Goal: Task Accomplishment & Management: Manage account settings

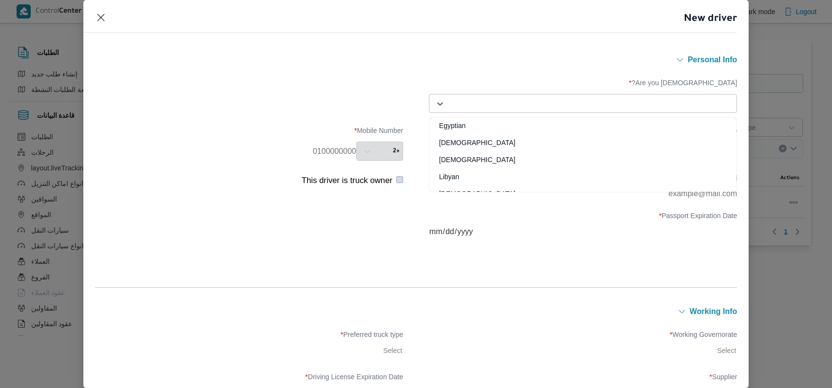
select select "ar"
click at [493, 123] on div "Egyptian" at bounding box center [582, 129] width 307 height 17
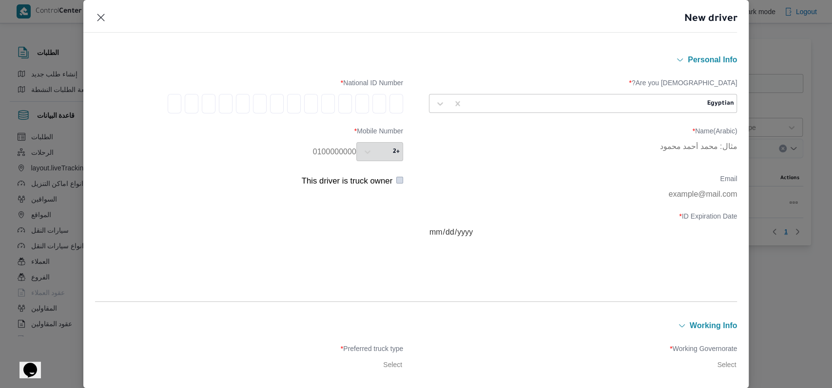
type input "3"
type input "0"
type input "7"
type input "0"
type input "6"
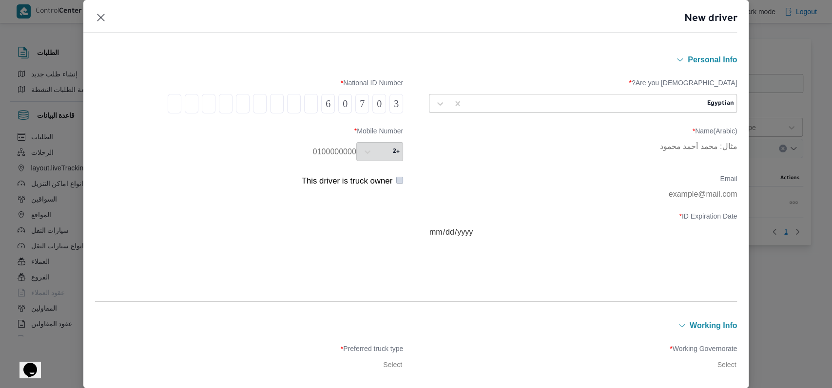
type input "0"
type input "4"
type input "1"
type input "4"
type input "0"
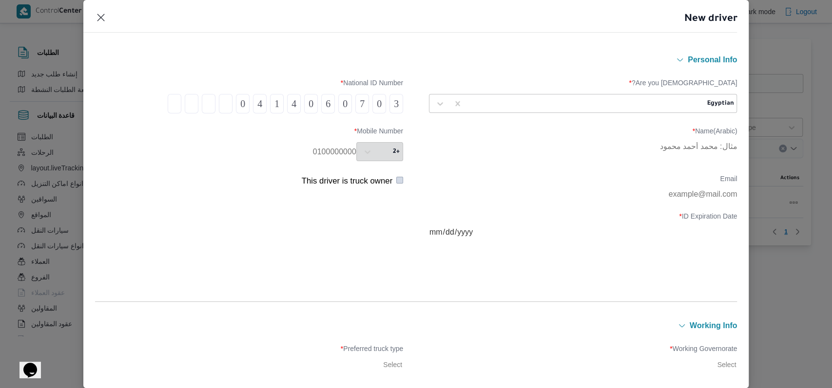
type input "2"
type input "1"
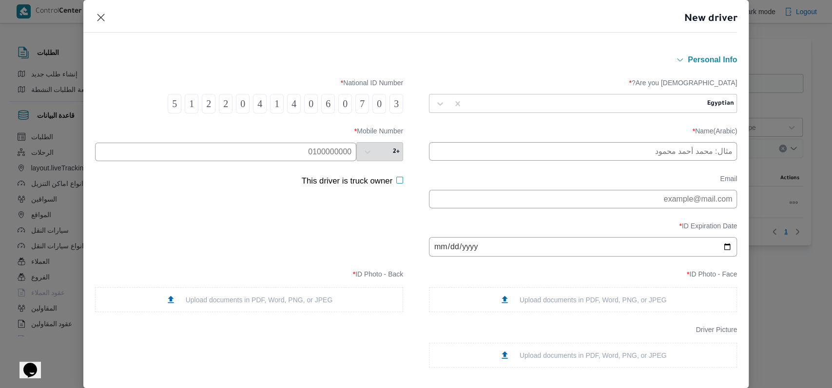
type input "5"
click at [607, 153] on input "text" at bounding box center [583, 151] width 308 height 19
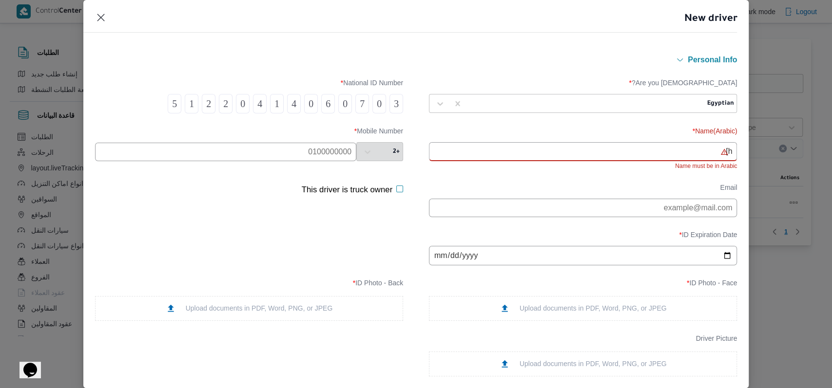
type input "h"
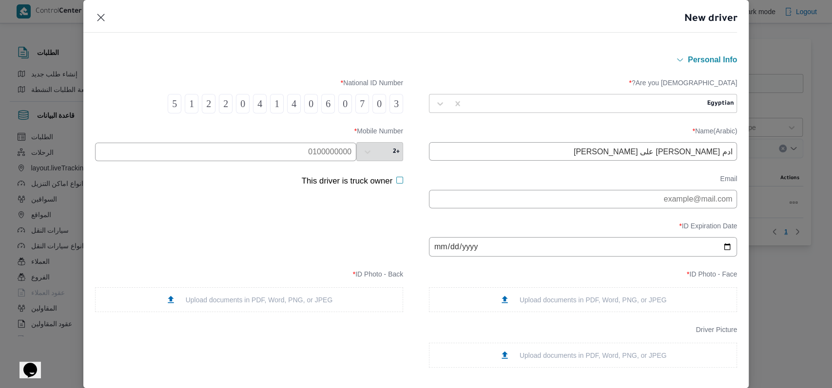
type input "ادم [PERSON_NAME] على [PERSON_NAME]"
click at [312, 233] on div "ID Expiration Date *" at bounding box center [416, 239] width 642 height 44
click at [247, 154] on input "text" at bounding box center [225, 152] width 261 height 19
paste input "0101 6808453"
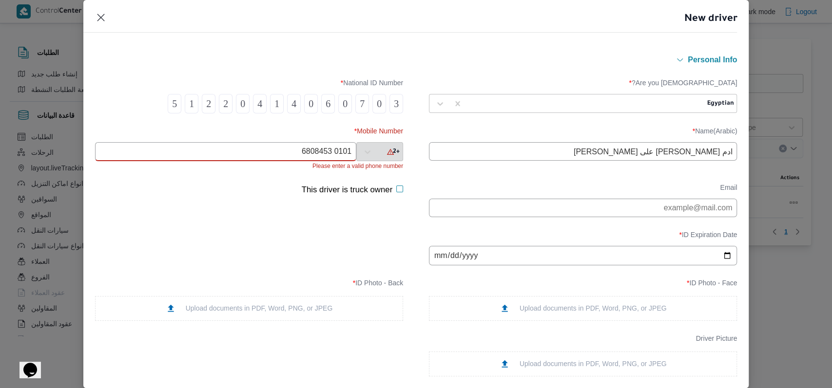
click at [328, 155] on input "0101 6808453" at bounding box center [225, 151] width 261 height 19
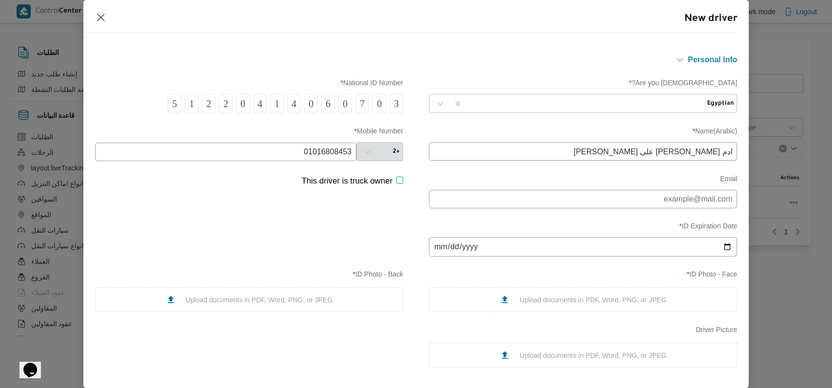
type input "01016808453"
click at [433, 257] on input "date" at bounding box center [583, 246] width 308 height 19
type input "2035-06-26"
click at [297, 243] on div "ID Expiration Date * 2035-06-26" at bounding box center [416, 239] width 642 height 44
click at [546, 310] on div "Upload documents in PDF, Word, PNG, or JPEG" at bounding box center [583, 299] width 308 height 25
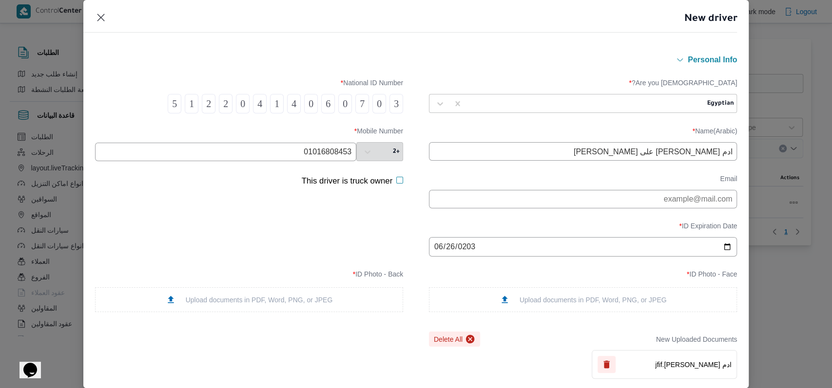
scroll to position [195, 0]
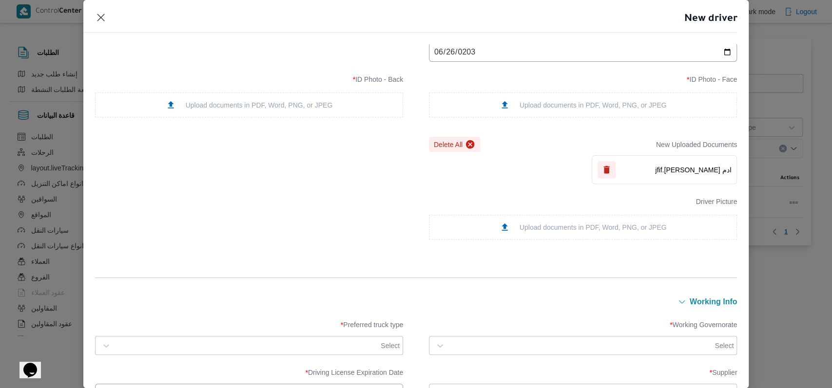
click at [293, 103] on div "Upload documents in PDF, Word, PNG, or JPEG" at bounding box center [249, 105] width 167 height 10
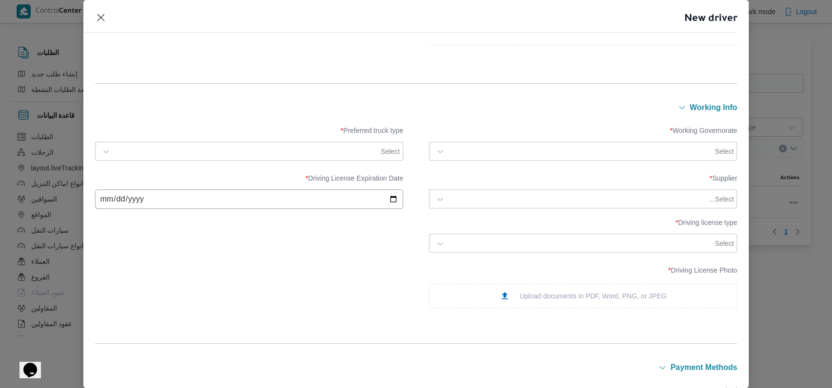
scroll to position [390, 0]
click at [110, 203] on input "date" at bounding box center [249, 198] width 308 height 19
type input "2035-06-26"
click at [254, 253] on div "Supplier * Select... Driving License Expiration Date * 2035-06-26 Driving licen…" at bounding box center [416, 213] width 642 height 88
click at [311, 153] on div at bounding box center [247, 151] width 263 height 10
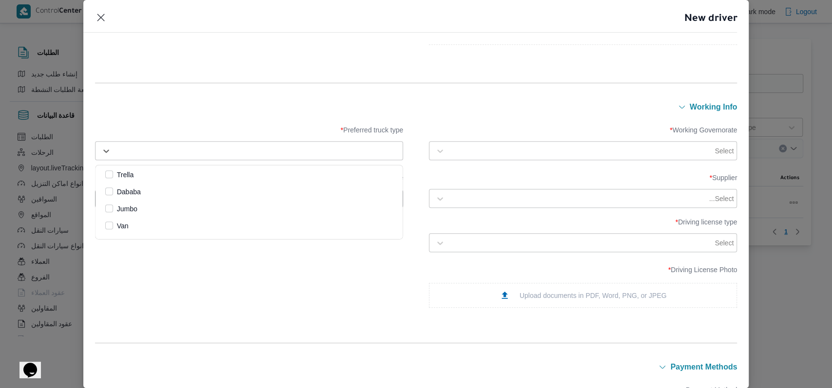
click at [141, 196] on label "Dababa" at bounding box center [123, 192] width 36 height 12
click at [493, 152] on div at bounding box center [581, 151] width 263 height 10
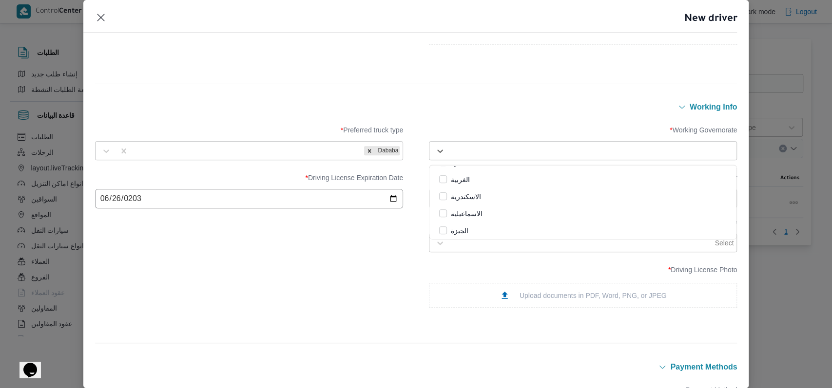
scroll to position [65, 0]
click at [484, 210] on div "الجيزة" at bounding box center [582, 213] width 287 height 12
click at [291, 276] on div "Driving License Photo * Upload documents in PDF, Word, PNG, or JPEG" at bounding box center [416, 287] width 642 height 52
click at [567, 247] on div at bounding box center [581, 243] width 263 height 10
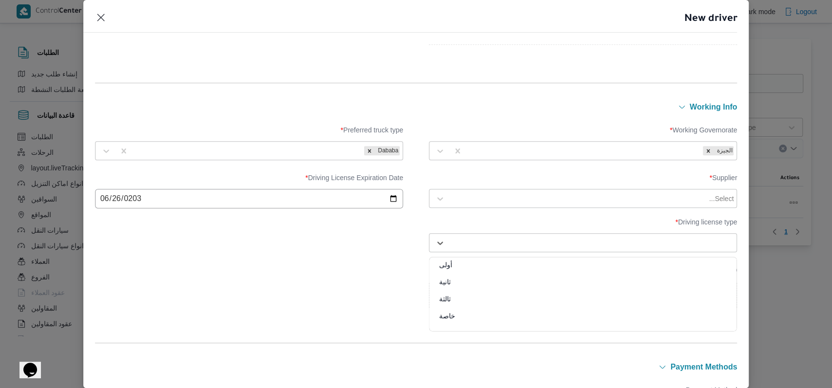
click at [462, 320] on div "خاصة" at bounding box center [582, 319] width 307 height 17
click at [541, 294] on div "Upload documents in PDF, Word, PNG, or JPEG" at bounding box center [582, 295] width 167 height 10
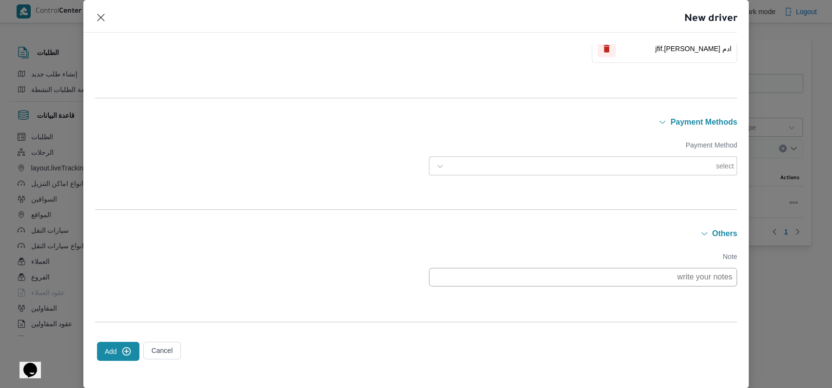
scroll to position [703, 0]
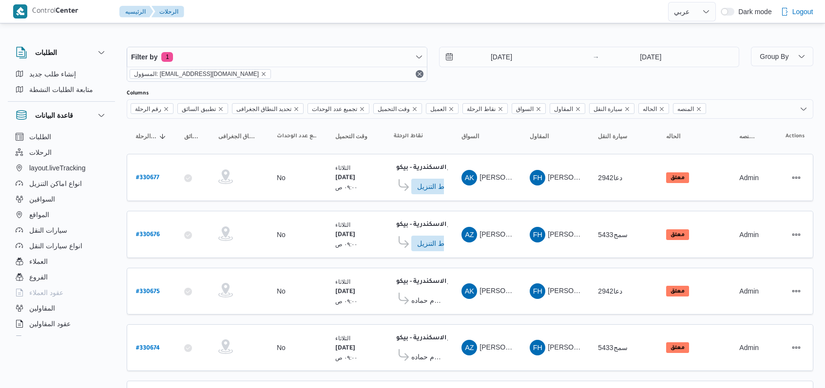
select select "ar"
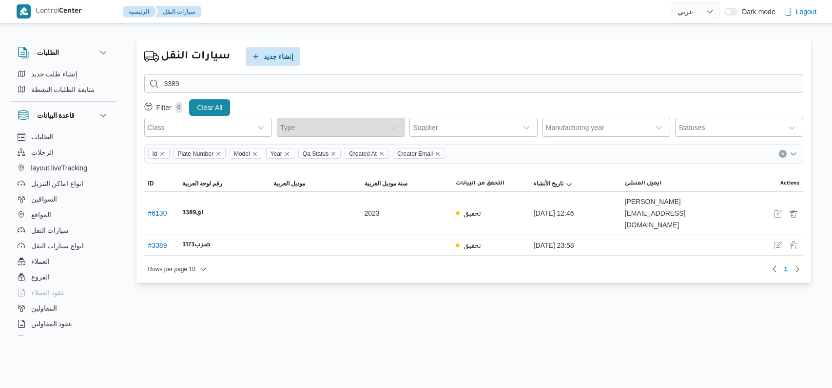
select select "ar"
click at [48, 198] on span "السواقين" at bounding box center [44, 199] width 26 height 12
select select "ar"
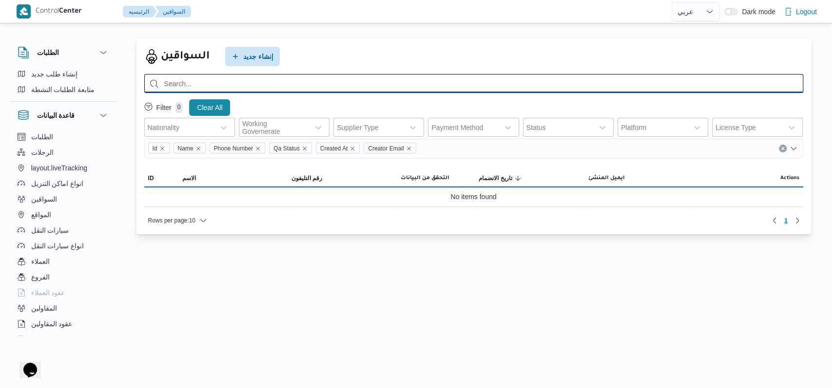
click at [393, 80] on input "search" at bounding box center [473, 83] width 659 height 19
type input "حسام الدين طاهر"
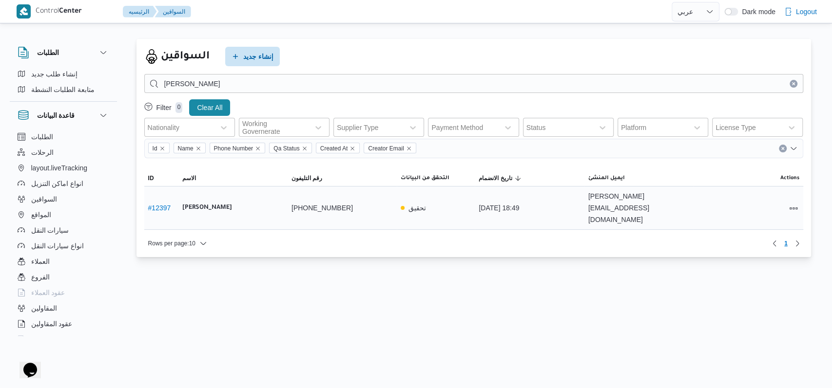
click at [165, 204] on link "# 12397" at bounding box center [159, 208] width 23 height 8
select select "ar"
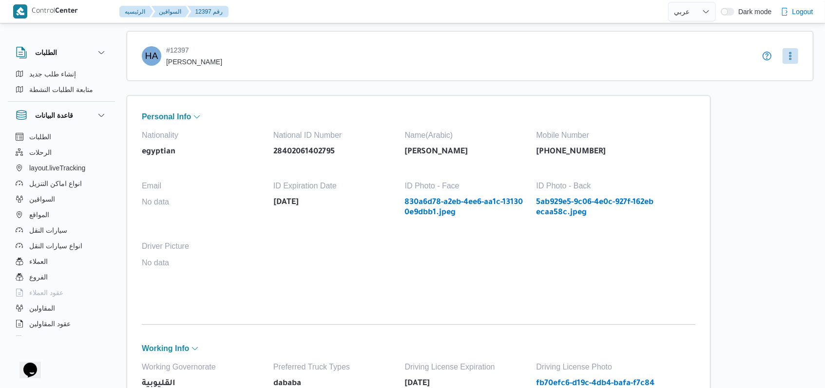
click at [448, 208] on link "830a6d78-a2eb-4ee6-aa1c-131300e9dbb1.jpeg" at bounding box center [466, 208] width 122 height 20
click at [578, 205] on link "5ab929e5-9c06-4e0c-927f-162ebecaa58c.jpeg" at bounding box center [597, 208] width 122 height 20
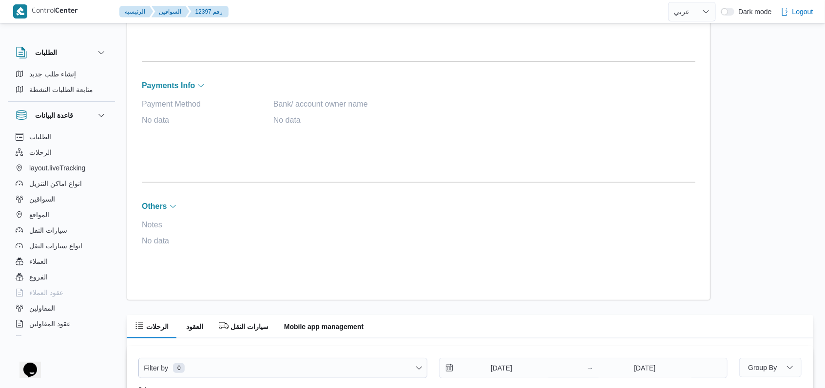
scroll to position [200, 0]
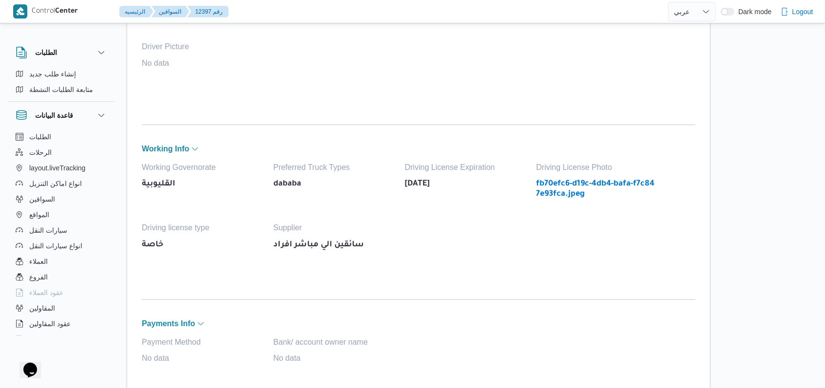
click at [563, 190] on link "fb70efc6-d19c-4db4-bafa-f7c847e93fca.jpeg" at bounding box center [597, 189] width 122 height 20
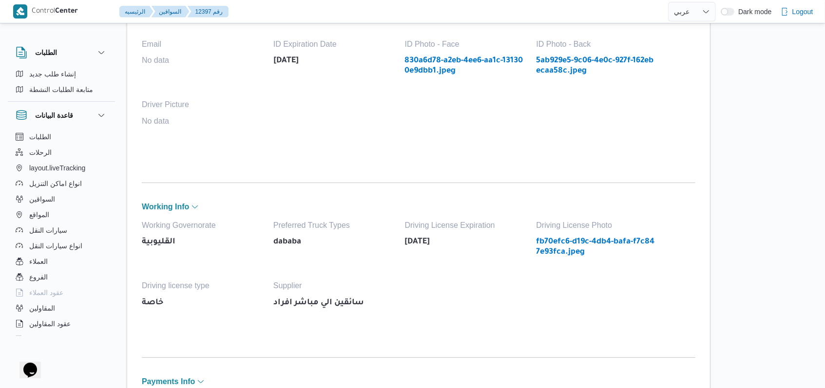
scroll to position [5, 0]
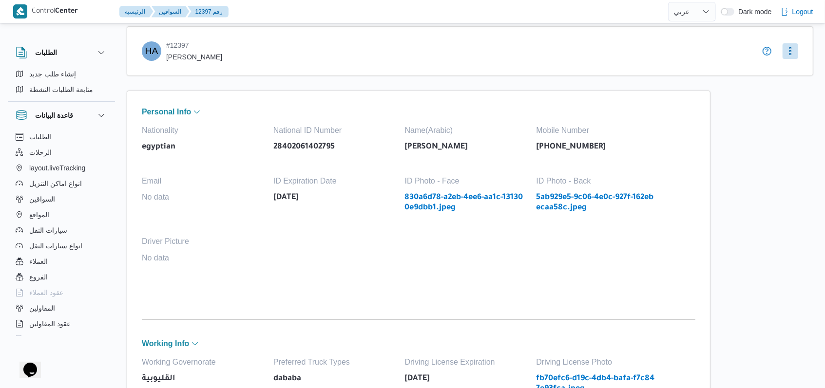
click at [464, 200] on link "830a6d78-a2eb-4ee6-aa1c-131300e9dbb1.jpeg" at bounding box center [466, 203] width 122 height 20
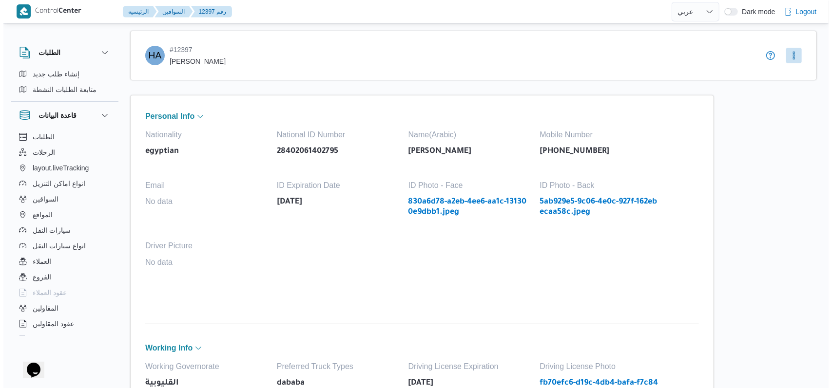
scroll to position [0, 0]
click at [436, 205] on link "830a6d78-a2eb-4ee6-aa1c-131300e9dbb1.jpeg" at bounding box center [466, 208] width 122 height 20
click at [788, 51] on button "More" at bounding box center [790, 56] width 16 height 16
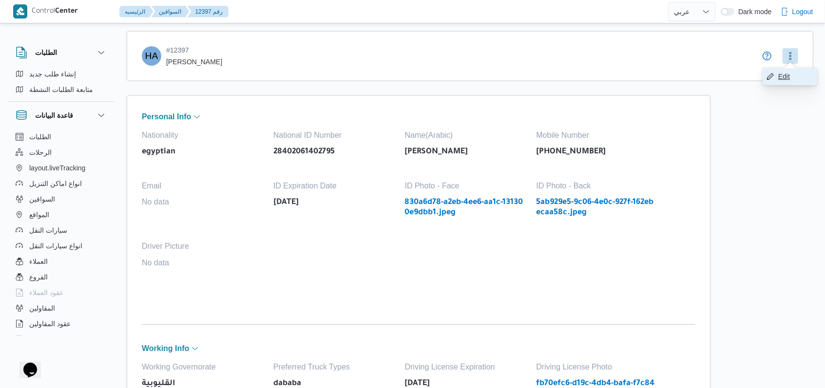
click at [787, 76] on span "Edit" at bounding box center [795, 77] width 35 height 12
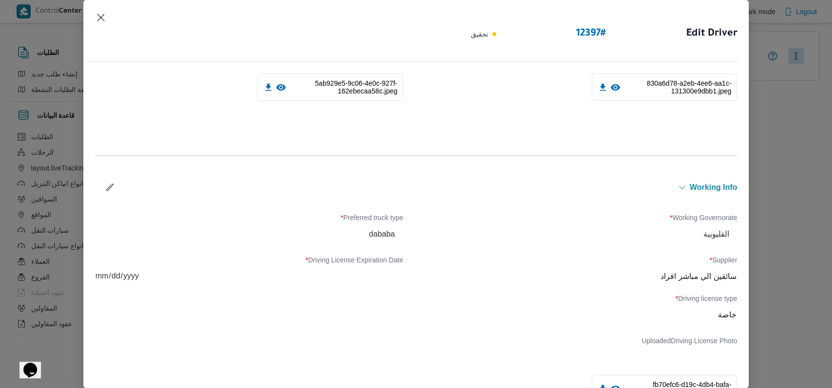
scroll to position [130, 0]
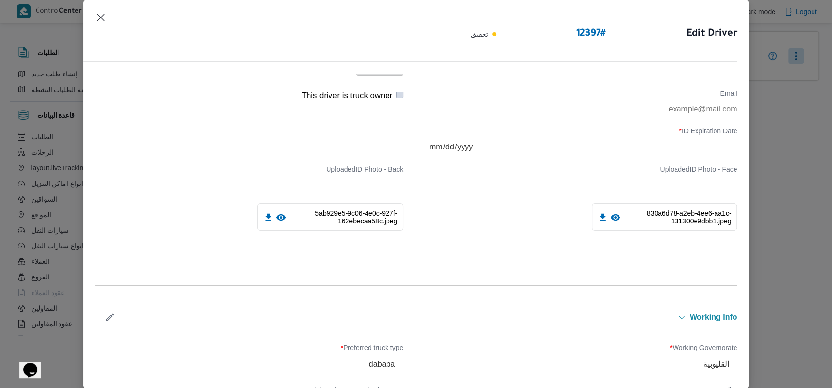
click at [610, 217] on icon at bounding box center [615, 217] width 10 height 10
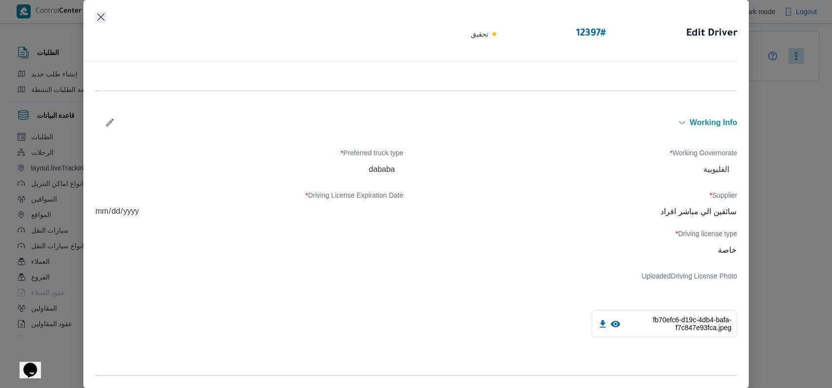
click at [100, 17] on button "Closes this modal window" at bounding box center [101, 17] width 12 height 12
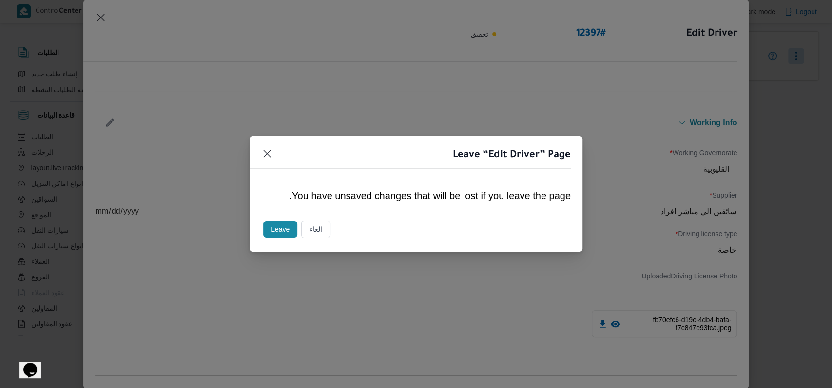
click at [290, 232] on button "Leave" at bounding box center [280, 229] width 34 height 17
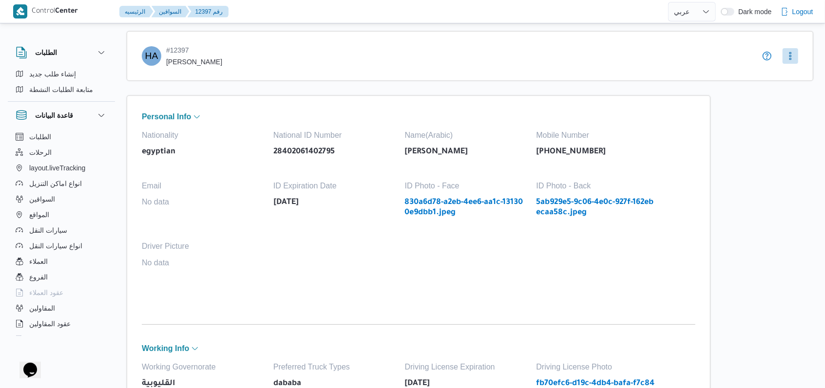
drag, startPoint x: 245, startPoint y: 65, endPoint x: 163, endPoint y: 71, distance: 81.6
click at [163, 71] on div "HA # 12397 حسام الدين طاهر علي محمد" at bounding box center [470, 56] width 686 height 50
click at [169, 74] on div "HA # 12397 حسام الدين طاهر علي محمد" at bounding box center [470, 56] width 686 height 50
click at [222, 63] on span "[PERSON_NAME]" at bounding box center [194, 62] width 56 height 8
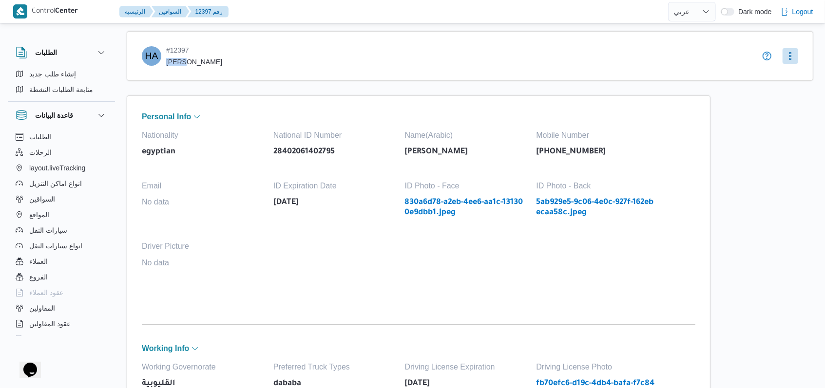
click at [222, 62] on span "[PERSON_NAME]" at bounding box center [194, 62] width 56 height 8
click at [222, 62] on span "حسام الدين طاهر علي محمد" at bounding box center [194, 62] width 56 height 8
click at [43, 304] on span "المقاولين" at bounding box center [42, 309] width 26 height 12
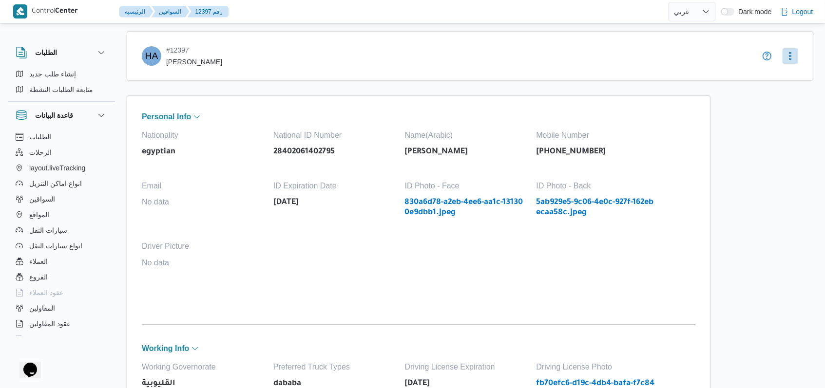
select select "ar"
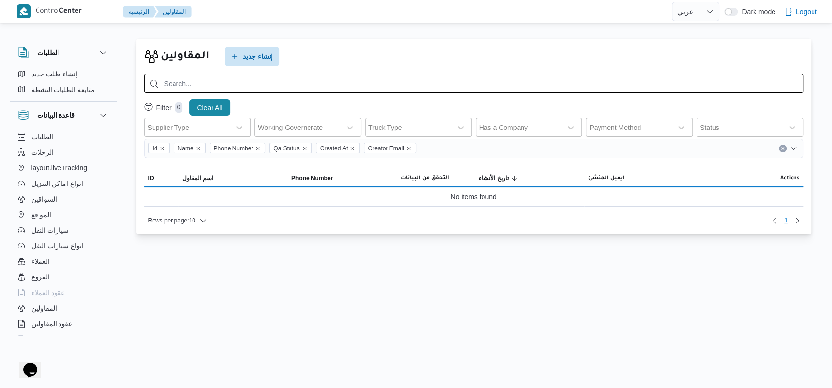
click at [347, 87] on input "search" at bounding box center [473, 83] width 659 height 19
paste input "حسام الدين طاهر علي محمد"
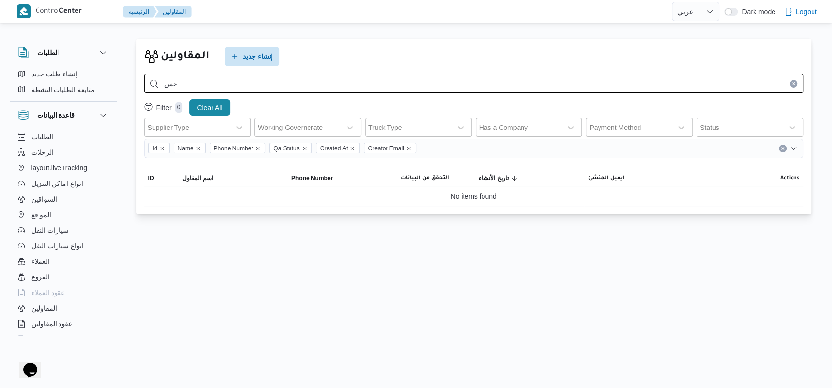
type input "ح"
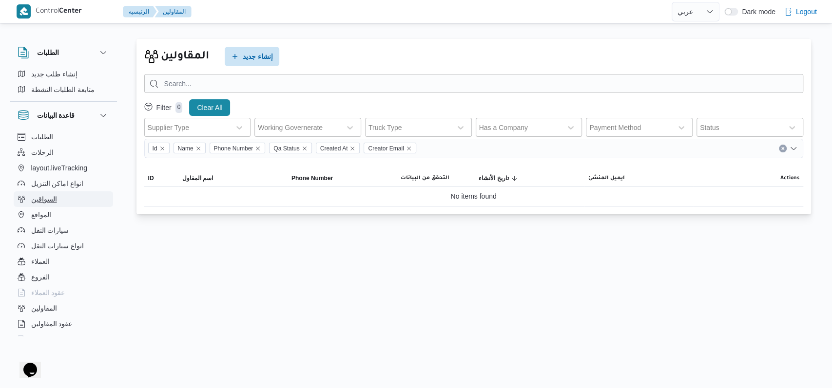
click at [68, 193] on button "السواقين" at bounding box center [63, 199] width 99 height 16
select select "ar"
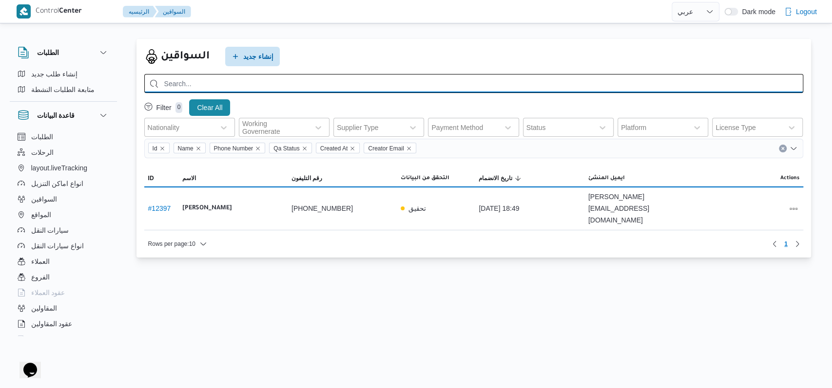
click at [304, 76] on input "search" at bounding box center [473, 83] width 659 height 19
paste input "حسام الدين طاهر علي محمد"
type input "حسام الدين طاهر علي محمد"
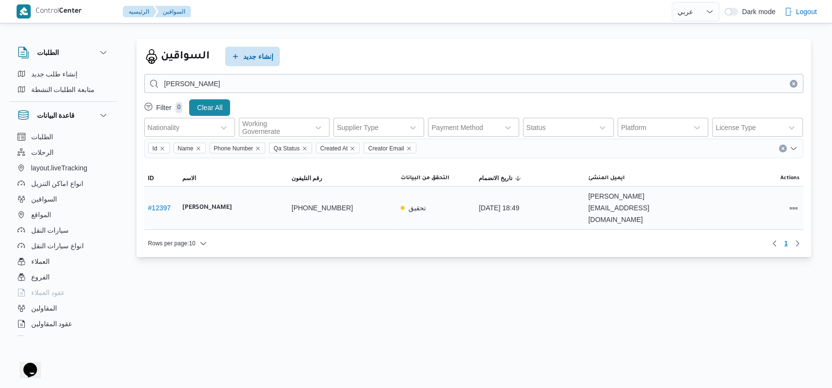
click at [159, 204] on link "# 12397" at bounding box center [159, 208] width 23 height 8
select select "ar"
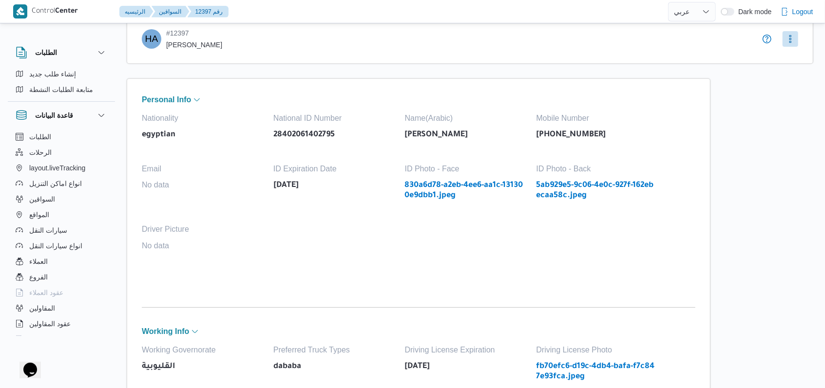
scroll to position [65, 0]
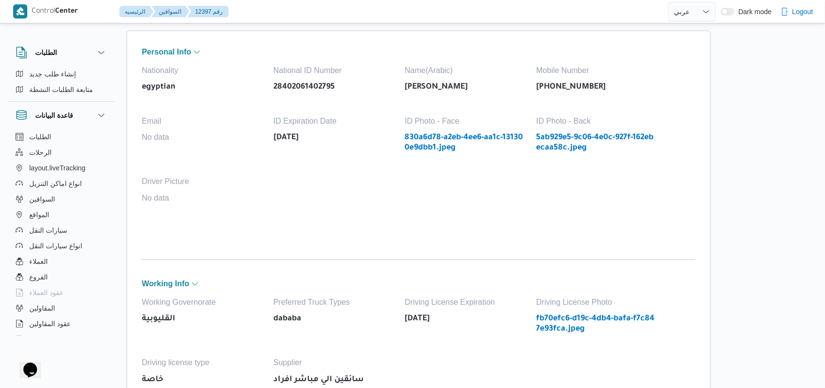
click at [438, 145] on link "830a6d78-a2eb-4ee6-aa1c-131300e9dbb1.jpeg" at bounding box center [466, 143] width 122 height 20
drag, startPoint x: 593, startPoint y: 86, endPoint x: 546, endPoint y: 98, distance: 48.2
click at [546, 98] on div "Nationality egyptian National ID Number 28402061402795 Name(Arabic) حسام الدين …" at bounding box center [418, 150] width 553 height 168
copy p "01000877210"
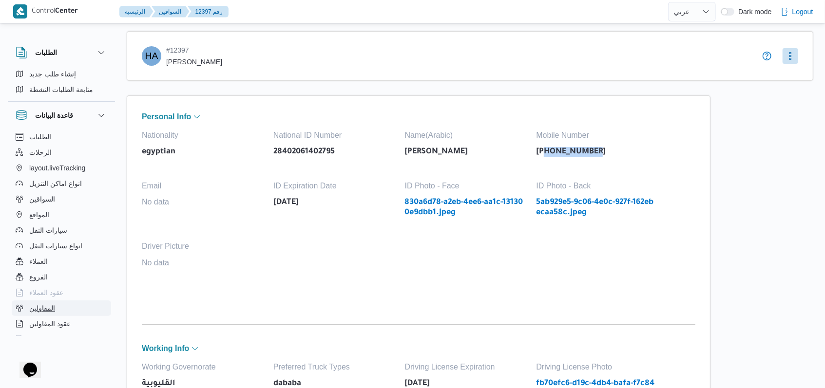
click at [59, 310] on button "المقاولين" at bounding box center [61, 309] width 99 height 16
select select "ar"
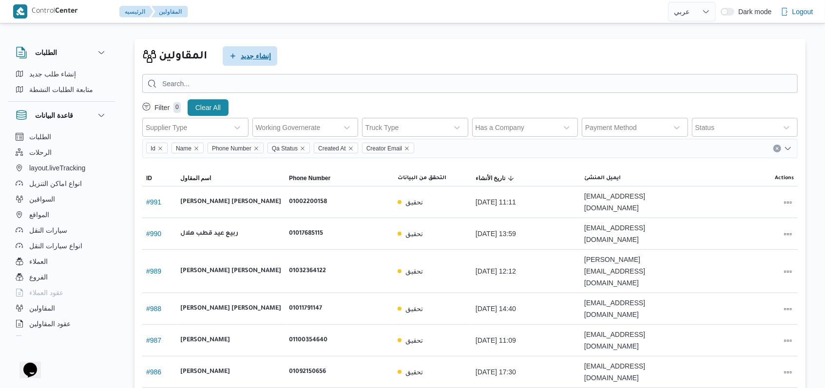
click at [249, 56] on span "إنشاء جديد" at bounding box center [256, 56] width 30 height 12
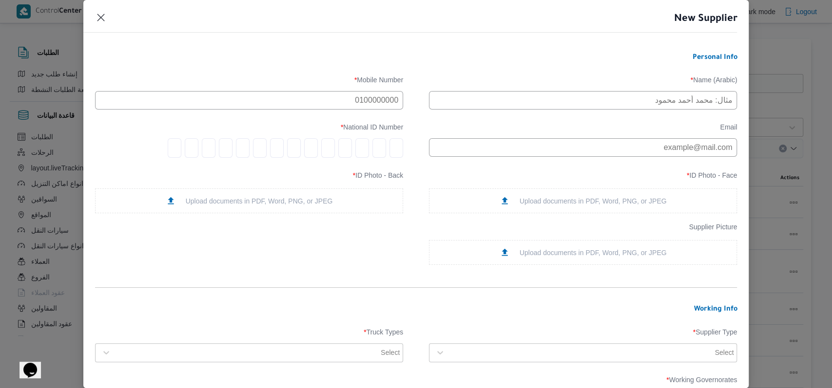
click at [513, 89] on label "Name (Arabic) *" at bounding box center [583, 83] width 308 height 15
click at [513, 95] on input "text" at bounding box center [583, 100] width 308 height 19
type input "[PERSON_NAME] على [PERSON_NAME]"
click at [357, 100] on input "text" at bounding box center [249, 100] width 308 height 19
paste input "01000877210"
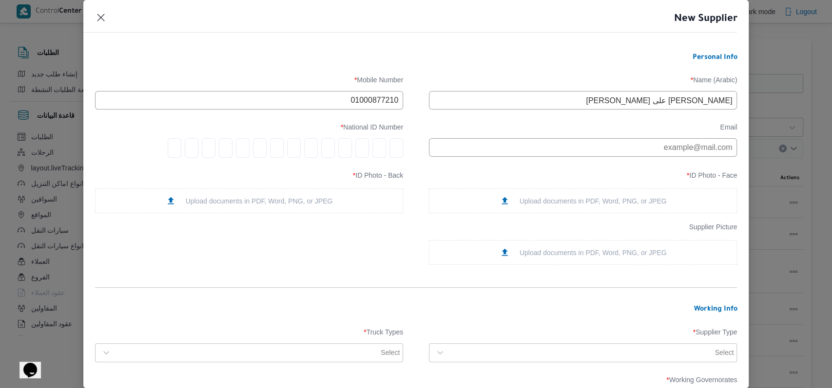
type input "01000877210"
click at [389, 157] on input "tel" at bounding box center [396, 147] width 14 height 19
click at [569, 206] on div "Upload documents in PDF, Word, PNG, or JPEG" at bounding box center [582, 201] width 167 height 10
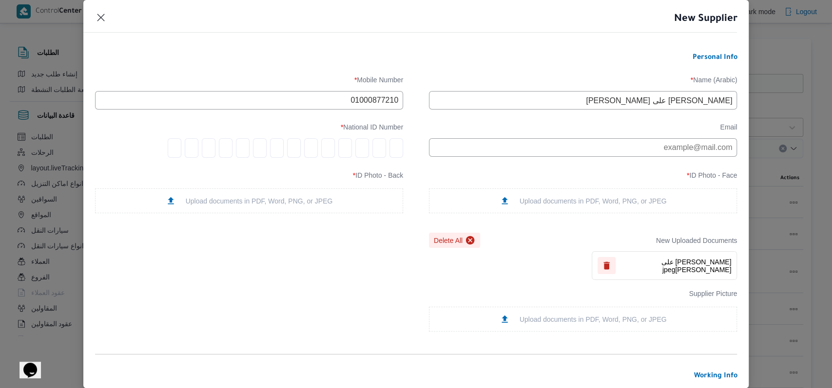
click at [300, 206] on div "Upload documents in PDF, Word, PNG, or JPEG" at bounding box center [249, 201] width 167 height 10
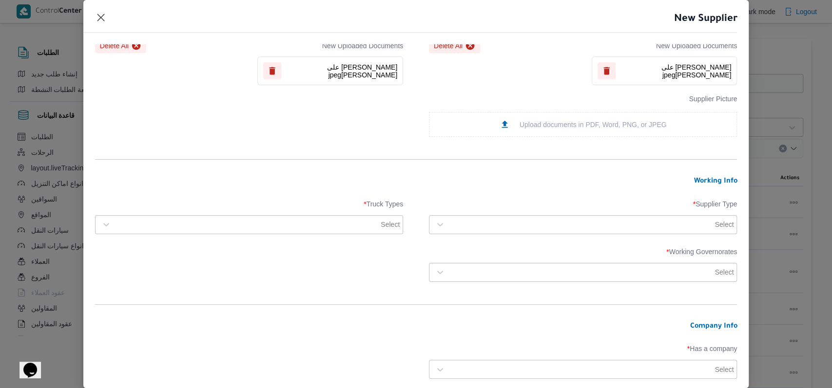
scroll to position [324, 0]
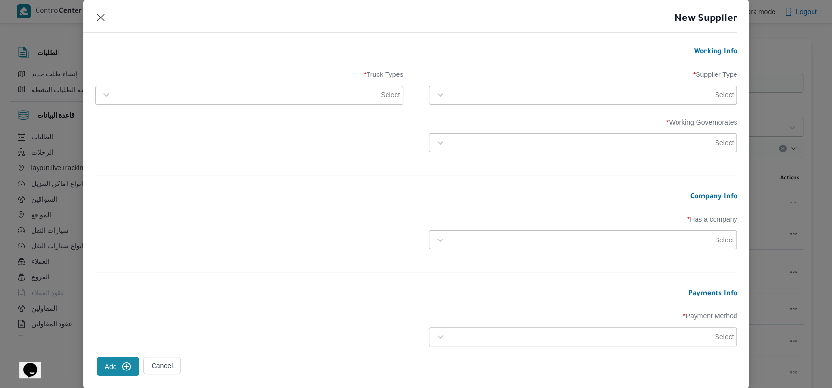
click at [488, 81] on label "Supplier Type *" at bounding box center [583, 78] width 308 height 15
click at [489, 86] on label "Supplier Type *" at bounding box center [583, 78] width 308 height 15
click at [490, 90] on div "Select" at bounding box center [591, 95] width 285 height 14
click at [474, 115] on div "Contractor" at bounding box center [582, 121] width 307 height 17
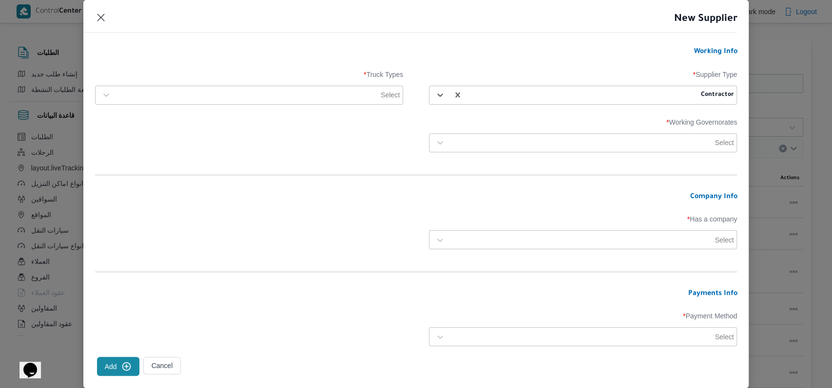
click at [311, 104] on div "Select" at bounding box center [248, 95] width 303 height 18
click at [141, 141] on label "Dababa" at bounding box center [123, 137] width 36 height 12
click at [511, 148] on div at bounding box center [581, 143] width 263 height 10
click at [489, 208] on div "الجيزة" at bounding box center [582, 205] width 287 height 12
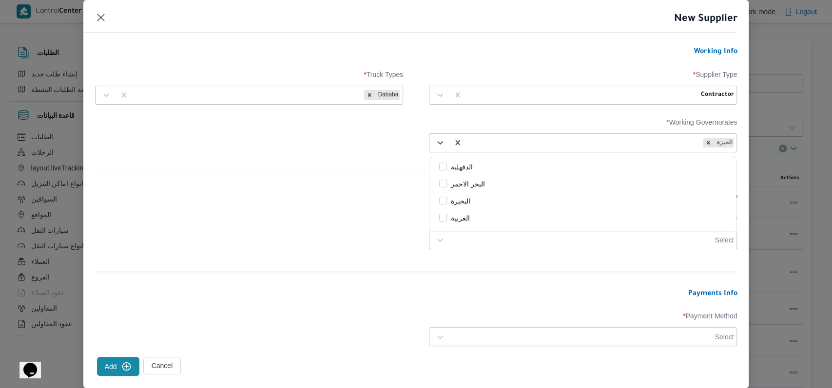
click at [343, 189] on form "Personal Info Name (Arabic) * حسام الدين طاهر على محمد Mobile Number * 01000877…" at bounding box center [416, 67] width 642 height 676
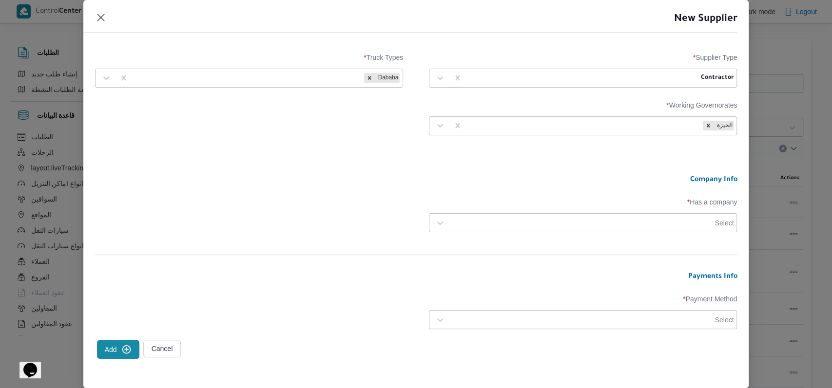
click at [542, 221] on div at bounding box center [581, 223] width 263 height 10
click at [442, 265] on div "No" at bounding box center [582, 265] width 307 height 17
click at [480, 319] on div at bounding box center [581, 320] width 263 height 10
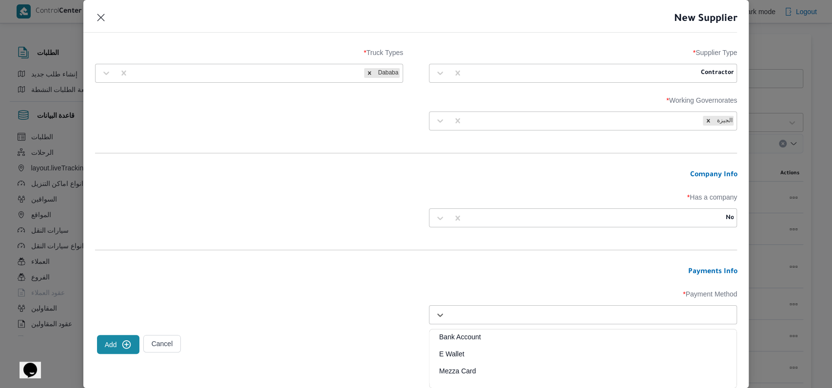
scroll to position [347, 0]
click at [455, 355] on div "E Wallet" at bounding box center [582, 357] width 307 height 17
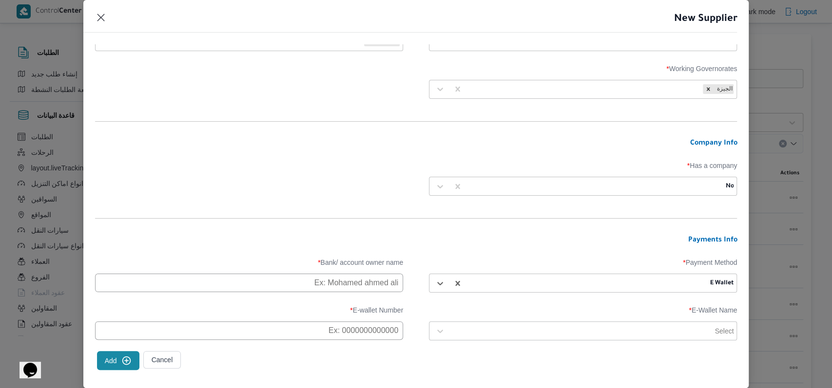
scroll to position [392, 0]
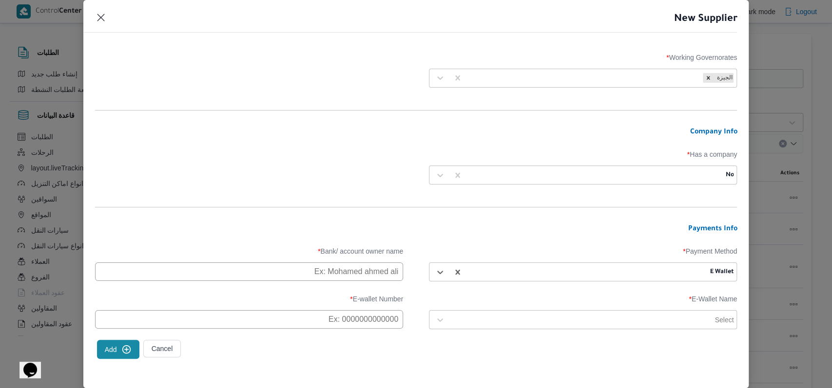
click at [335, 275] on input "text" at bounding box center [249, 272] width 308 height 19
paste input "01000877210"
type input "01000877210"
click at [332, 312] on input "text" at bounding box center [249, 319] width 308 height 19
paste input "01000877210"
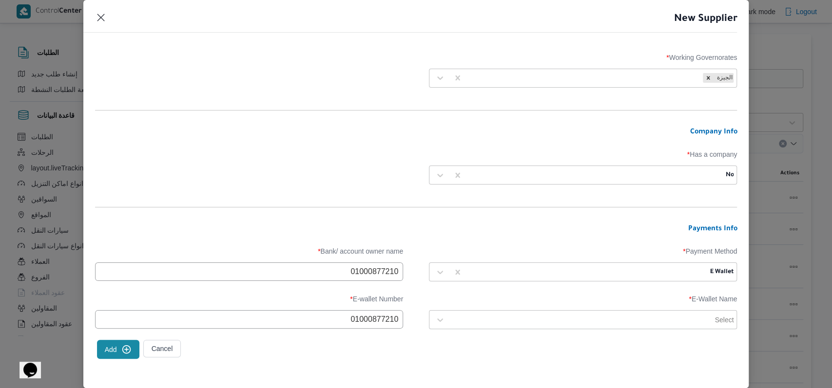
type input "01000877210"
click at [519, 324] on div "Select" at bounding box center [591, 320] width 285 height 14
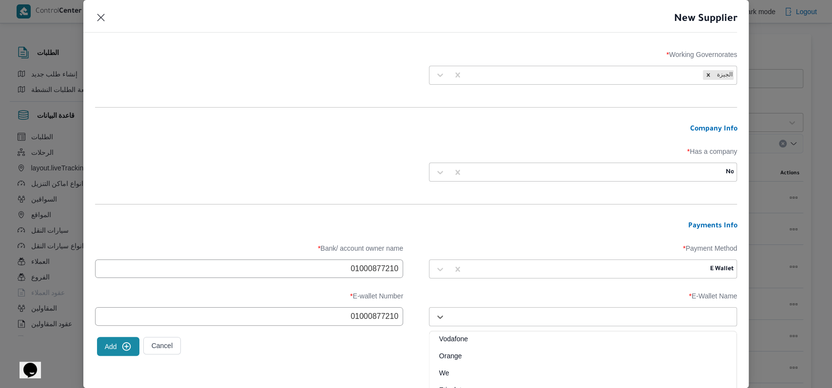
scroll to position [24, 0]
click at [492, 339] on div "Vodafone" at bounding box center [582, 342] width 307 height 17
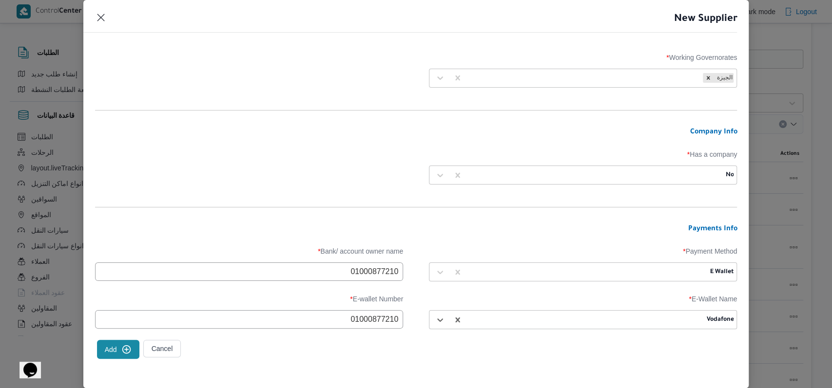
click at [394, 230] on h3 "Payments Info" at bounding box center [416, 229] width 642 height 9
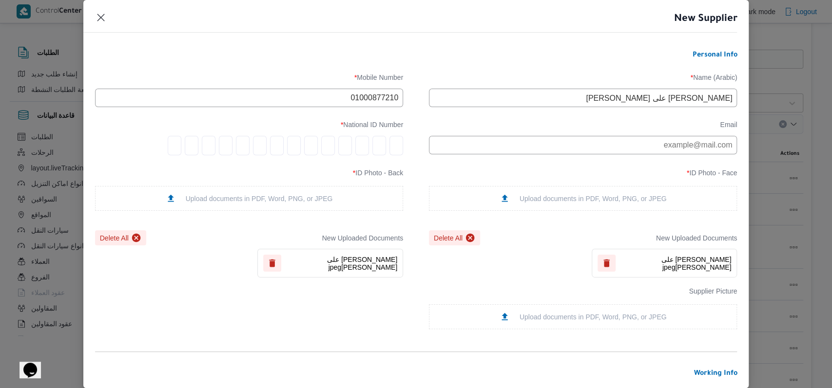
scroll to position [0, 0]
click at [394, 154] on input "tel" at bounding box center [396, 147] width 14 height 19
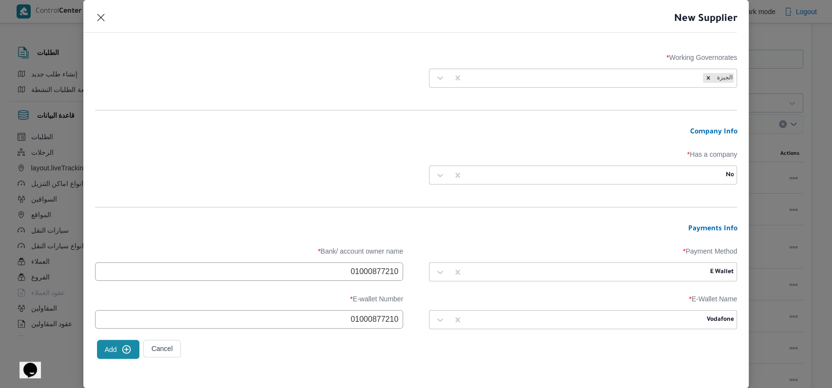
scroll to position [392, 0]
click at [120, 351] on button "Add" at bounding box center [118, 349] width 42 height 19
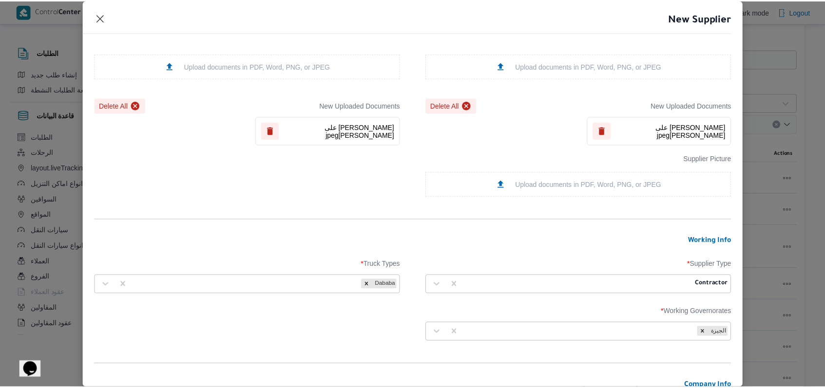
scroll to position [133, 0]
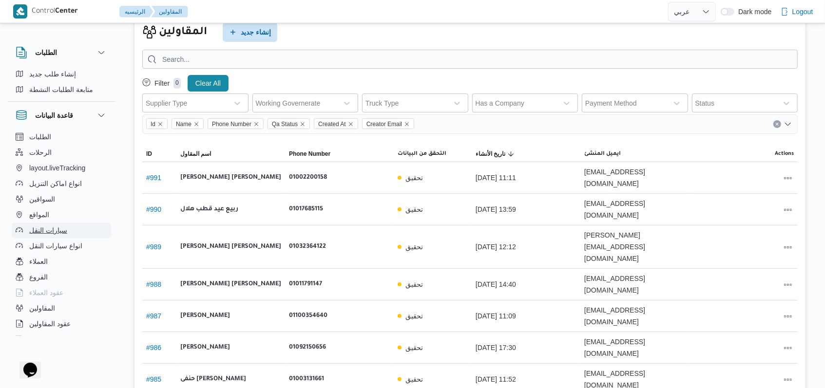
click at [60, 232] on span "سيارات النقل" at bounding box center [48, 231] width 38 height 12
select select "ar"
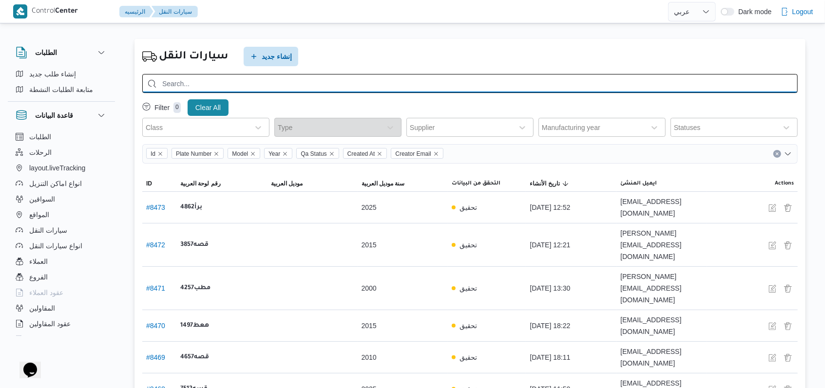
click at [277, 86] on input "search" at bounding box center [469, 83] width 655 height 19
paste input "قطب5824"
type input "قطب5824"
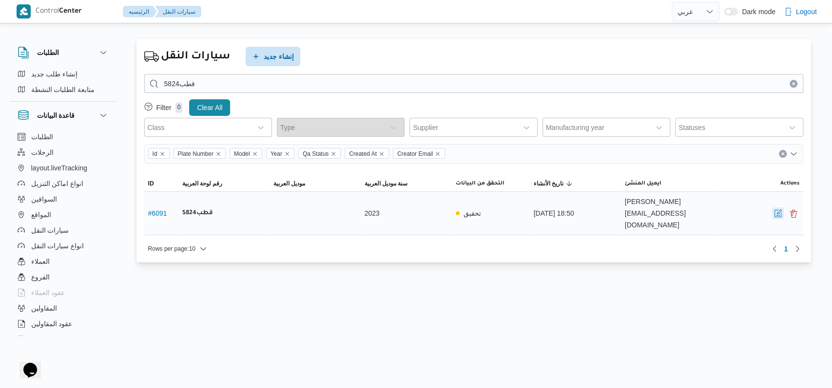
click at [772, 208] on button "button" at bounding box center [778, 214] width 12 height 12
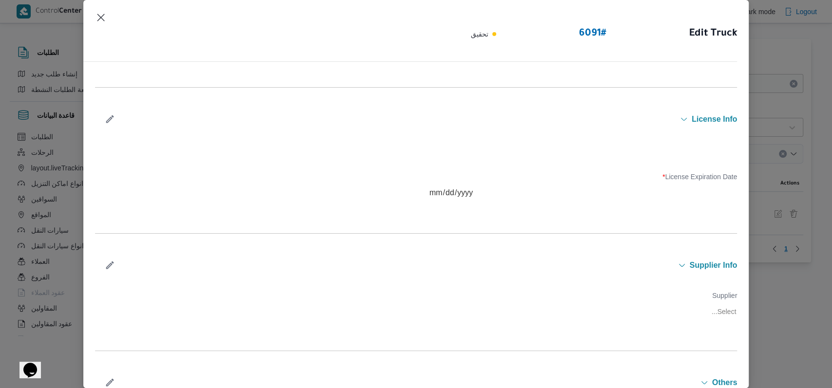
scroll to position [232, 0]
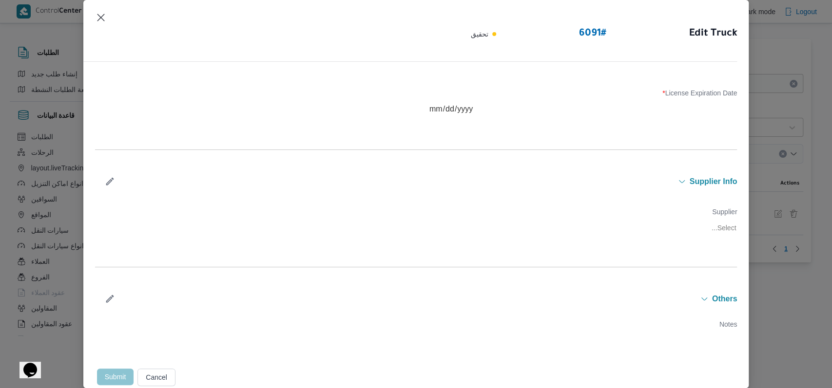
type input "2023"
type input "2024-02-15"
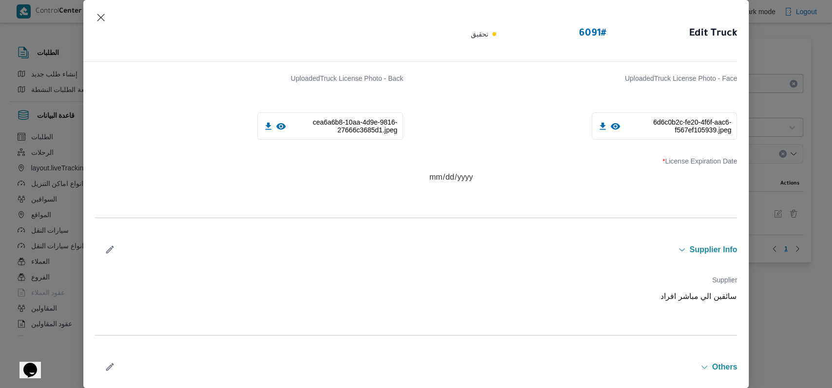
scroll to position [297, 0]
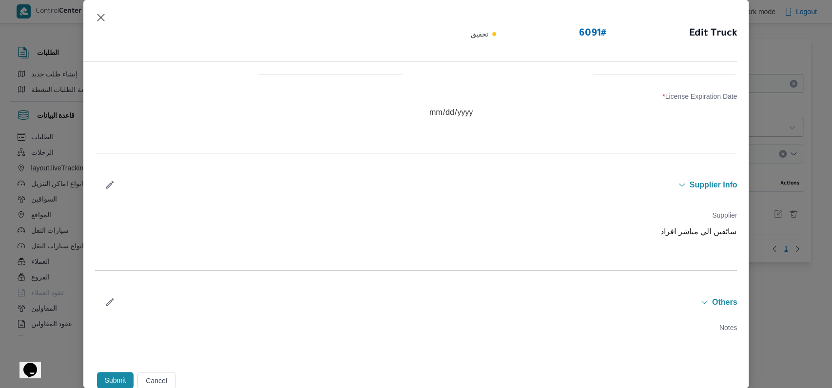
click at [107, 180] on icon "button" at bounding box center [110, 185] width 10 height 10
click at [528, 237] on div at bounding box center [564, 236] width 195 height 10
type input "حسام الدين طاهر"
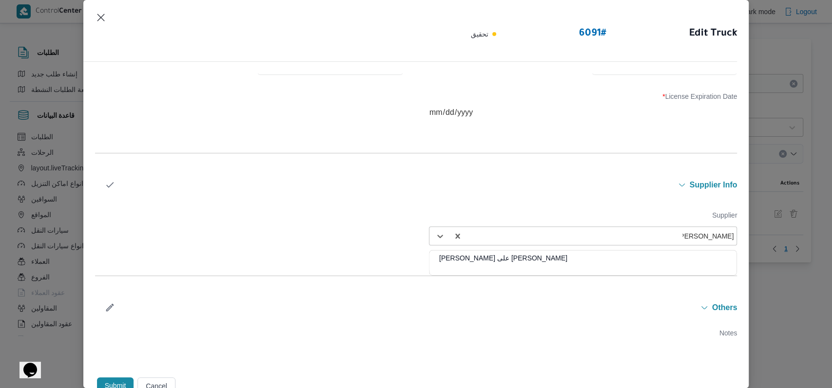
click at [467, 255] on div "حسام الدين طاهر على محمد" at bounding box center [582, 261] width 307 height 17
click at [107, 182] on icon "button" at bounding box center [110, 185] width 10 height 10
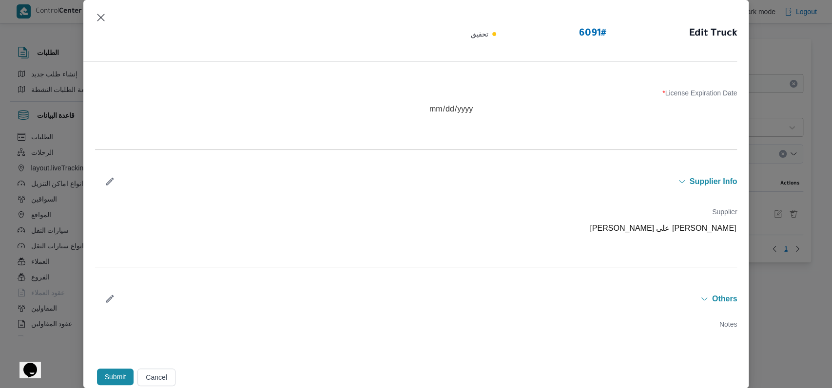
scroll to position [301, 0]
click at [106, 373] on button "Submit" at bounding box center [115, 377] width 37 height 17
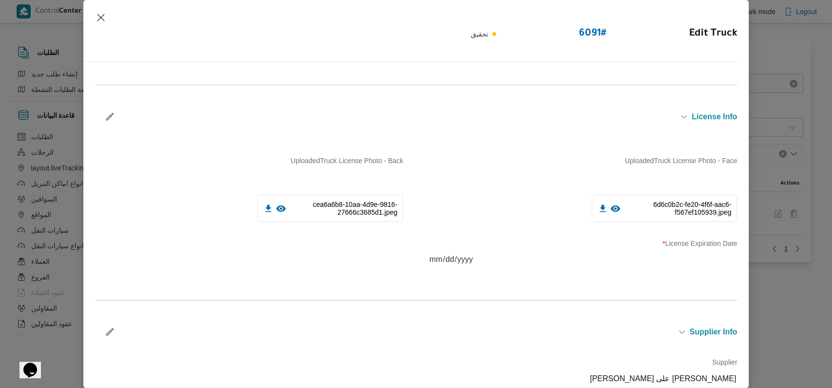
scroll to position [130, 0]
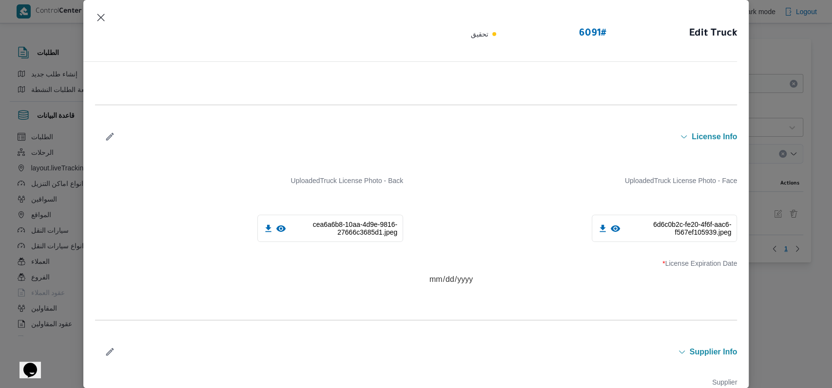
click at [112, 133] on icon "button" at bounding box center [110, 137] width 10 height 10
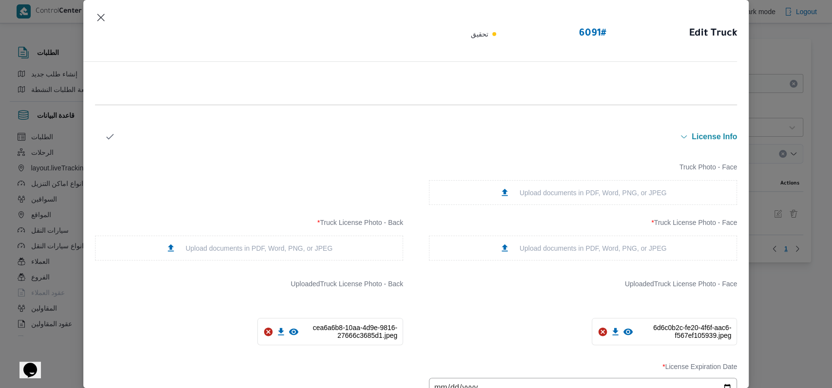
scroll to position [260, 0]
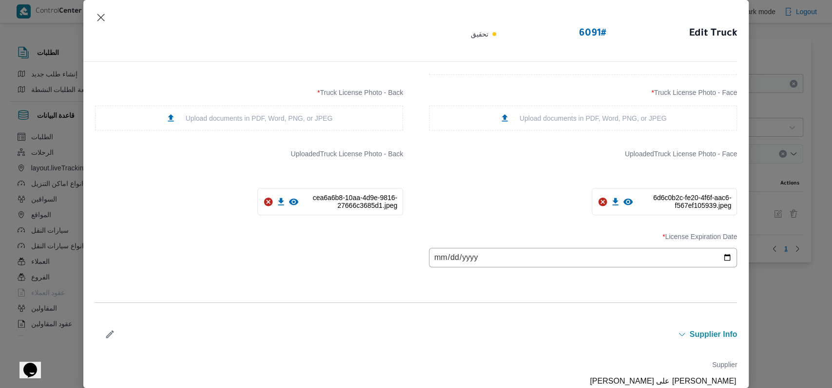
click at [467, 258] on input "2024-02-15" at bounding box center [583, 257] width 308 height 19
type input "2026-02-15"
click at [333, 264] on div "License Expiration Date * 2026-02-15" at bounding box center [416, 250] width 642 height 44
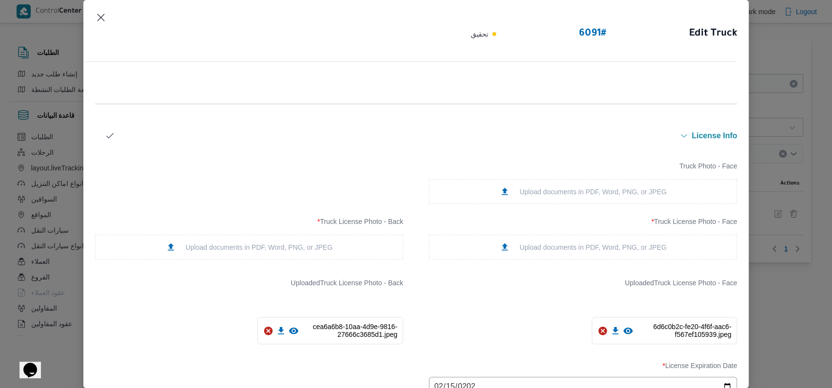
scroll to position [130, 0]
click at [108, 134] on icon "button" at bounding box center [110, 137] width 10 height 10
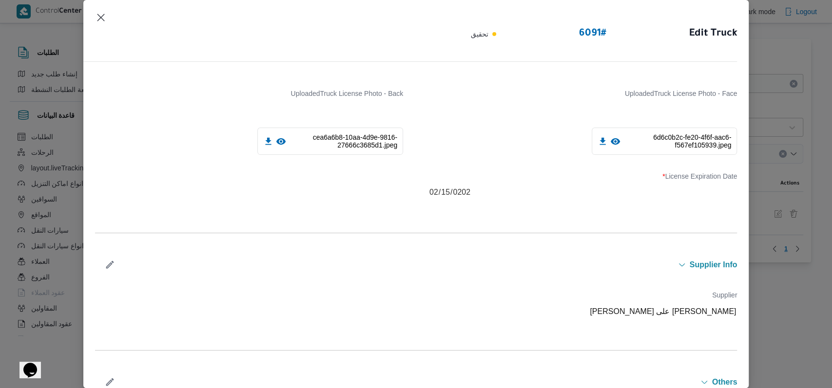
scroll to position [345, 0]
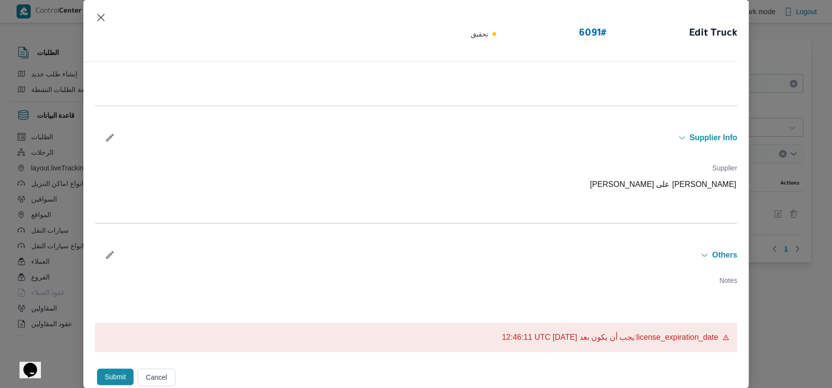
click at [111, 372] on button "Submit" at bounding box center [115, 377] width 37 height 17
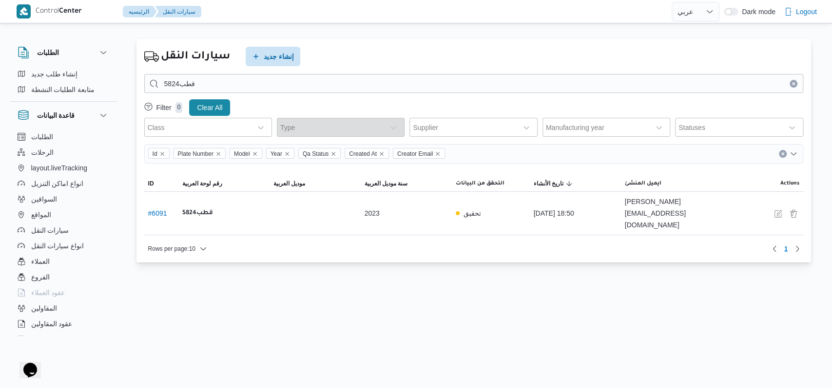
click at [792, 82] on icon "Clear input" at bounding box center [793, 84] width 4 height 4
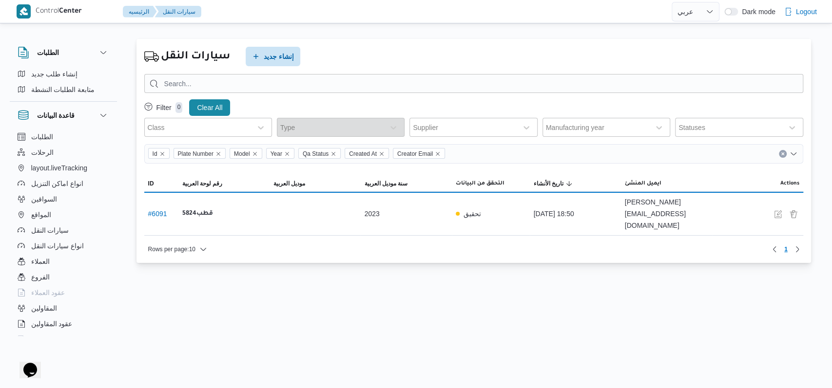
click at [496, 55] on div "سيارات النقل إنشاء جديد" at bounding box center [473, 56] width 659 height 19
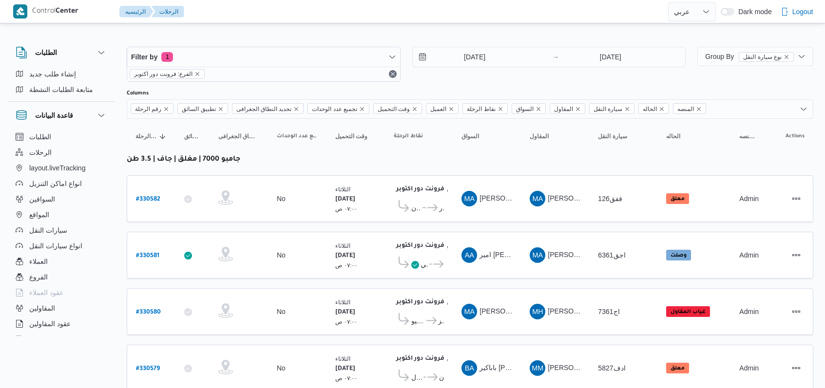
select select "ar"
click at [475, 59] on input "[DATE]" at bounding box center [468, 56] width 111 height 19
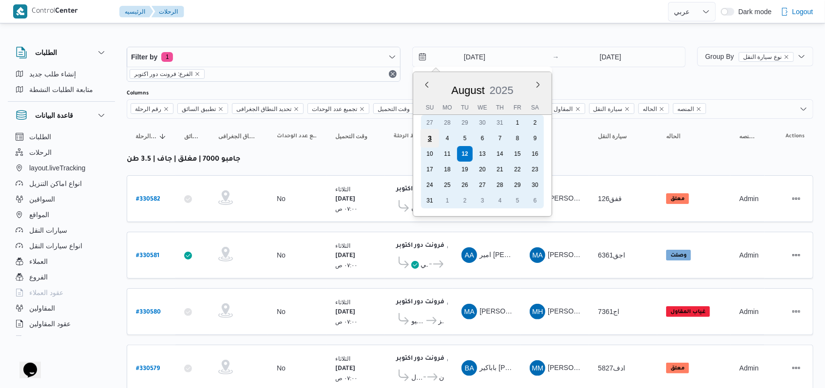
click at [434, 137] on div "3" at bounding box center [429, 138] width 19 height 19
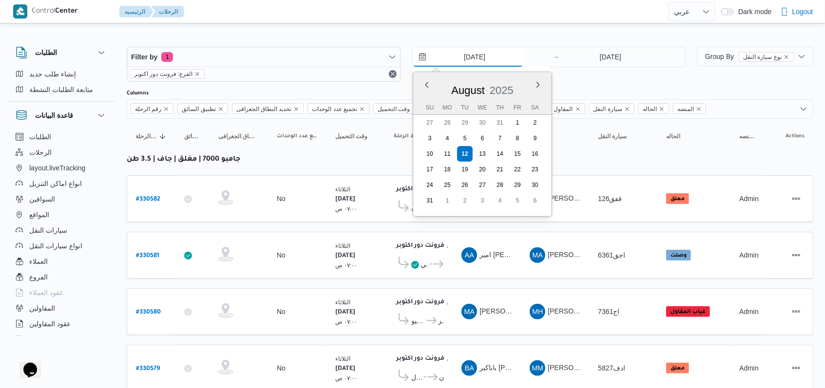
type input "3/8/2025"
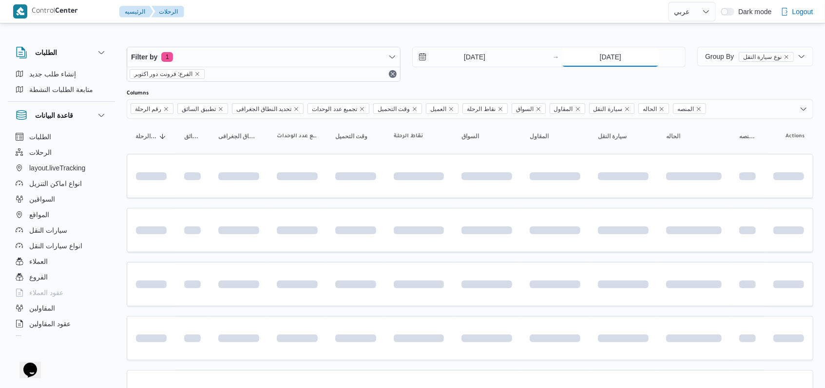
click at [600, 60] on input "12/8/2025" at bounding box center [610, 56] width 97 height 19
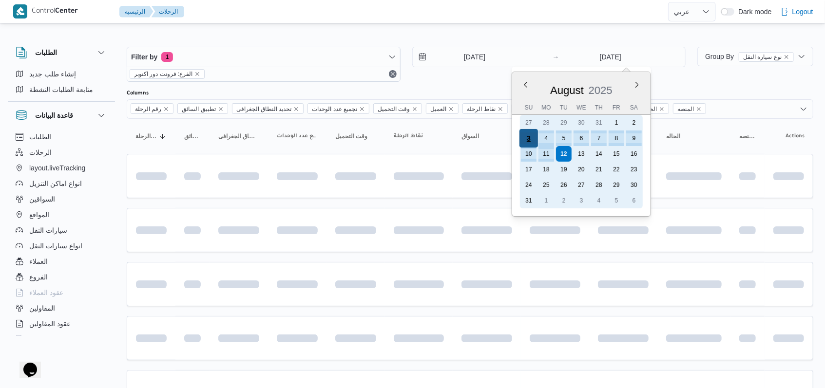
click at [526, 139] on div "3" at bounding box center [528, 138] width 19 height 19
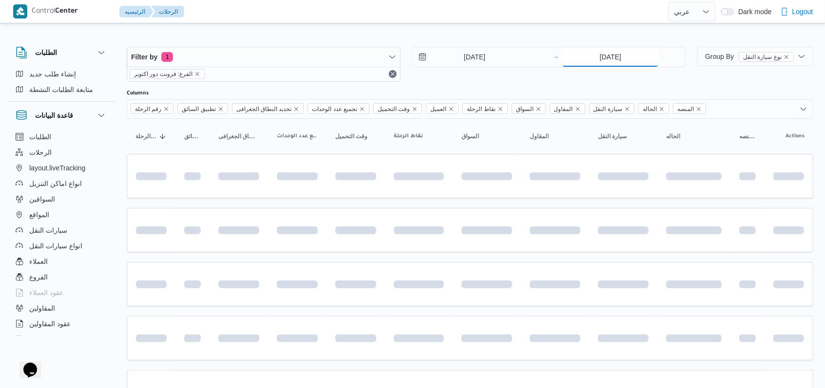
type input "3/8/2025"
click at [485, 80] on div "3/8/2025 → 3/8/2025" at bounding box center [549, 64] width 274 height 35
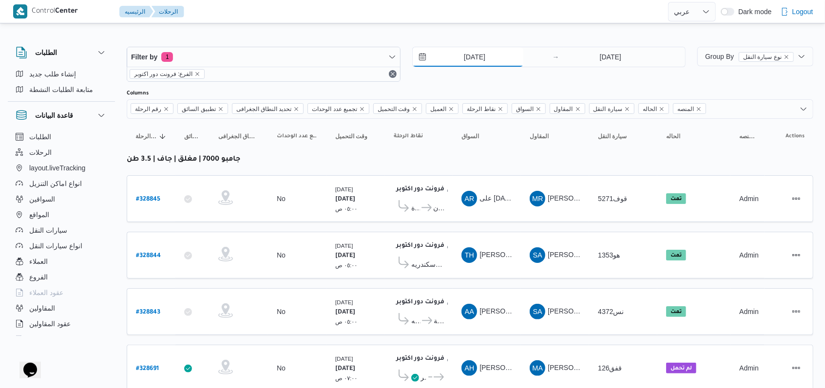
click at [480, 61] on input "3/8/2025" at bounding box center [468, 56] width 111 height 19
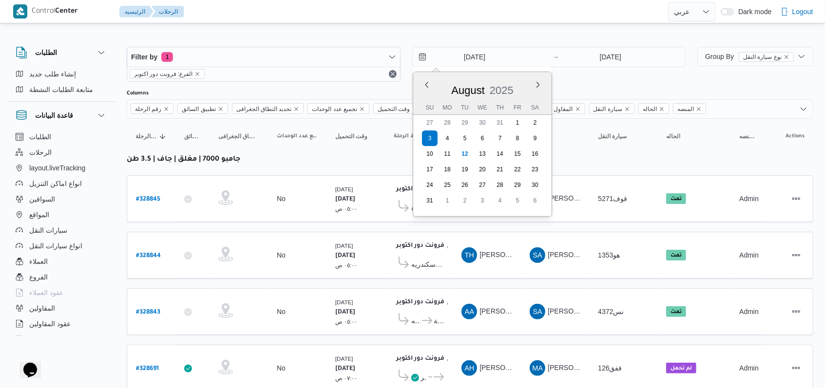
click at [429, 89] on div "August 2025" at bounding box center [482, 88] width 138 height 25
click at [421, 86] on div "August 2025" at bounding box center [482, 88] width 138 height 25
click at [425, 81] on button "Previous Month" at bounding box center [426, 84] width 9 height 9
type input "3/7/2025"
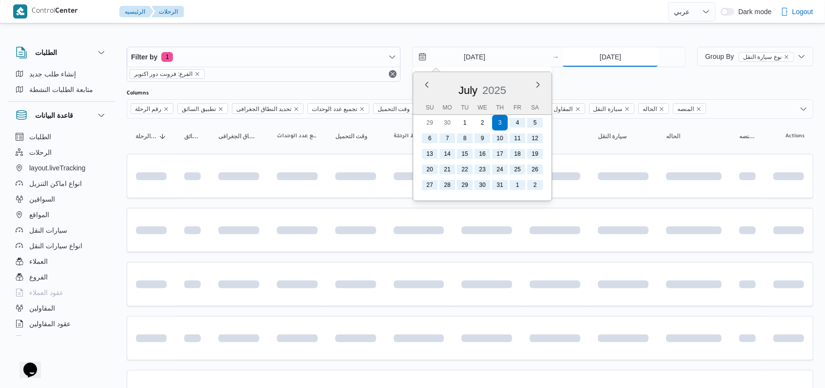
click at [607, 53] on input "3/8/2025" at bounding box center [610, 56] width 97 height 19
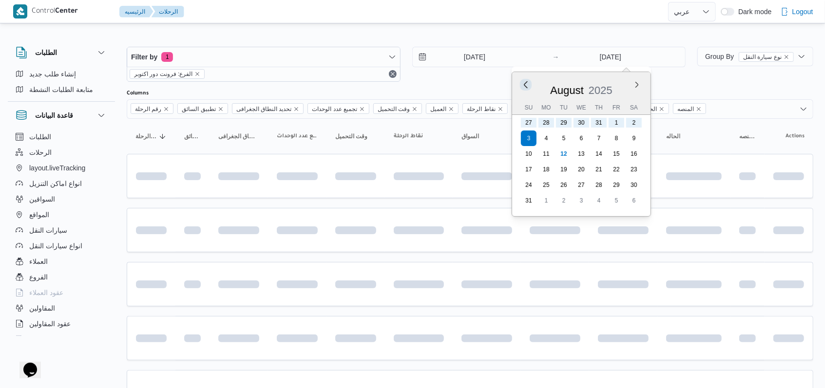
click at [525, 84] on button "Previous Month" at bounding box center [525, 84] width 9 height 9
type input "3/7/2025"
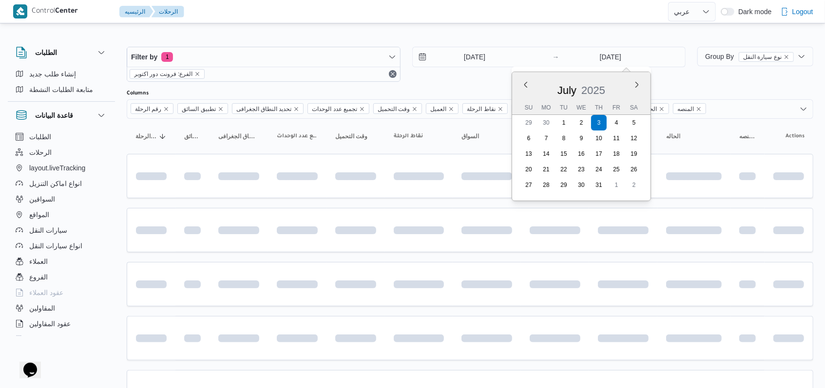
click at [467, 75] on div "3/7/2025 → 3/7/2025 Previous Month Next month July 2025 July 2025 Su Mo Tu We T…" at bounding box center [549, 64] width 274 height 35
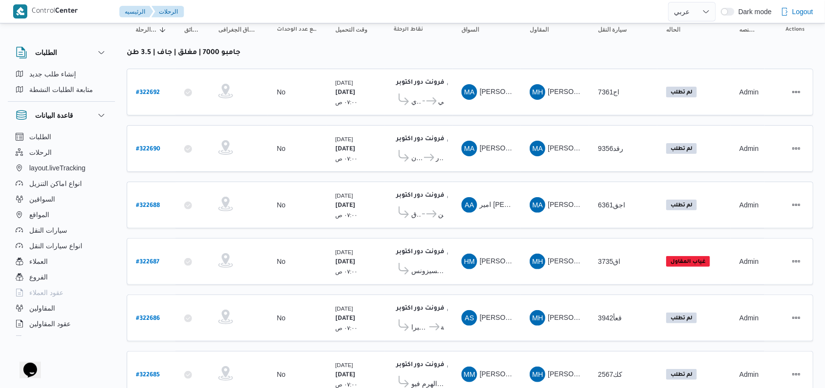
scroll to position [138, 0]
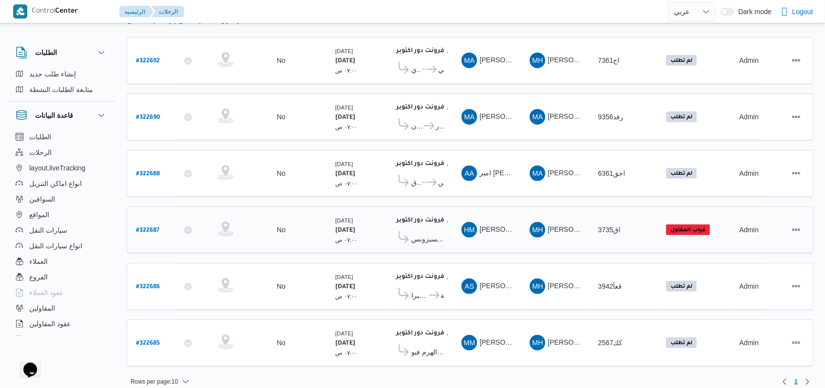
click at [154, 228] on b "# 322687" at bounding box center [147, 231] width 23 height 7
select select "ar"
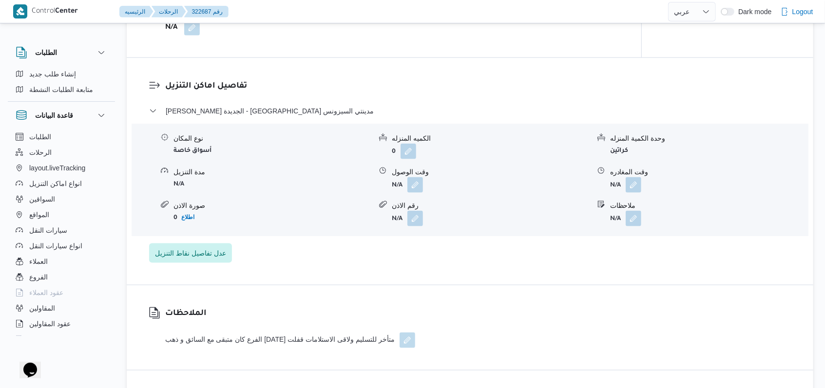
scroll to position [702, 0]
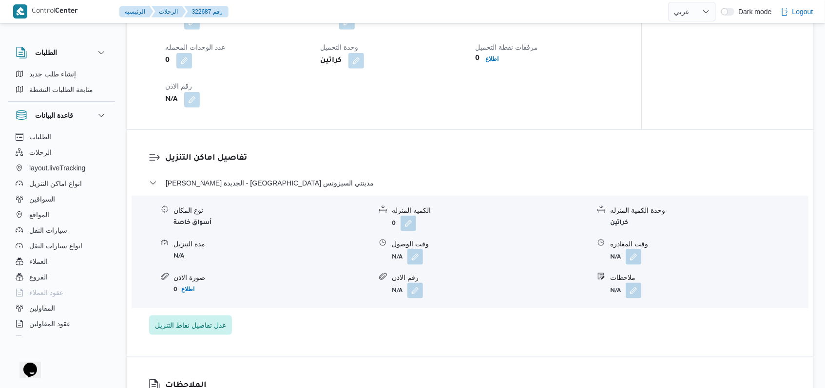
select select "ar"
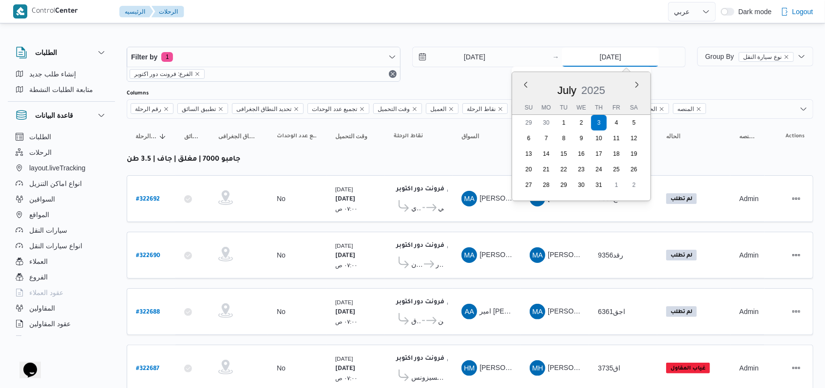
click at [612, 63] on input "3/7/2025" at bounding box center [610, 56] width 97 height 19
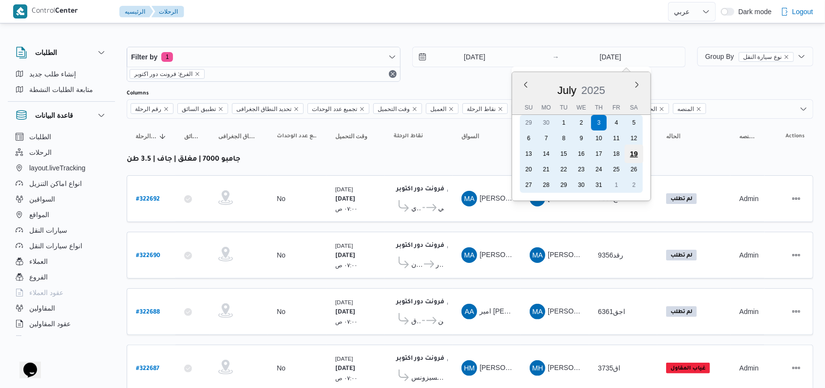
click at [631, 158] on div "19" at bounding box center [634, 154] width 19 height 19
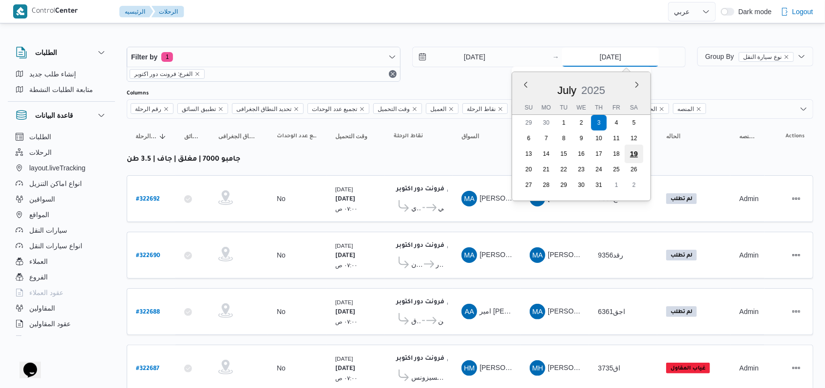
type input "19/7/2025"
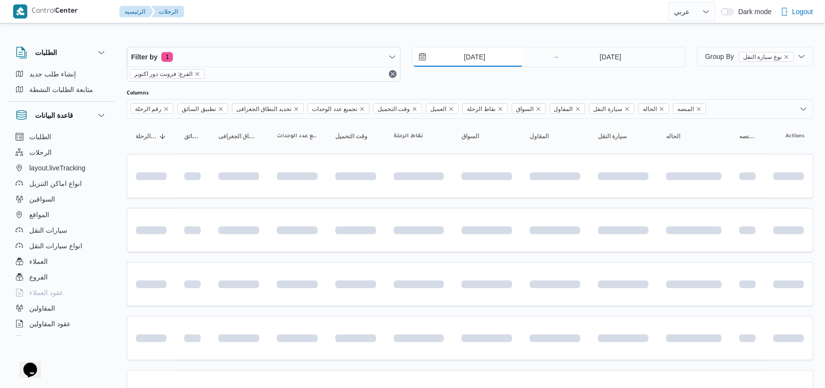
click at [475, 55] on input "3/7/2025" at bounding box center [468, 56] width 111 height 19
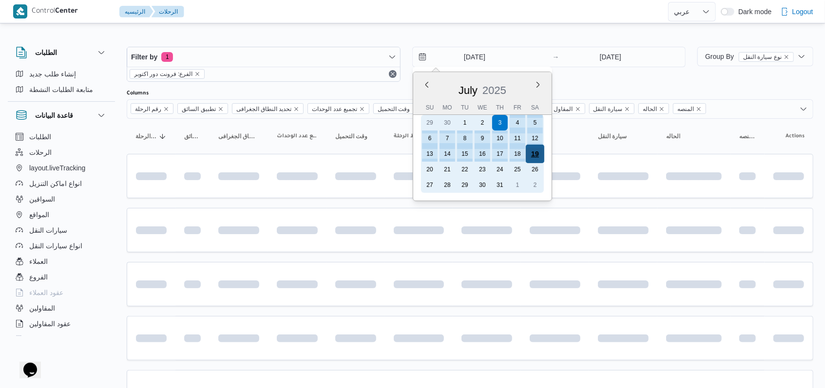
click at [542, 150] on div "19" at bounding box center [534, 154] width 19 height 19
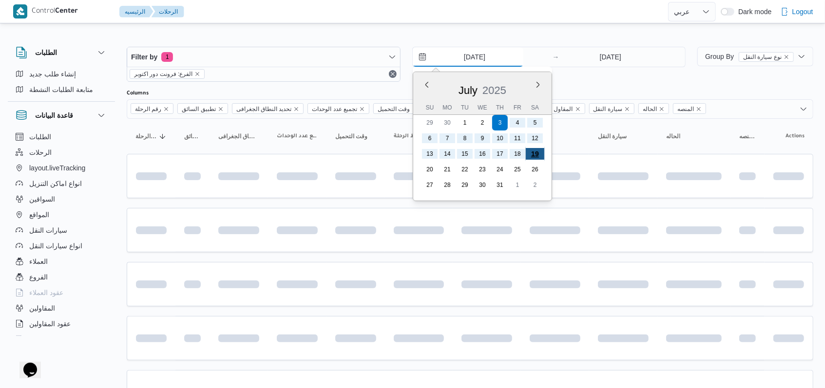
type input "19/7/2025"
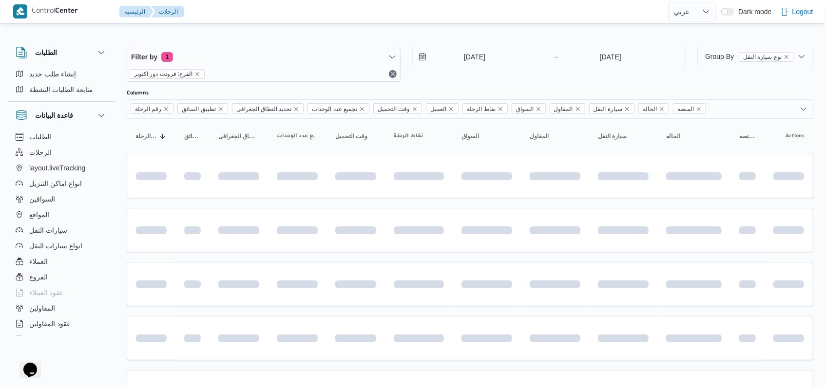
click at [485, 84] on div "Filter by 1 الفرع: فرونت دور اكتوبر 19/7/2025 → 19/7/2025" at bounding box center [406, 64] width 570 height 47
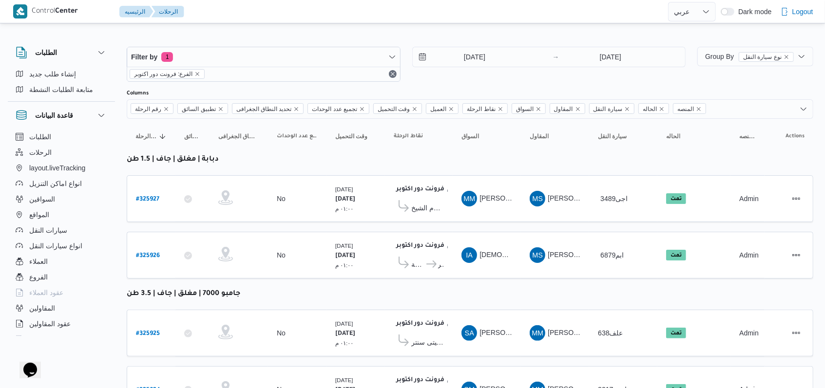
scroll to position [379, 0]
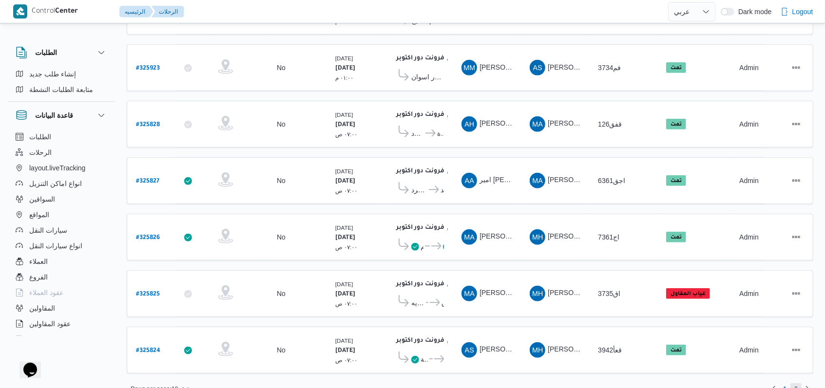
click at [796, 383] on span "2" at bounding box center [795, 389] width 3 height 12
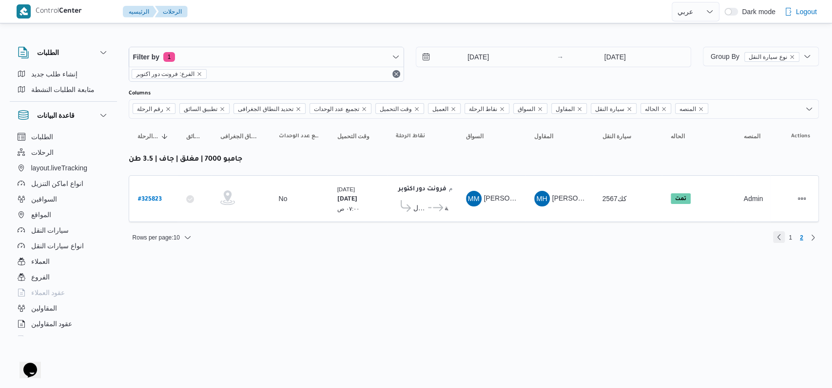
click at [781, 236] on link "Previous page, 1" at bounding box center [779, 237] width 12 height 12
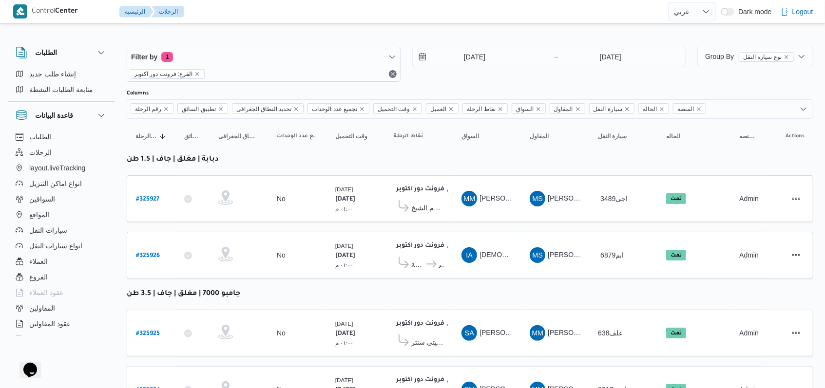
scroll to position [379, 0]
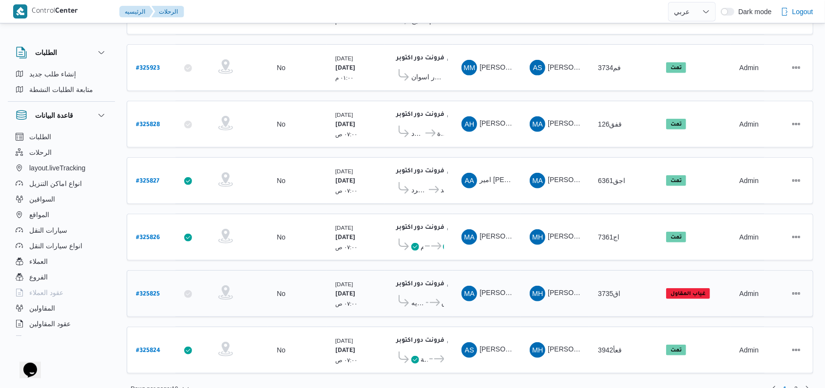
click at [140, 291] on b "# 325825" at bounding box center [148, 294] width 24 height 7
select select "ar"
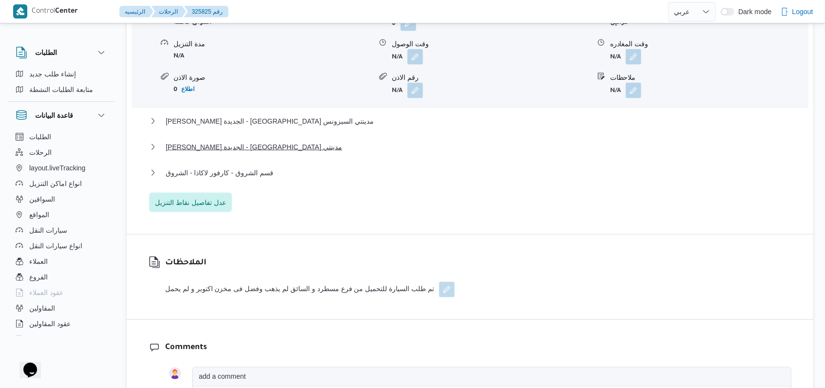
scroll to position [844, 0]
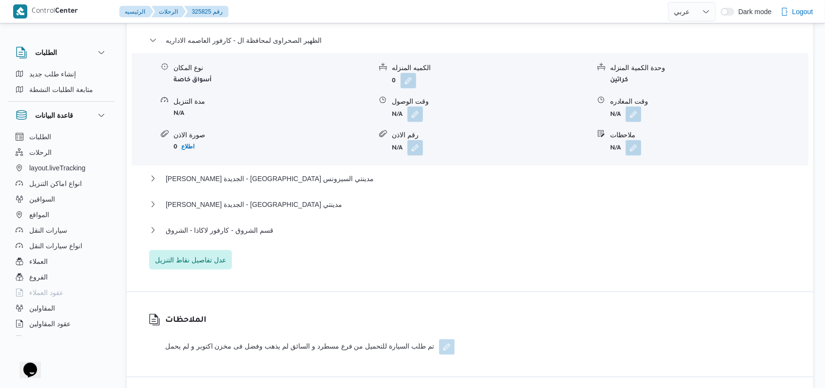
select select "ar"
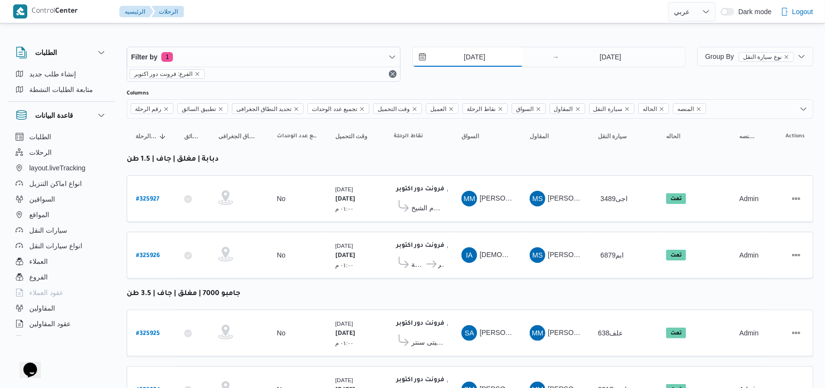
click at [478, 57] on input "19/7/2025" at bounding box center [468, 56] width 111 height 19
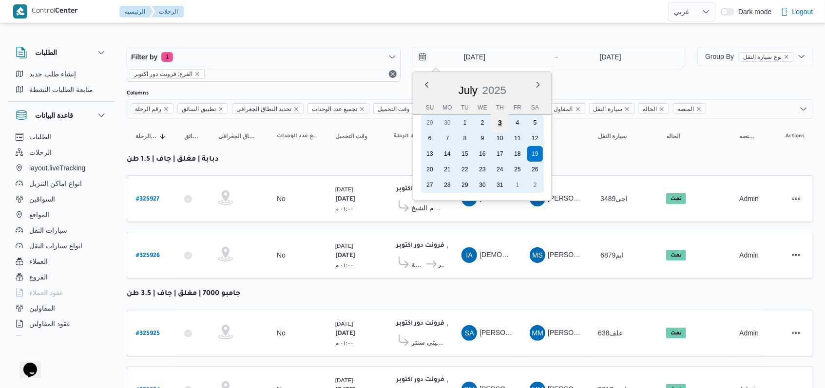
click at [501, 124] on div "3" at bounding box center [499, 123] width 19 height 19
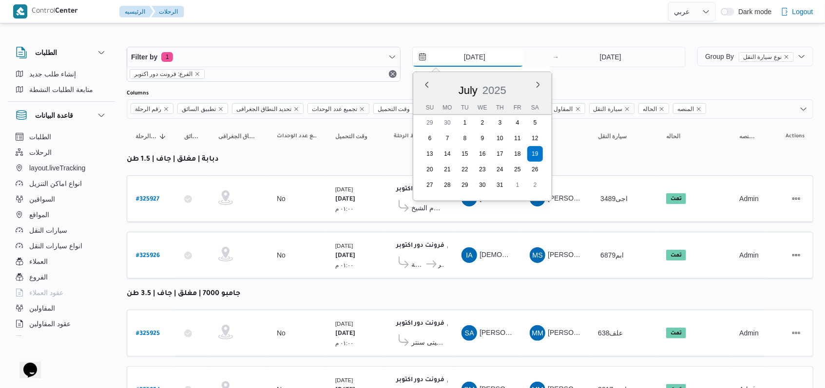
type input "3/7/2025"
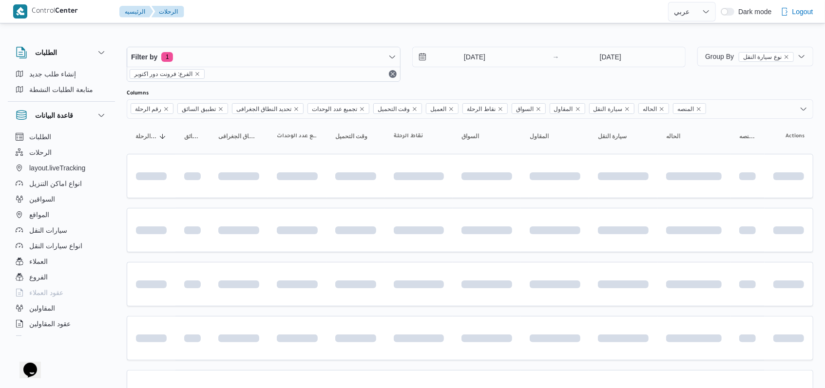
click at [614, 67] on div "3/7/2025 → 19/7/2025" at bounding box center [549, 57] width 274 height 20
click at [622, 57] on input "19/7/2025" at bounding box center [610, 56] width 97 height 19
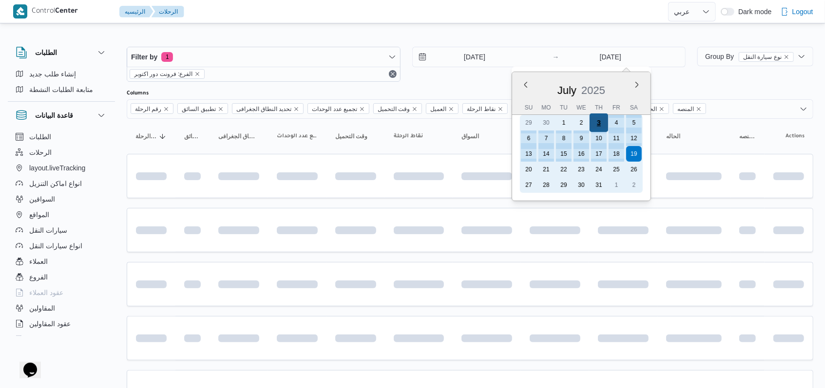
click at [595, 124] on div "3" at bounding box center [598, 123] width 19 height 19
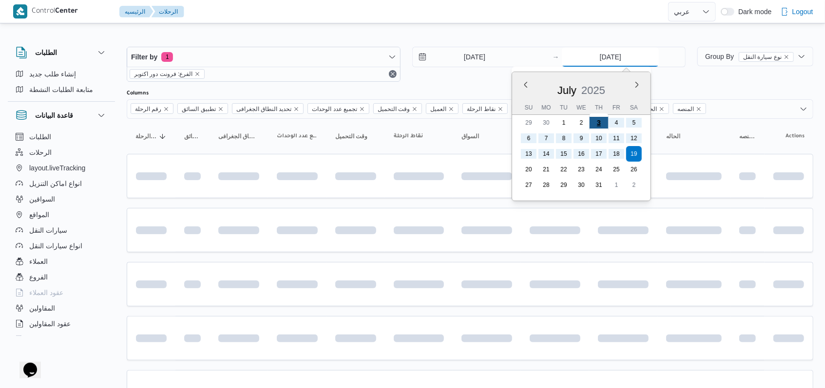
type input "3/7/2025"
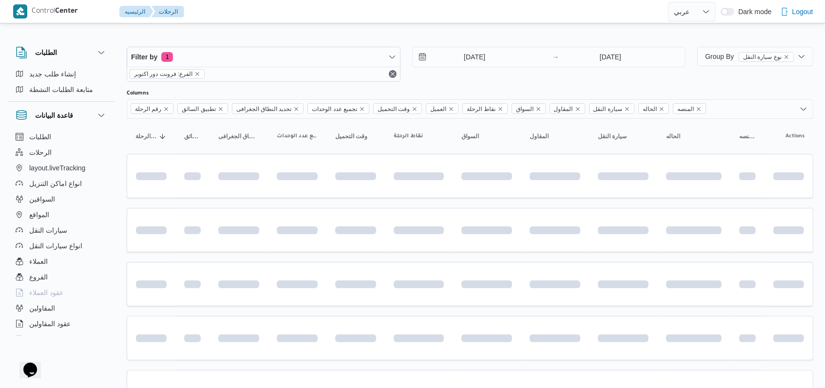
click at [532, 88] on div at bounding box center [470, 86] width 686 height 8
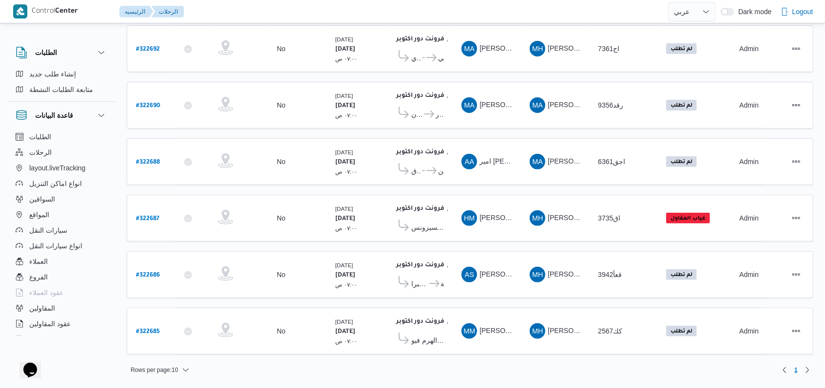
scroll to position [138, 0]
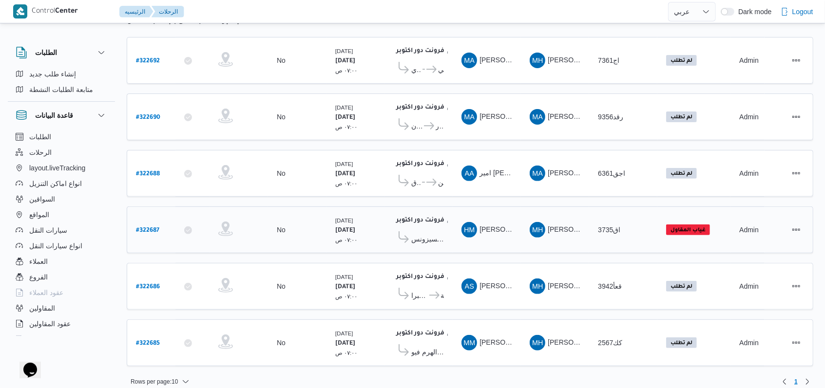
click at [148, 228] on b "# 322687" at bounding box center [147, 231] width 23 height 7
select select "ar"
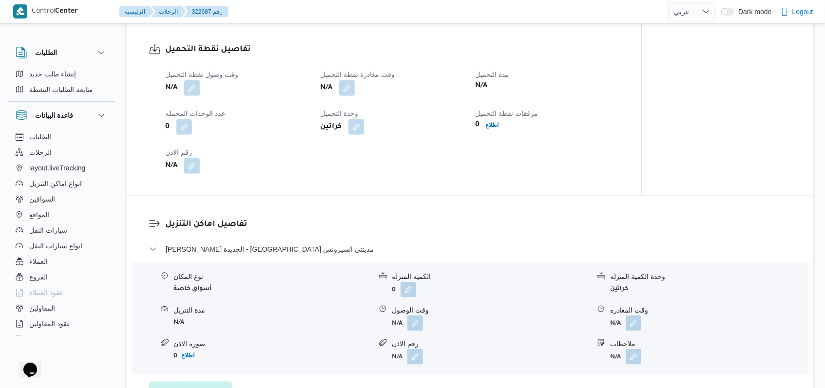
scroll to position [649, 0]
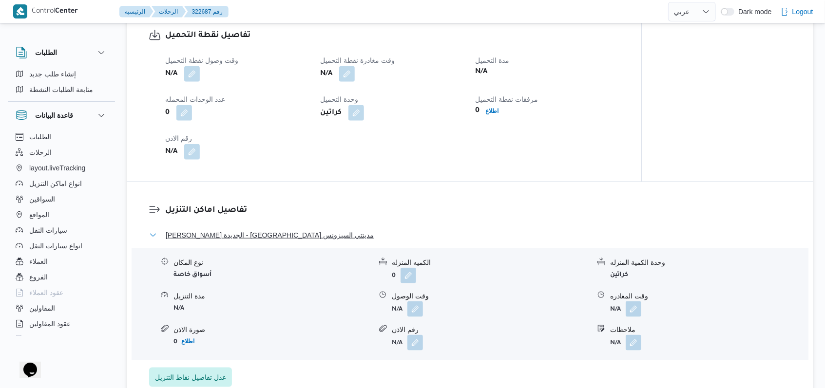
click at [285, 229] on span "ثانى القاهرة الجديدة - كارفور مدينتي السيزونس" at bounding box center [270, 235] width 208 height 12
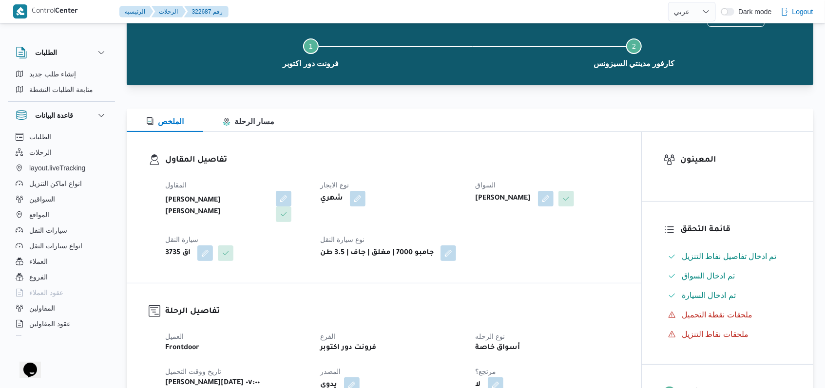
scroll to position [0, 0]
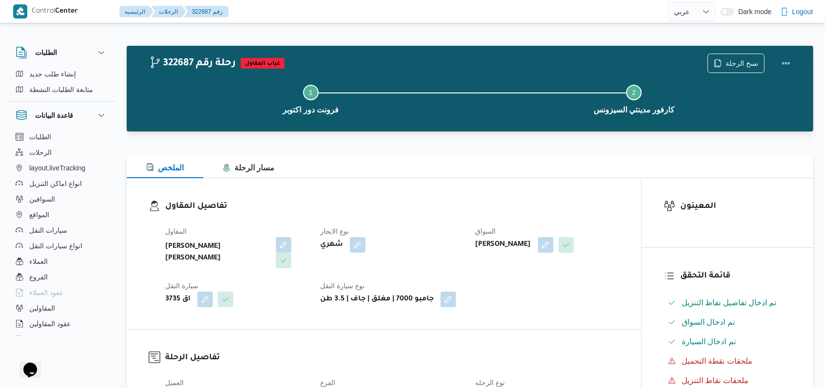
select select "ar"
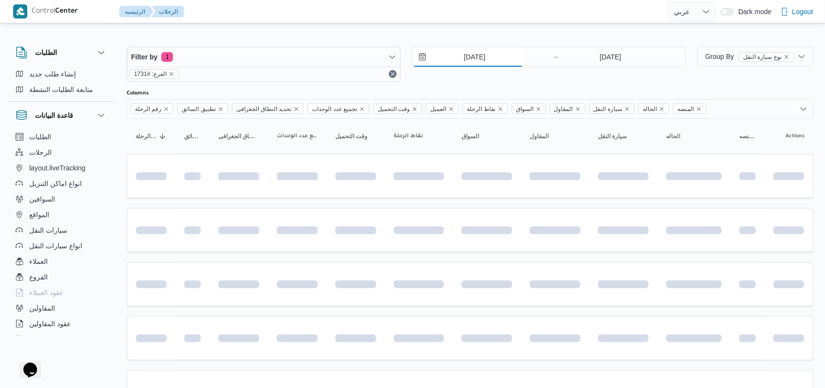
click at [487, 53] on input "3/7/2025" at bounding box center [468, 56] width 111 height 19
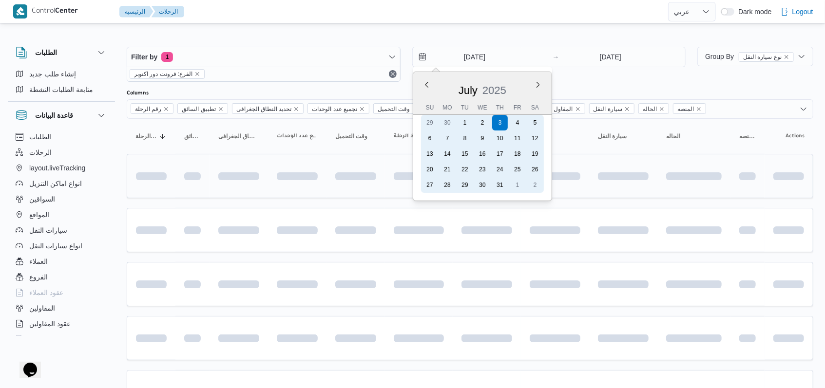
click at [532, 158] on div "19" at bounding box center [535, 154] width 16 height 16
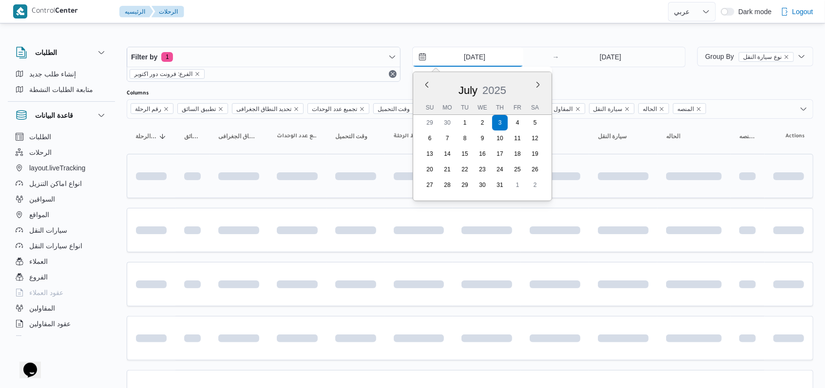
type input "19/7/2025"
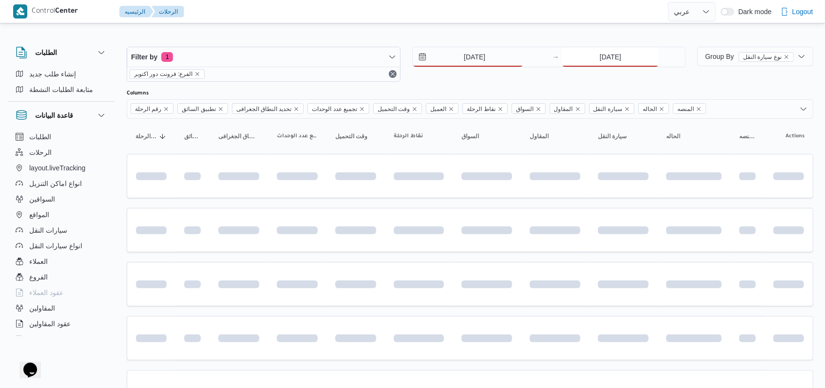
click at [614, 60] on input "3/7/2025" at bounding box center [610, 56] width 97 height 19
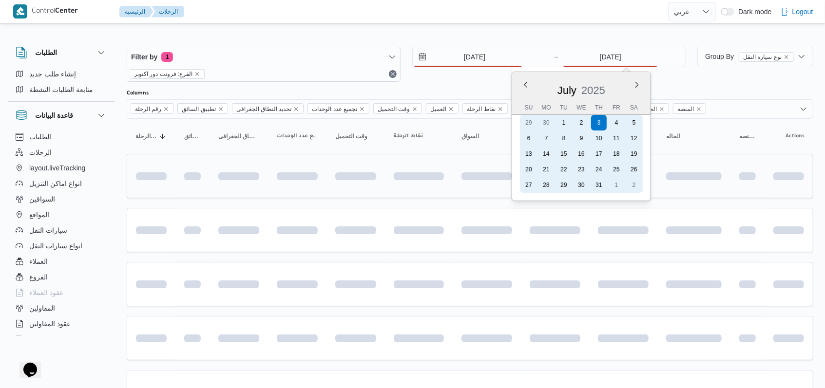
click at [636, 159] on div "19" at bounding box center [634, 154] width 16 height 16
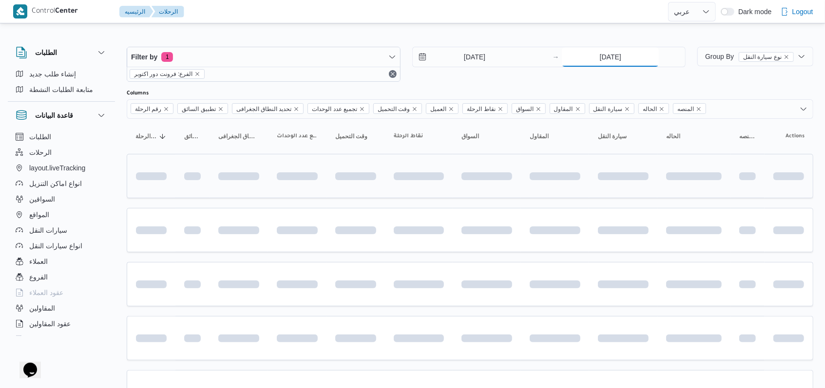
type input "19/7/2025"
click at [524, 80] on div "19/7/2025 → 19/7/2025" at bounding box center [549, 64] width 274 height 35
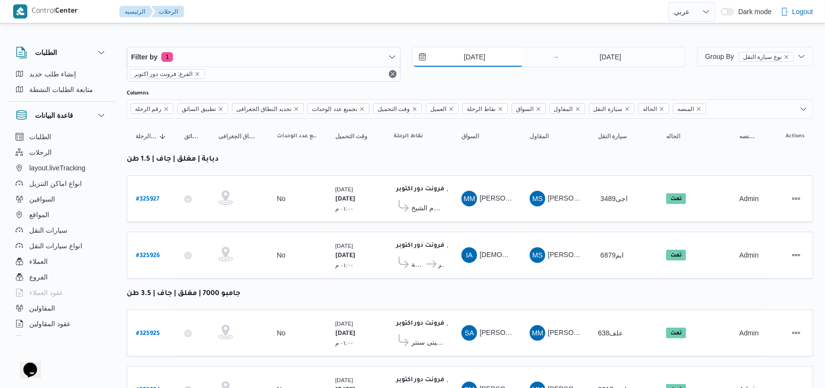
click at [466, 57] on input "19/7/2025" at bounding box center [468, 56] width 111 height 19
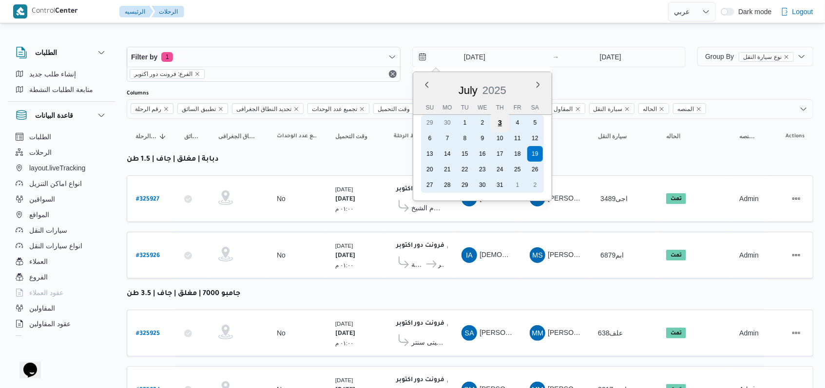
click at [506, 123] on div "3" at bounding box center [499, 123] width 19 height 19
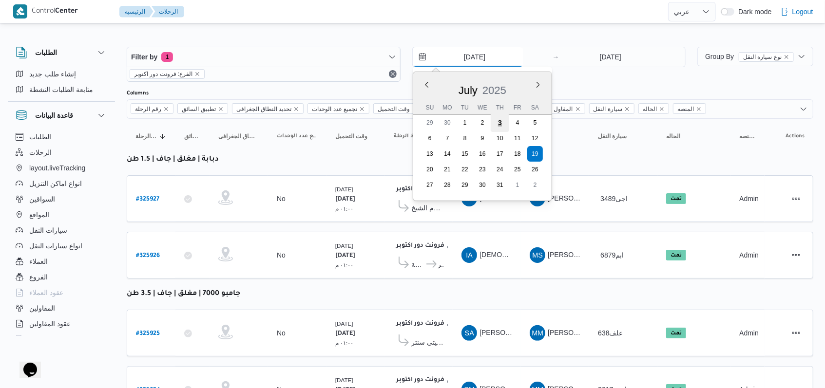
type input "3/7/2025"
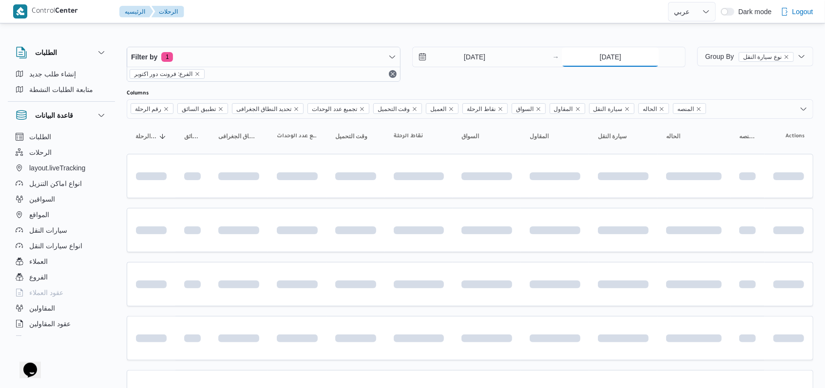
click at [612, 60] on input "19/7/2025" at bounding box center [610, 56] width 97 height 19
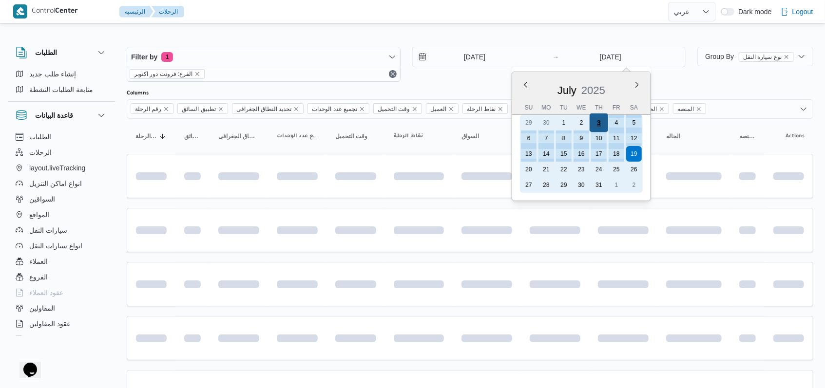
click at [591, 127] on div "3" at bounding box center [598, 123] width 19 height 19
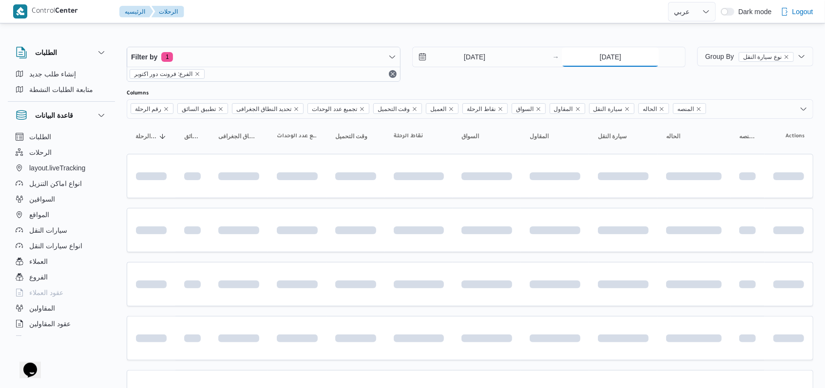
type input "3/7/2025"
click at [473, 77] on div "3/7/2025 → 3/7/2025" at bounding box center [549, 64] width 274 height 35
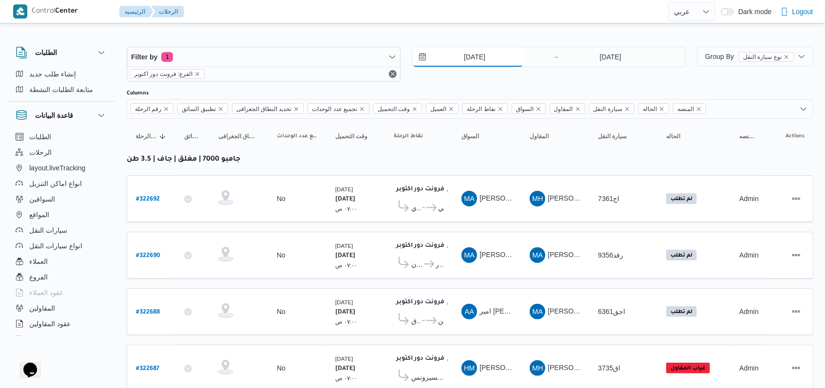
click at [488, 62] on input "3/7/2025" at bounding box center [468, 56] width 111 height 19
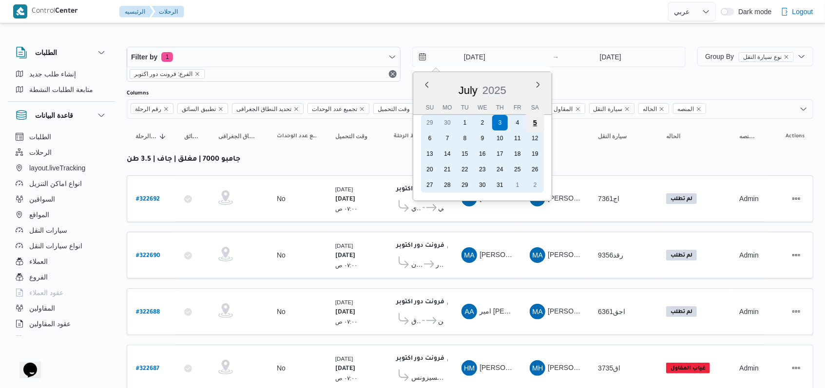
click at [531, 126] on div "5" at bounding box center [534, 123] width 19 height 19
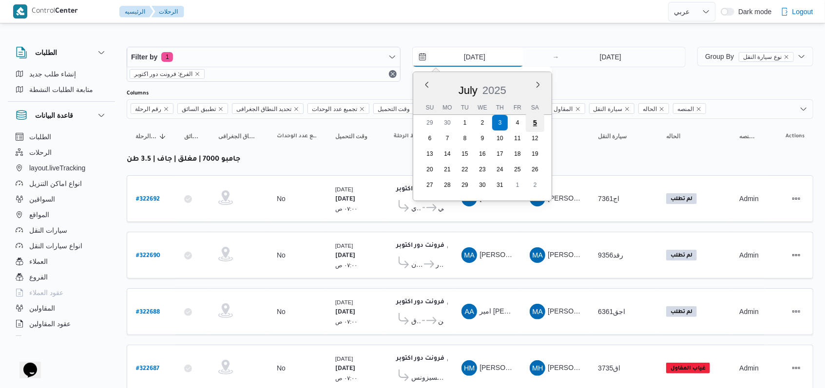
type input "5/7/2025"
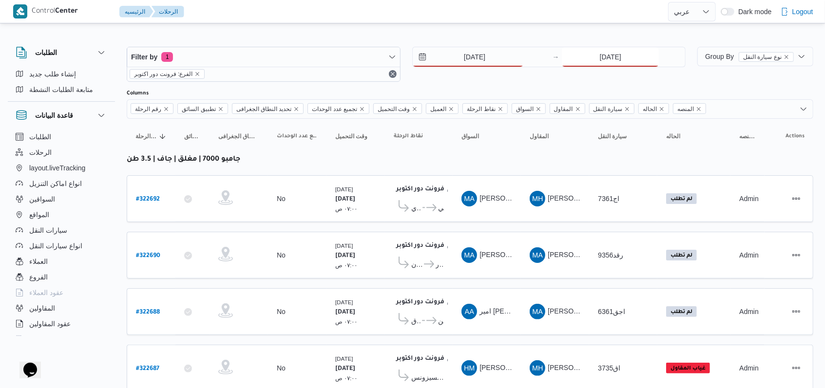
click at [626, 61] on input "3/7/2025" at bounding box center [610, 56] width 97 height 19
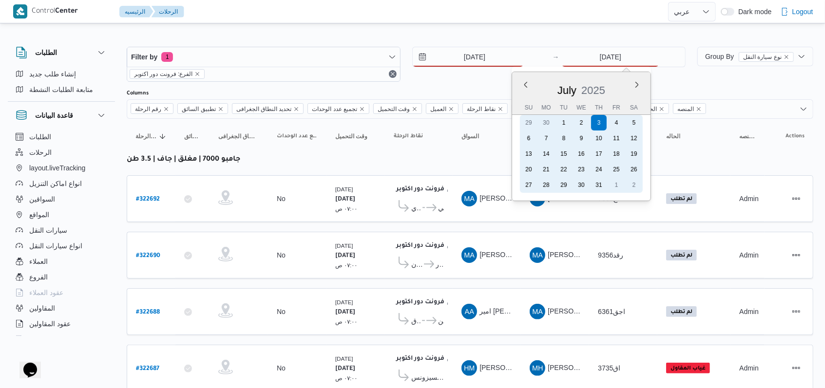
drag, startPoint x: 634, startPoint y: 121, endPoint x: 623, endPoint y: 131, distance: 14.8
click at [634, 121] on div "5" at bounding box center [634, 123] width 16 height 16
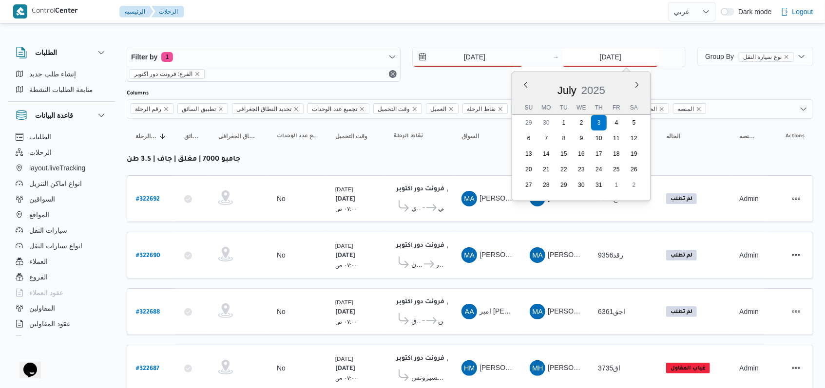
type input "5/7/2025"
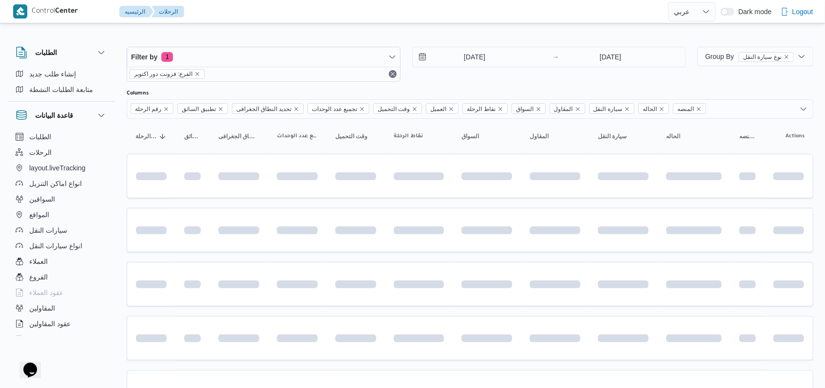
click at [490, 84] on div "Filter by 1 الفرع: فرونت دور اكتوبر 5/7/2025 → 5/7/2025" at bounding box center [406, 64] width 570 height 47
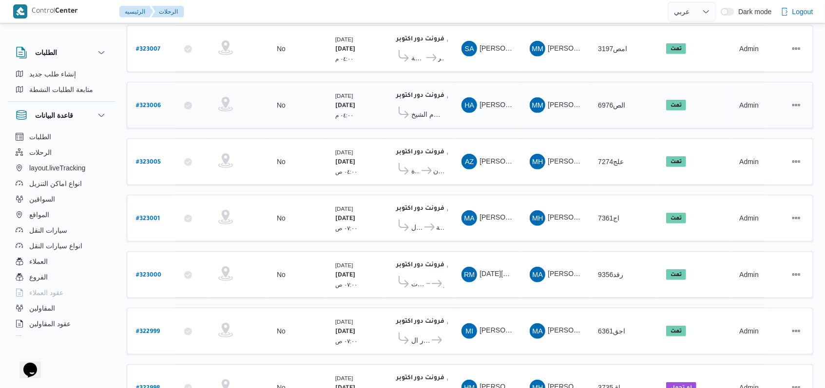
scroll to position [379, 0]
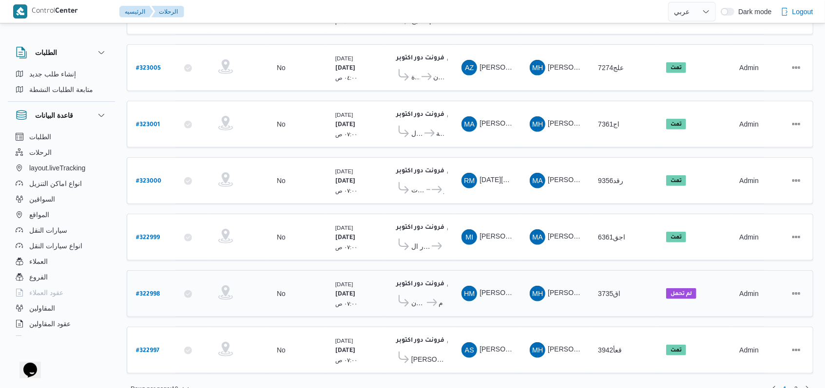
click at [418, 297] on span "كارفور الزيتون" at bounding box center [418, 303] width 14 height 12
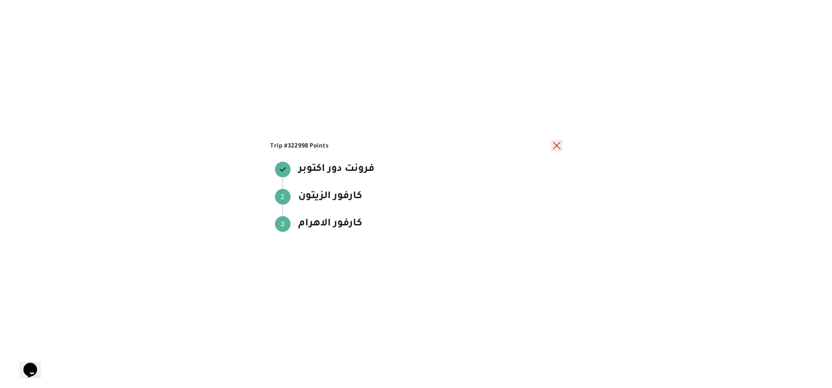
click at [556, 147] on button "close" at bounding box center [556, 146] width 12 height 12
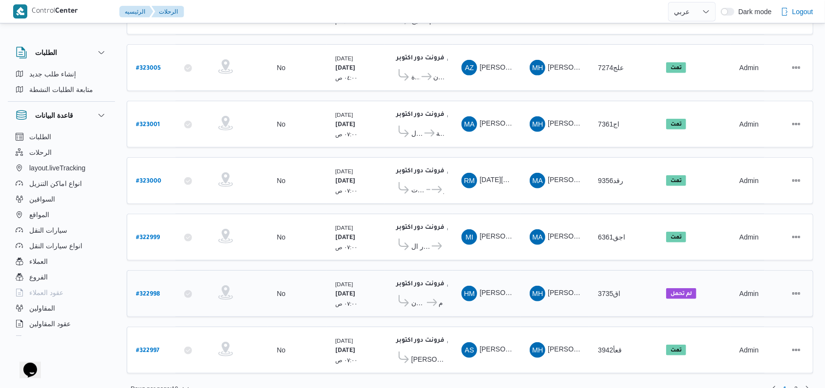
click at [155, 291] on b "# 322998" at bounding box center [148, 294] width 24 height 7
select select "ar"
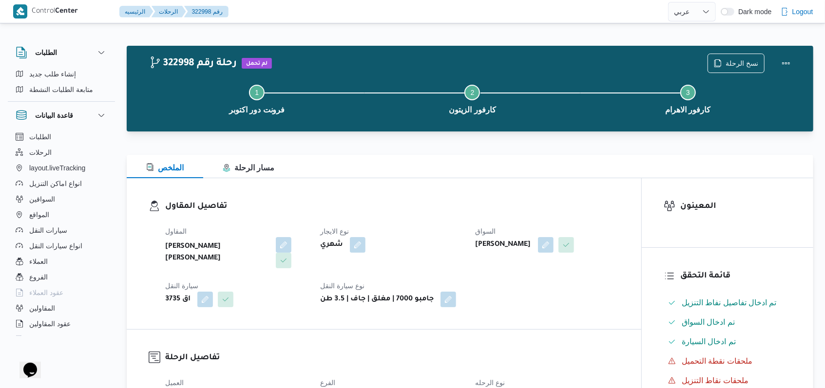
click at [436, 215] on dl "تفاصيل المقاول المقاول محمد حسني محمد ابراهيم نوع الايجار شهري السواق هاني محمد…" at bounding box center [392, 253] width 454 height 107
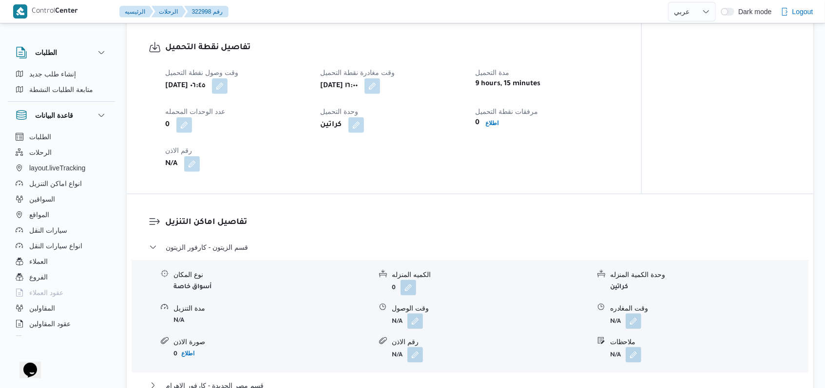
scroll to position [649, 0]
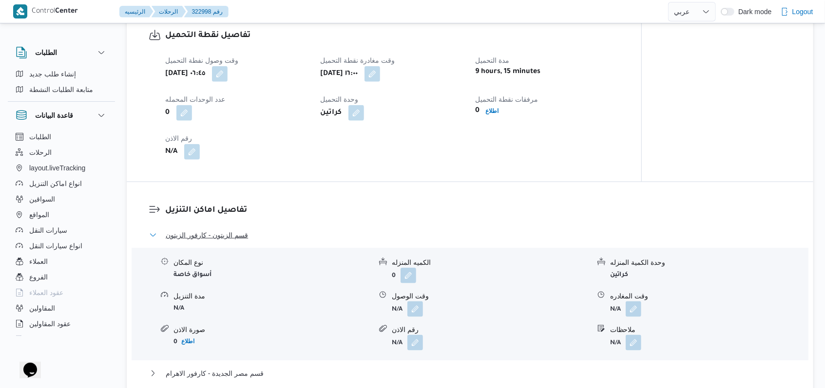
click at [230, 229] on span "قسم الزيتون - كارفور الزيتون" at bounding box center [207, 235] width 82 height 12
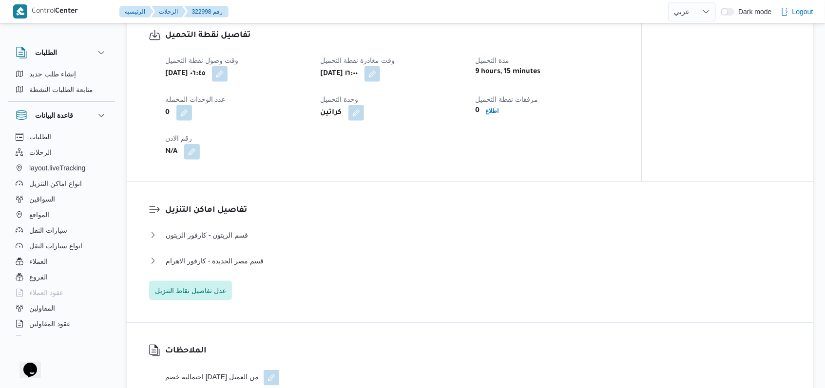
select select "ar"
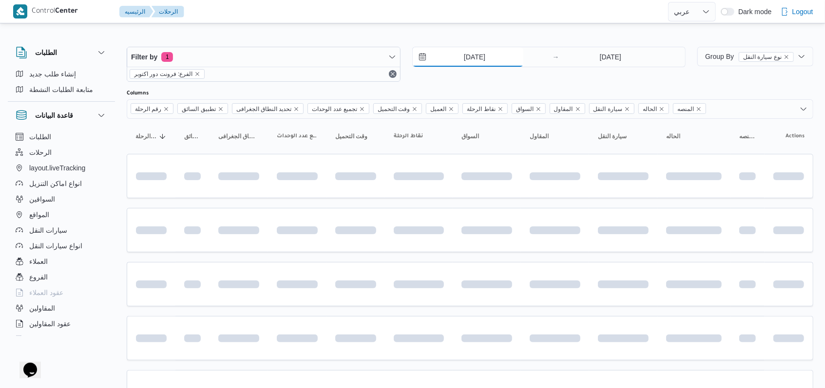
click at [457, 60] on input "5/7/2025" at bounding box center [468, 56] width 111 height 19
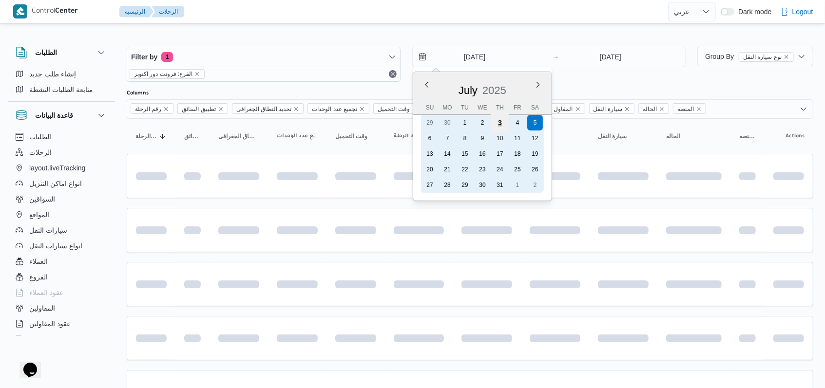
click at [493, 125] on div "3" at bounding box center [499, 123] width 19 height 19
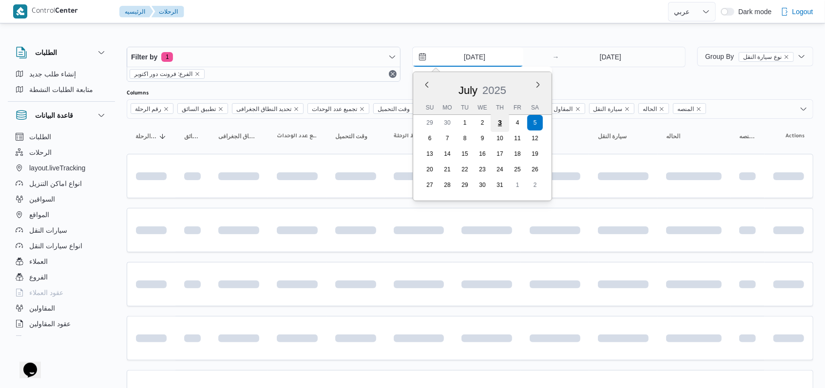
type input "3/7/2025"
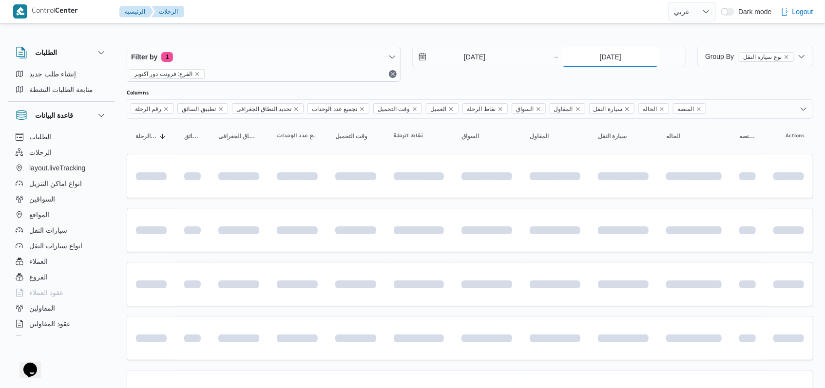
click at [594, 57] on input "5/7/2025" at bounding box center [610, 56] width 97 height 19
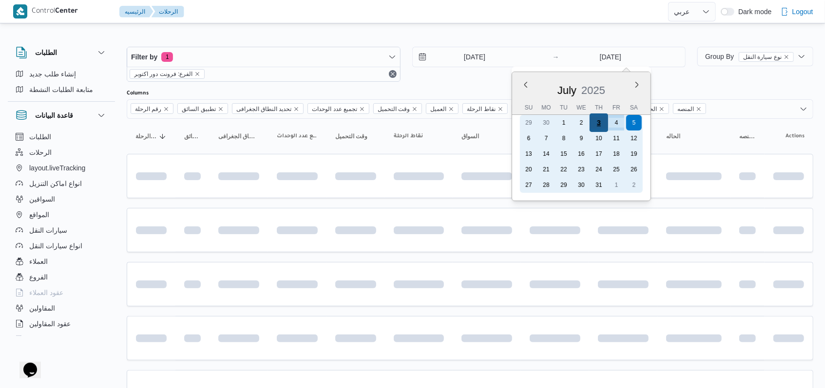
click at [602, 125] on div "3" at bounding box center [598, 123] width 19 height 19
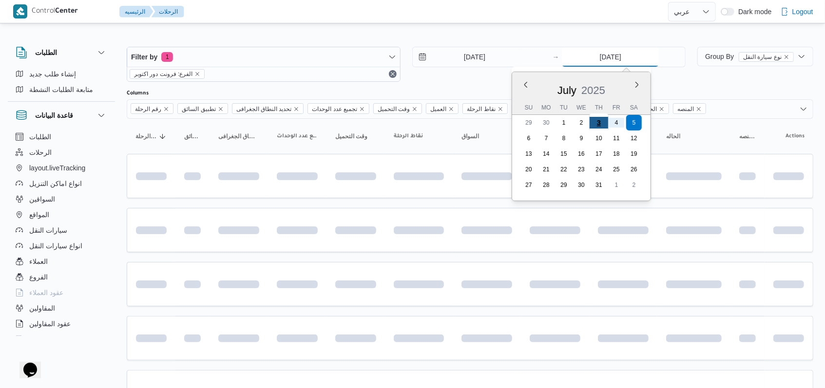
type input "3/7/2025"
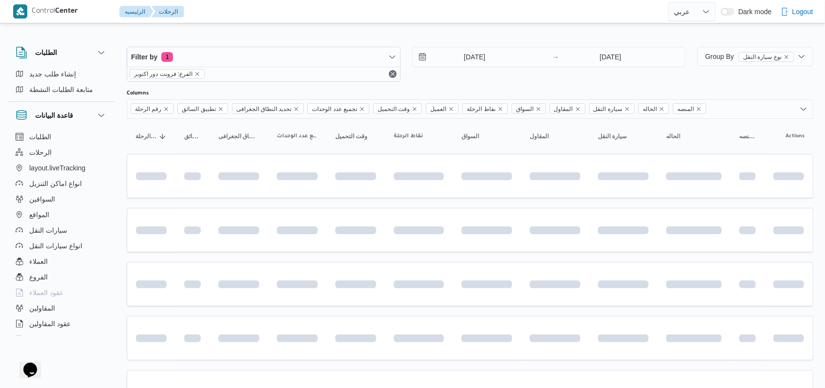
click at [518, 84] on div "Filter by 1 الفرع: فرونت دور اكتوبر 3/7/2025 → 3/7/2025" at bounding box center [406, 64] width 570 height 47
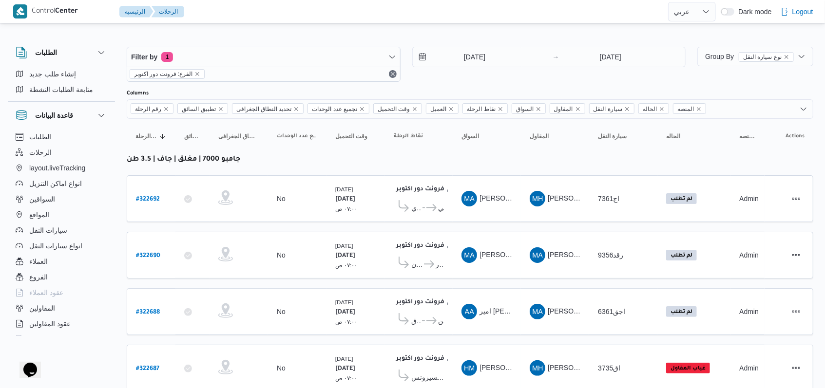
click at [481, 28] on div "Filter by 1 الفرع: فرونت دور اكتوبر 3/7/2025 → 3/7/2025 Group By نوع سيارة النق…" at bounding box center [406, 281] width 825 height 513
click at [481, 45] on div "Filter by 1 الفرع: فرونت دور اكتوبر 3/7/2025 → 3/7/2025" at bounding box center [406, 64] width 570 height 47
click at [478, 71] on div "3/7/2025 → 3/7/2025" at bounding box center [549, 64] width 274 height 35
click at [477, 64] on input "3/7/2025" at bounding box center [468, 56] width 111 height 19
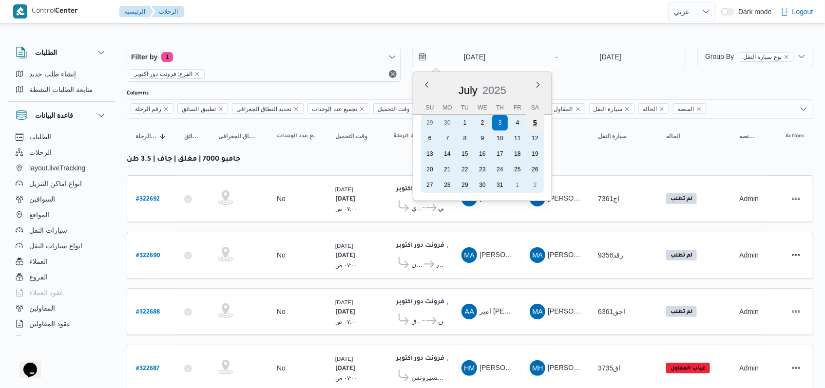
click at [532, 125] on div "5" at bounding box center [534, 123] width 19 height 19
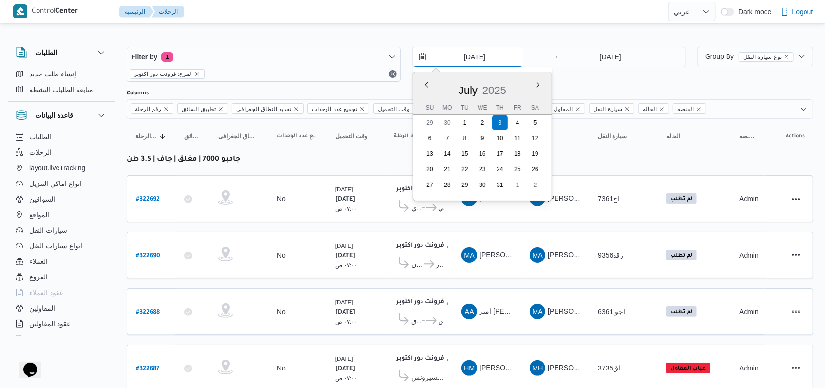
type input "5/7/2025"
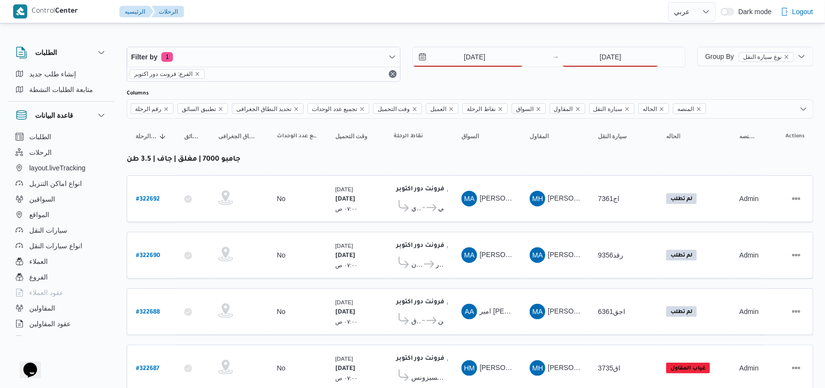
click at [615, 74] on div "5/7/2025 → 3/7/2025" at bounding box center [549, 64] width 274 height 35
click at [615, 62] on input "3/7/2025" at bounding box center [610, 56] width 97 height 19
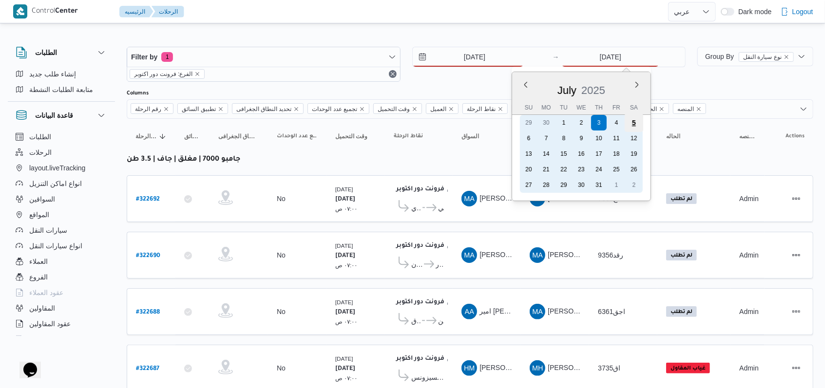
click at [636, 124] on div "5" at bounding box center [634, 123] width 19 height 19
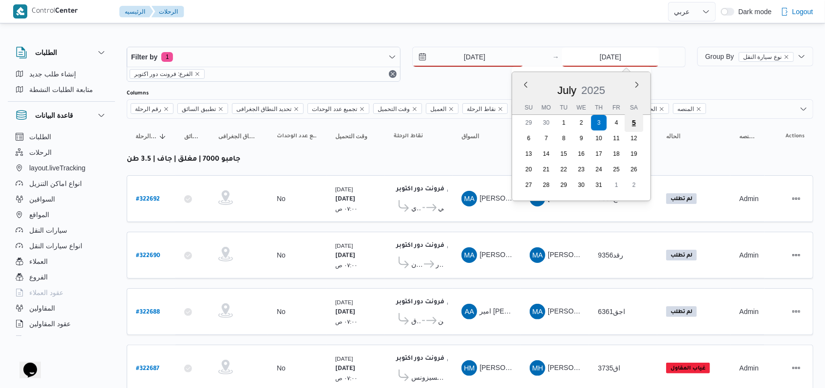
type input "5/7/2025"
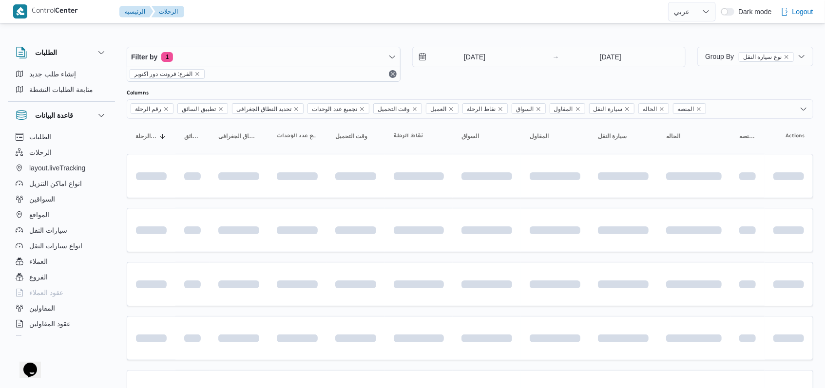
click at [491, 79] on div "5/7/2025 → 5/7/2025" at bounding box center [549, 64] width 274 height 35
click at [480, 76] on div "5/7/2025 → 5/7/2025" at bounding box center [549, 64] width 274 height 35
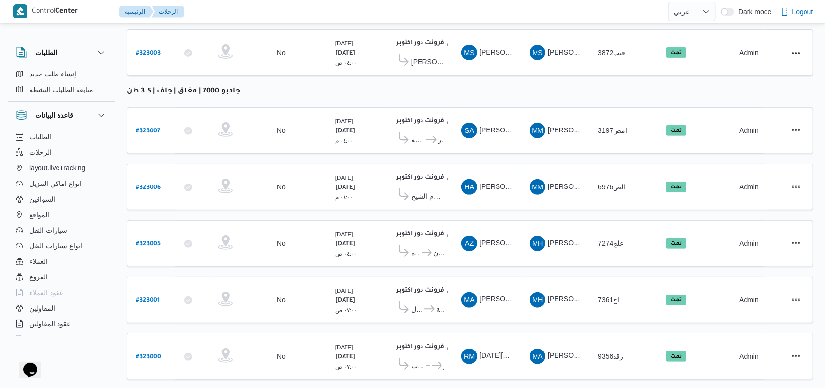
scroll to position [379, 0]
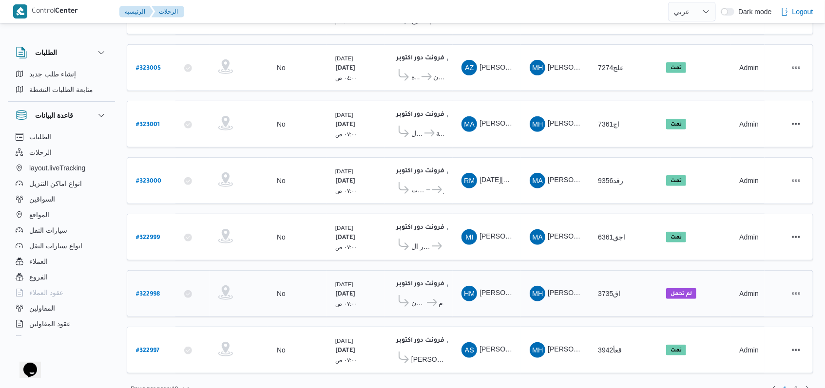
click at [422, 297] on span "كارفور الزيتون" at bounding box center [418, 303] width 14 height 12
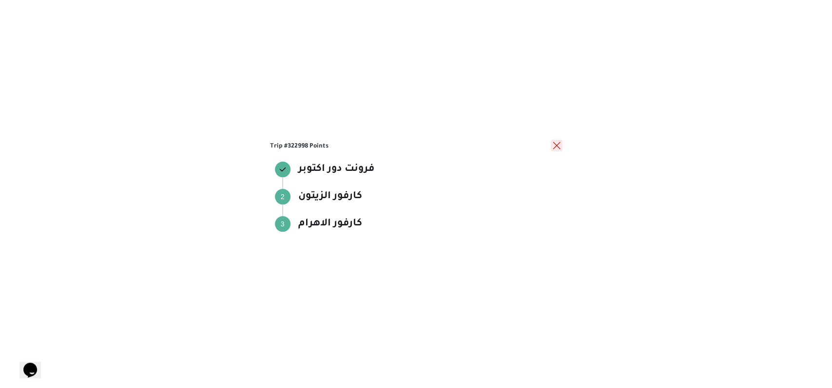
click at [557, 148] on button "close" at bounding box center [556, 146] width 12 height 12
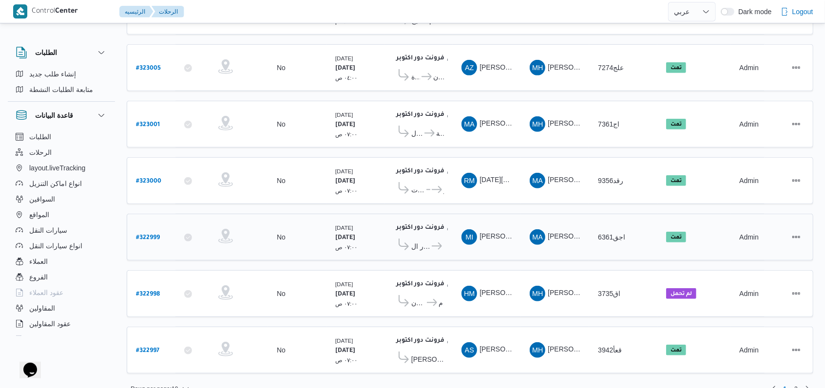
click at [432, 243] on icon at bounding box center [437, 246] width 10 height 7
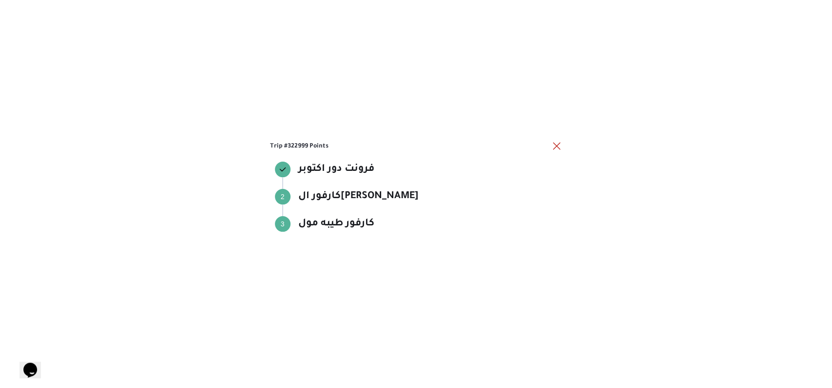
click at [562, 144] on div "Trip #322999 Points فرونت دور اكتوبر فرونت دور اكتوبر Step 2 2 كارفور الجولف صل…" at bounding box center [416, 194] width 832 height 388
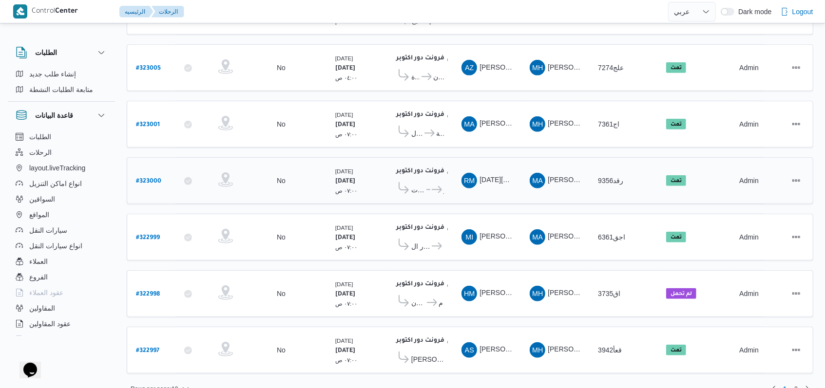
click at [417, 185] on div "فرونت دور اكتوبر ١٠:٤٨ م كارفور الاسمرات ... كارفور اعمار" at bounding box center [419, 180] width 58 height 41
click at [418, 184] on span "كارفور الاسمرات ... كارفور اعمار" at bounding box center [419, 189] width 50 height 15
click at [428, 182] on span "كارفور الاسمرات ... كارفور اعمار" at bounding box center [419, 189] width 50 height 15
click at [427, 186] on icon at bounding box center [431, 189] width 10 height 7
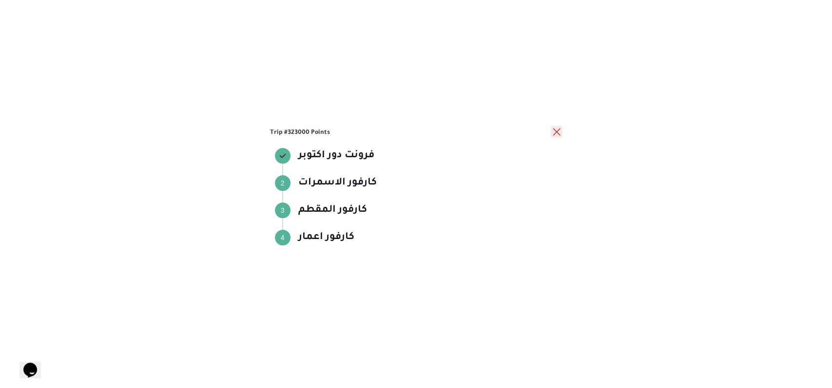
click at [551, 135] on button "close" at bounding box center [556, 132] width 12 height 12
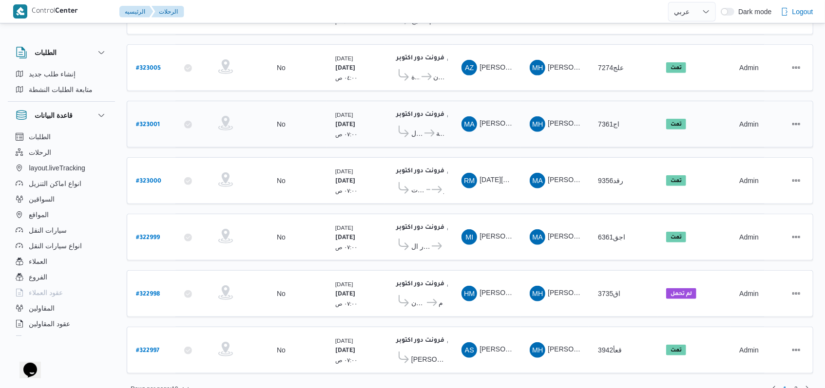
click at [413, 128] on span "كارفور السرايا مول" at bounding box center [417, 134] width 12 height 12
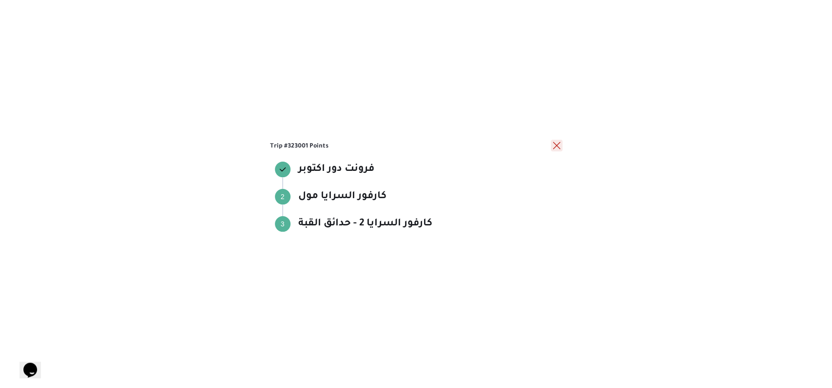
click at [557, 145] on button "close" at bounding box center [556, 146] width 12 height 12
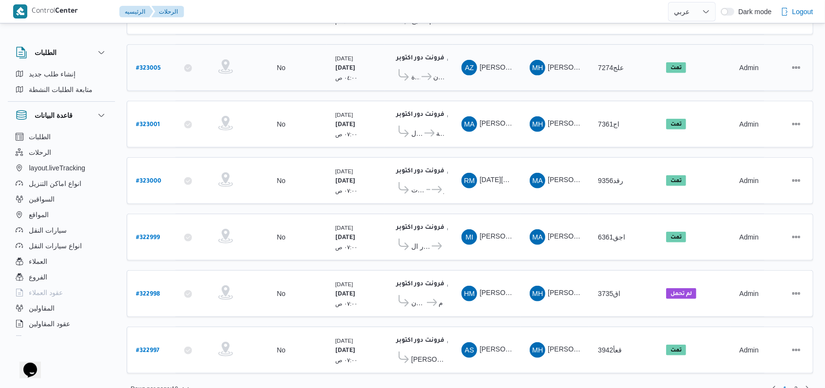
click at [418, 73] on span "كارفور المنصورة كارفور البنيان - المنصورة" at bounding box center [419, 76] width 50 height 15
click at [425, 73] on icon at bounding box center [426, 76] width 10 height 7
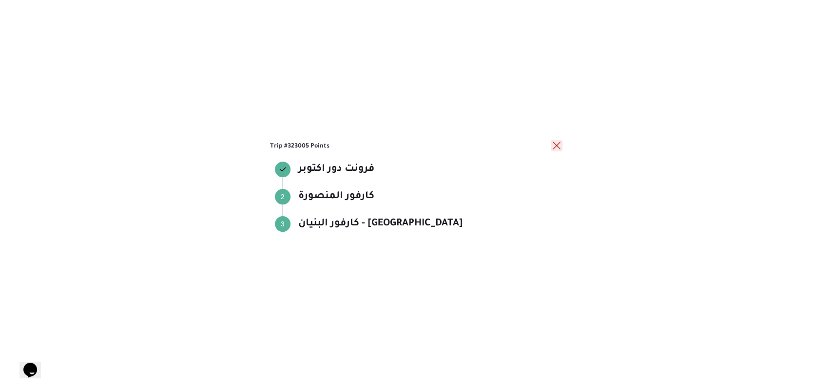
click at [550, 150] on button "close" at bounding box center [556, 146] width 12 height 12
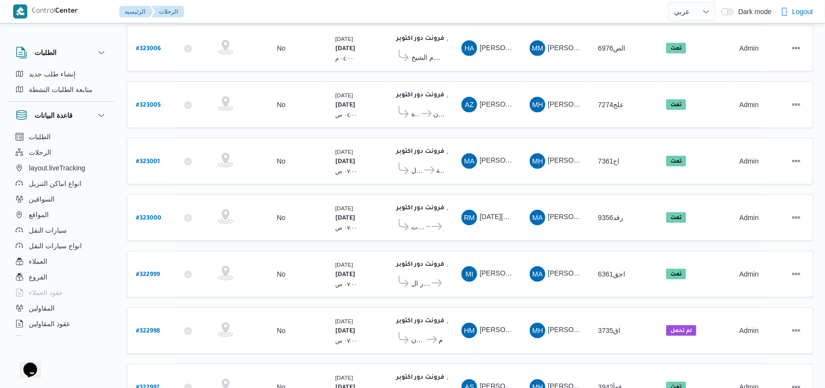
scroll to position [314, 0]
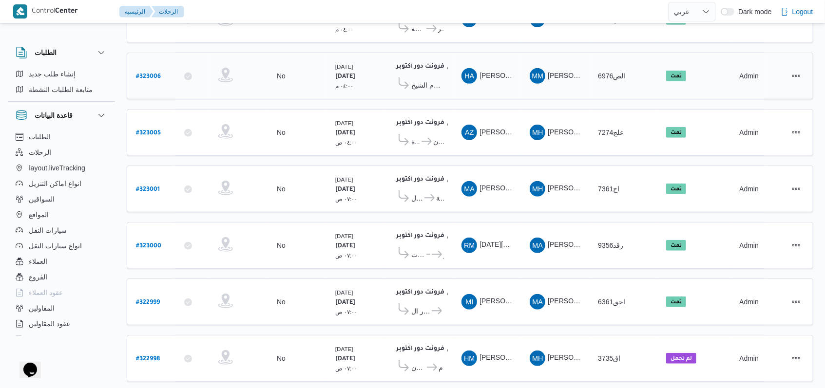
click at [423, 85] on div "فرونت دور اكتوبر ١٠:٤٨ م كارفور شرم الشيخ" at bounding box center [419, 76] width 58 height 41
click at [425, 81] on span "كارفور شرم الشيخ" at bounding box center [427, 85] width 33 height 12
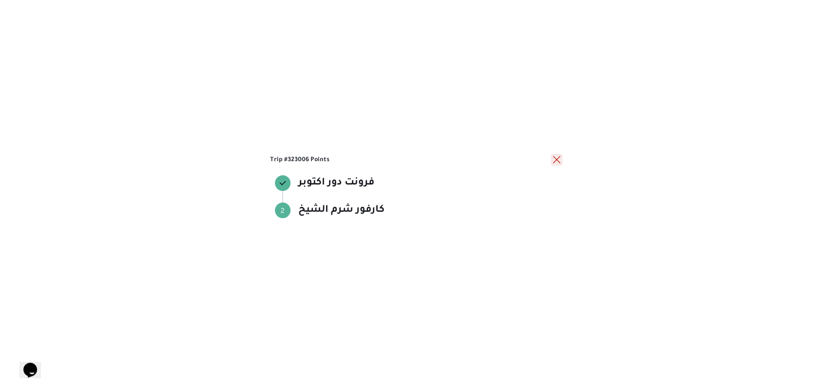
click at [554, 162] on button "close" at bounding box center [556, 160] width 12 height 12
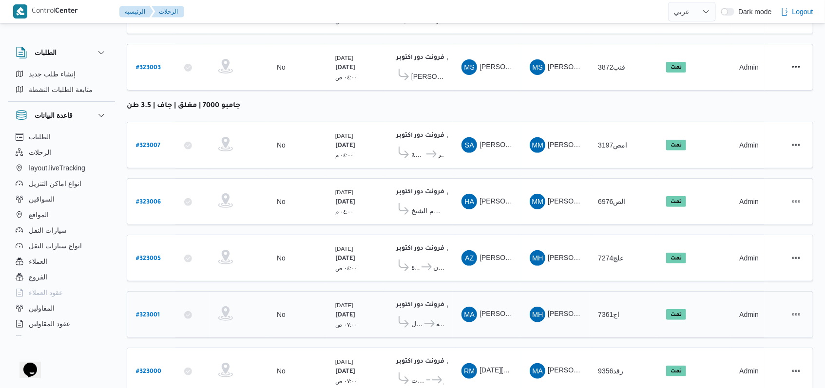
scroll to position [184, 0]
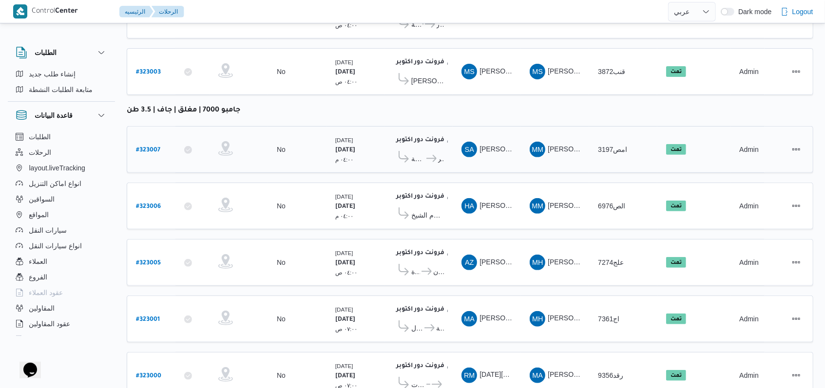
click at [428, 155] on icon at bounding box center [431, 158] width 10 height 7
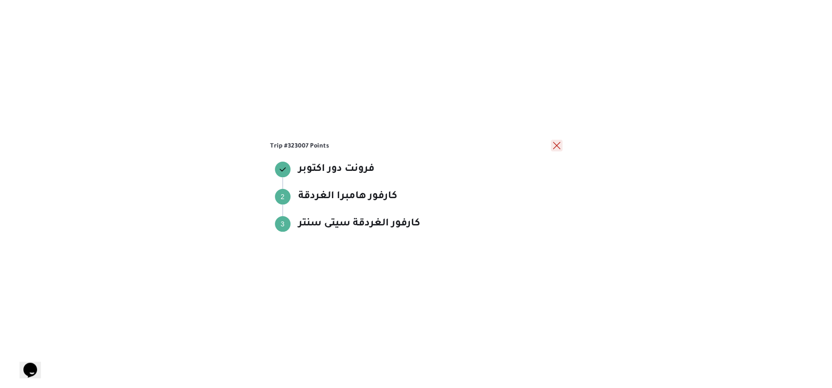
click at [557, 143] on button "close" at bounding box center [556, 146] width 12 height 12
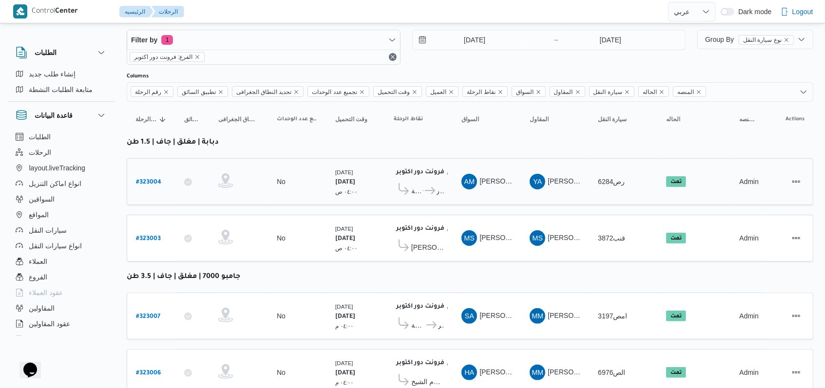
scroll to position [0, 0]
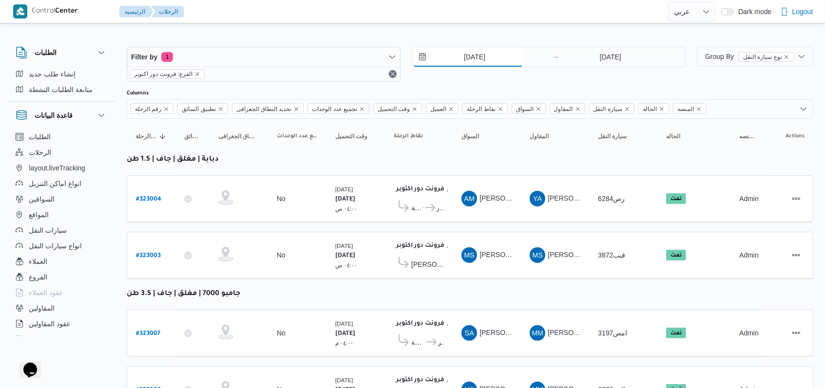
click at [466, 66] on div "5/7/2025" at bounding box center [481, 56] width 137 height 19
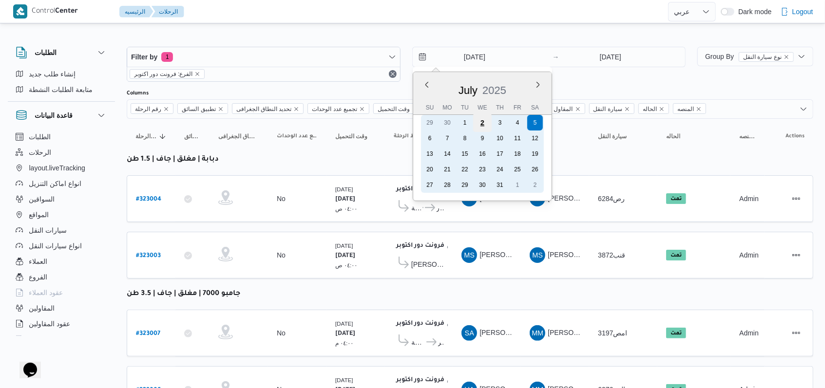
click at [479, 128] on div "2" at bounding box center [482, 123] width 19 height 19
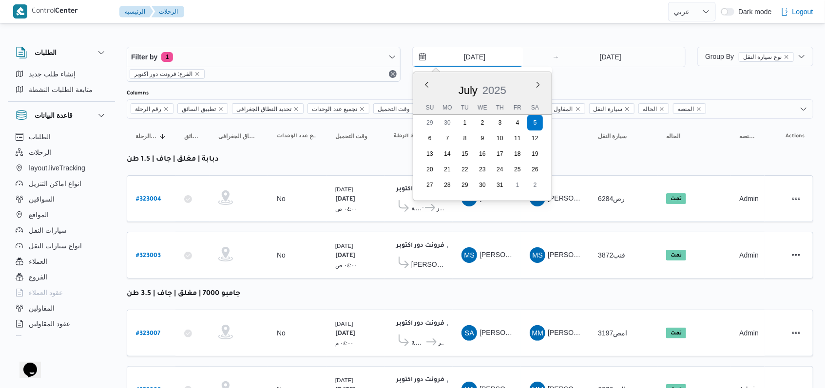
type input "2/7/2025"
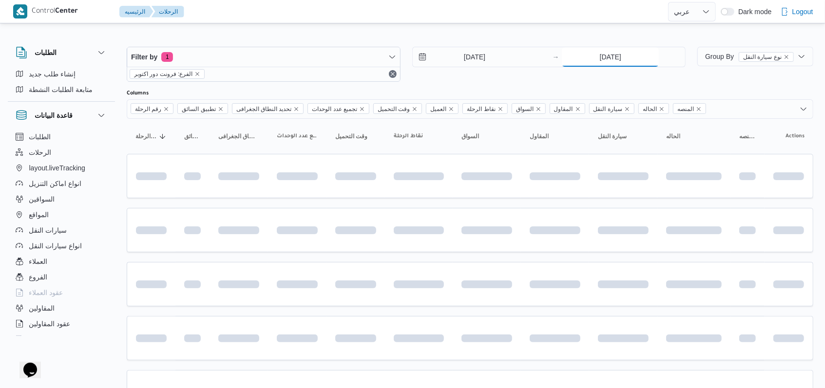
click at [614, 53] on input "5/7/2025" at bounding box center [610, 56] width 97 height 19
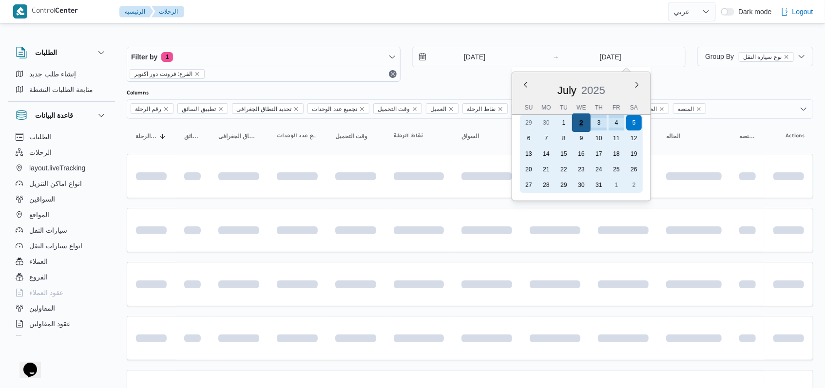
click at [577, 125] on div "2" at bounding box center [581, 123] width 19 height 19
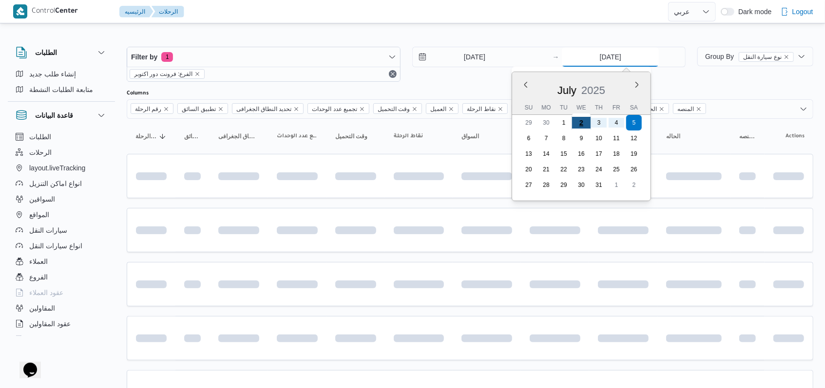
type input "2/7/2025"
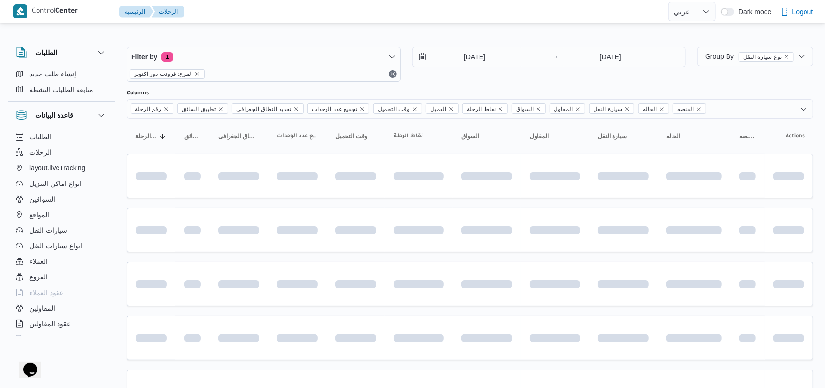
click at [473, 76] on div "2/7/2025 → 2/7/2025" at bounding box center [549, 64] width 274 height 35
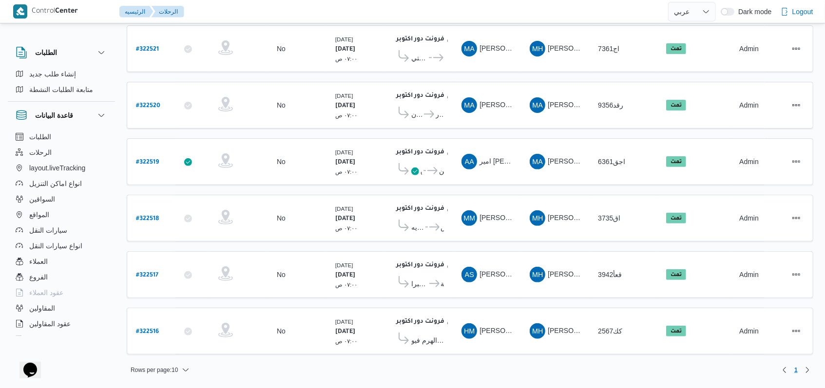
scroll to position [138, 0]
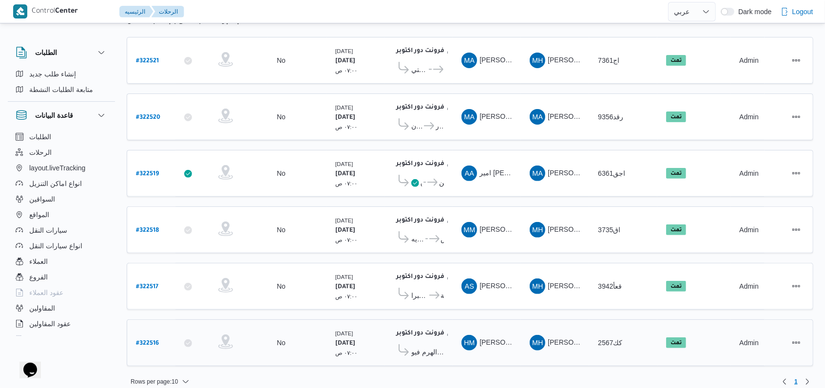
click at [404, 344] on icon at bounding box center [403, 350] width 10 height 12
click at [425, 346] on span "كارفور الهرم فيو" at bounding box center [427, 352] width 33 height 12
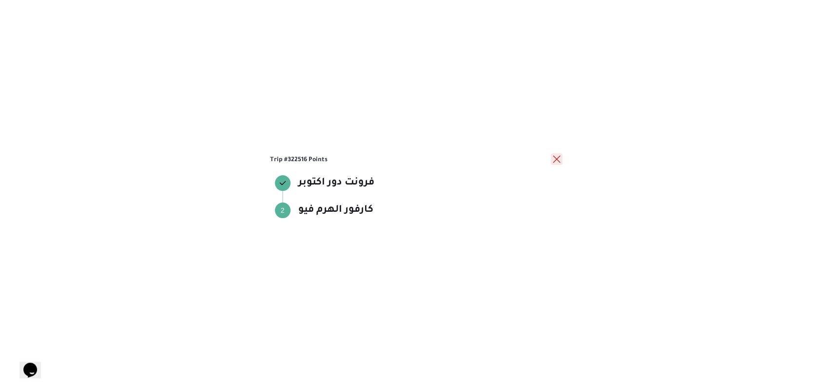
click at [557, 154] on button "close" at bounding box center [556, 159] width 12 height 12
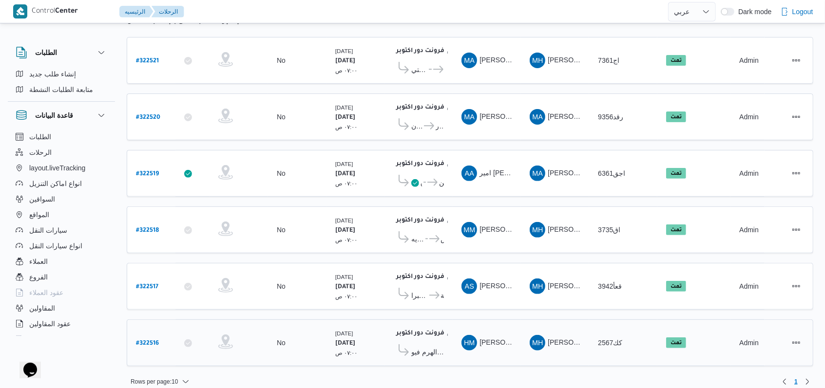
click at [423, 346] on span "كارفور الهرم فيو" at bounding box center [427, 352] width 33 height 12
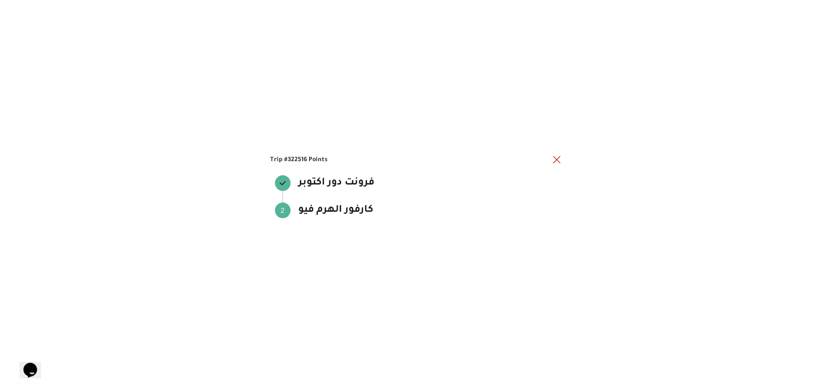
click at [550, 156] on h3 "Trip #322516 Points" at bounding box center [410, 159] width 281 height 9
click at [556, 155] on button "close" at bounding box center [556, 159] width 12 height 12
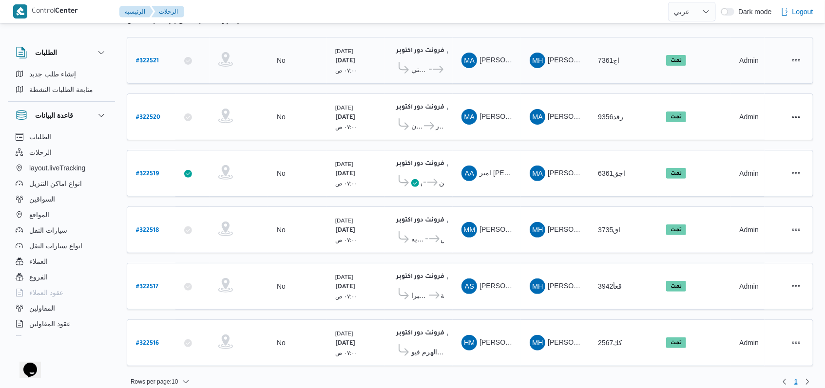
click at [422, 70] on span "كارفور فرع البارون سيتي" at bounding box center [419, 70] width 16 height 12
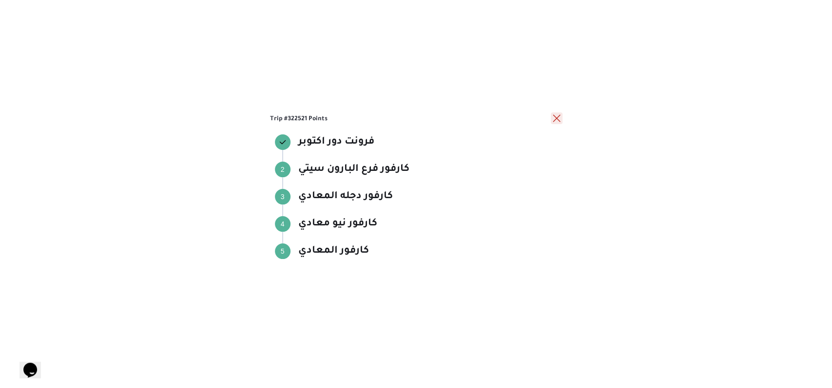
click at [555, 120] on button "close" at bounding box center [556, 119] width 12 height 12
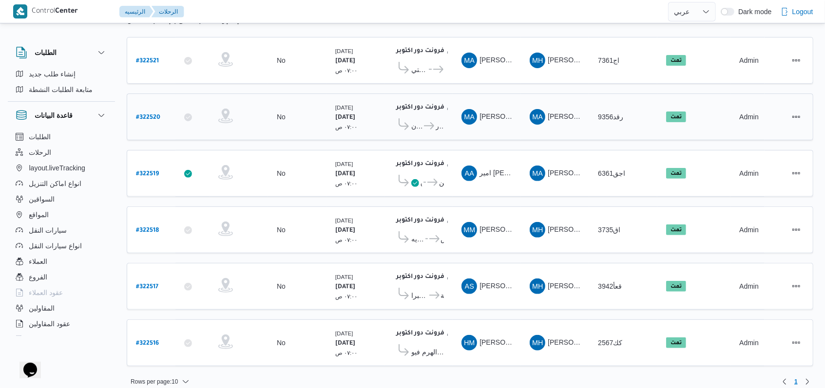
click at [417, 122] on span "كارفور حلوان" at bounding box center [416, 126] width 11 height 12
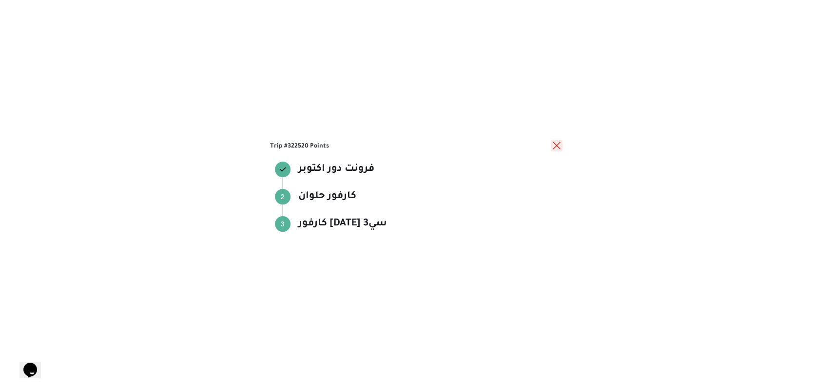
click at [551, 149] on button "close" at bounding box center [556, 146] width 12 height 12
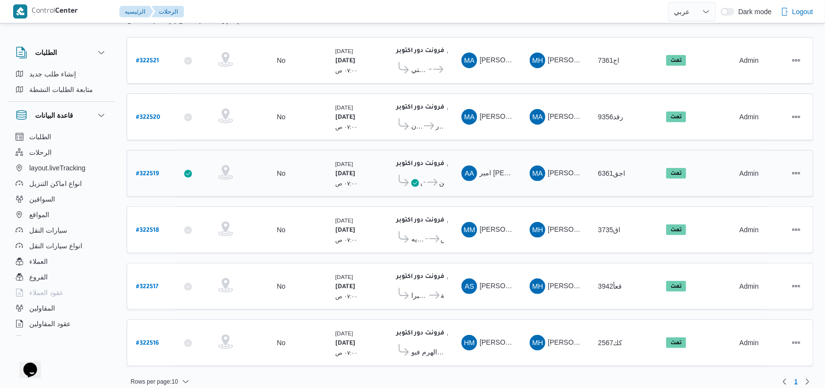
click at [440, 177] on span "كارفور العاشر من رمضان" at bounding box center [441, 183] width 5 height 12
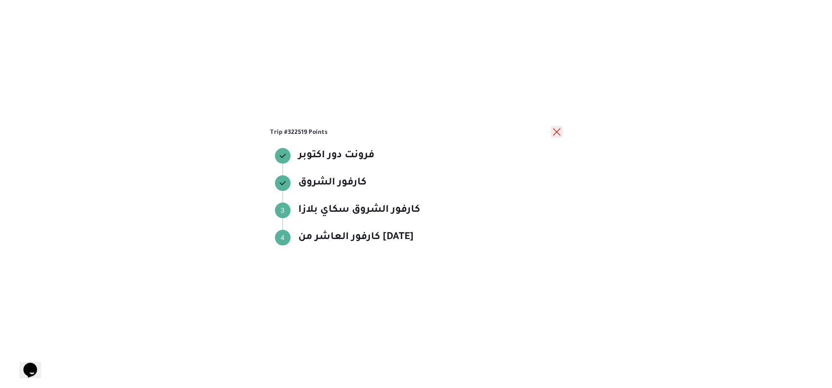
click at [557, 133] on button "close" at bounding box center [556, 132] width 12 height 12
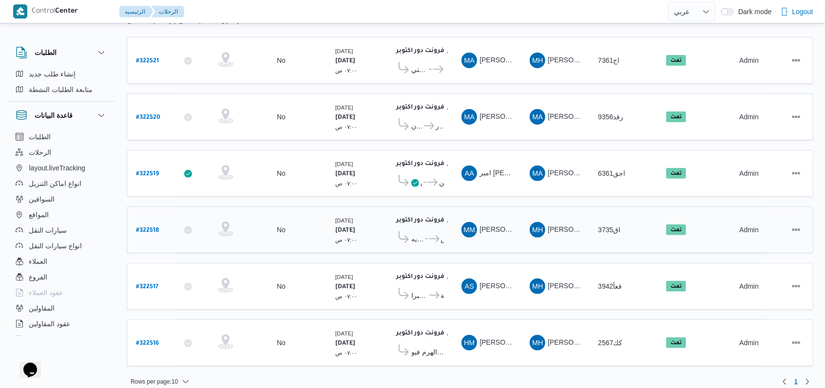
click at [421, 233] on span "كارفور العاصمه الاداريه" at bounding box center [417, 239] width 13 height 12
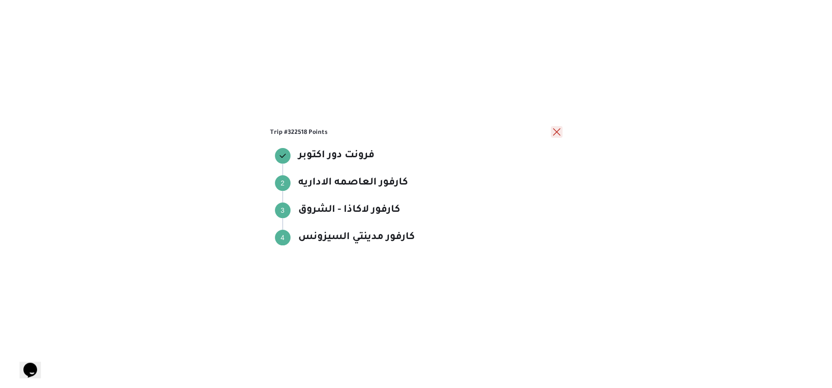
click at [559, 131] on button "close" at bounding box center [556, 132] width 12 height 12
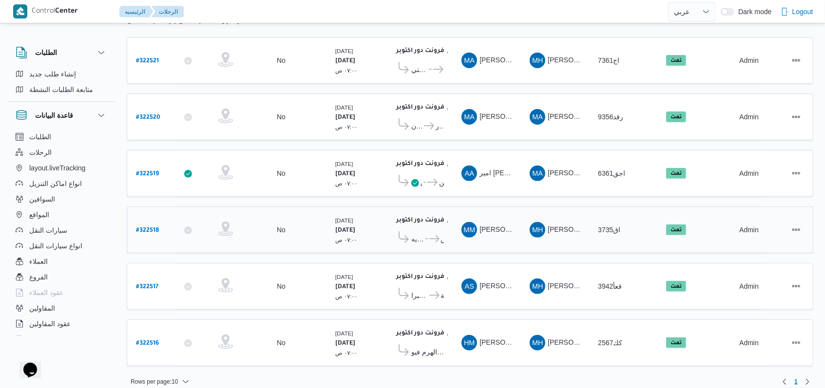
click at [436, 235] on icon at bounding box center [434, 238] width 10 height 7
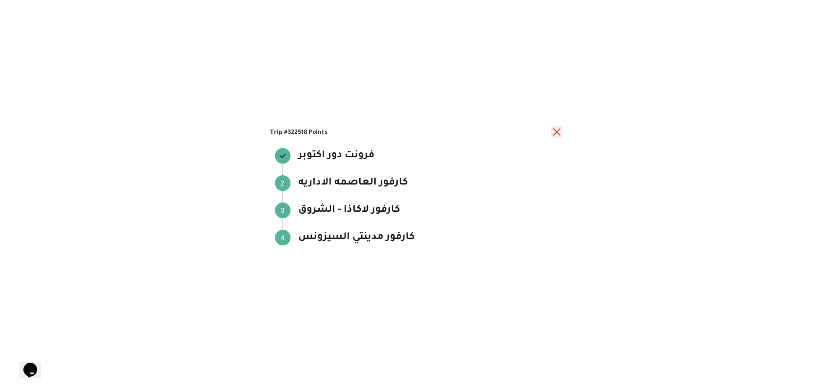
click at [554, 132] on button "close" at bounding box center [556, 132] width 12 height 12
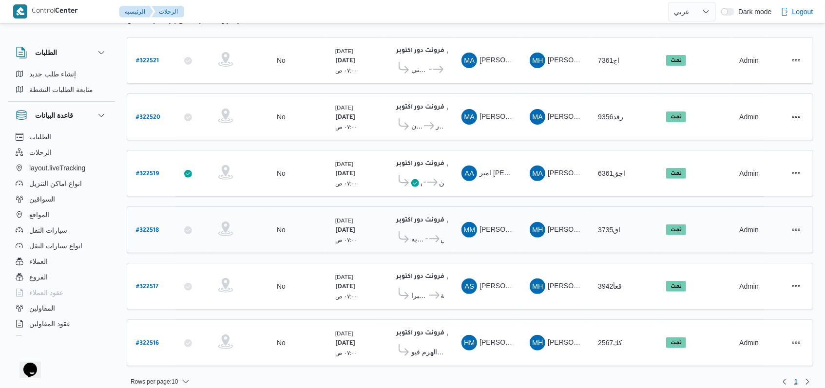
click at [425, 233] on span "..." at bounding box center [426, 239] width 4 height 12
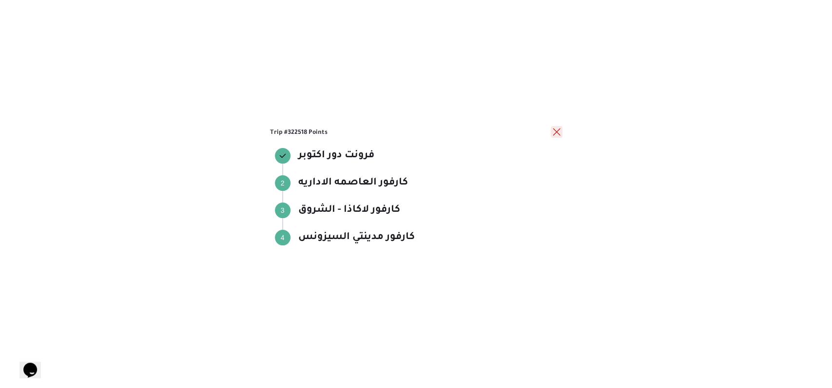
click at [552, 133] on button "close" at bounding box center [556, 132] width 12 height 12
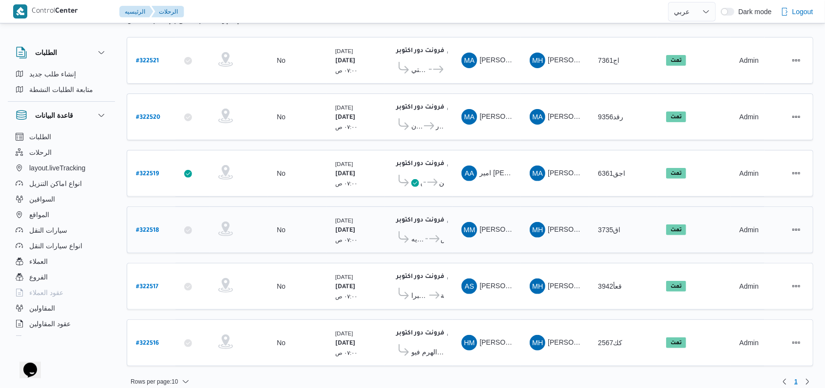
click at [141, 228] on b "# 322518" at bounding box center [147, 231] width 23 height 7
select select "ar"
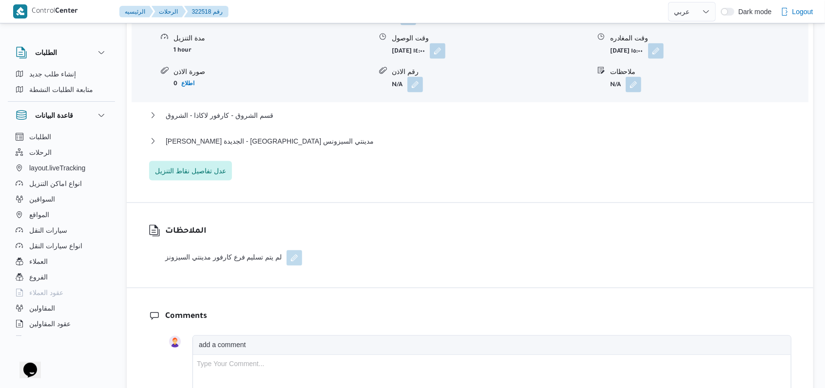
scroll to position [844, 0]
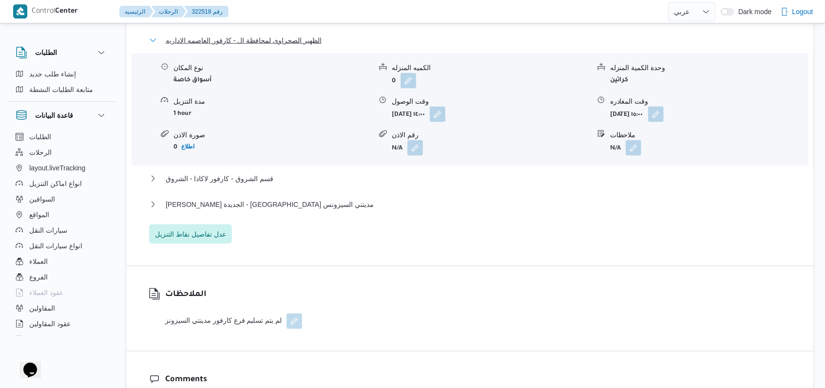
click at [288, 42] on span "الظهير الصحراوى لمحافظة ال - كارفور العاصمه الاداريه" at bounding box center [244, 41] width 156 height 12
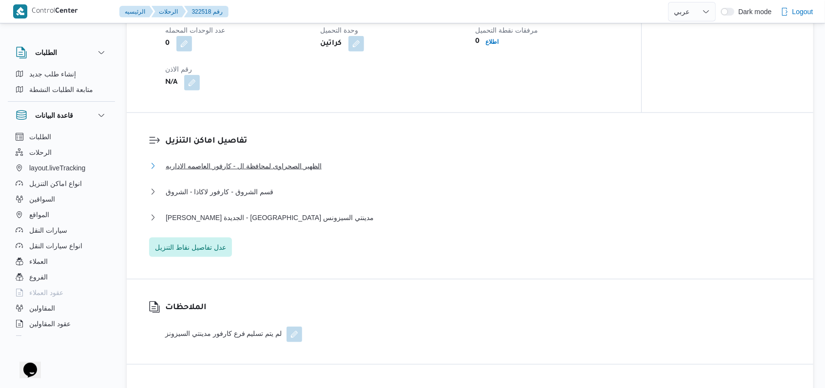
scroll to position [714, 0]
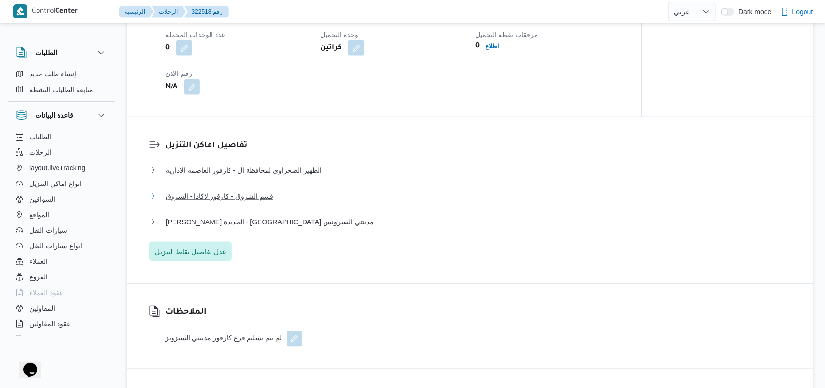
click at [218, 197] on span "قسم الشروق - كارفور لاكاذا - الشروق" at bounding box center [220, 196] width 108 height 12
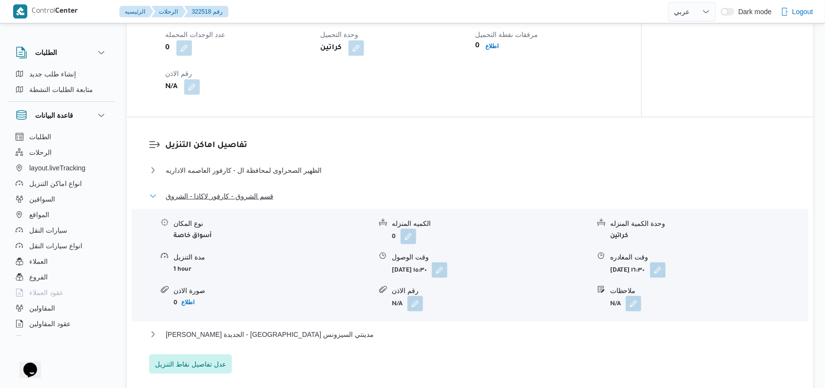
click at [218, 197] on span "قسم الشروق - كارفور لاكاذا - الشروق" at bounding box center [220, 196] width 108 height 12
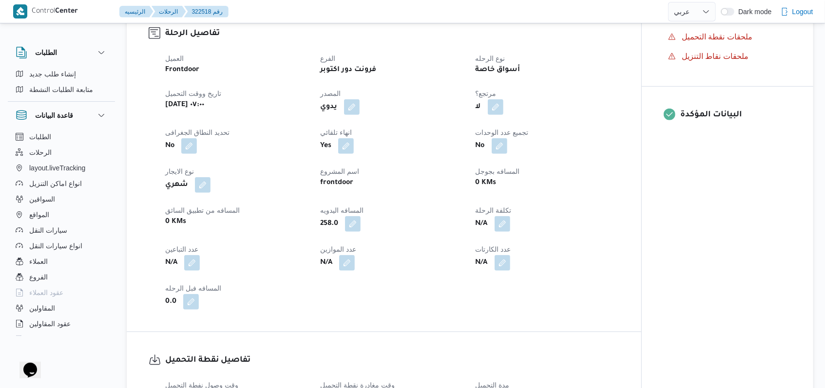
scroll to position [0, 0]
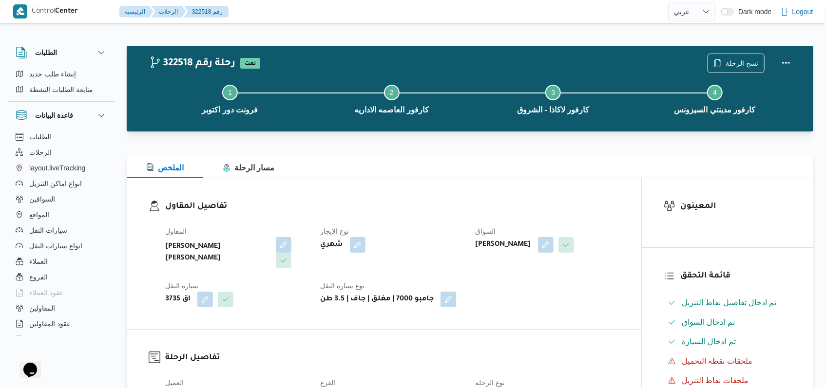
select select "ar"
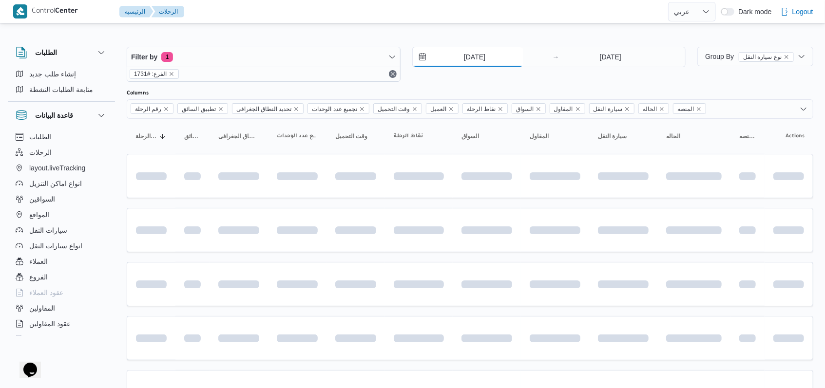
click at [474, 54] on input "2/7/2025" at bounding box center [468, 56] width 111 height 19
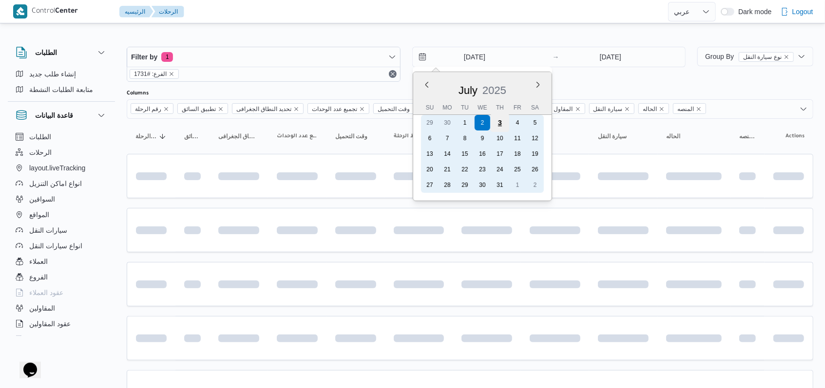
click at [502, 125] on div "3" at bounding box center [499, 123] width 19 height 19
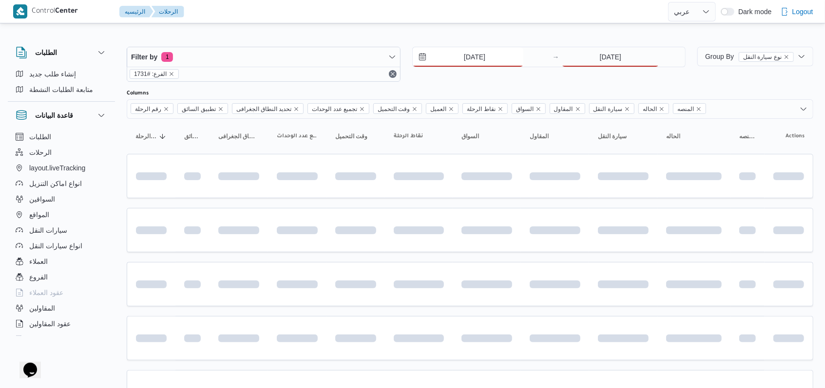
type input "3/7/2025"
click at [631, 57] on input "2/7/2025" at bounding box center [610, 56] width 97 height 19
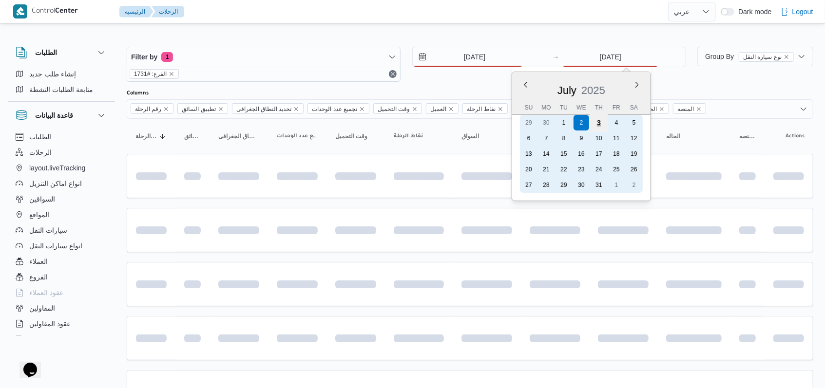
click at [595, 123] on div "3" at bounding box center [598, 123] width 19 height 19
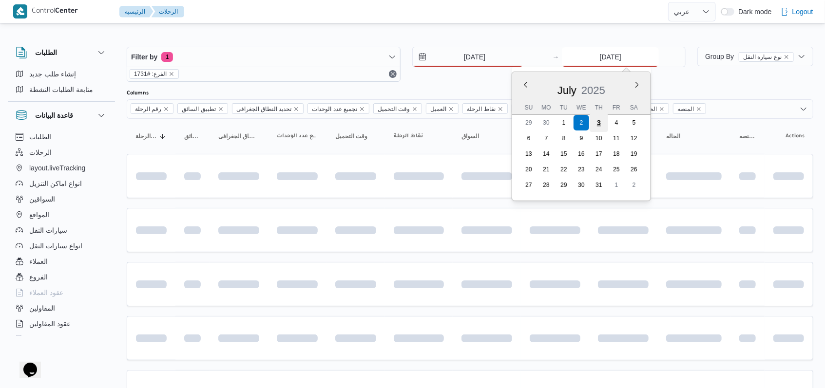
type input "3/7/2025"
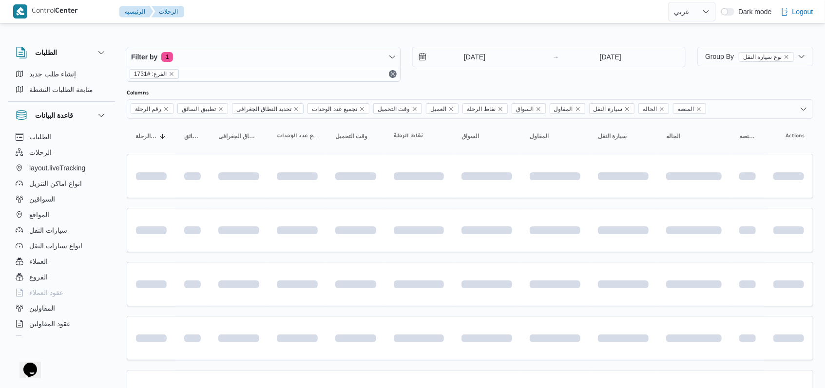
click at [490, 73] on div "3/7/2025 → 3/7/2025" at bounding box center [549, 64] width 274 height 35
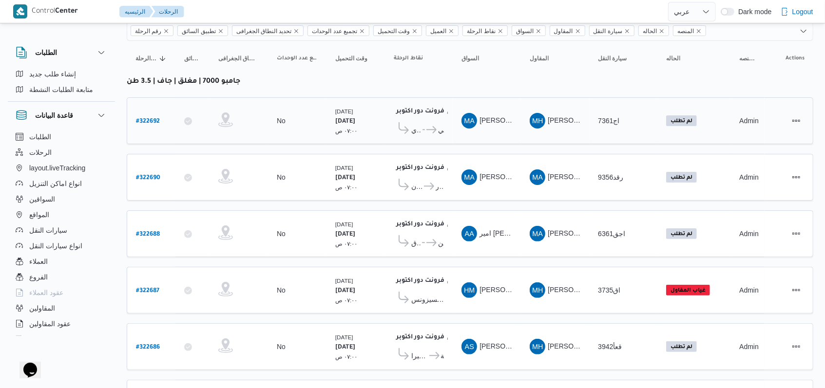
scroll to position [138, 0]
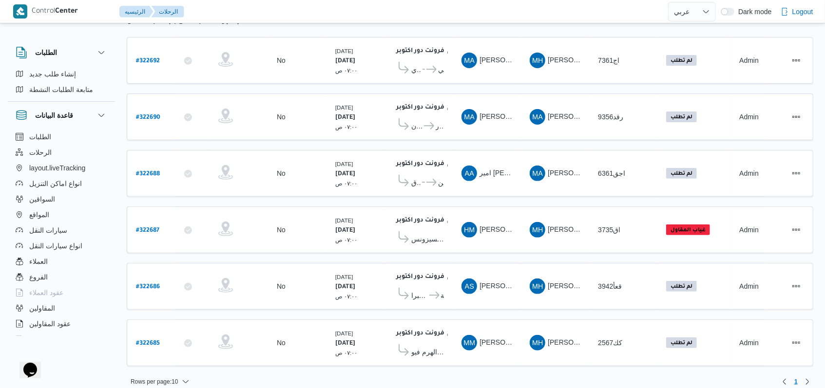
click at [466, 142] on table "رقم الرحلة Click to sort in ascending order تطبيق السائق Click to sort in ascen…" at bounding box center [470, 179] width 686 height 396
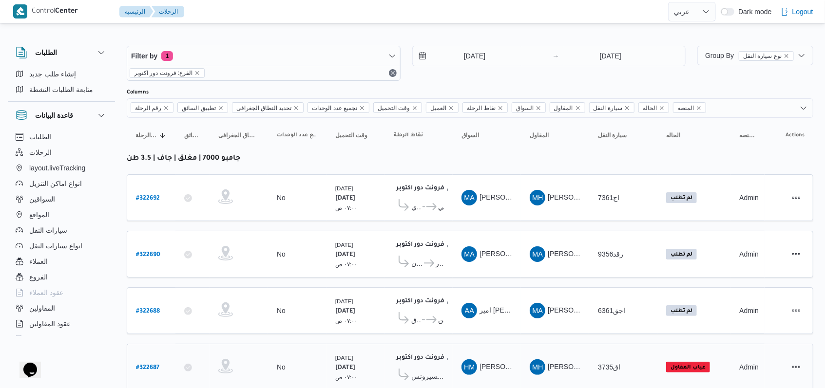
scroll to position [0, 0]
click at [483, 48] on input "3/7/2025" at bounding box center [468, 56] width 111 height 19
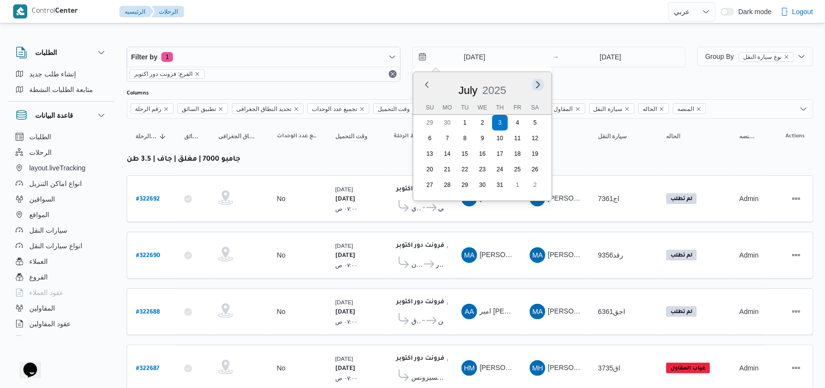
click at [541, 83] on button "Next month" at bounding box center [537, 84] width 9 height 9
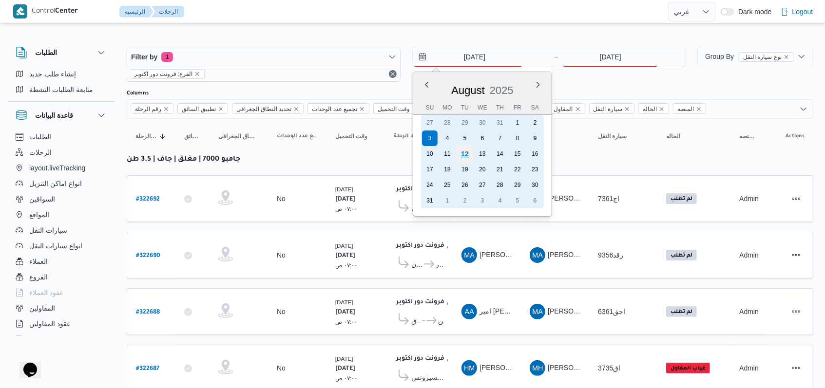
click at [468, 153] on div "12" at bounding box center [464, 154] width 19 height 19
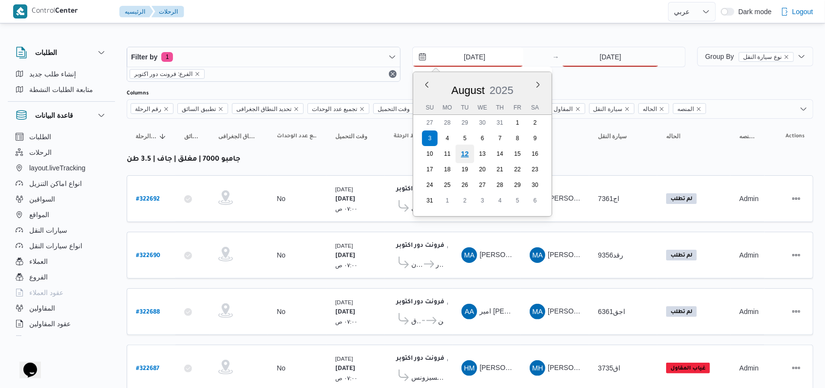
type input "[DATE]"
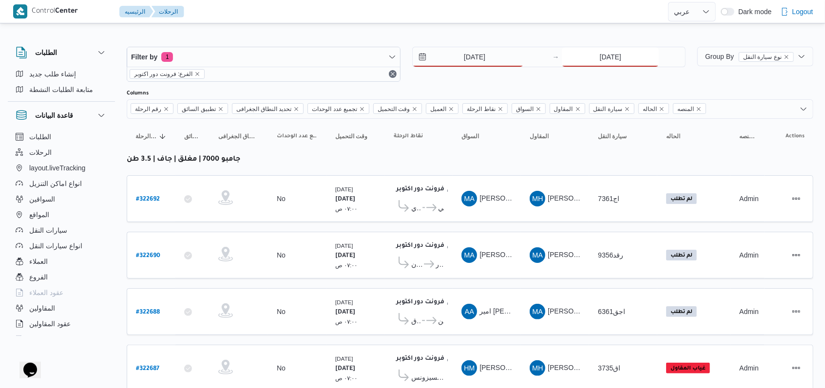
click at [617, 57] on input "3/7/2025" at bounding box center [610, 56] width 97 height 19
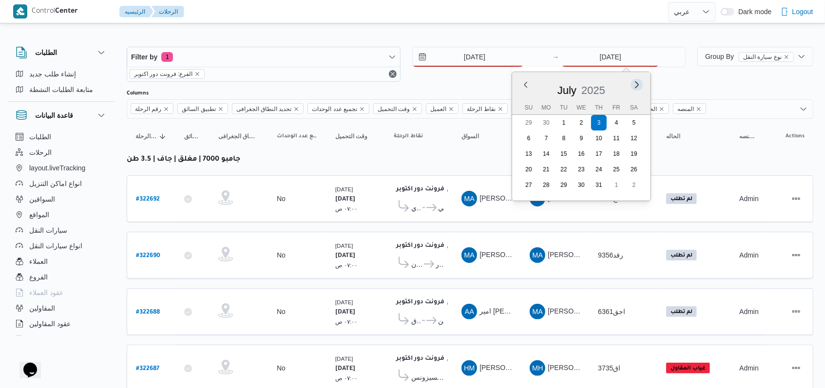
click at [641, 84] on button "Next month" at bounding box center [636, 84] width 9 height 9
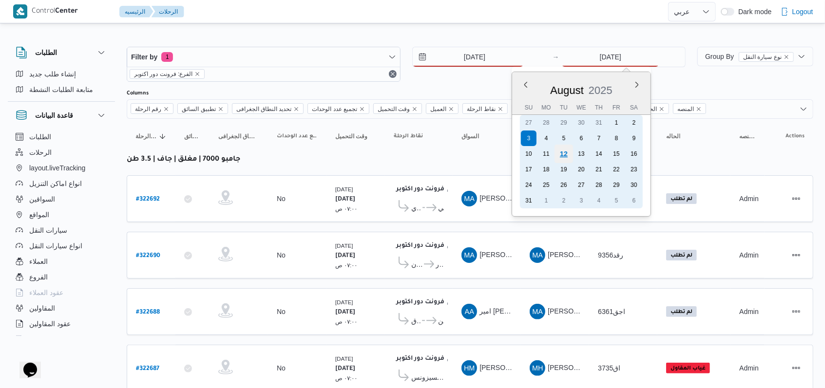
click at [560, 156] on div "12" at bounding box center [563, 154] width 19 height 19
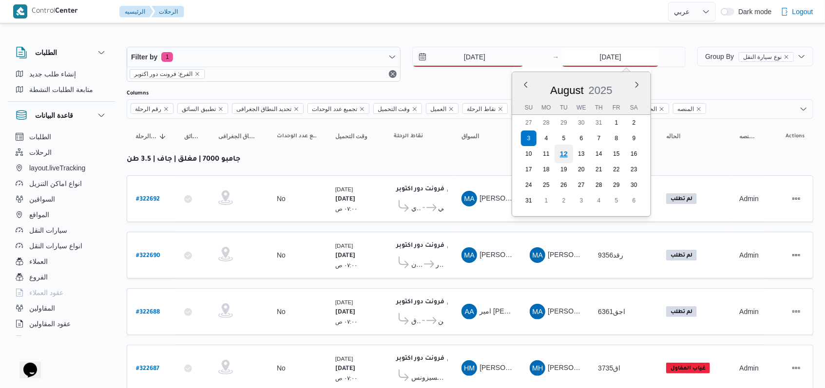
type input "[DATE]"
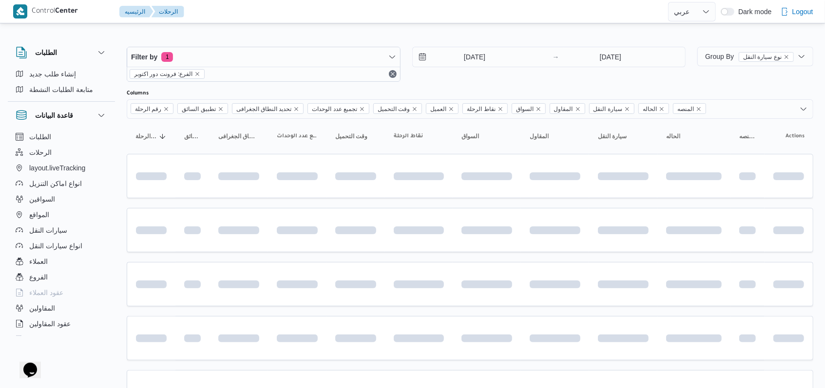
click at [489, 82] on div "Filter by 1 الفرع: فرونت دور اكتوبر 12/8/2025 → 12/8/2025" at bounding box center [406, 64] width 570 height 47
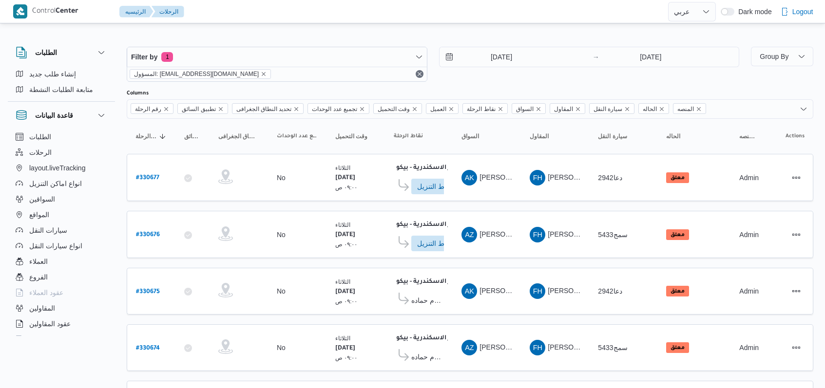
select select "ar"
click at [511, 56] on input "[DATE]" at bounding box center [494, 56] width 111 height 19
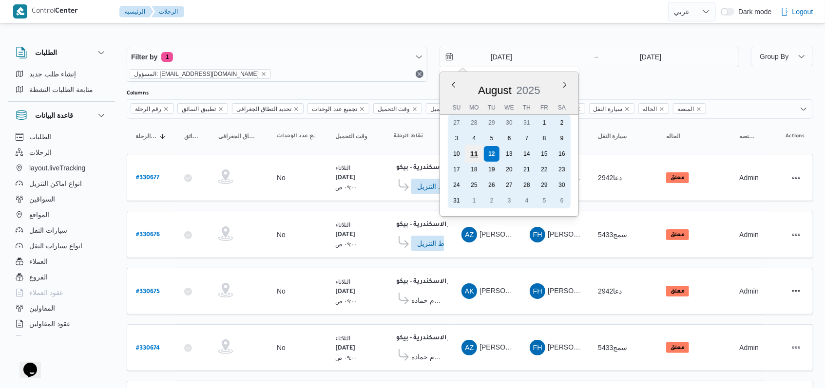
click at [476, 154] on div "11" at bounding box center [473, 154] width 19 height 19
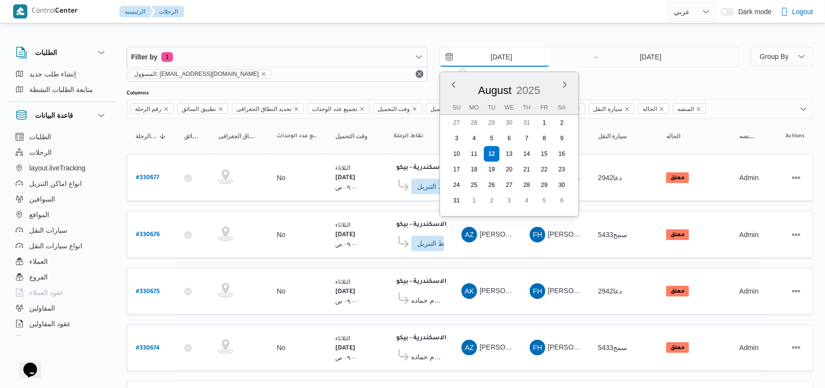
type input "[DATE]"
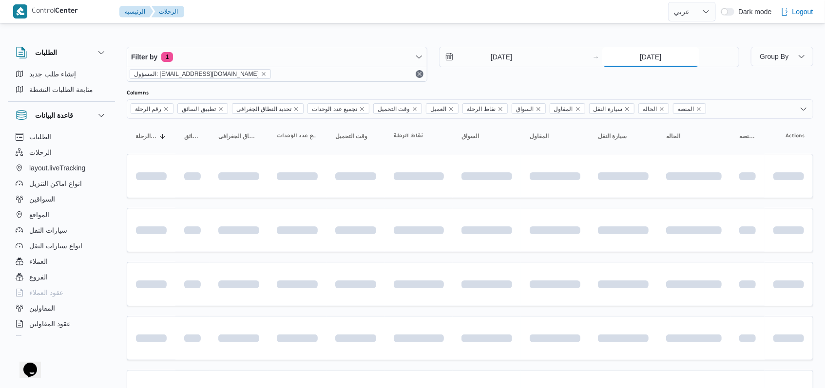
click at [652, 60] on input "[DATE]" at bounding box center [650, 56] width 97 height 19
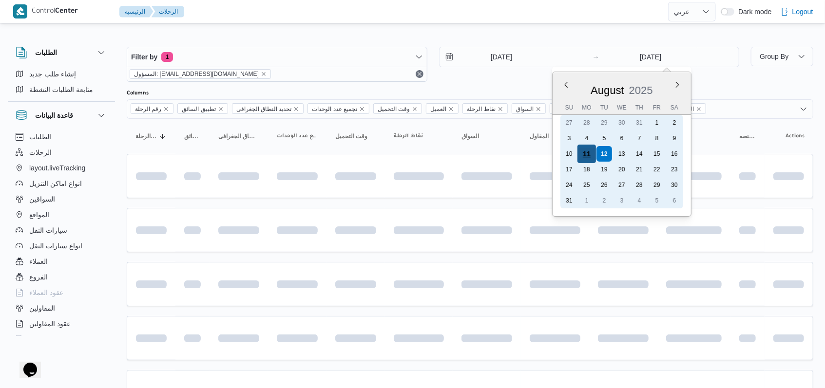
click at [588, 155] on div "11" at bounding box center [586, 154] width 19 height 19
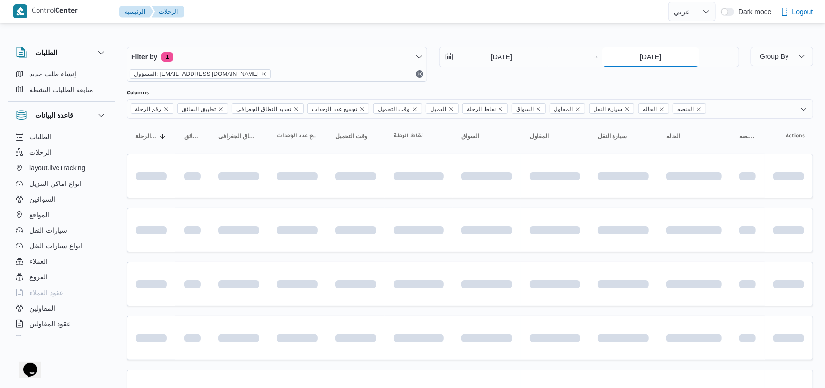
type input "[DATE]"
click at [511, 79] on div "[DATE] → [DATE]" at bounding box center [589, 64] width 301 height 35
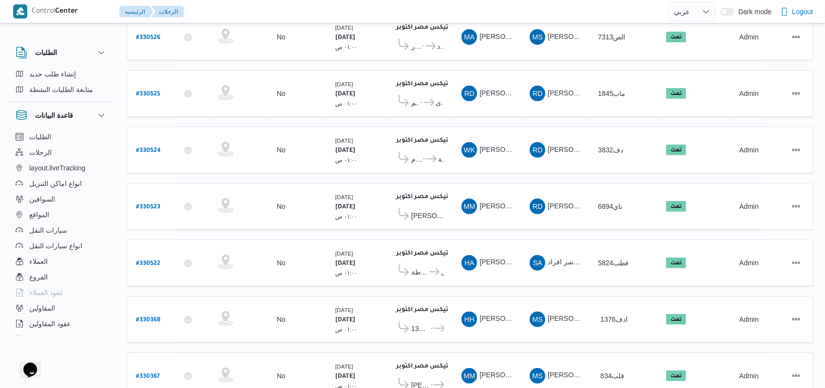
scroll to position [271, 0]
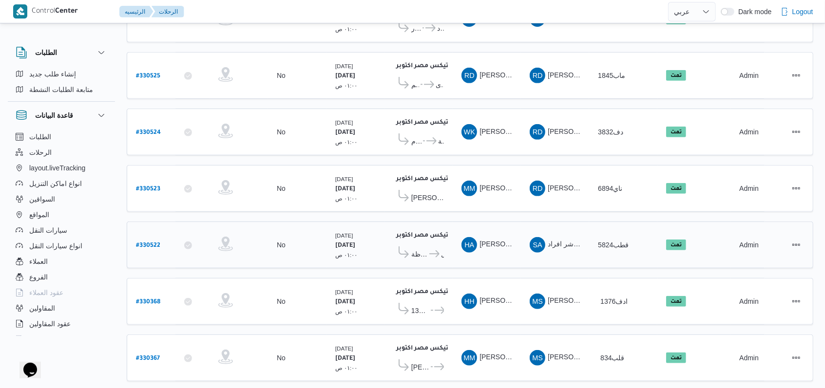
click at [608, 241] on span "قطب5824" at bounding box center [613, 245] width 31 height 8
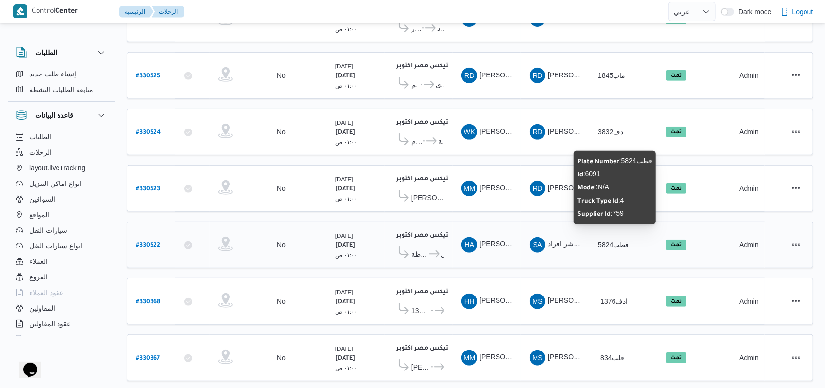
click at [608, 241] on span "قطب5824" at bounding box center [613, 245] width 31 height 8
copy tr "قطب5824 الحاله"
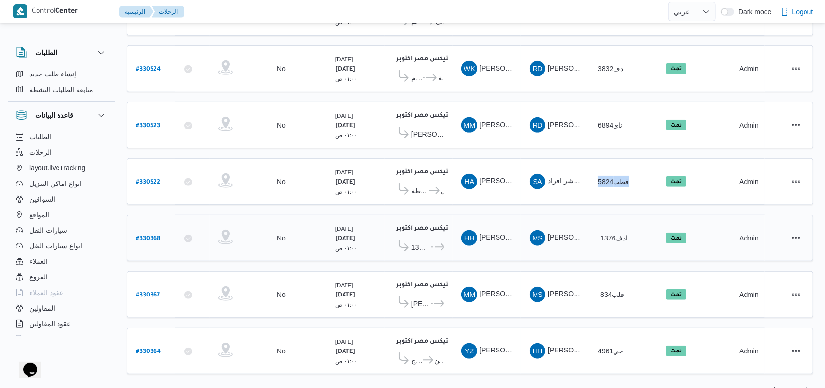
scroll to position [336, 0]
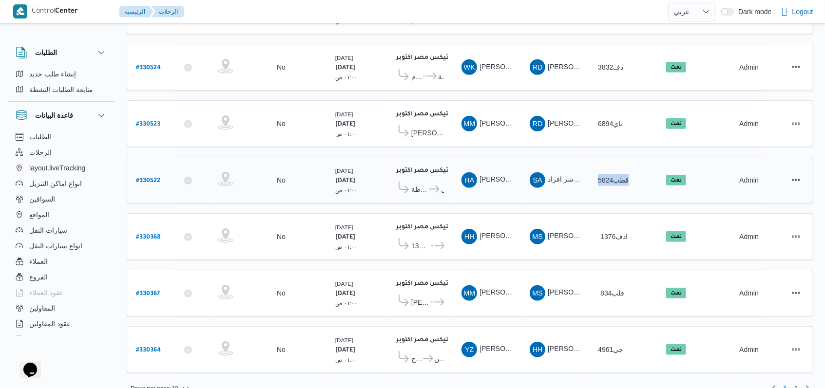
click at [143, 178] on b "# 330522" at bounding box center [148, 181] width 24 height 7
select select "ar"
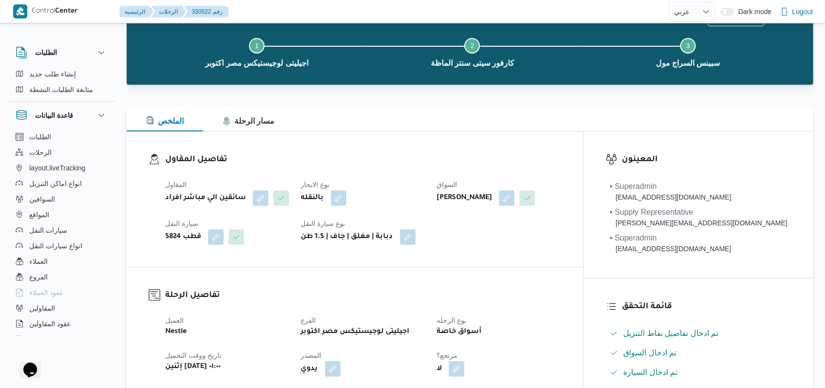
scroll to position [65, 0]
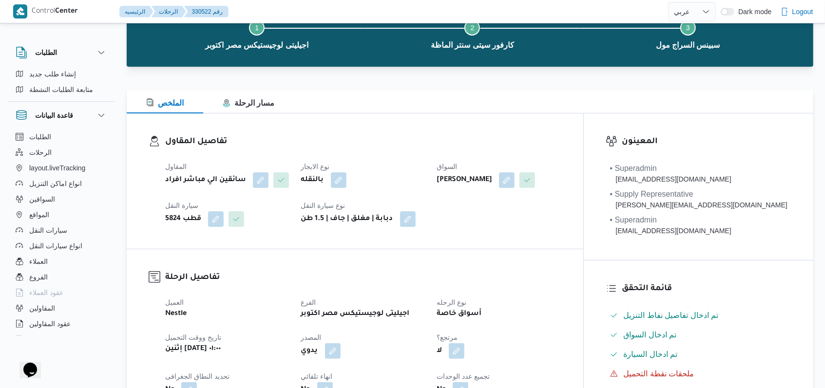
click at [511, 188] on div "حسام الدين طاهر علي محمد" at bounding box center [499, 180] width 126 height 18
click at [259, 176] on button "button" at bounding box center [261, 180] width 16 height 16
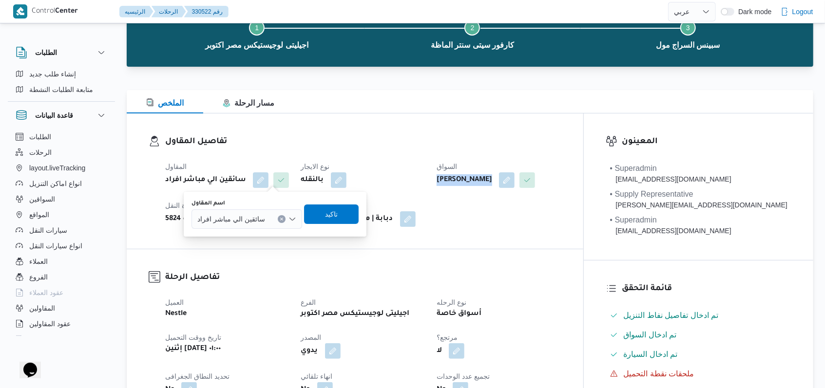
click at [254, 218] on span "سائقين الي مباشر افراد" at bounding box center [231, 218] width 68 height 11
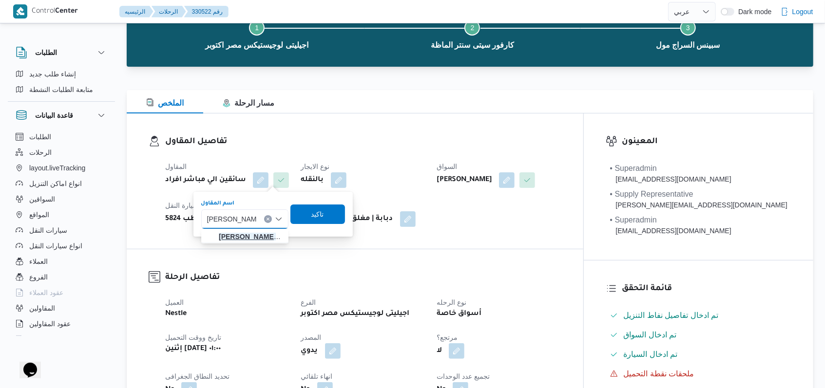
type input "[PERSON_NAME]"
click at [259, 239] on mark "[PERSON_NAME]" at bounding box center [247, 237] width 57 height 8
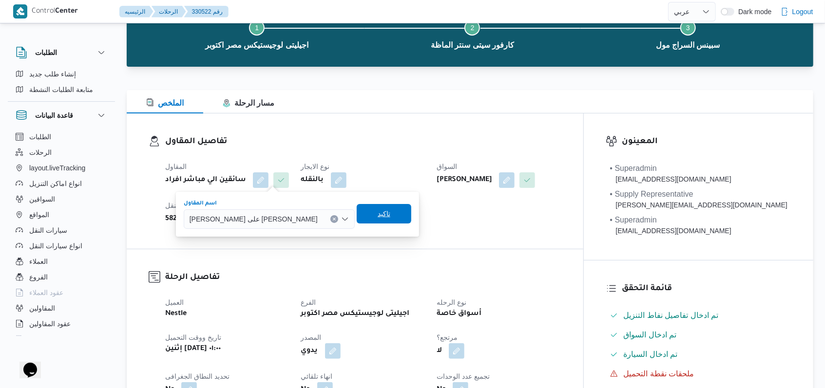
click at [357, 221] on span "تاكيد" at bounding box center [384, 213] width 55 height 19
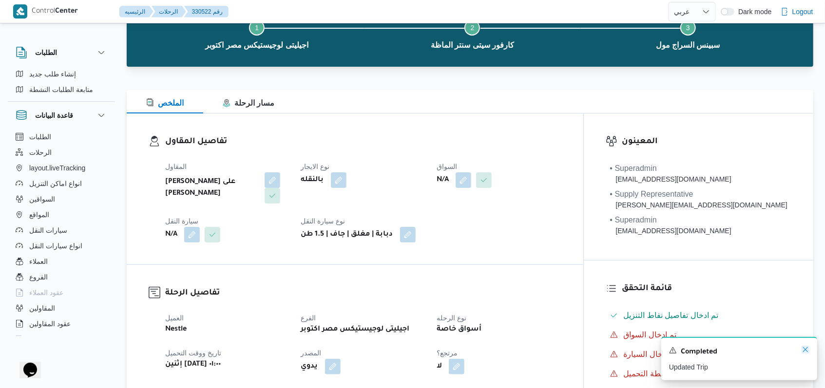
click at [805, 353] on icon "Dismiss toast" at bounding box center [805, 350] width 8 height 8
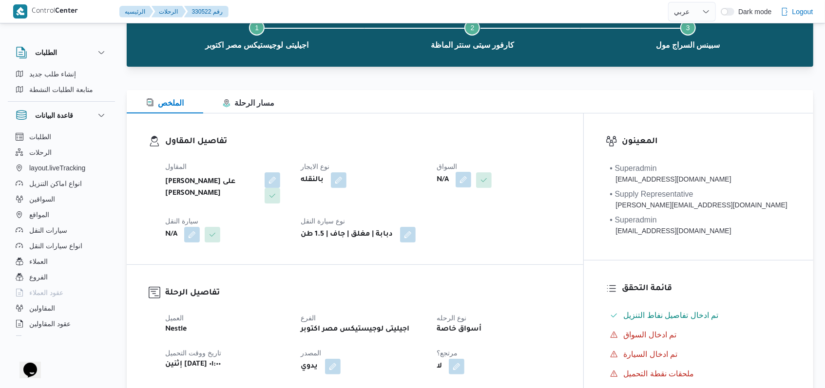
click at [471, 183] on button "button" at bounding box center [463, 180] width 16 height 16
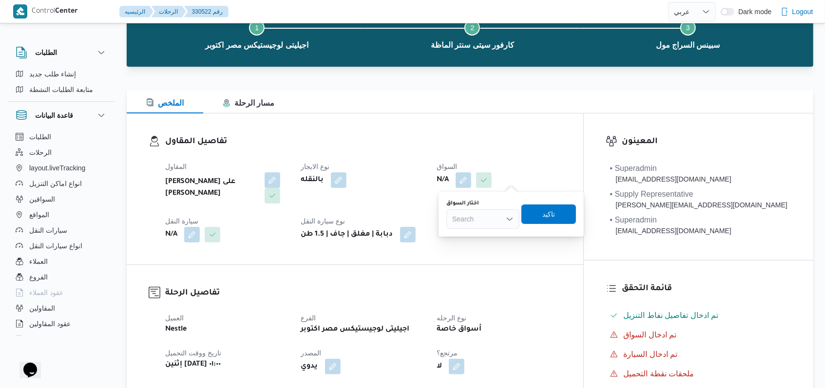
click at [485, 216] on div "Search" at bounding box center [482, 218] width 73 height 19
click at [489, 218] on div "Search" at bounding box center [482, 218] width 73 height 19
click at [488, 227] on div "Search Combo box. Selected. Combo box input. Search. Type some text or, to disp…" at bounding box center [482, 218] width 73 height 19
click at [488, 241] on span "ادم [PERSON_NAME] على [PERSON_NAME]" at bounding box center [489, 237] width 50 height 12
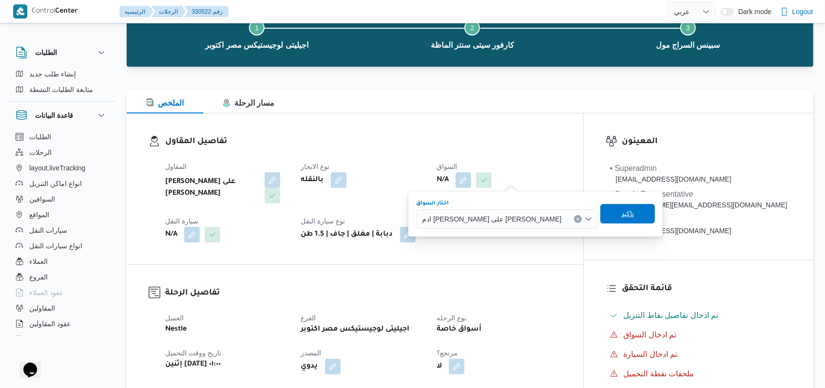
click at [600, 215] on span "تاكيد" at bounding box center [627, 213] width 55 height 19
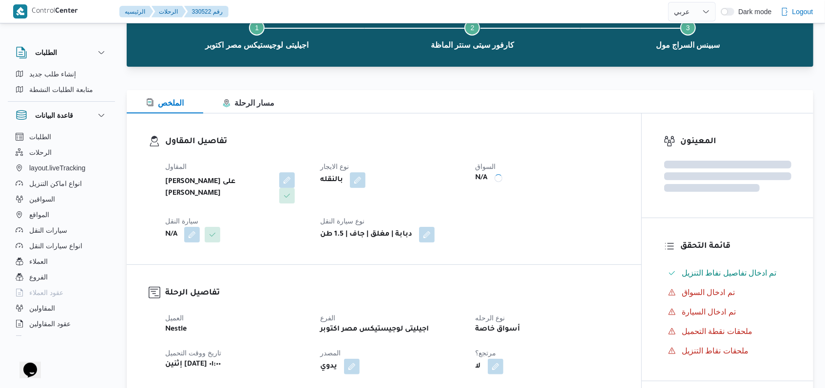
click at [192, 227] on button "button" at bounding box center [192, 235] width 16 height 16
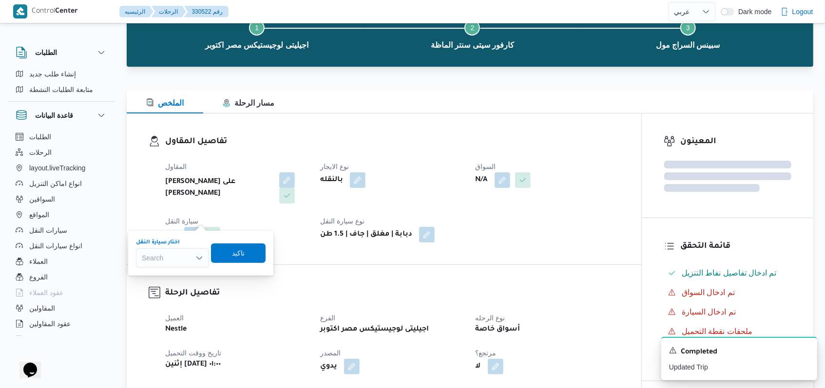
click at [180, 259] on div "Search" at bounding box center [172, 257] width 73 height 19
click at [180, 276] on span "قطب5824 | null" at bounding box center [178, 276] width 50 height 12
click at [254, 254] on span "تاكيد" at bounding box center [247, 252] width 55 height 19
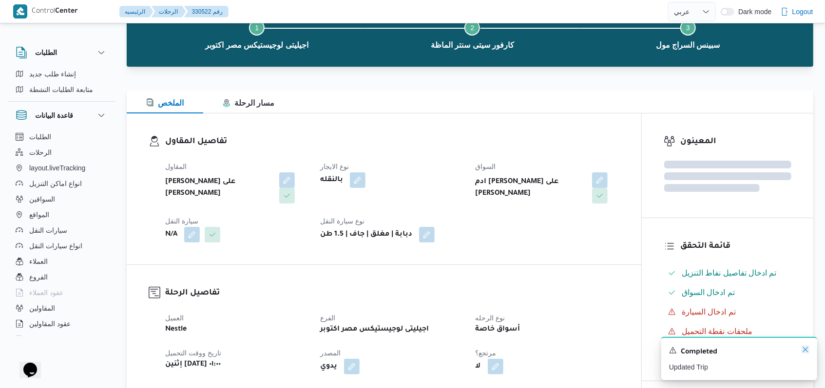
click at [805, 353] on icon "Dismiss toast" at bounding box center [805, 350] width 8 height 8
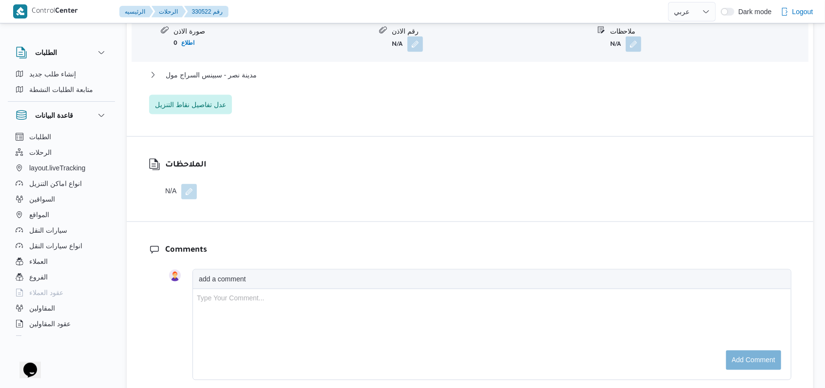
scroll to position [714, 0]
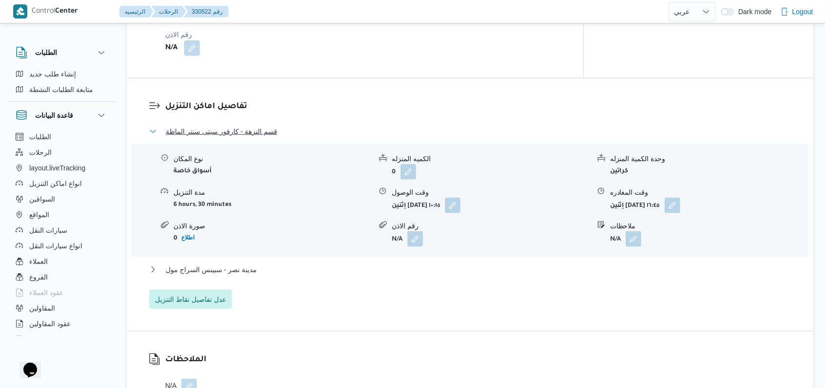
click at [255, 136] on span "قسم النزهة - كارفور سيتى سنتر الماظة" at bounding box center [222, 132] width 112 height 12
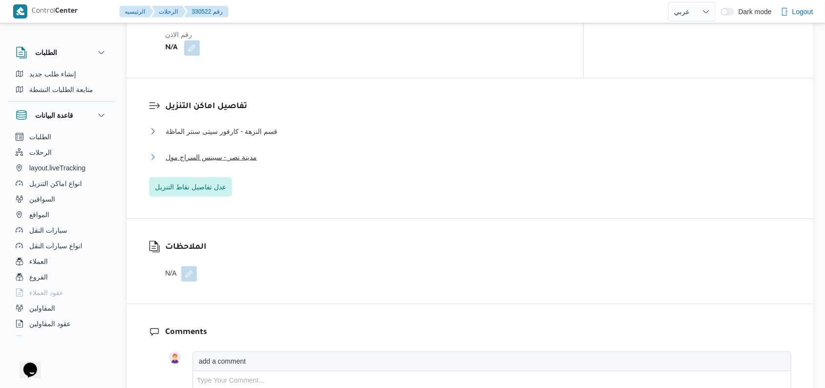
click at [247, 161] on span "مدينة نصر - سبينس السراج مول" at bounding box center [211, 158] width 91 height 12
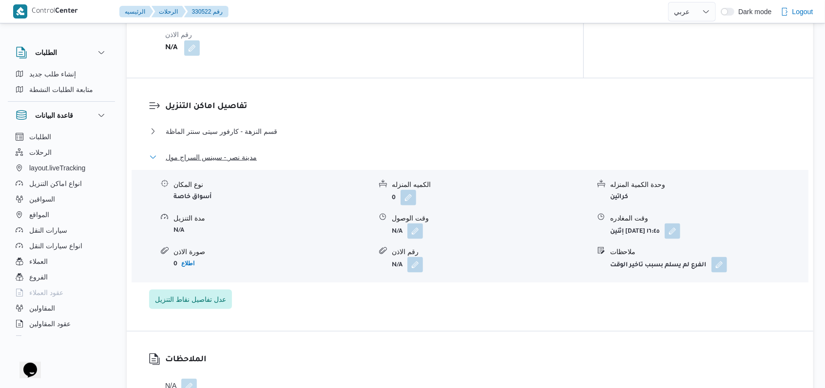
click at [247, 161] on span "مدينة نصر - سبينس السراج مول" at bounding box center [211, 158] width 91 height 12
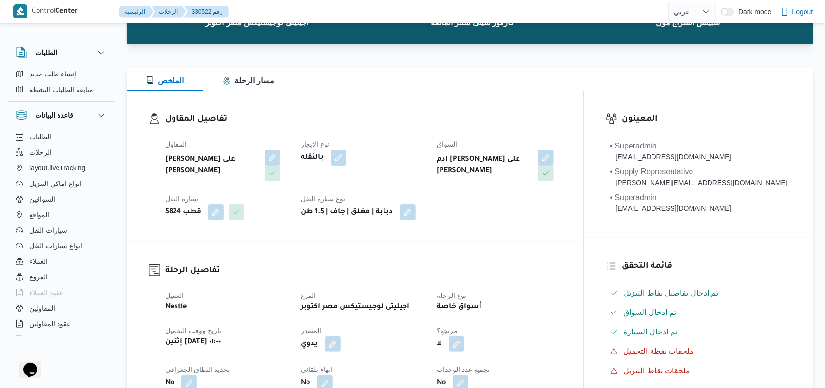
scroll to position [0, 0]
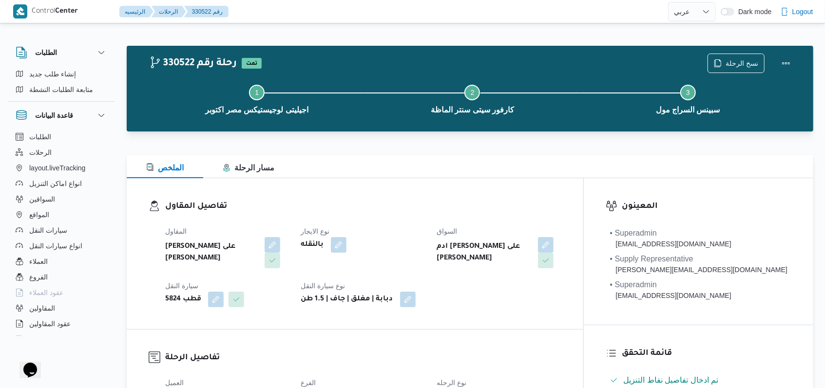
select select "ar"
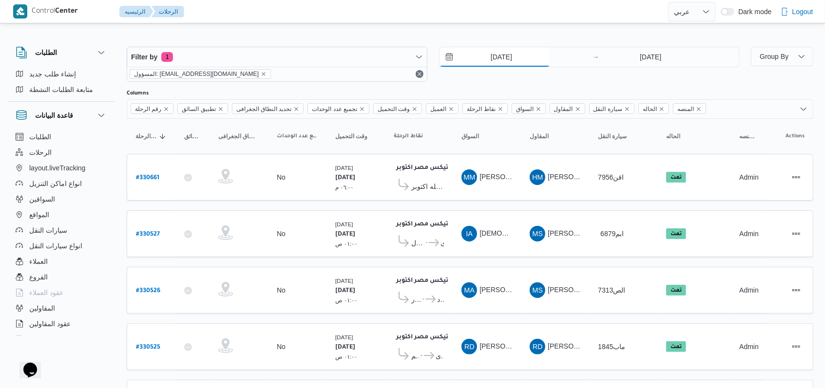
click at [515, 55] on input "11/8/2025" at bounding box center [494, 56] width 111 height 19
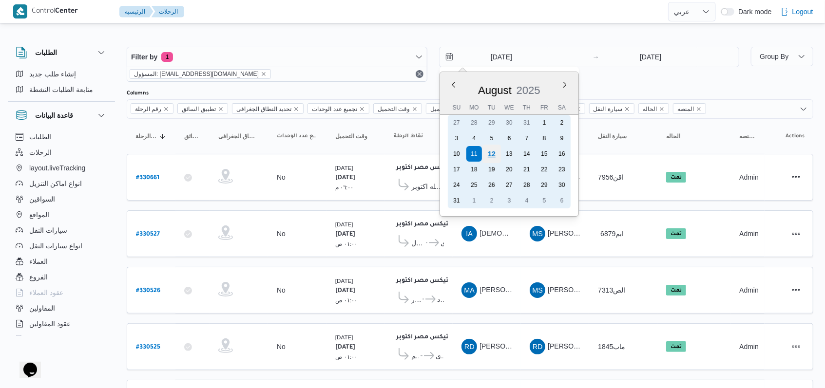
click at [487, 154] on div "12" at bounding box center [491, 154] width 19 height 19
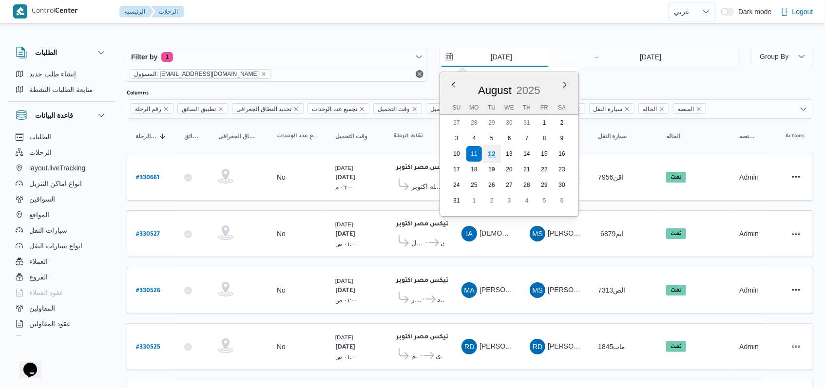
type input "12/8/2025"
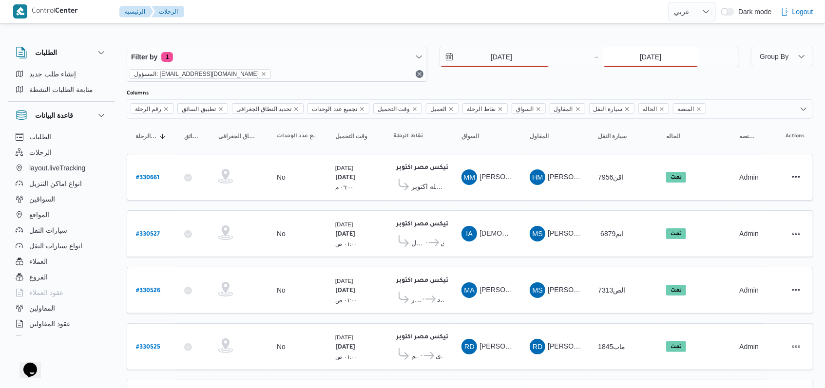
click at [665, 59] on input "11/8/2025" at bounding box center [650, 56] width 97 height 19
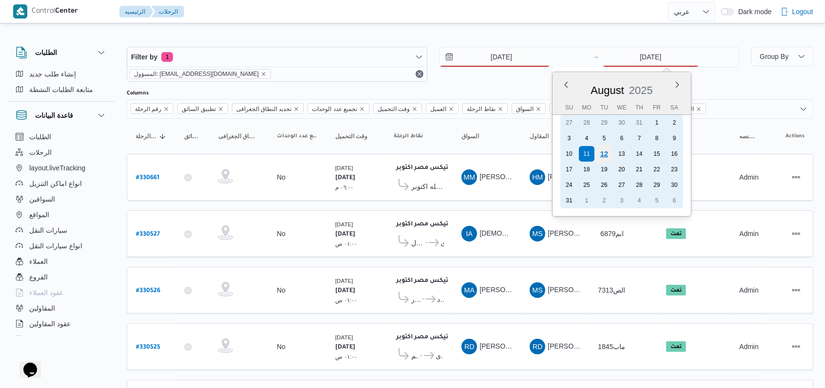
click at [607, 154] on div "12" at bounding box center [604, 154] width 19 height 19
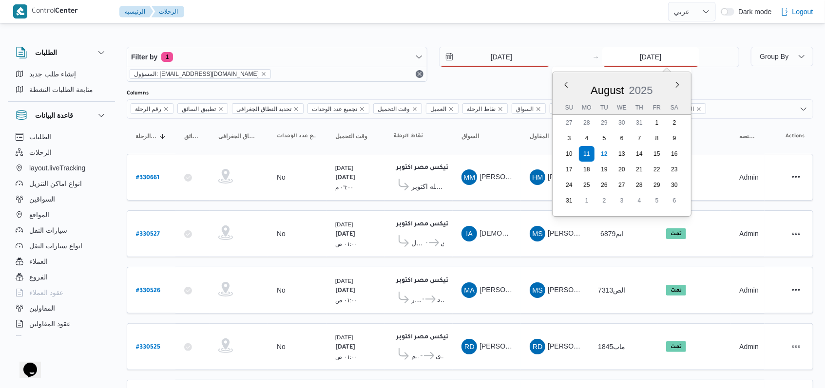
type input "12/8/2025"
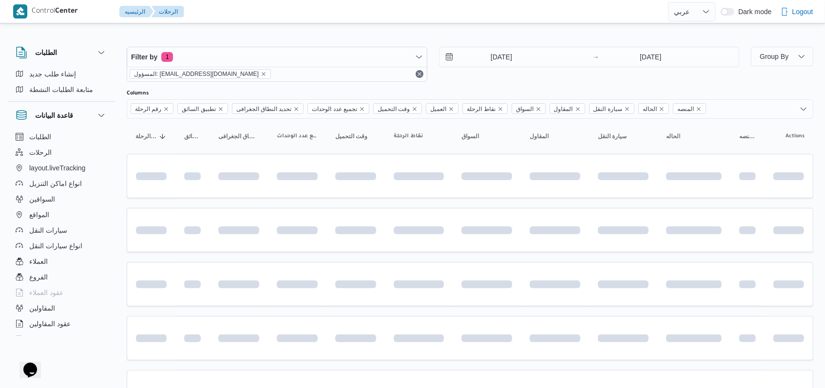
click at [498, 79] on div "12/8/2025 → 12/8/2025" at bounding box center [589, 64] width 301 height 35
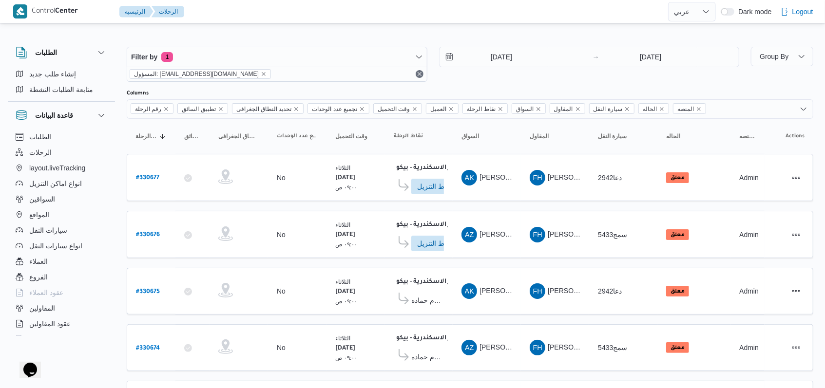
scroll to position [338, 0]
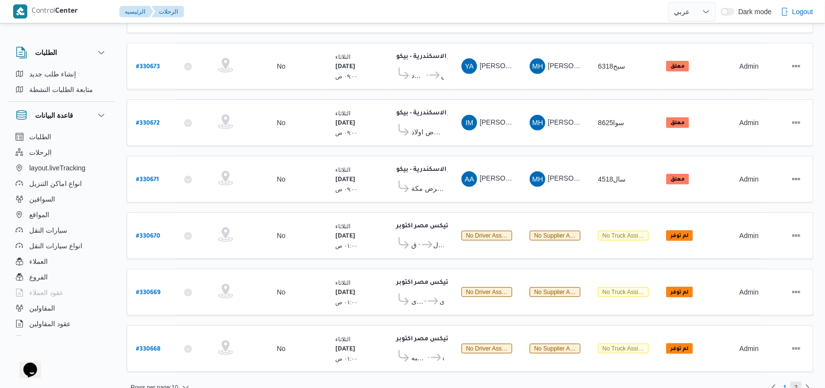
click at [798, 382] on span "2" at bounding box center [795, 388] width 11 height 12
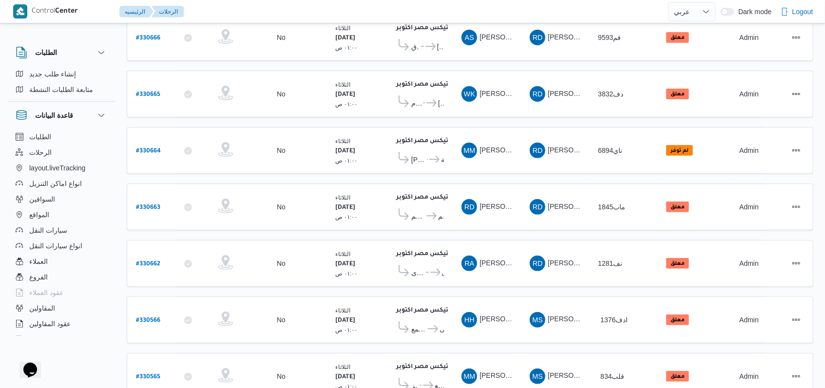
scroll to position [336, 0]
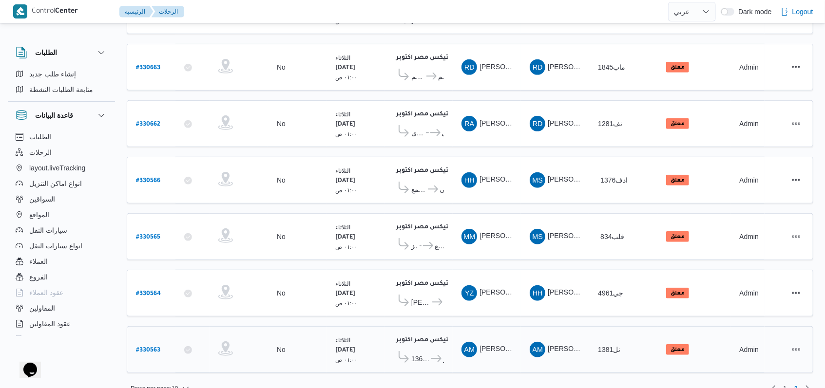
click at [160, 340] on div "# 330563" at bounding box center [151, 350] width 38 height 21
click at [157, 347] on b "# 330563" at bounding box center [148, 350] width 24 height 7
select select "ar"
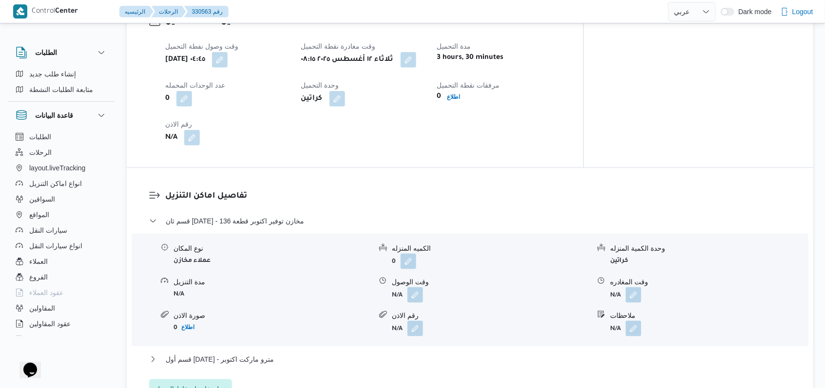
scroll to position [649, 0]
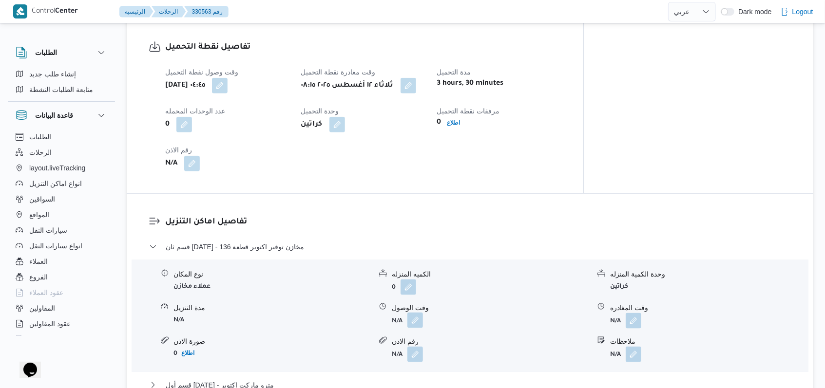
click at [417, 313] on button "button" at bounding box center [415, 321] width 16 height 16
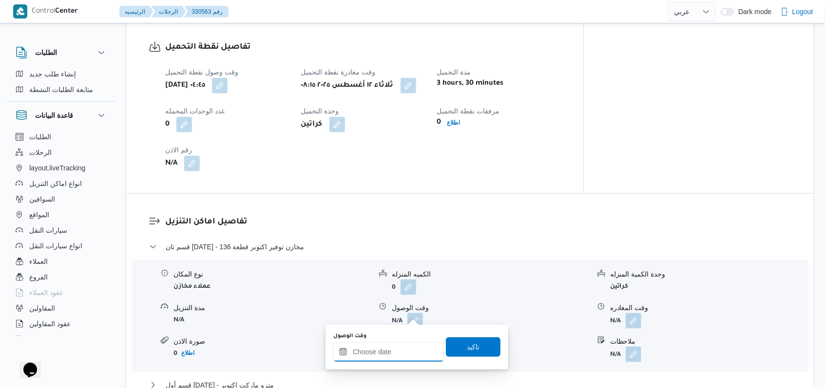
click at [384, 346] on div at bounding box center [388, 351] width 111 height 19
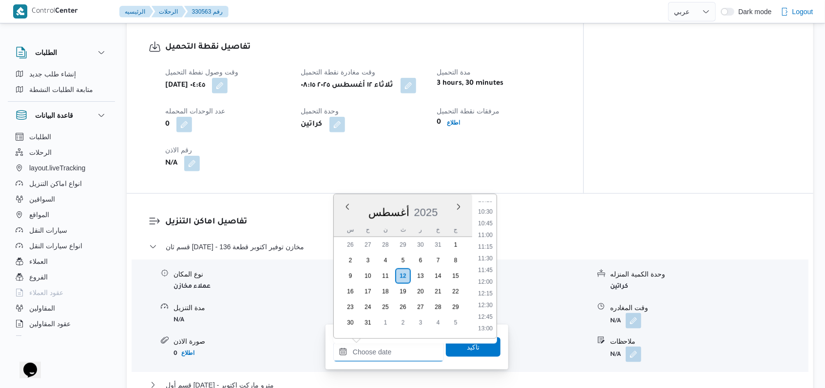
scroll to position [368, 0]
click at [487, 257] on li "09:00" at bounding box center [485, 260] width 22 height 10
type input "١٢/٠٨/٢٠٢٥ ٠٩:٠٠"
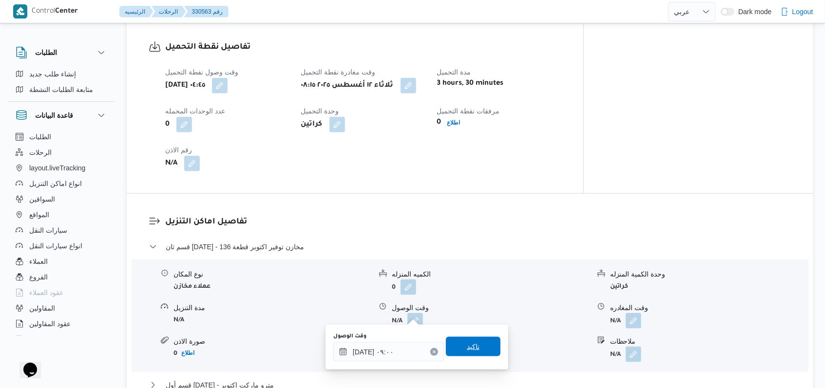
click at [468, 353] on span "تاكيد" at bounding box center [473, 347] width 13 height 12
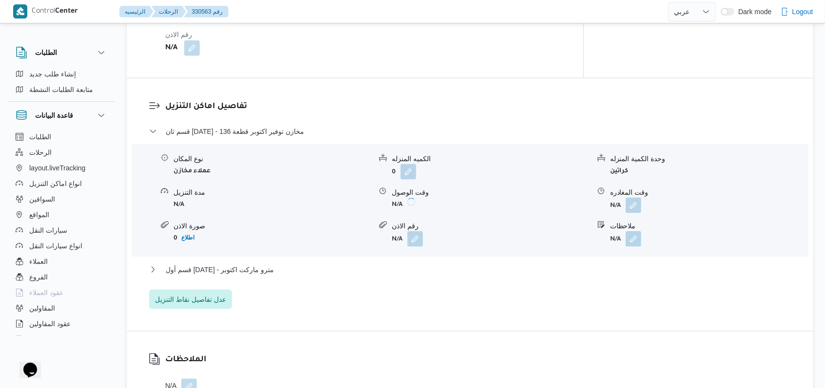
scroll to position [844, 0]
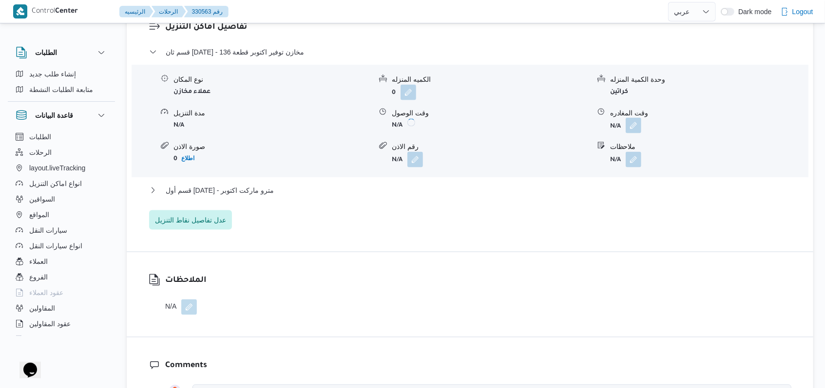
click at [631, 121] on button "button" at bounding box center [634, 126] width 16 height 16
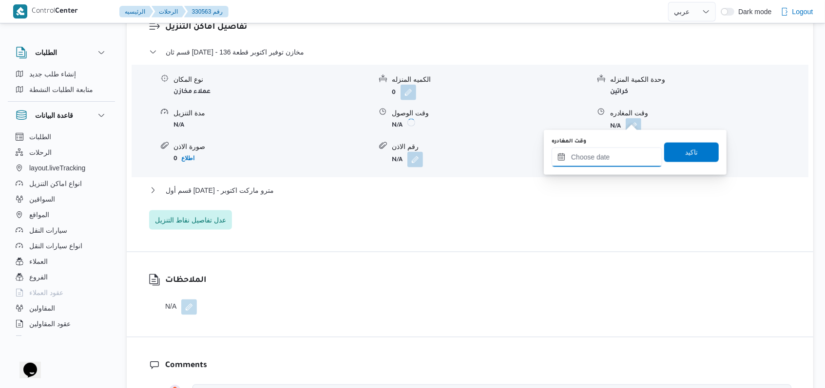
click at [606, 157] on input "وقت المغادره" at bounding box center [606, 157] width 111 height 19
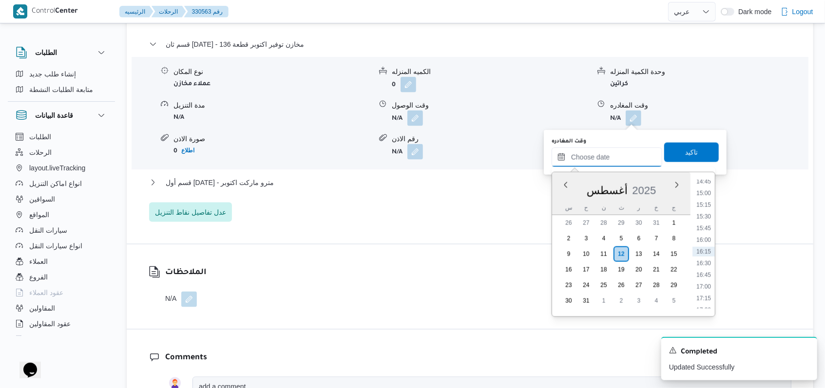
scroll to position [498, 0]
click at [702, 228] on li "11:30" at bounding box center [703, 225] width 22 height 10
type input "١٢/٠٨/٢٠٢٥ ١١:٣٠"
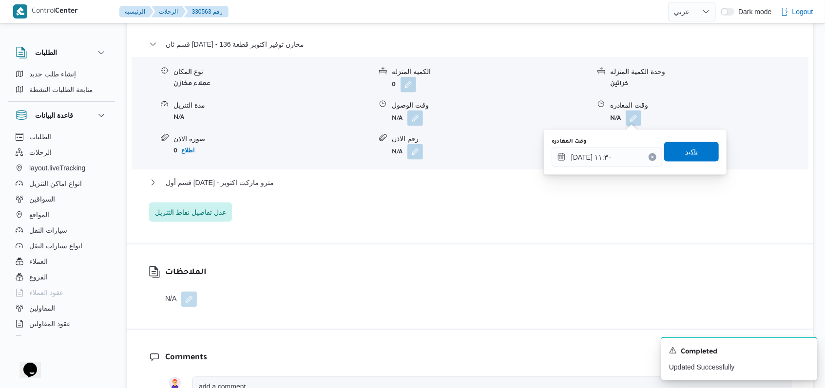
click at [705, 158] on span "تاكيد" at bounding box center [691, 151] width 55 height 19
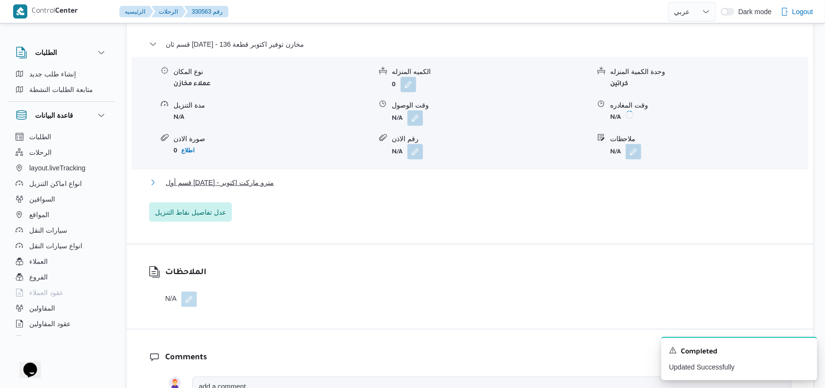
click at [199, 186] on span "قسم أول 6 أكتوبر - مترو ماركت اكتوبر" at bounding box center [220, 183] width 108 height 12
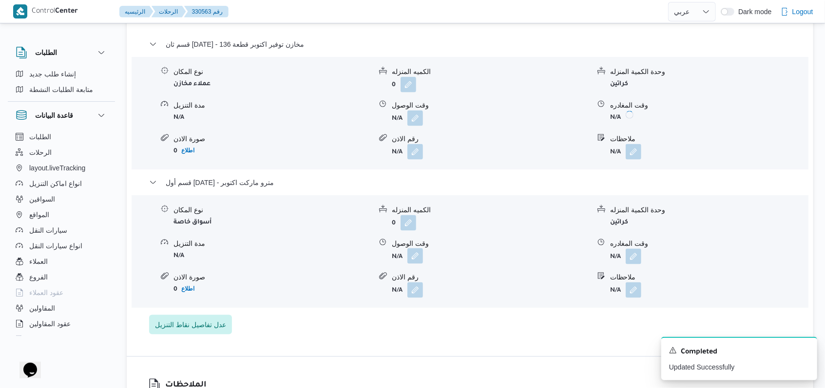
click at [418, 258] on button "button" at bounding box center [415, 256] width 16 height 16
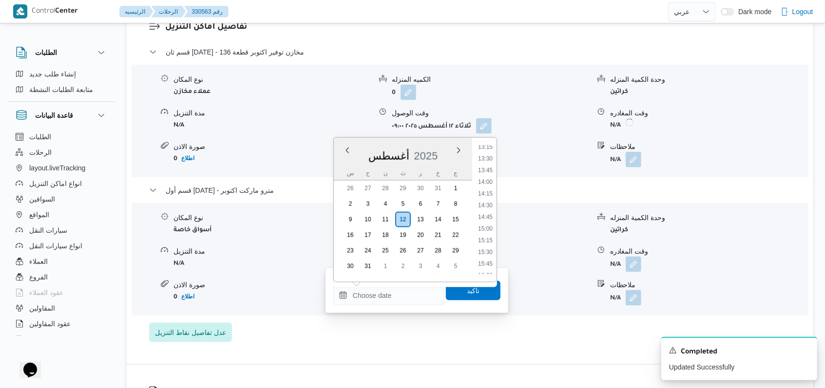
scroll to position [563, 0]
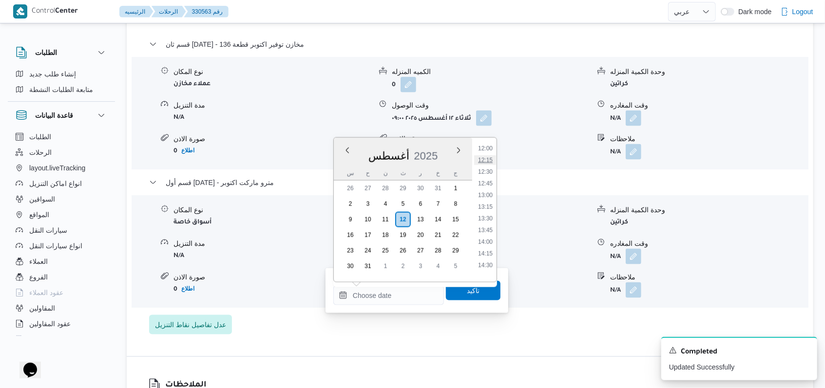
click at [493, 156] on li "12:15" at bounding box center [485, 160] width 22 height 10
type input "١٢/٠٨/٢٠٢٥ ١٢:١٥"
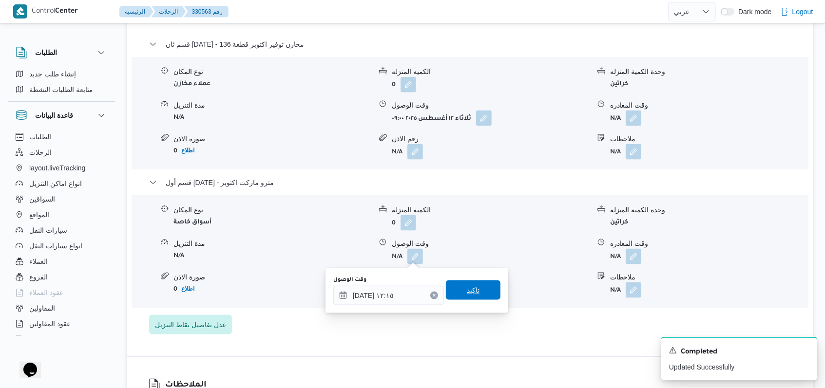
click at [467, 288] on span "تاكيد" at bounding box center [473, 291] width 13 height 12
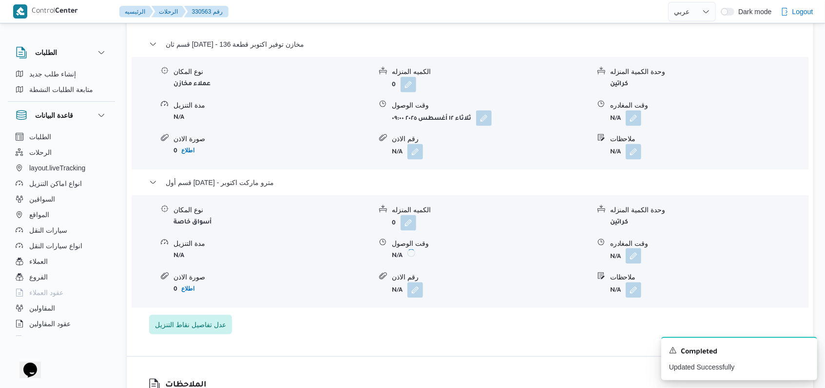
click at [633, 257] on button "button" at bounding box center [634, 256] width 16 height 16
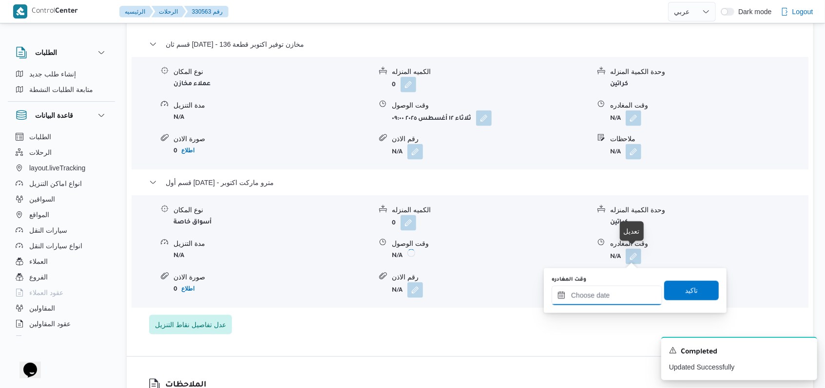
click at [611, 298] on input "وقت المغادره" at bounding box center [606, 295] width 111 height 19
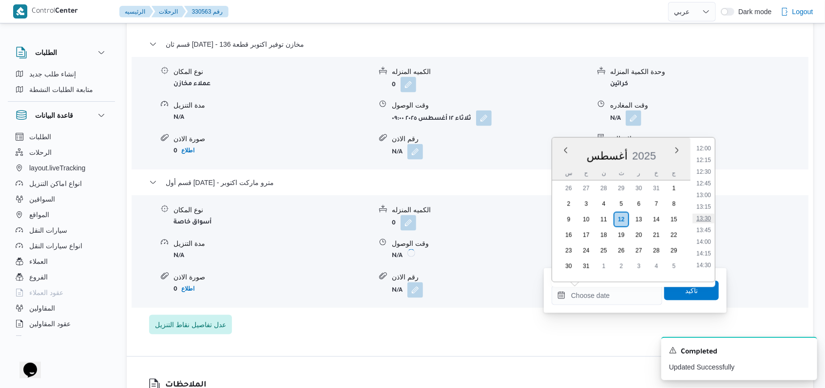
click at [704, 221] on li "13:30" at bounding box center [703, 219] width 22 height 10
type input "١٢/٠٨/٢٠٢٥ ١٣:٣٠"
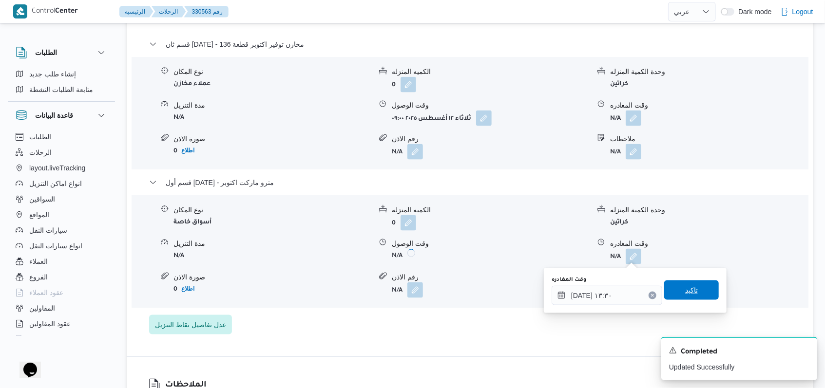
click at [685, 288] on span "تاكيد" at bounding box center [691, 291] width 13 height 12
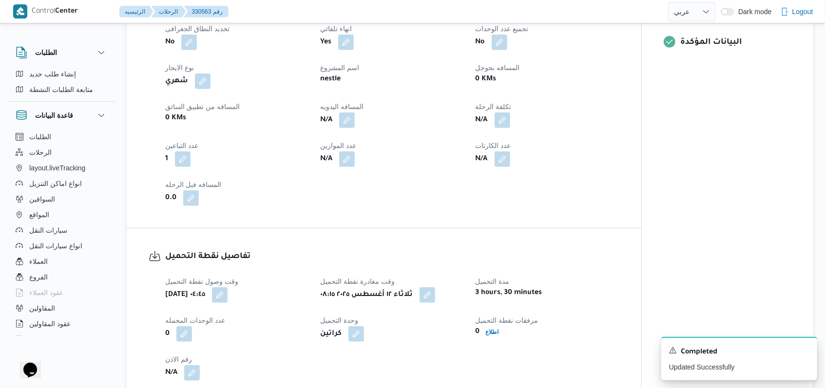
scroll to position [390, 0]
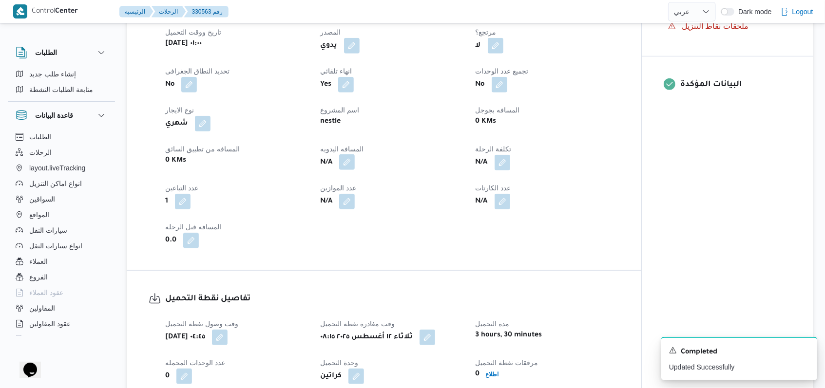
click at [346, 161] on button "button" at bounding box center [347, 162] width 16 height 16
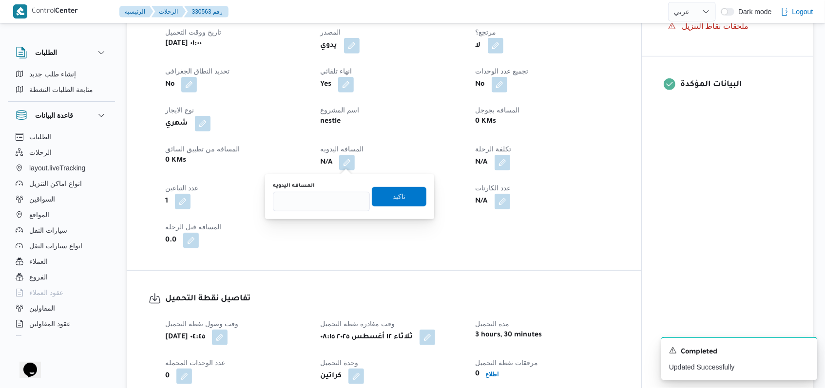
click at [300, 190] on div "المسافه اليدويه" at bounding box center [321, 196] width 97 height 29
click at [301, 200] on input "المسافه اليدويه" at bounding box center [321, 201] width 97 height 19
type input "86"
click at [373, 201] on span "تاكيد" at bounding box center [399, 196] width 55 height 19
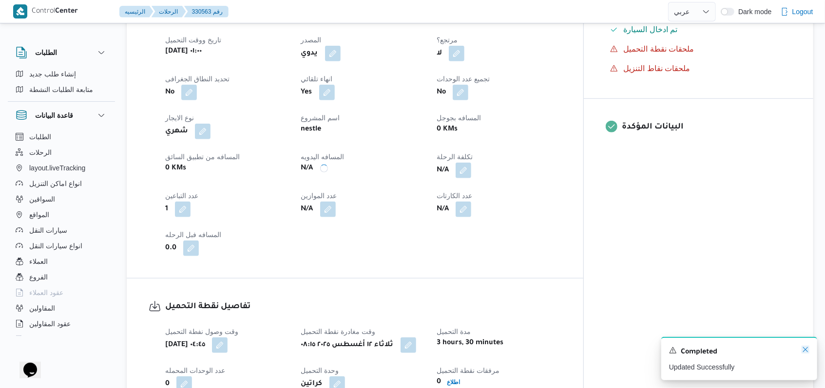
click at [801, 354] on icon "Dismiss toast" at bounding box center [805, 350] width 8 height 8
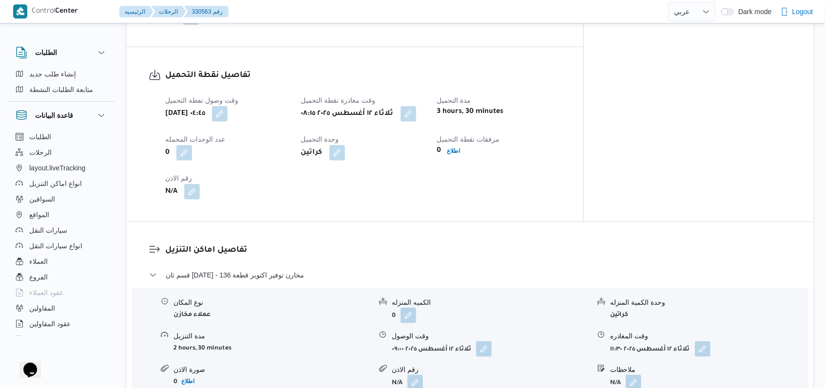
scroll to position [779, 0]
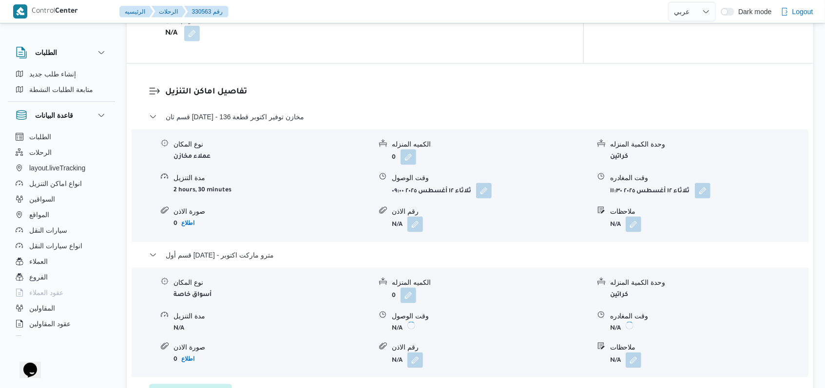
click at [254, 116] on div "قسم ثان 6 أكتوبر - مخازن توفير اكتوبر قطعة 136" at bounding box center [470, 120] width 642 height 19
click at [264, 111] on span "قسم ثان 6 أكتوبر - مخازن توفير اكتوبر قطعة 136" at bounding box center [235, 117] width 138 height 12
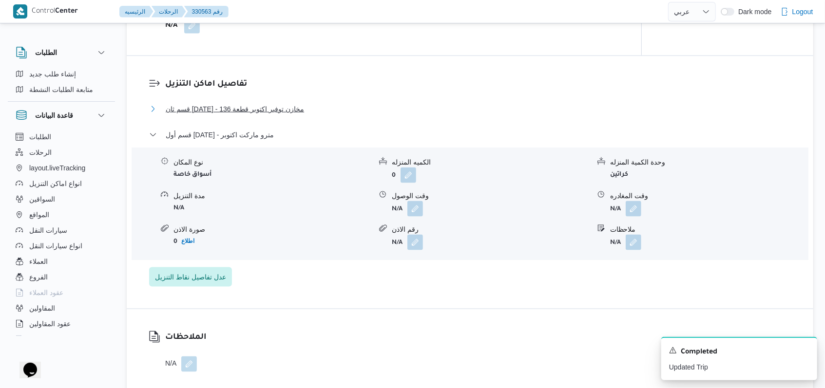
scroll to position [714, 0]
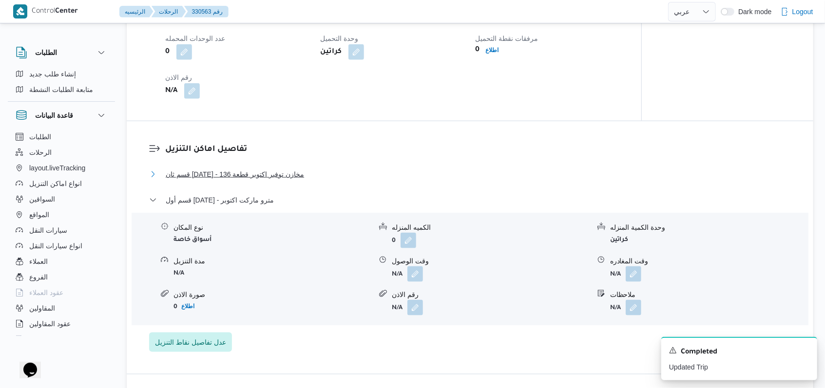
click at [262, 175] on span "قسم ثان 6 أكتوبر - مخازن توفير اكتوبر قطعة 136" at bounding box center [235, 175] width 138 height 12
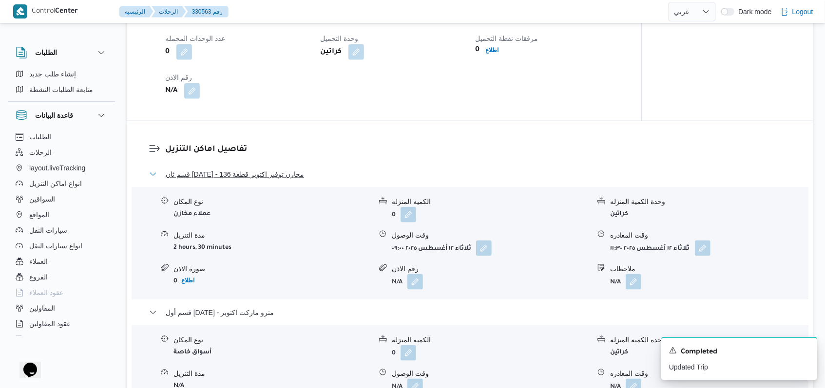
click at [262, 175] on span "قسم ثان 6 أكتوبر - مخازن توفير اكتوبر قطعة 136" at bounding box center [235, 175] width 138 height 12
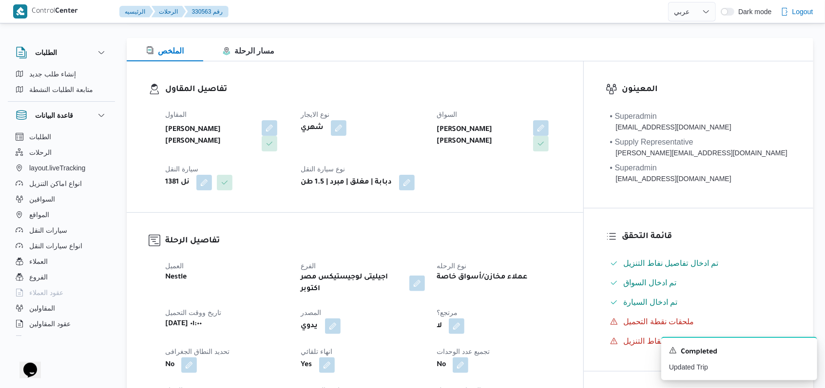
scroll to position [0, 0]
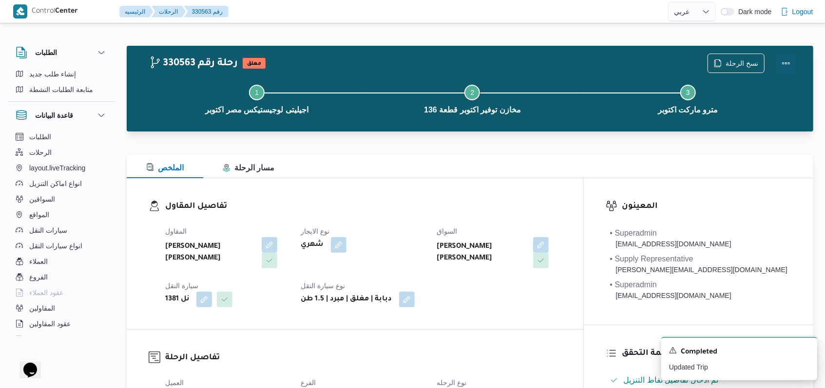
click at [785, 66] on button "Actions" at bounding box center [785, 63] width 19 height 19
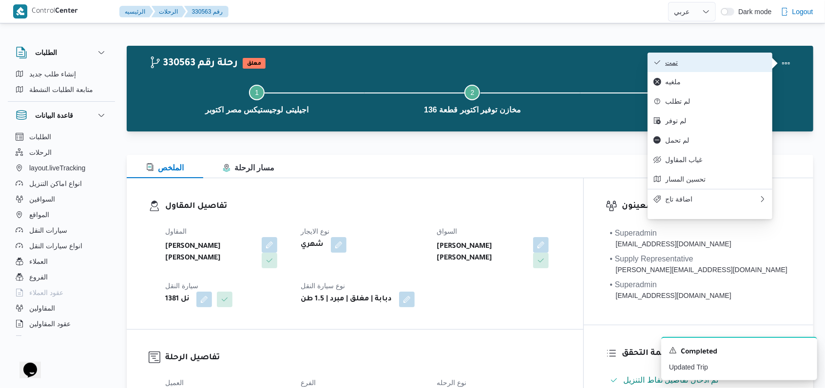
click at [703, 65] on span "تمت" at bounding box center [715, 62] width 101 height 8
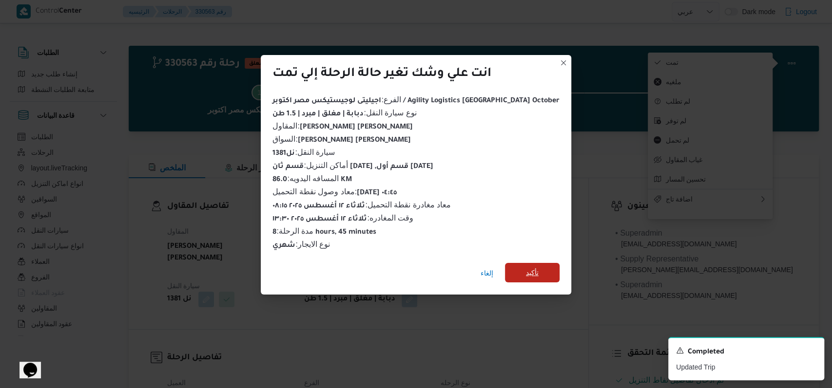
click at [526, 267] on span "تأكيد" at bounding box center [532, 273] width 13 height 12
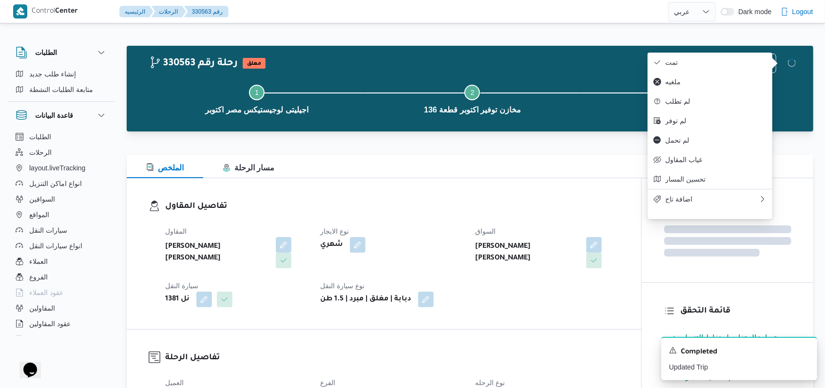
click at [433, 212] on h3 "تفاصيل المقاول" at bounding box center [392, 206] width 454 height 13
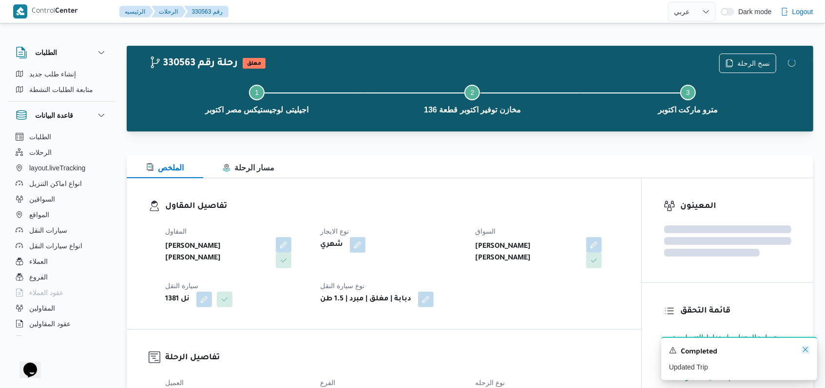
click at [805, 353] on icon "Dismiss toast" at bounding box center [805, 350] width 8 height 8
click at [370, 213] on dl "تفاصيل المقاول المقاول احمد مجدي يوسف عبدالرحمن نوع الايجار شهري السواق احمد مج…" at bounding box center [392, 253] width 454 height 107
select select "ar"
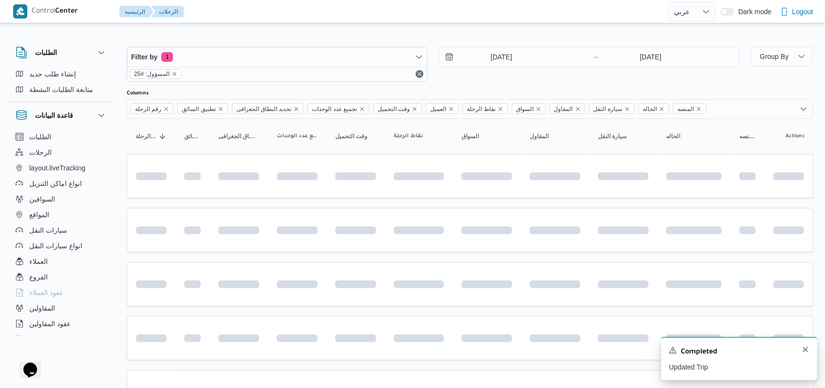
scroll to position [326, 0]
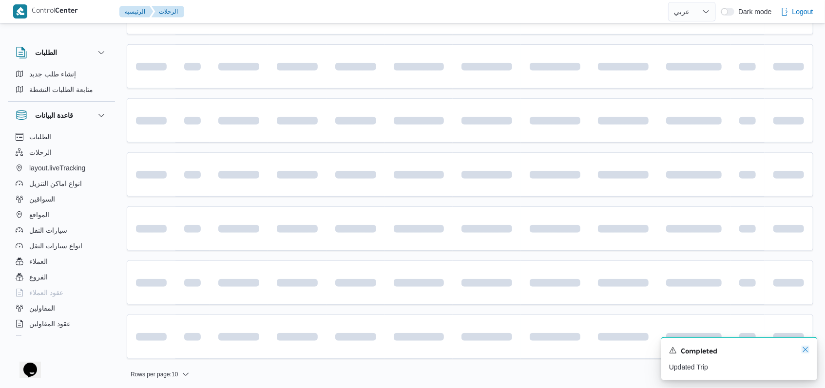
click at [805, 352] on icon "Dismiss toast" at bounding box center [805, 350] width 8 height 8
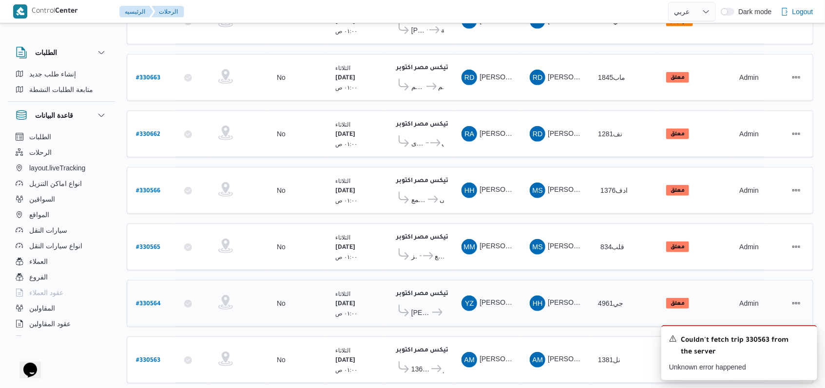
scroll to position [327, 0]
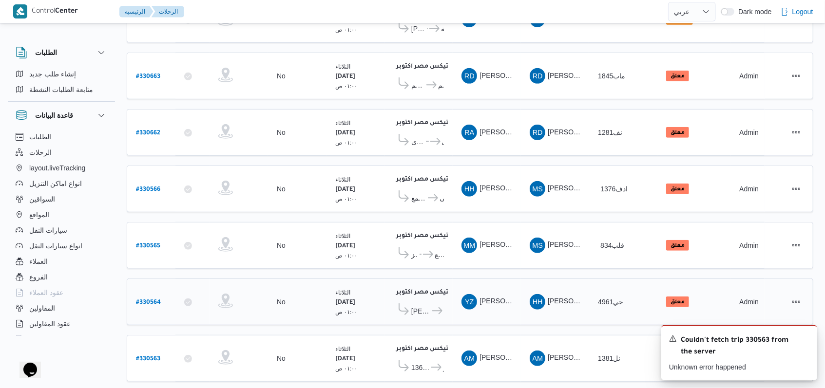
click at [143, 300] on b "# 330564" at bounding box center [148, 303] width 25 height 7
select select "ar"
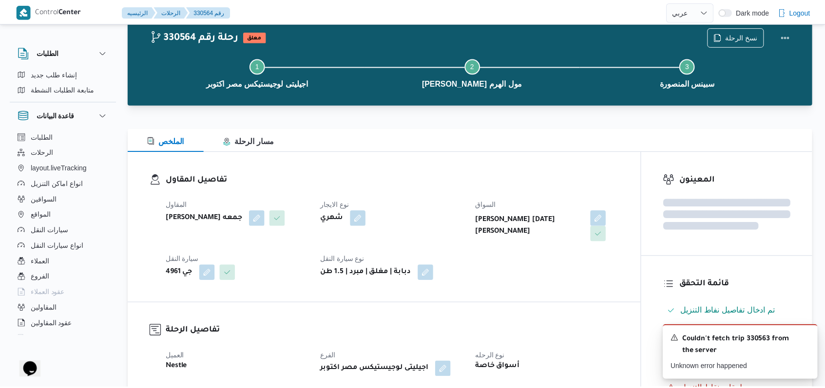
scroll to position [327, 0]
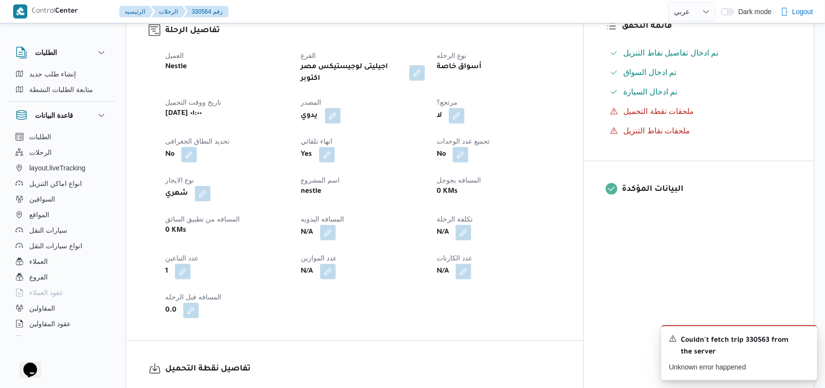
select select "ar"
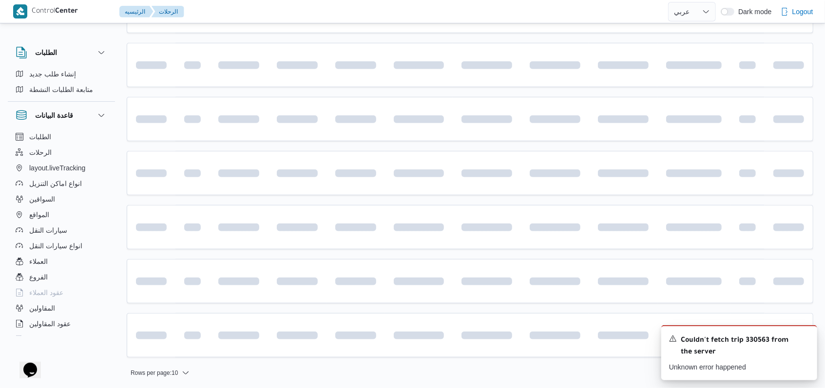
scroll to position [326, 0]
click at [803, 340] on icon "Dismiss toast" at bounding box center [805, 338] width 8 height 8
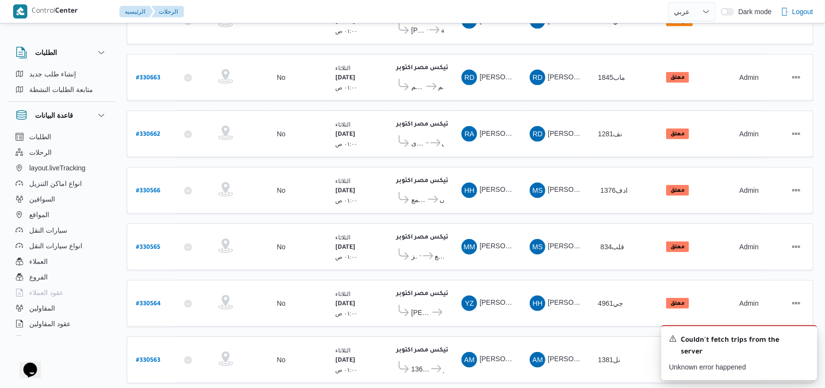
scroll to position [327, 0]
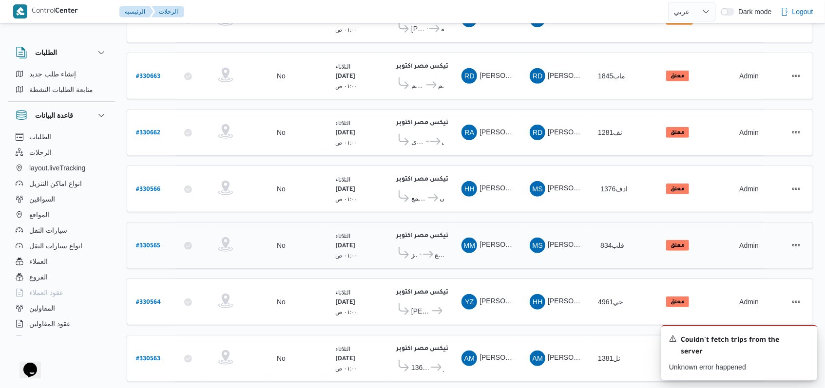
click at [145, 243] on b "# 330565" at bounding box center [148, 246] width 24 height 7
select select "ar"
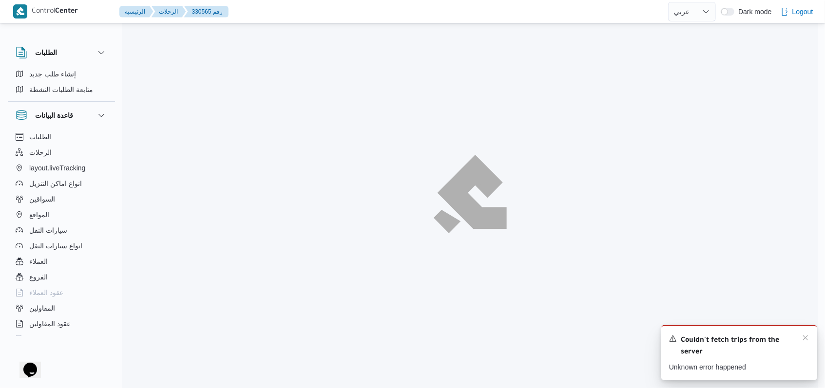
scroll to position [26, 0]
click at [810, 339] on icon "Dismiss toast" at bounding box center [812, 338] width 8 height 8
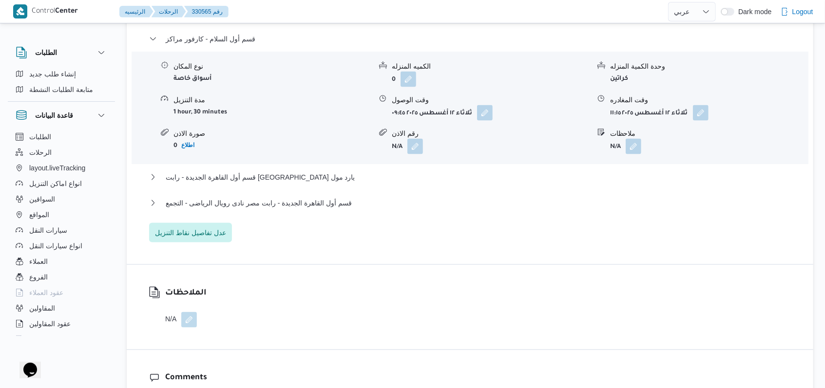
scroll to position [871, 0]
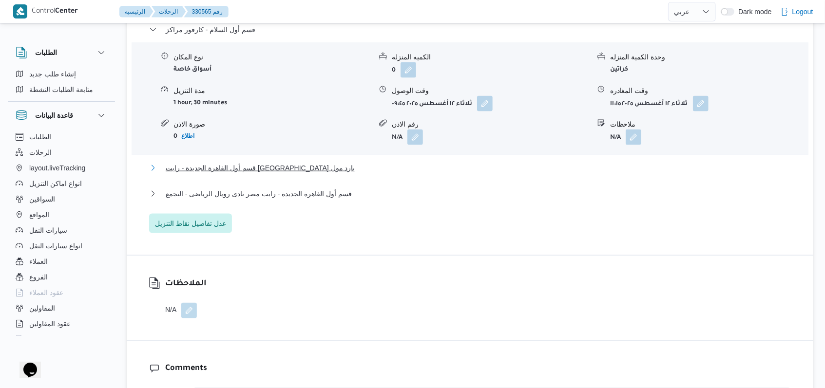
click at [281, 162] on span "قسم أول القاهرة الجديدة - رابت مصر يارد مول" at bounding box center [261, 168] width 190 height 12
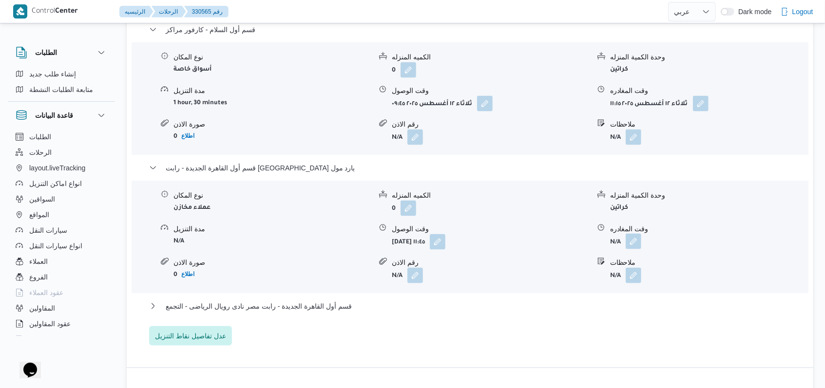
click at [639, 237] on button "button" at bounding box center [634, 242] width 16 height 16
click at [639, 235] on button "button" at bounding box center [634, 242] width 16 height 16
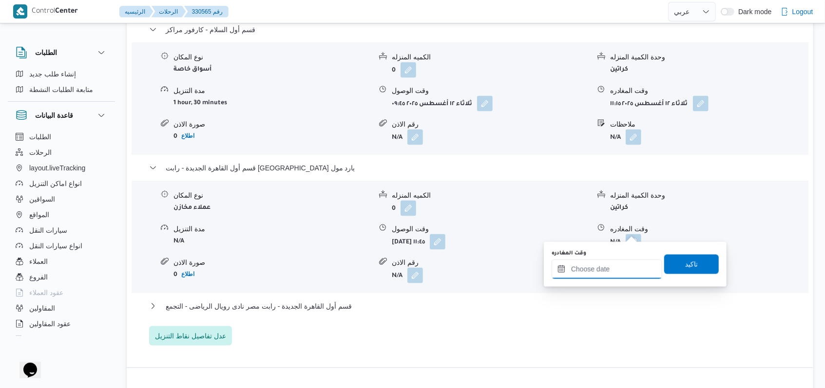
click at [623, 272] on input "وقت المغادره" at bounding box center [606, 269] width 111 height 19
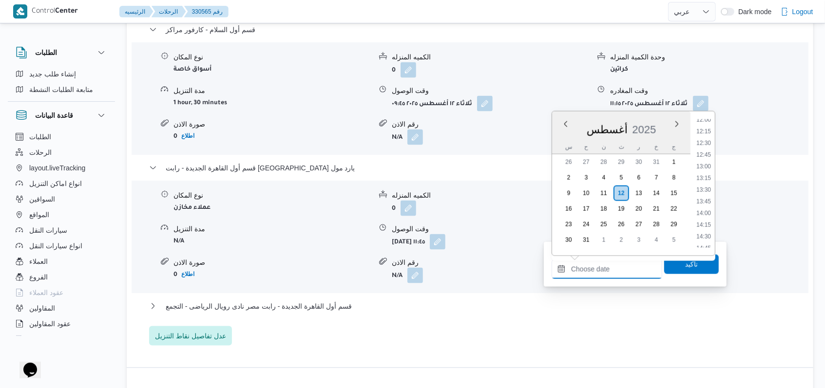
scroll to position [563, 0]
click at [706, 171] on li "13:00" at bounding box center [703, 169] width 22 height 10
type input "١٢/٠٨/٢٠٢٥ ١٣:٠٠"
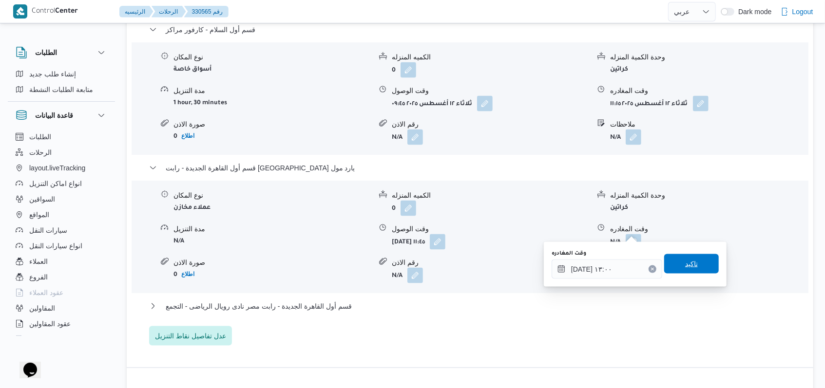
click at [692, 261] on span "تاكيد" at bounding box center [691, 263] width 55 height 19
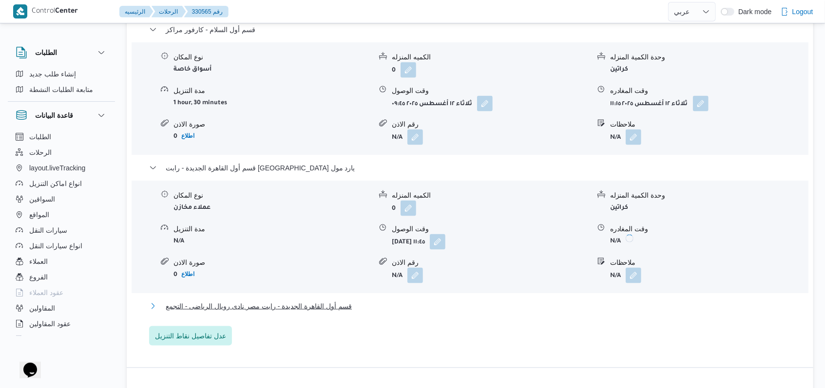
click at [343, 301] on span "قسم أول القاهرة الجديدة - رابت مصر نادى رويال الرياضى - التجمع" at bounding box center [259, 307] width 186 height 12
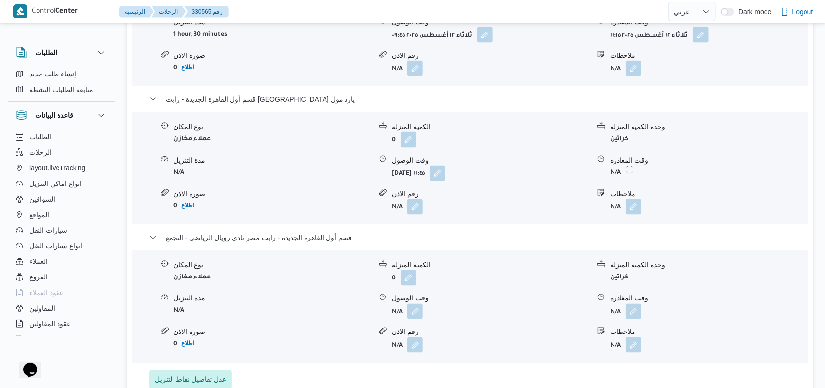
scroll to position [1065, 0]
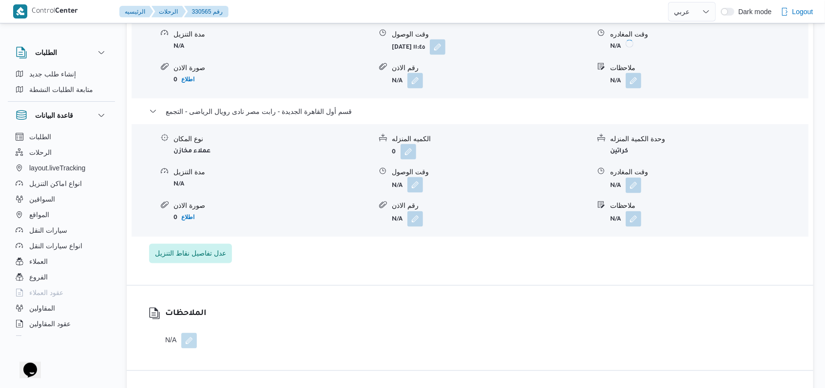
click at [417, 177] on button "button" at bounding box center [415, 185] width 16 height 16
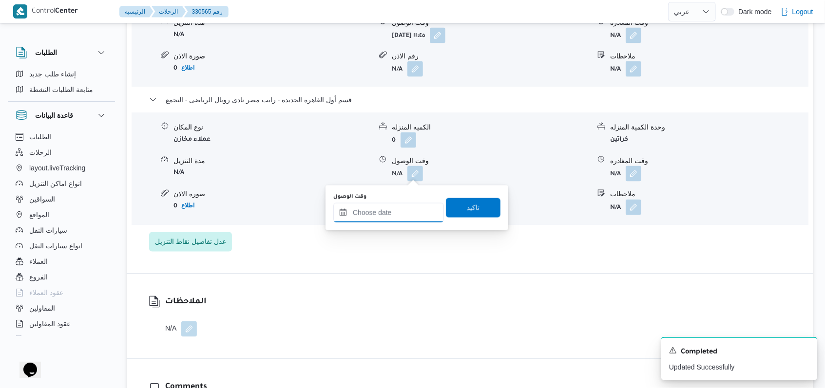
click at [392, 209] on input "وقت الوصول" at bounding box center [388, 212] width 111 height 19
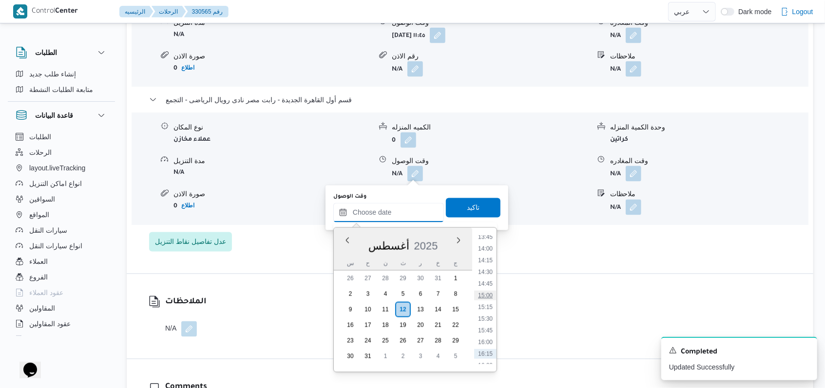
scroll to position [628, 0]
click at [491, 247] on li "13:30" at bounding box center [485, 244] width 22 height 10
type input "١٢/٠٨/٢٠٢٥ ١٣:٣٠"
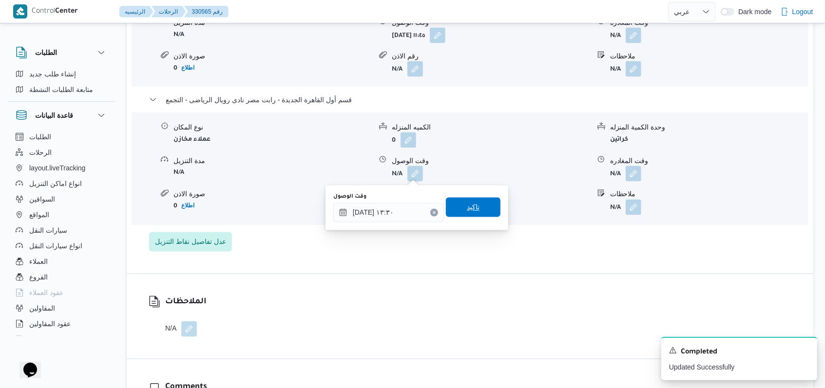
click at [476, 210] on span "تاكيد" at bounding box center [473, 207] width 55 height 19
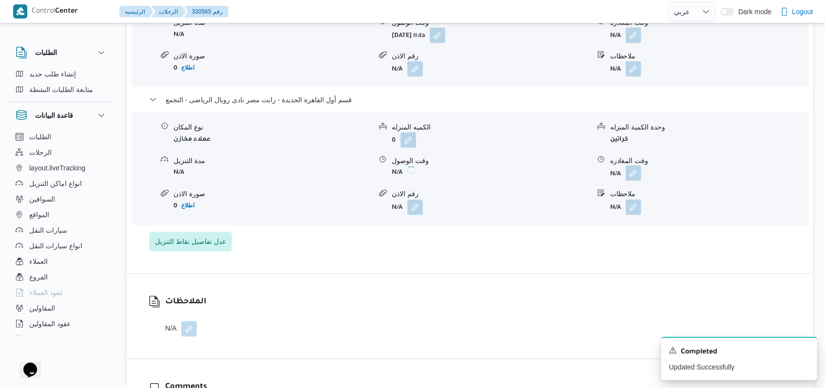
click at [627, 174] on button "button" at bounding box center [634, 174] width 16 height 16
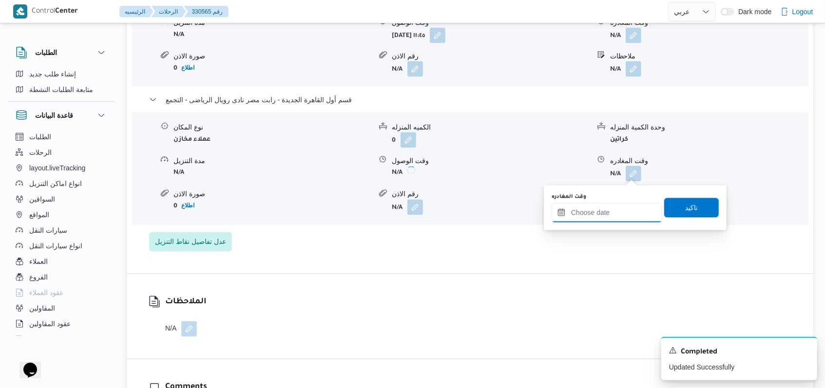
click at [610, 203] on input "وقت المغادره" at bounding box center [606, 212] width 111 height 19
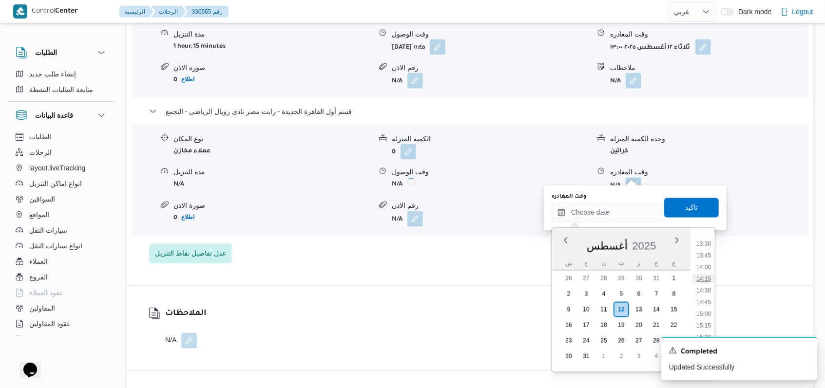
click at [709, 279] on li "14:15" at bounding box center [703, 279] width 22 height 10
type input "١٢/٠٨/٢٠٢٥ ١٤:١٥"
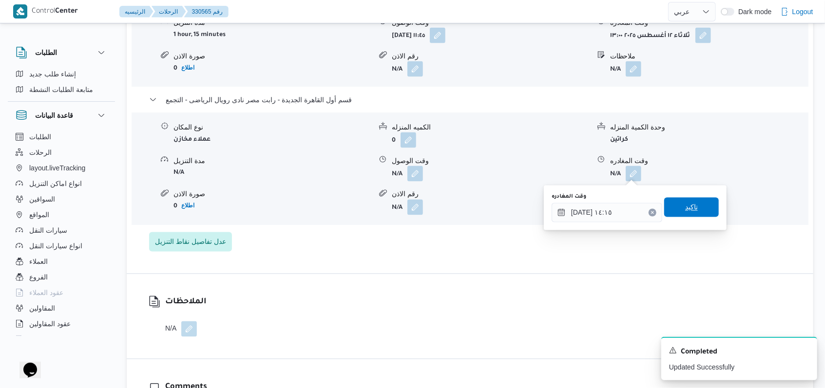
click at [698, 204] on span "تاكيد" at bounding box center [691, 207] width 55 height 19
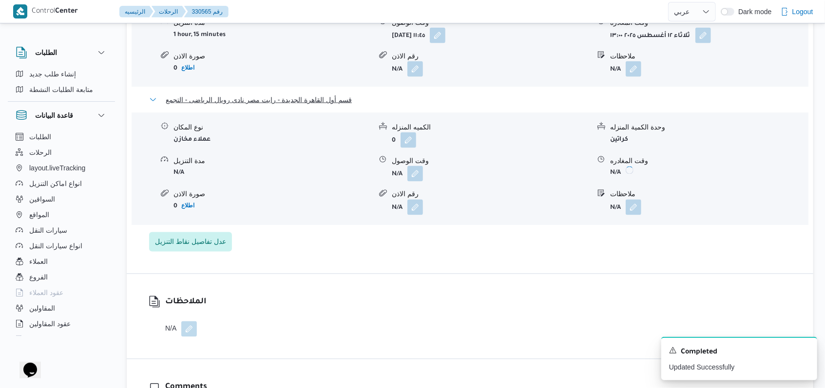
click at [319, 98] on span "قسم أول القاهرة الجديدة - رابت مصر نادى رويال الرياضى - التجمع" at bounding box center [259, 100] width 186 height 12
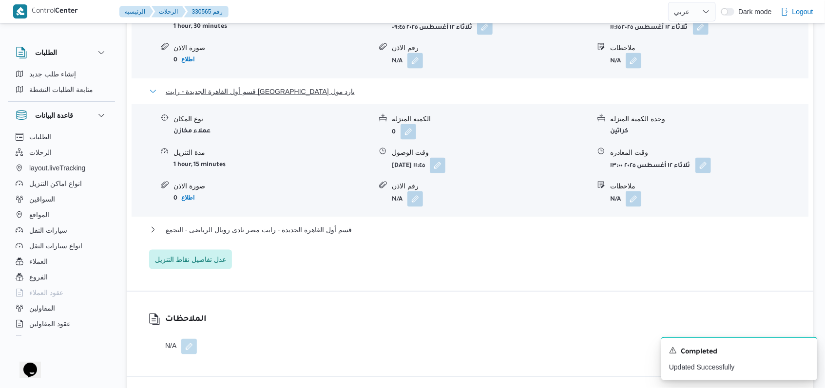
click at [262, 94] on span "قسم أول القاهرة الجديدة - رابت مصر يارد مول" at bounding box center [261, 92] width 190 height 12
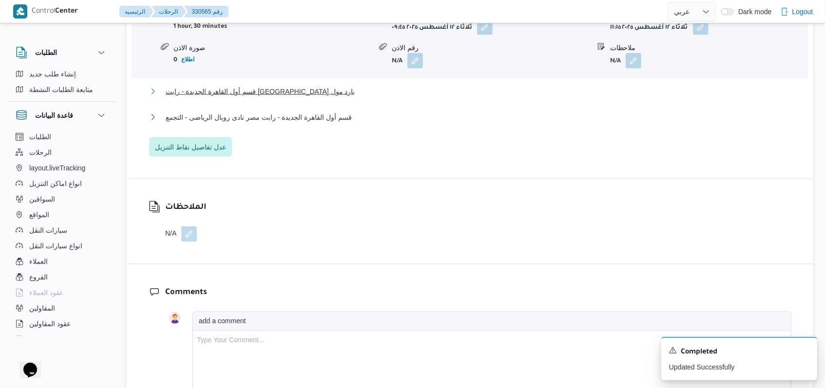
scroll to position [806, 0]
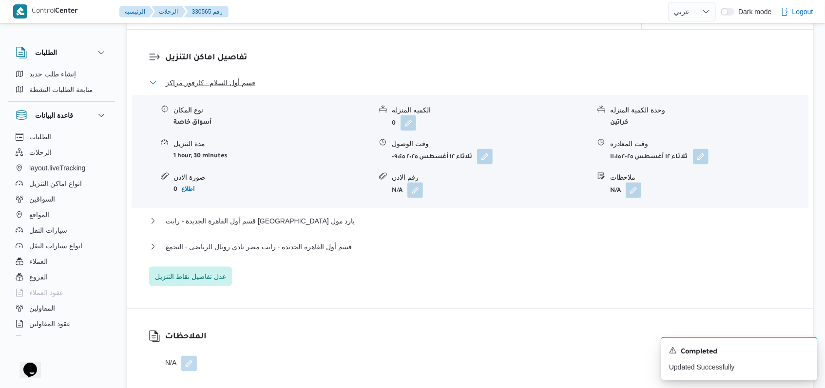
click at [239, 87] on span "قسم أول السلام - كارفور مراكز" at bounding box center [211, 83] width 90 height 12
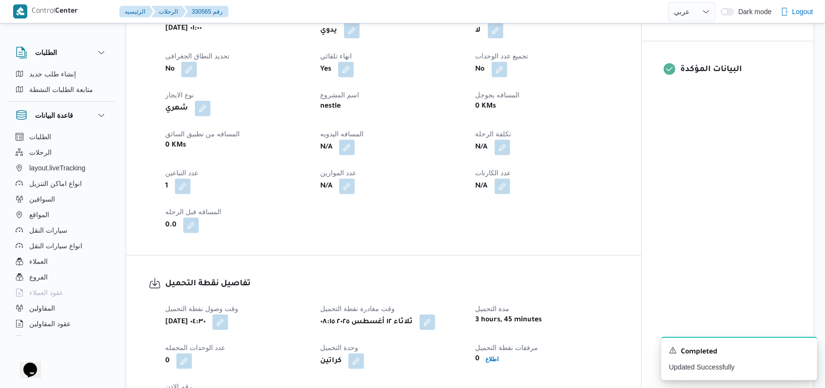
scroll to position [351, 0]
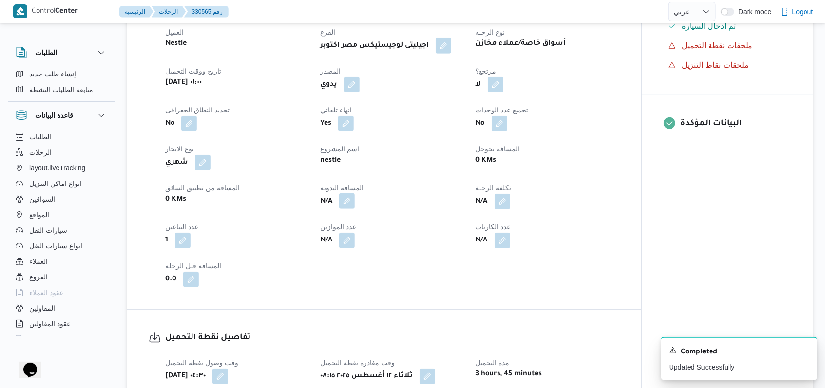
click at [358, 201] on div "N/A" at bounding box center [391, 202] width 145 height 18
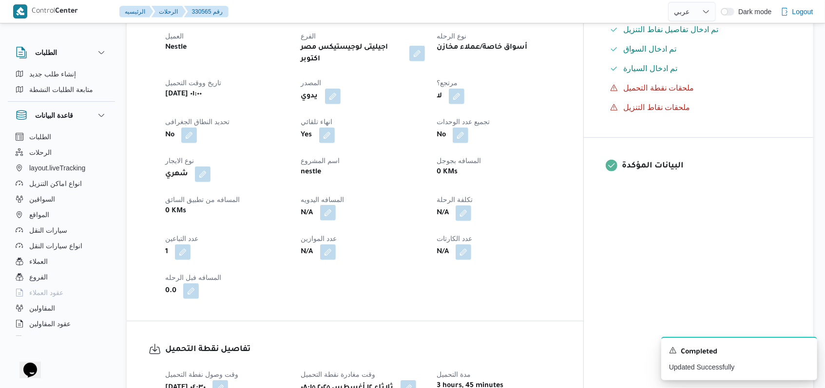
click at [336, 205] on button "button" at bounding box center [328, 213] width 16 height 16
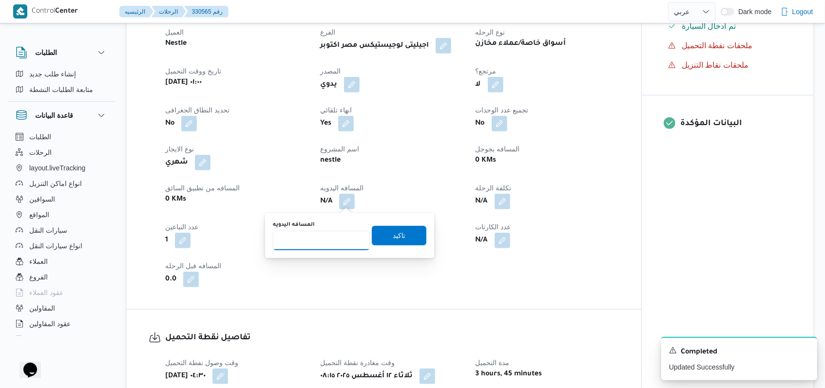
click at [318, 246] on input "المسافه اليدويه" at bounding box center [321, 240] width 97 height 19
type input "179"
click at [373, 243] on span "تاكيد" at bounding box center [399, 235] width 55 height 19
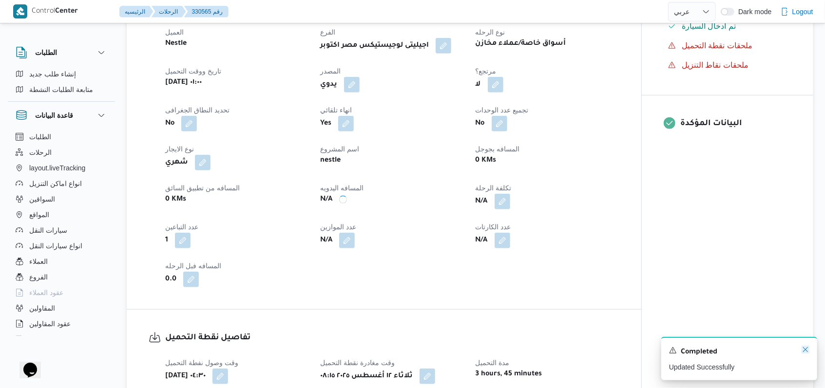
click at [807, 352] on icon "Dismiss toast" at bounding box center [805, 350] width 8 height 8
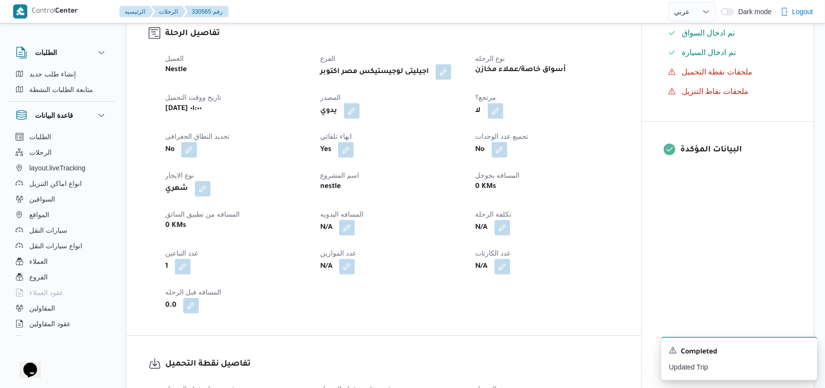
scroll to position [779, 0]
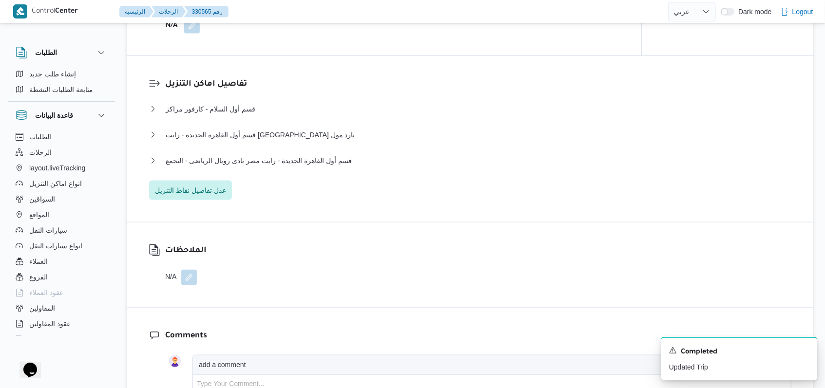
click at [336, 154] on div "قسم أول السلام - كارفور مراكز نوع المكان أسواق خاصة الكميه المنزله 0 وحدة الكمي…" at bounding box center [470, 151] width 642 height 97
click at [336, 156] on span "قسم أول القاهرة الجديدة - رابت مصر نادى رويال الرياضى - التجمع" at bounding box center [259, 161] width 186 height 12
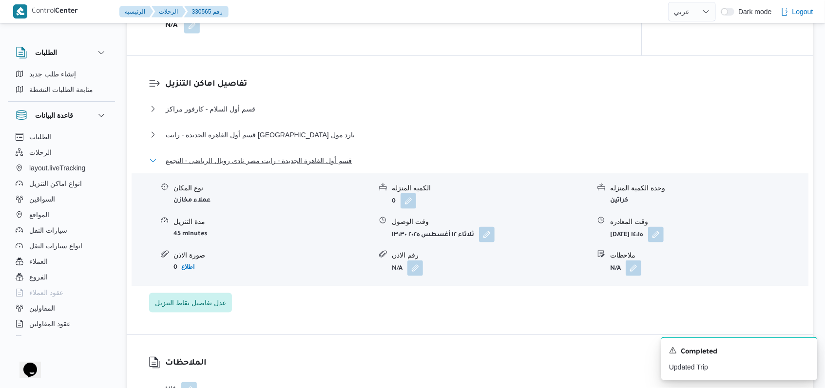
click at [336, 156] on span "قسم أول القاهرة الجديدة - رابت مصر نادى رويال الرياضى - التجمع" at bounding box center [259, 161] width 186 height 12
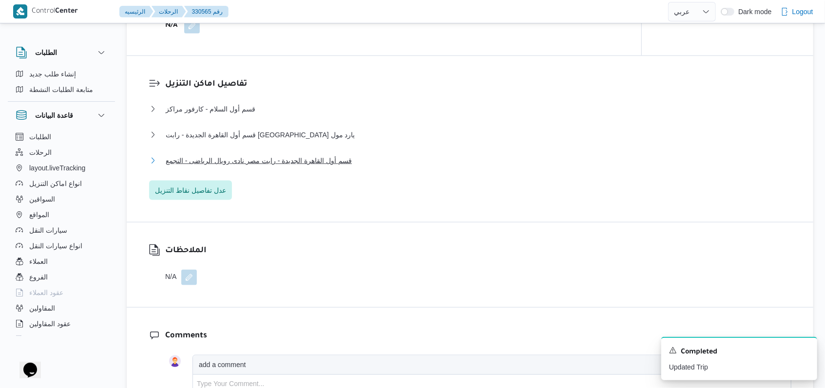
scroll to position [390, 0]
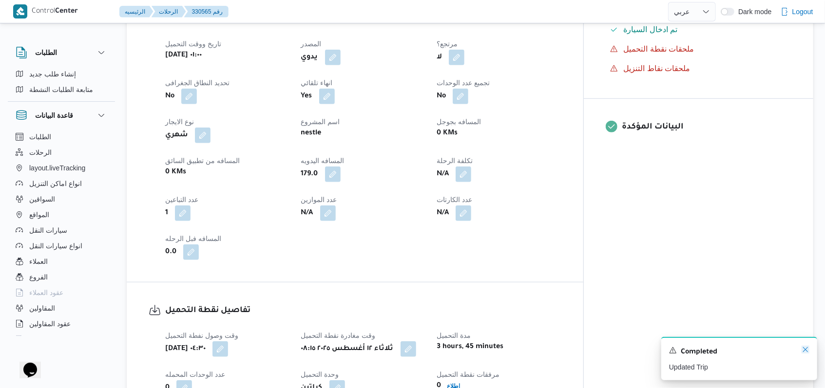
click at [805, 354] on icon "Dismiss toast" at bounding box center [805, 350] width 8 height 8
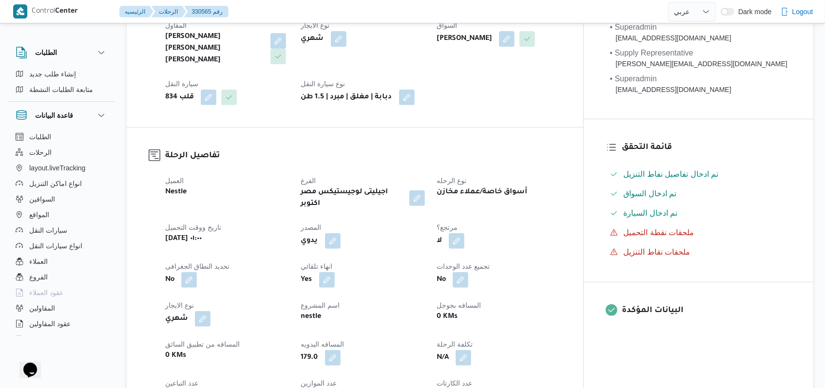
scroll to position [0, 0]
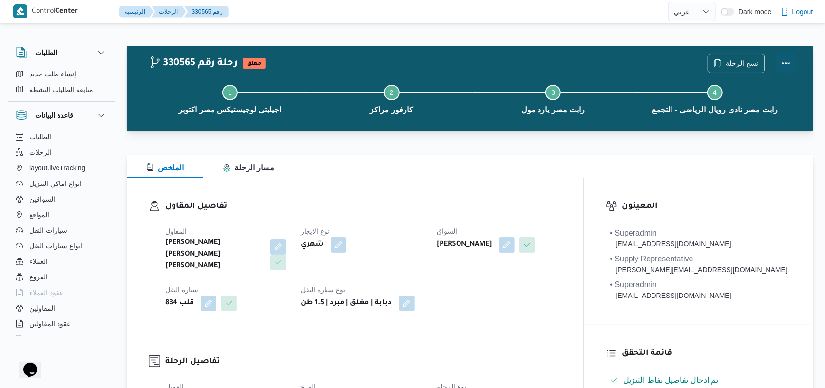
click at [783, 60] on button "Actions" at bounding box center [785, 62] width 19 height 19
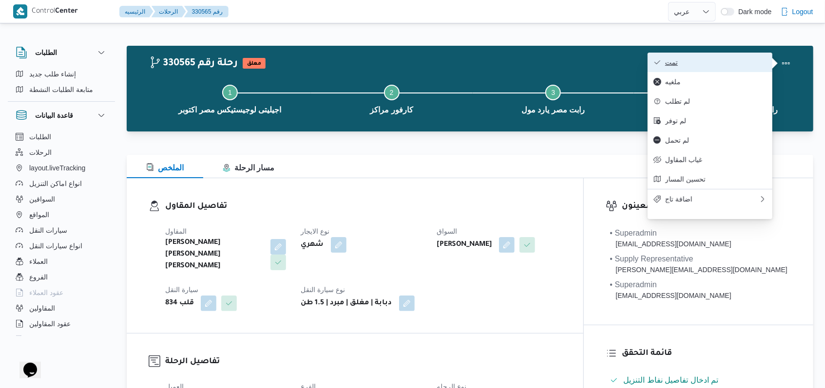
click at [725, 68] on button "تمت" at bounding box center [709, 62] width 125 height 19
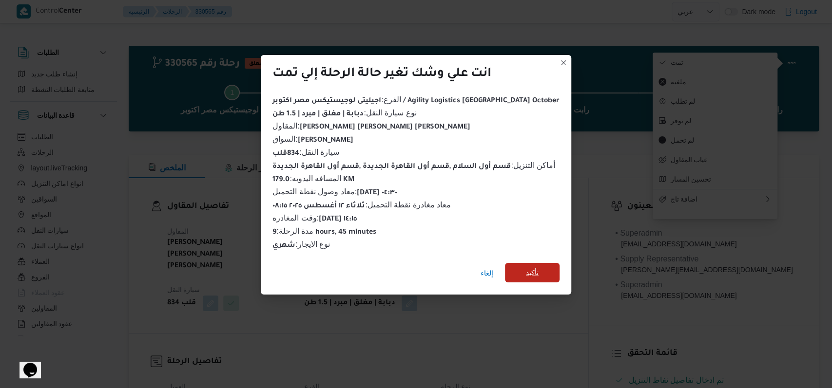
click at [519, 270] on span "تأكيد" at bounding box center [532, 272] width 55 height 19
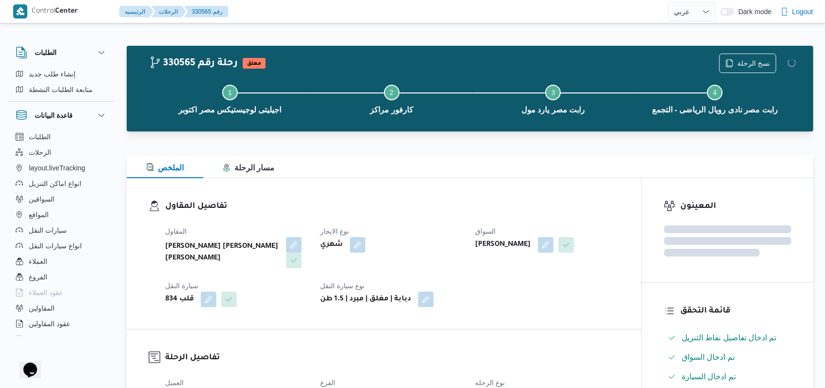
click at [452, 272] on div "المقاول محمد صلاح عبد الهادى عبد الحميد نوع الايجار شهري السواق مصطفى محمود كام…" at bounding box center [392, 267] width 466 height 94
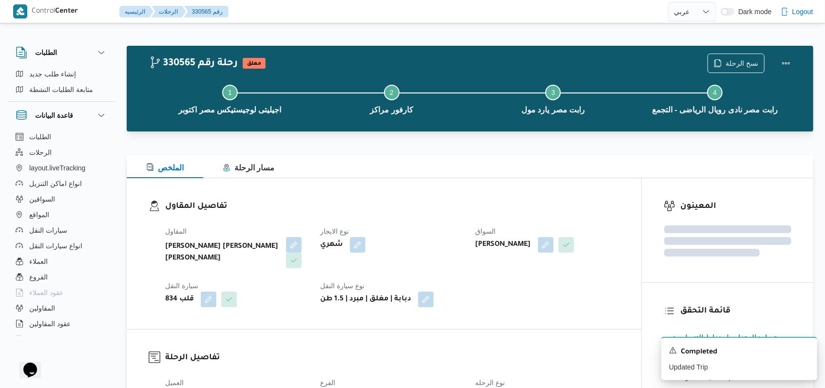
select select "ar"
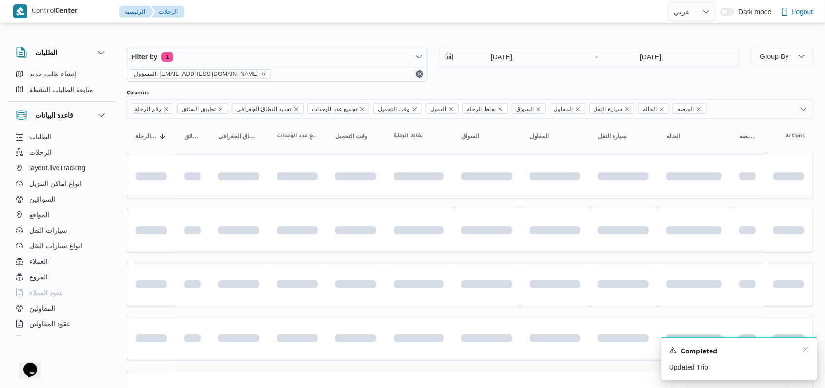
scroll to position [326, 0]
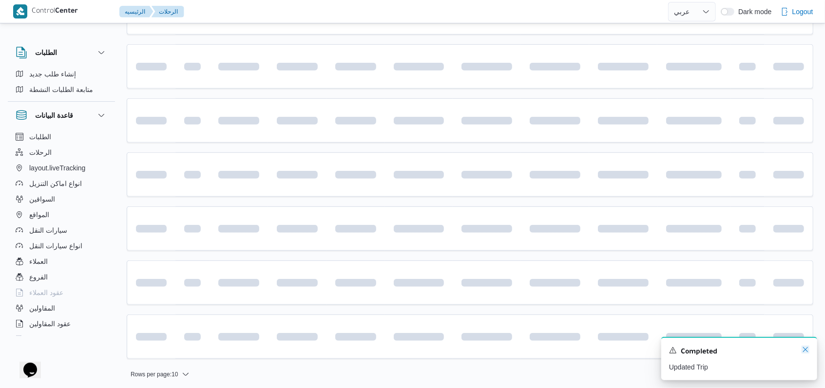
click at [808, 351] on icon "Dismiss toast" at bounding box center [805, 350] width 8 height 8
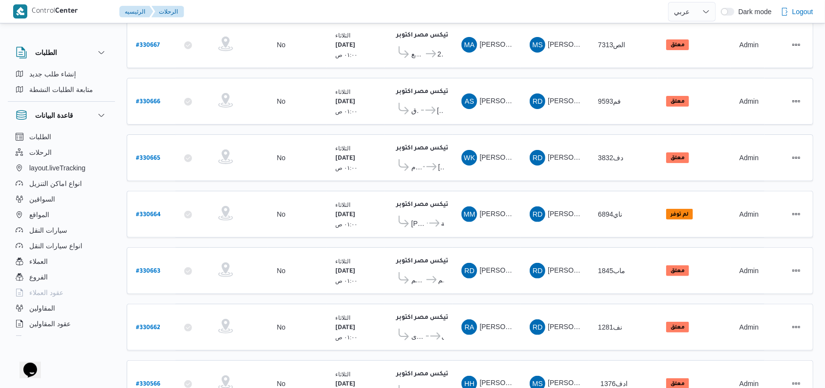
scroll to position [336, 0]
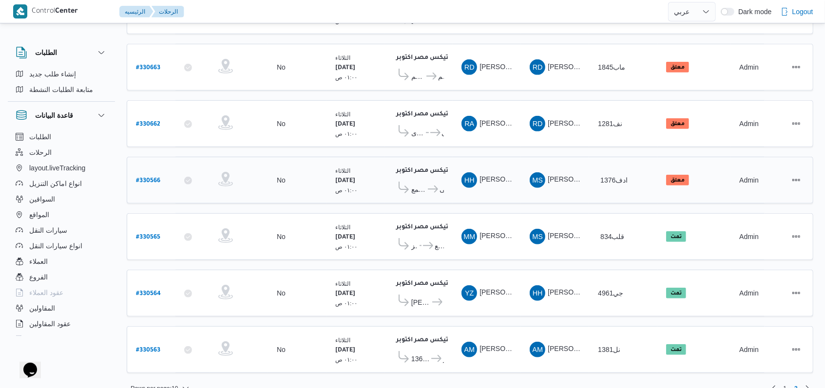
click at [153, 178] on b "# 330566" at bounding box center [148, 181] width 24 height 7
select select "ar"
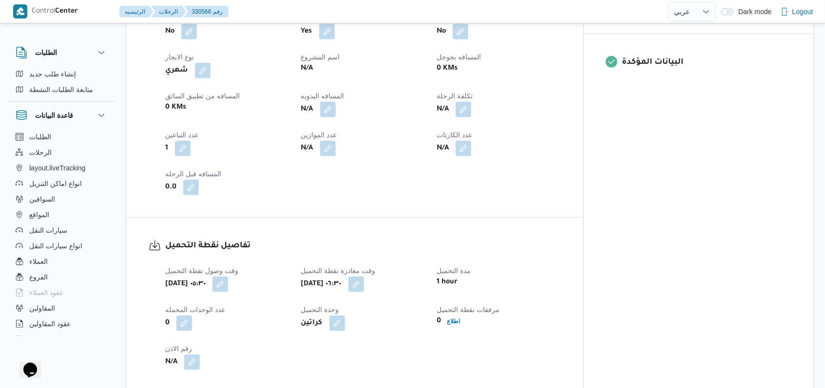
scroll to position [779, 0]
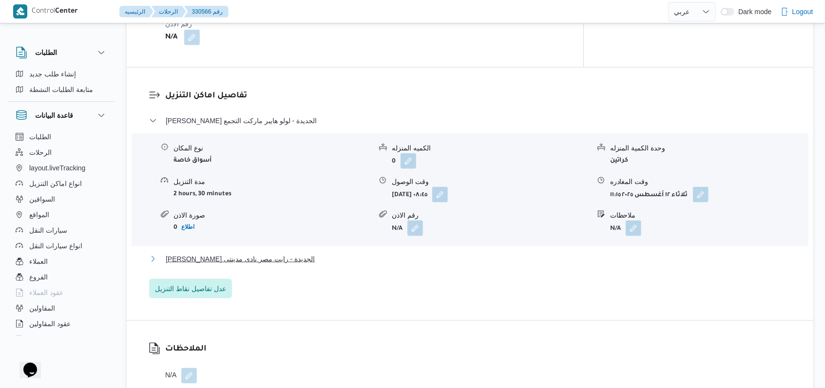
click at [299, 253] on button "ثانى القاهرة الجديدة - رابت مصر نادى مدينتى" at bounding box center [470, 259] width 642 height 12
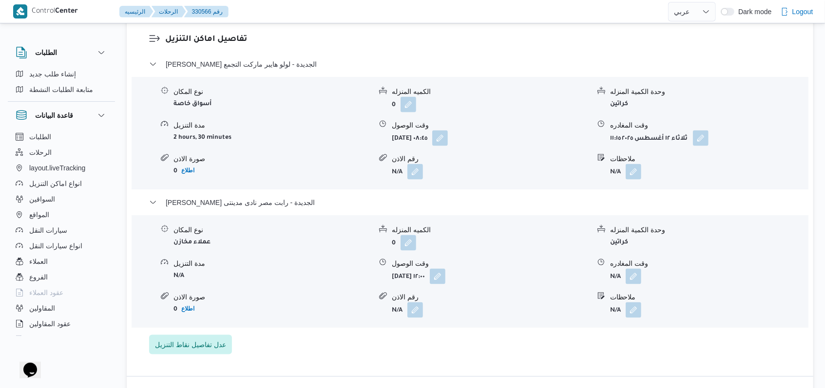
scroll to position [909, 0]
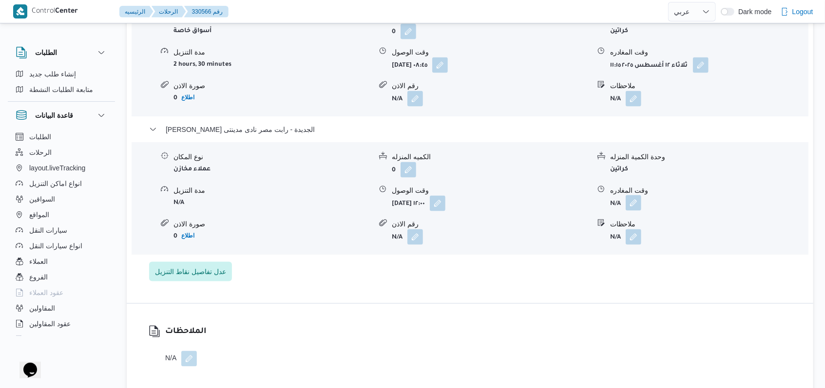
click at [632, 195] on button "button" at bounding box center [634, 203] width 16 height 16
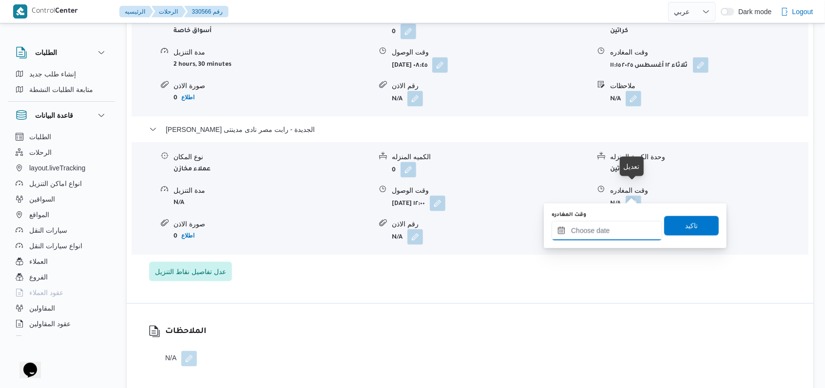
click at [614, 236] on input "وقت المغادره" at bounding box center [606, 230] width 111 height 19
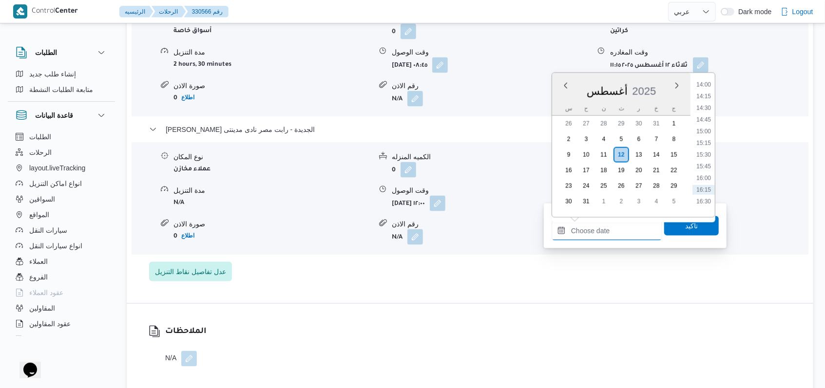
scroll to position [628, 0]
click at [705, 114] on li "14:00" at bounding box center [703, 113] width 22 height 10
type input "١٢/٠٨/٢٠٢٥ ١٤:٠٠"
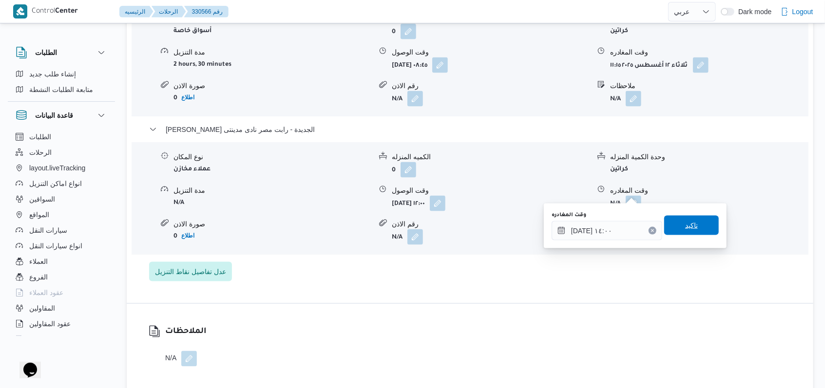
click at [686, 235] on div "تاكيد" at bounding box center [691, 225] width 55 height 19
click at [707, 224] on span "تاكيد" at bounding box center [691, 225] width 55 height 19
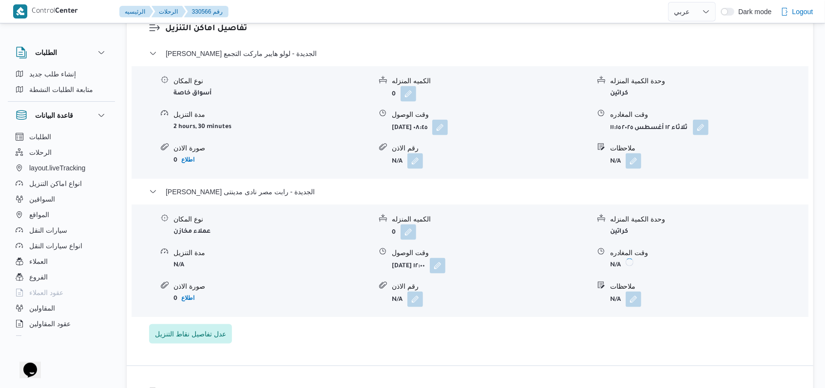
scroll to position [779, 0]
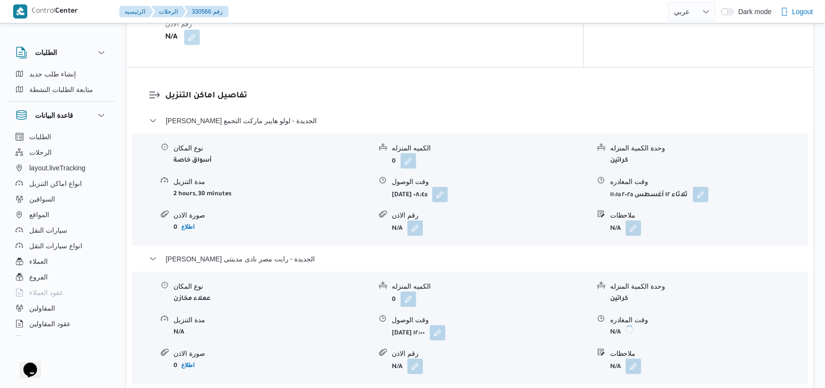
click at [296, 116] on div "ثانى القاهرة الجديدة - لولو هايبر ماركت التجمع" at bounding box center [470, 124] width 642 height 19
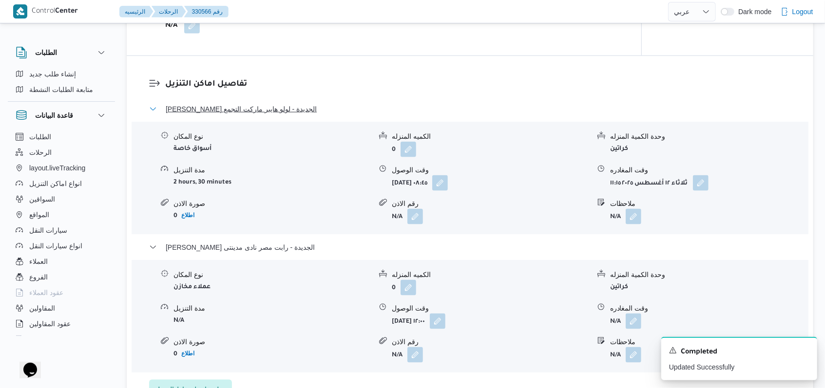
click at [281, 107] on span "ثانى القاهرة الجديدة - لولو هايبر ماركت التجمع" at bounding box center [241, 109] width 151 height 12
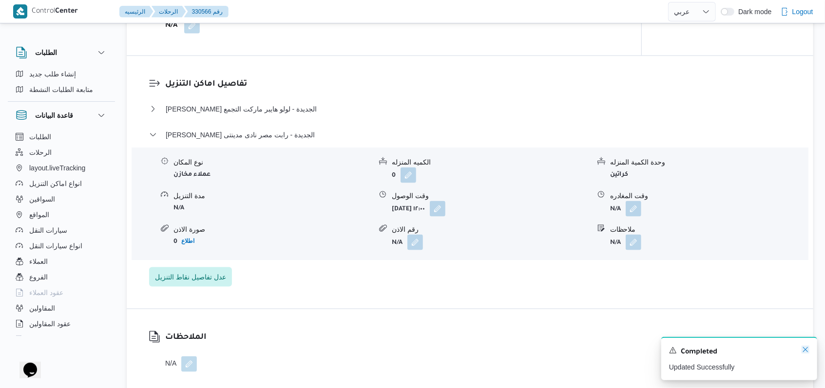
click at [805, 351] on icon "Dismiss toast" at bounding box center [805, 349] width 5 height 5
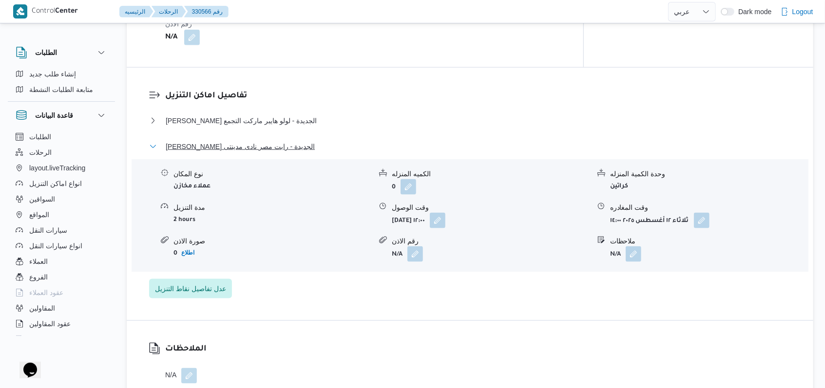
click at [255, 141] on span "ثانى القاهرة الجديدة - رابت مصر نادى مدينتى" at bounding box center [240, 147] width 149 height 12
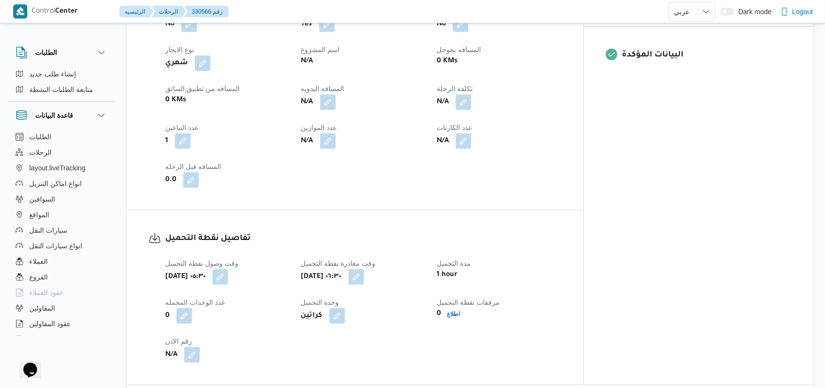
scroll to position [390, 0]
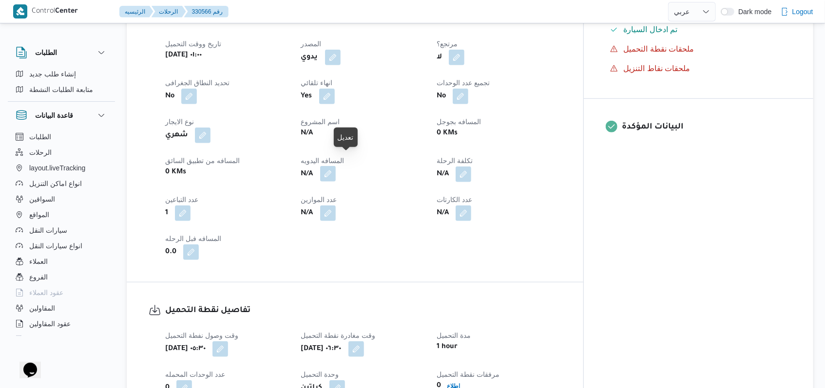
click at [336, 166] on button "button" at bounding box center [328, 174] width 16 height 16
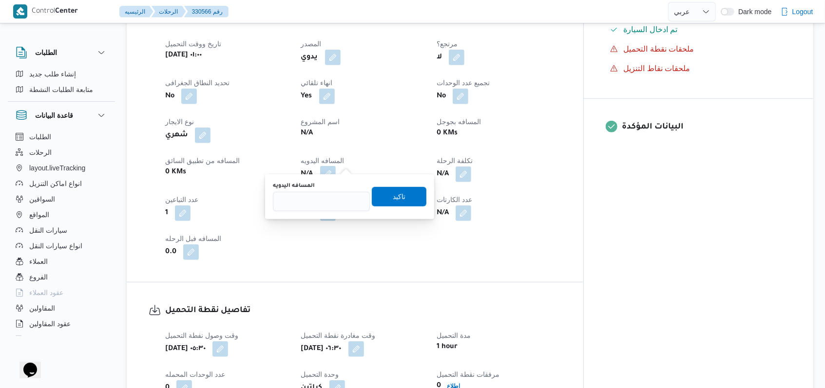
click at [329, 190] on div "المسافه اليدويه" at bounding box center [321, 196] width 97 height 29
click at [329, 200] on input "المسافه اليدويه" at bounding box center [321, 201] width 97 height 19
type input "157"
click at [375, 197] on span "تاكيد" at bounding box center [399, 196] width 55 height 19
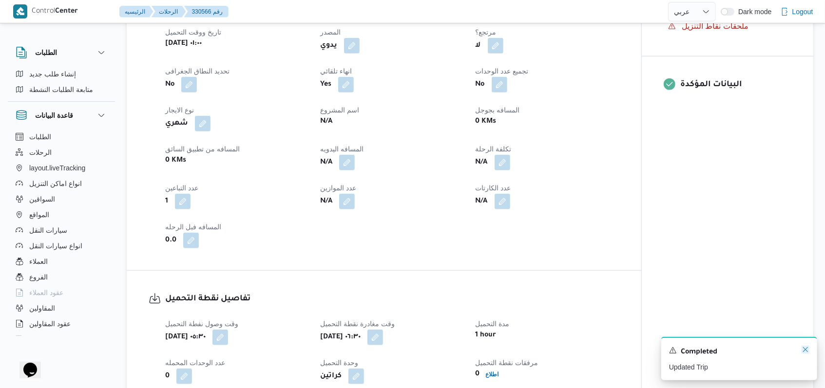
click at [808, 349] on icon "Dismiss toast" at bounding box center [805, 350] width 8 height 8
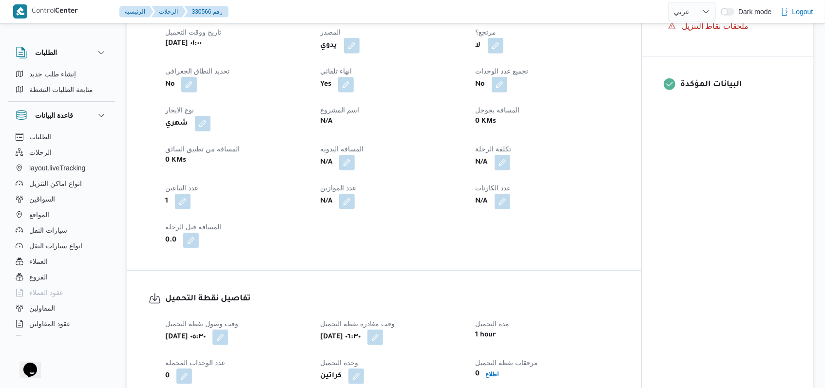
scroll to position [0, 0]
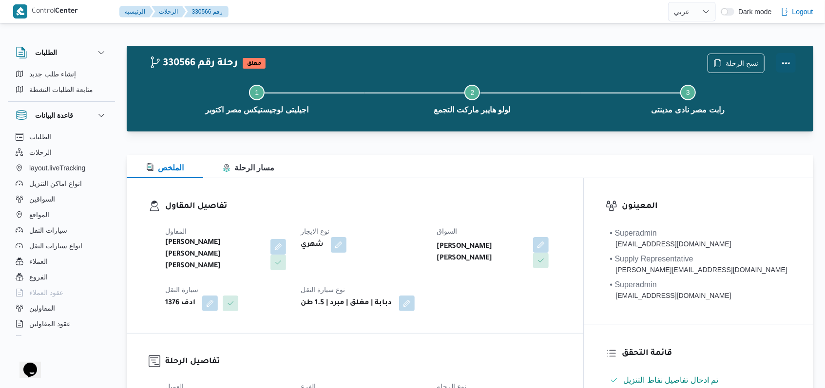
click at [787, 64] on button "Actions" at bounding box center [785, 62] width 19 height 19
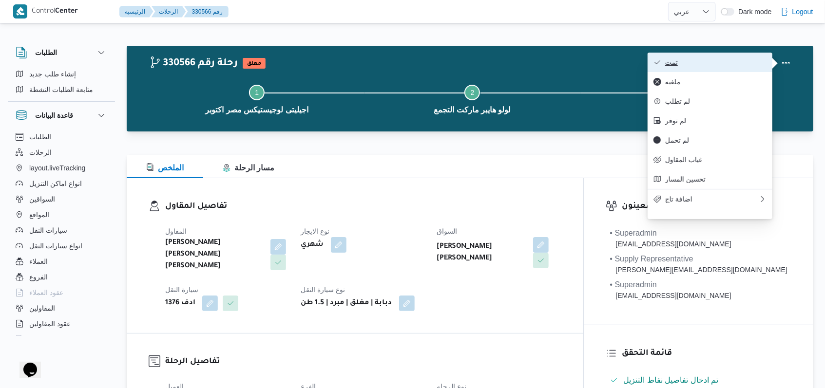
click at [721, 64] on span "تمت" at bounding box center [715, 62] width 101 height 8
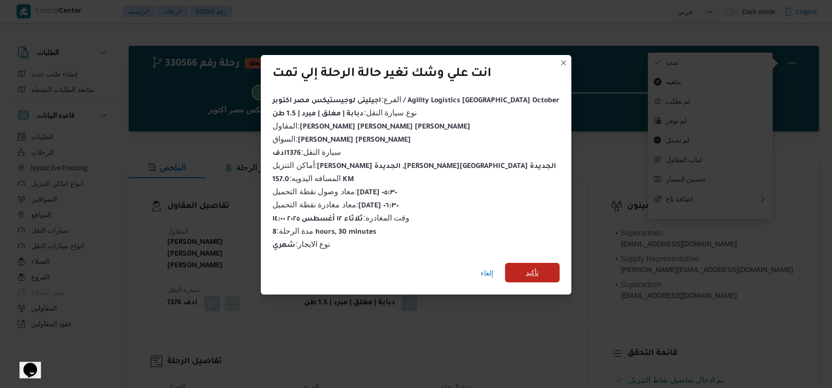
click at [526, 267] on span "تأكيد" at bounding box center [532, 273] width 13 height 12
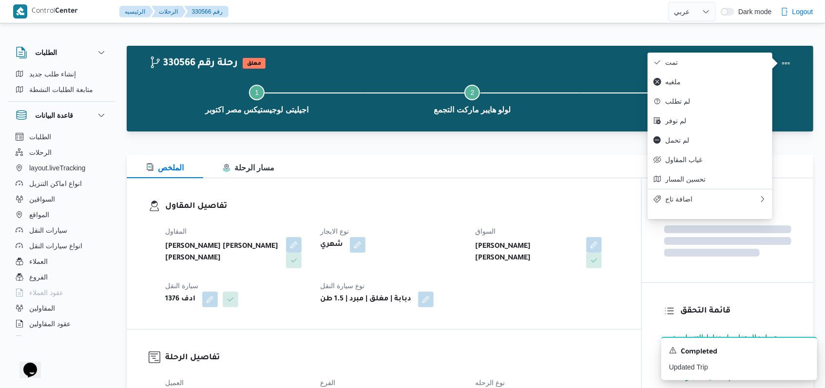
select select "ar"
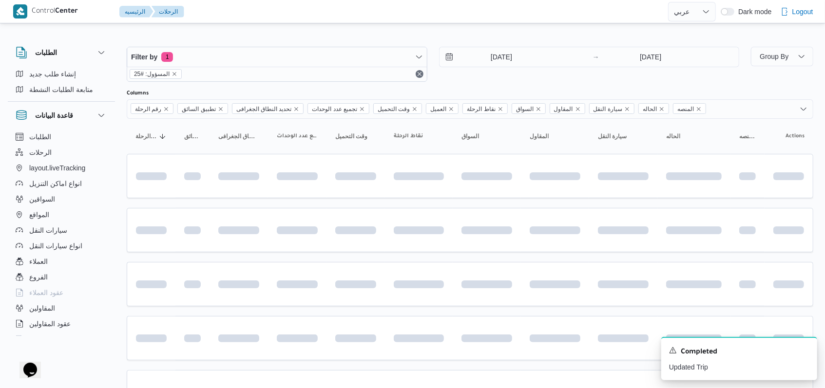
scroll to position [326, 0]
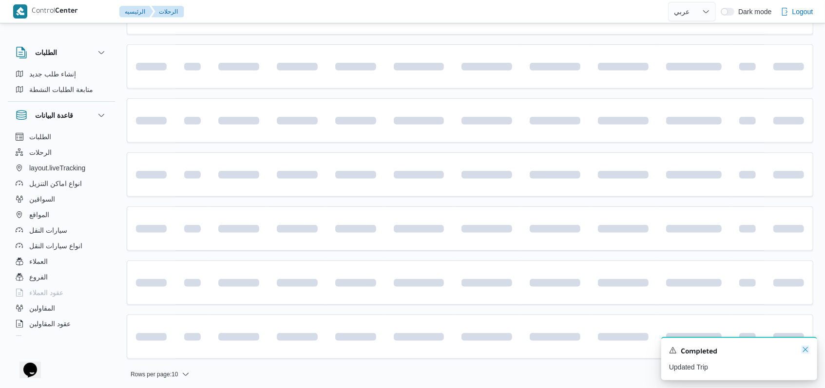
click at [802, 352] on icon "Dismiss toast" at bounding box center [805, 350] width 8 height 8
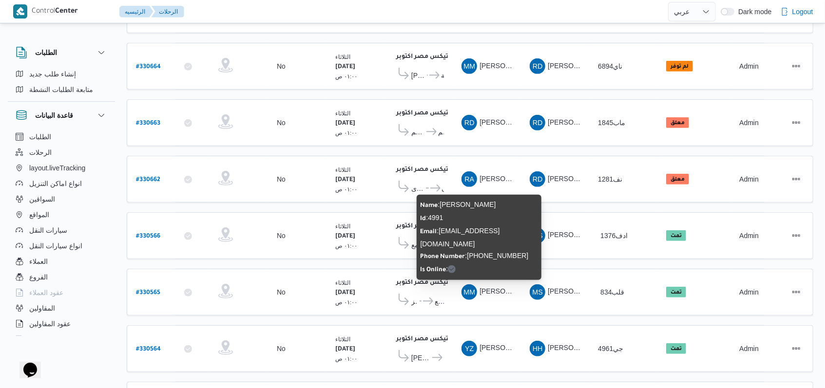
scroll to position [261, 0]
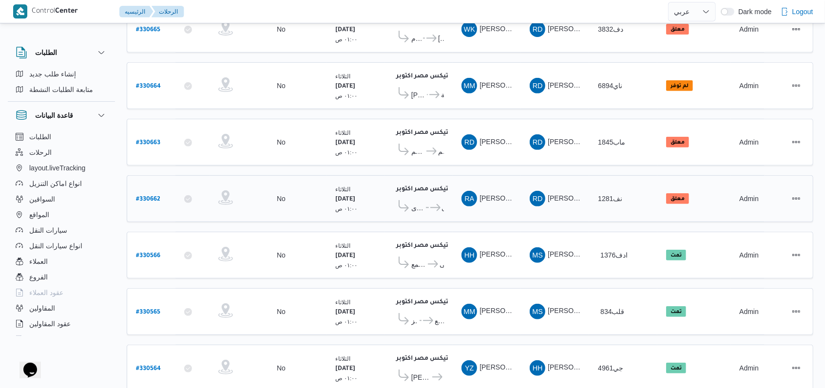
click at [142, 196] on b "# 330662" at bounding box center [148, 199] width 24 height 7
select select "ar"
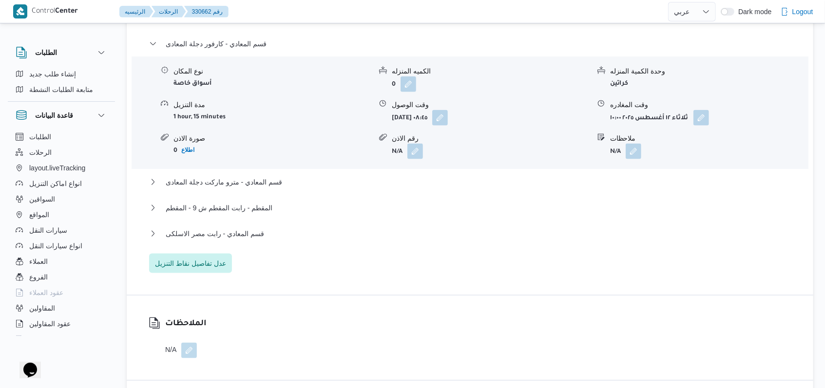
scroll to position [910, 0]
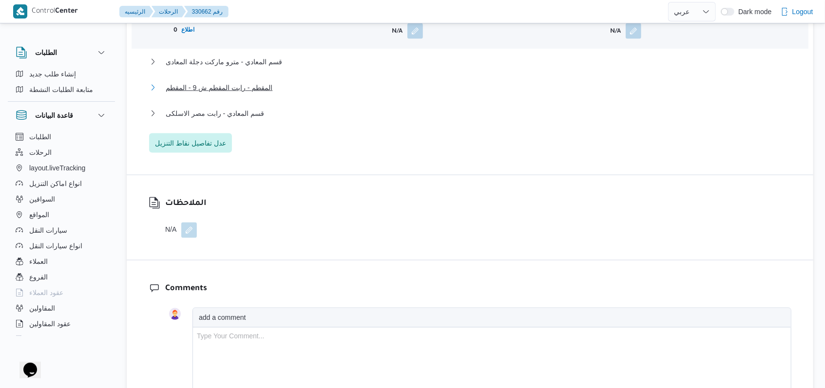
click at [244, 88] on span "المقطم - رابت المقطم ش 9 - المقطم" at bounding box center [219, 88] width 107 height 12
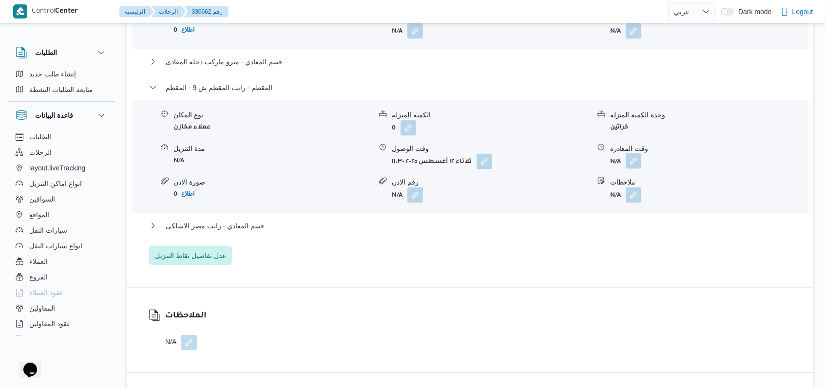
click at [637, 159] on button "button" at bounding box center [634, 161] width 16 height 16
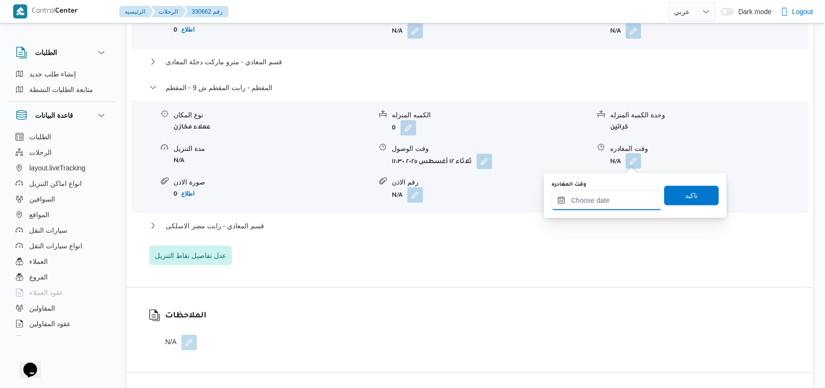
click at [612, 191] on input "وقت المغادره" at bounding box center [606, 200] width 111 height 19
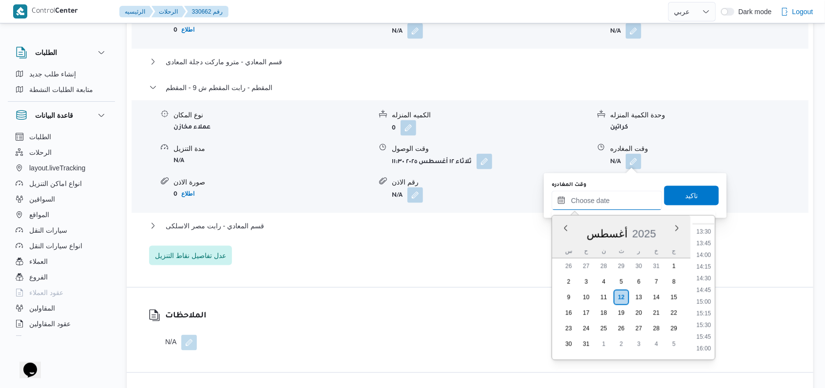
scroll to position [563, 0]
click at [710, 273] on li "13:00" at bounding box center [703, 273] width 22 height 10
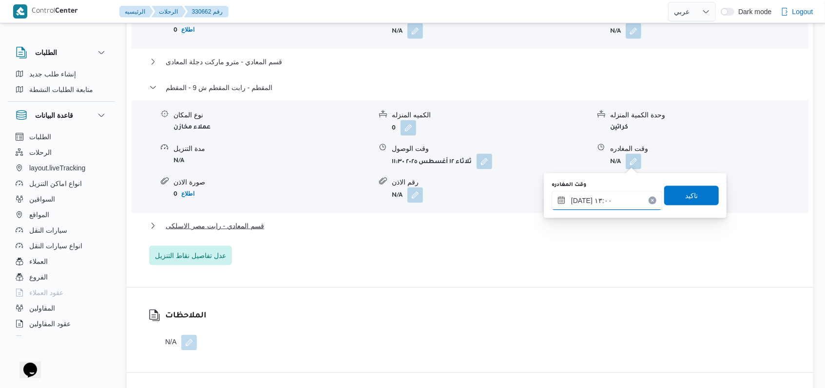
type input "١٢/٠٨/٢٠٢٥ ١٣:٠٠"
click at [705, 203] on span "تاكيد" at bounding box center [691, 195] width 55 height 19
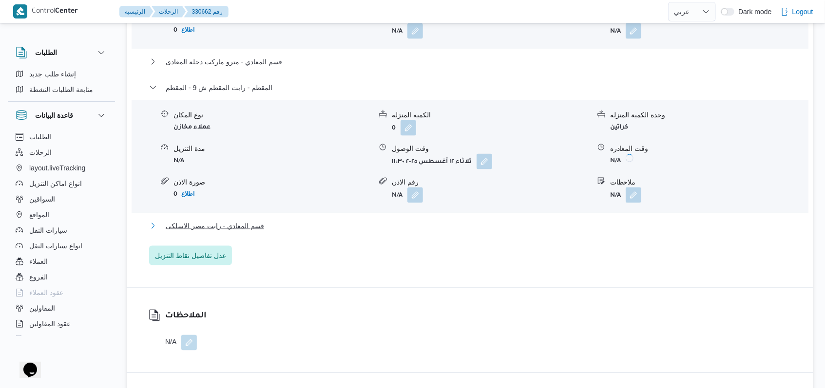
click at [235, 229] on span "قسم المعادي - رابت مصر الاسلكى" at bounding box center [215, 226] width 98 height 12
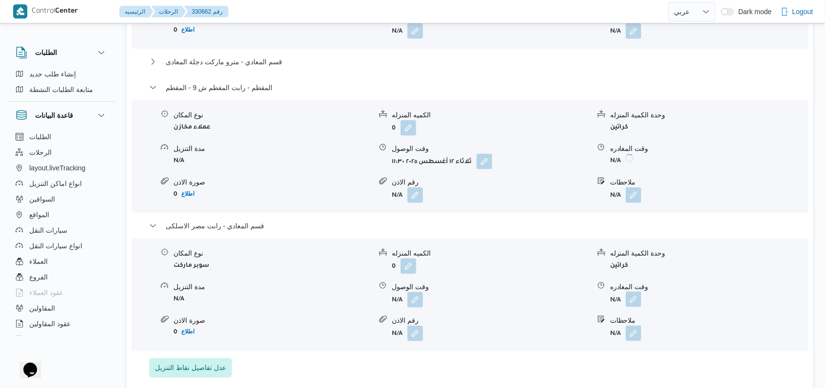
click at [630, 300] on button "button" at bounding box center [634, 300] width 16 height 16
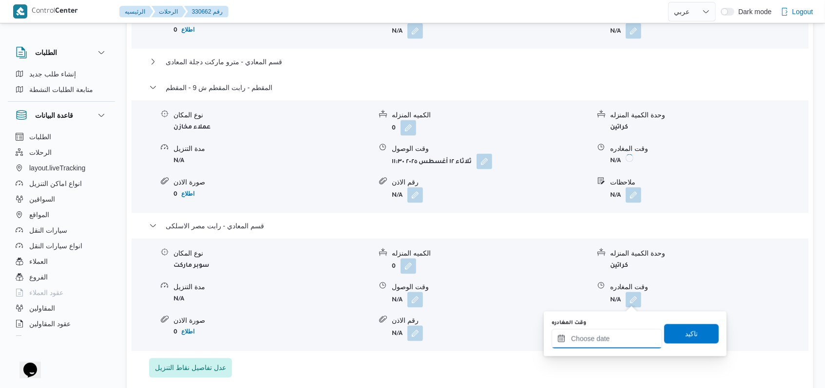
click at [607, 339] on input "وقت المغادره" at bounding box center [606, 338] width 111 height 19
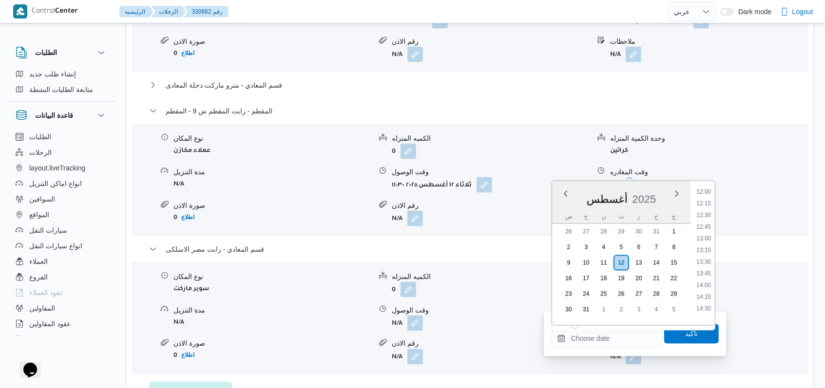
click at [709, 239] on li "13:00" at bounding box center [703, 239] width 22 height 10
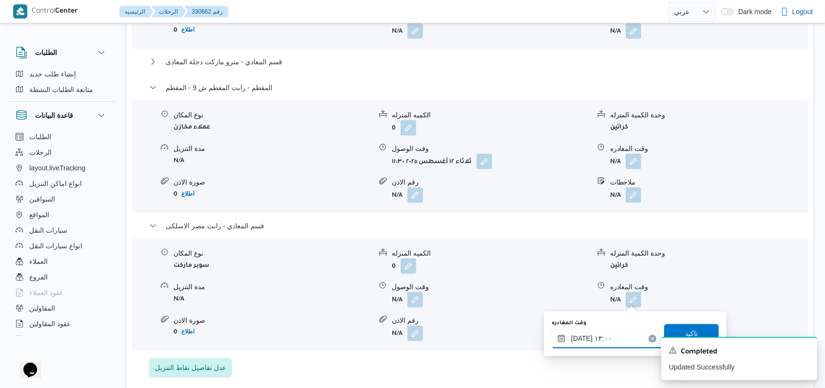
type input "١٢/٠٨/٢٠٢٥ ١٣:٠٠"
click at [680, 333] on div "A new notification appears Completed Updated Successfully" at bounding box center [727, 358] width 195 height 59
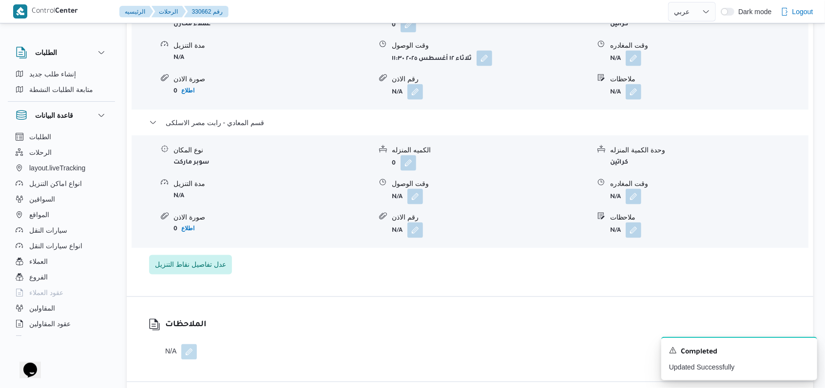
scroll to position [1105, 0]
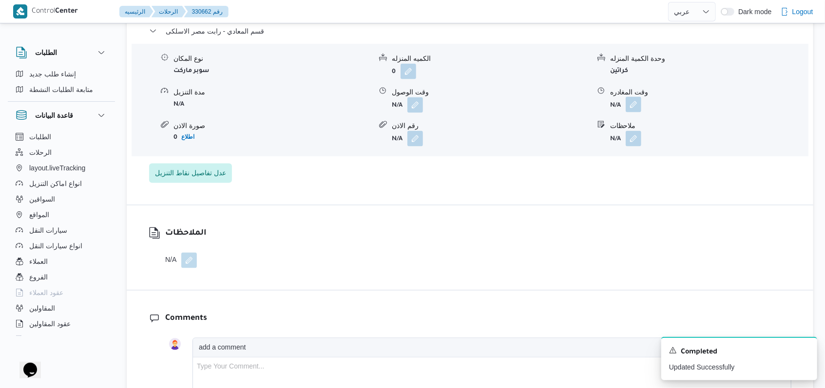
click at [633, 106] on button "button" at bounding box center [634, 105] width 16 height 16
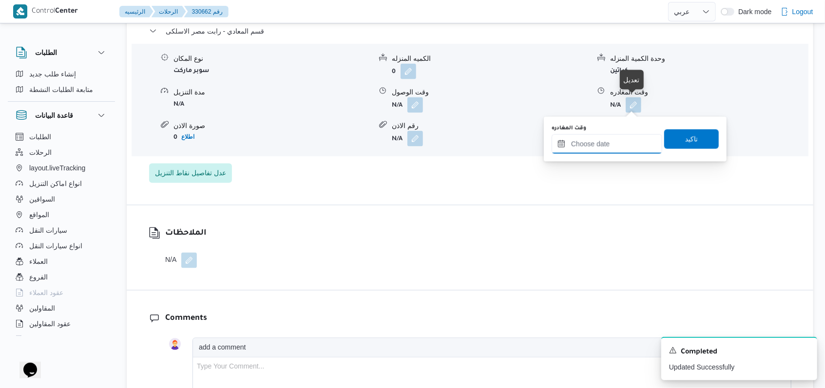
click at [603, 144] on input "وقت المغادره" at bounding box center [606, 143] width 111 height 19
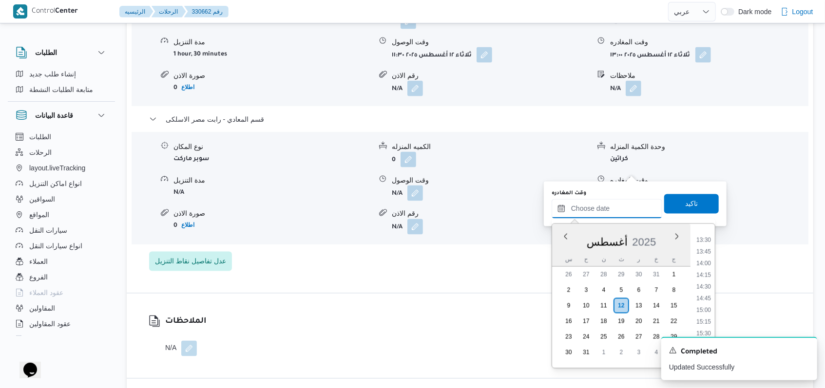
scroll to position [563, 0]
click at [708, 279] on li "13:00" at bounding box center [703, 282] width 22 height 10
type input "١٢/٠٨/٢٠٢٥ ١٣:٠٠"
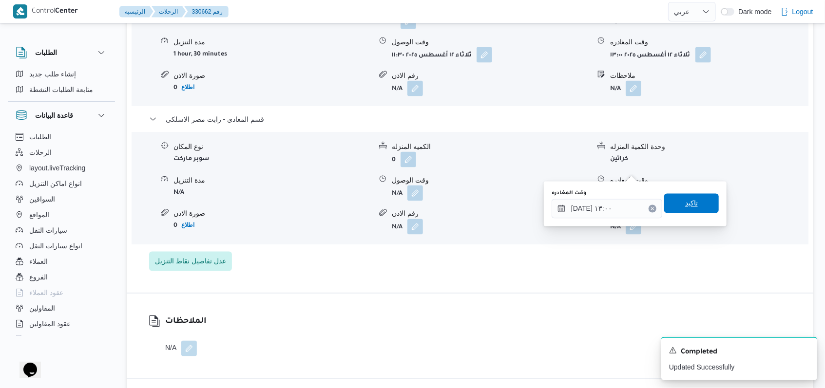
click at [699, 201] on span "تاكيد" at bounding box center [691, 203] width 55 height 19
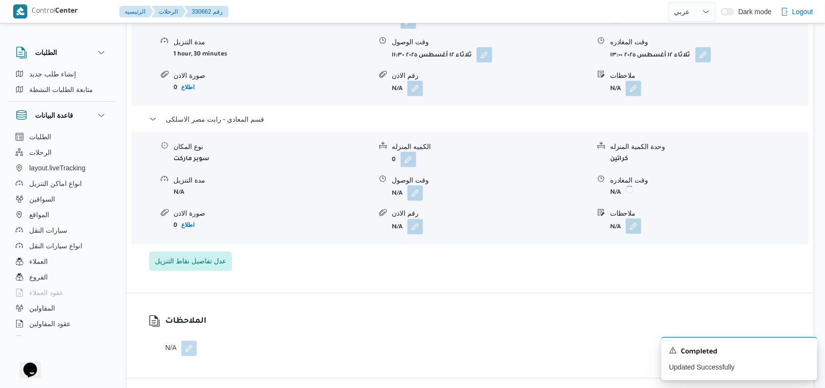
click at [633, 219] on button "button" at bounding box center [634, 227] width 16 height 16
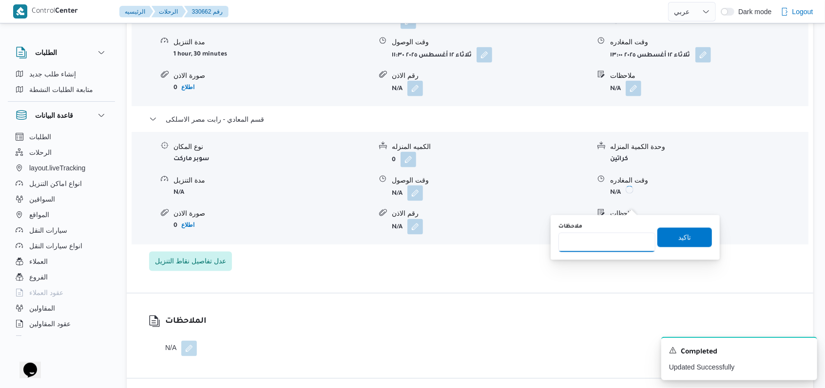
click at [609, 234] on input "ملاحظات" at bounding box center [606, 242] width 97 height 19
type input "الفرع لم يسلم"
click at [682, 237] on span "تاكيد" at bounding box center [684, 237] width 13 height 12
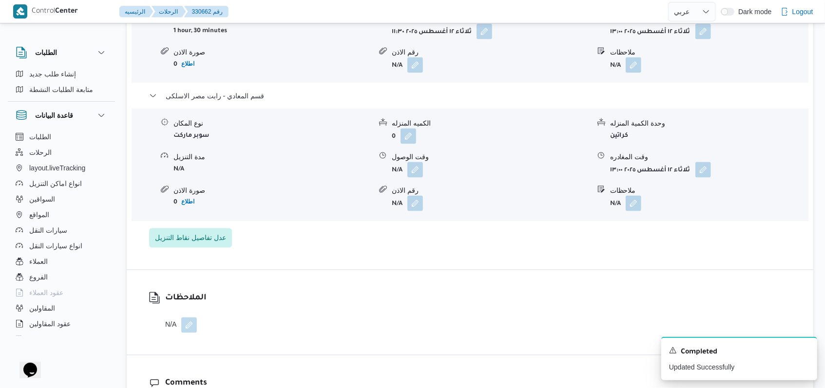
scroll to position [651, 0]
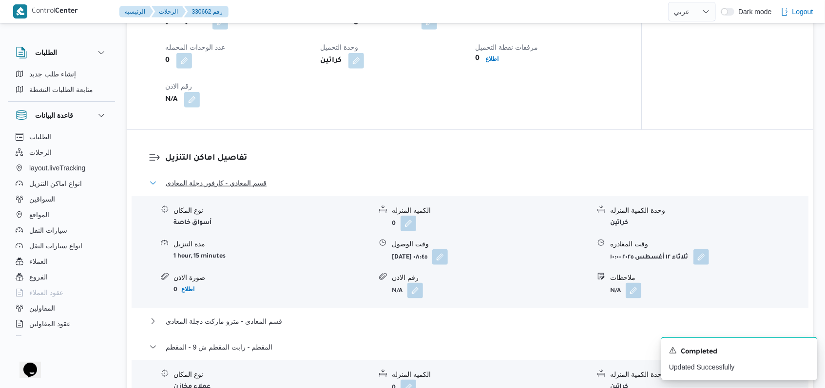
click at [234, 184] on span "قسم المعادي - كارفور دجلة المعادى" at bounding box center [216, 183] width 101 height 12
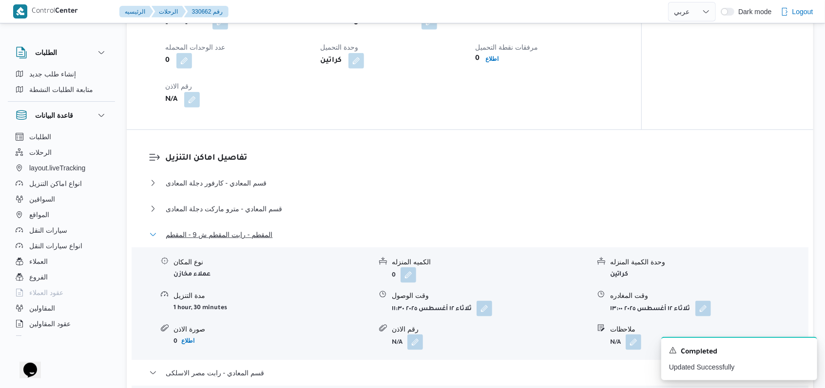
click at [239, 238] on span "المقطم - رابت المقطم ش 9 - المقطم" at bounding box center [219, 235] width 107 height 12
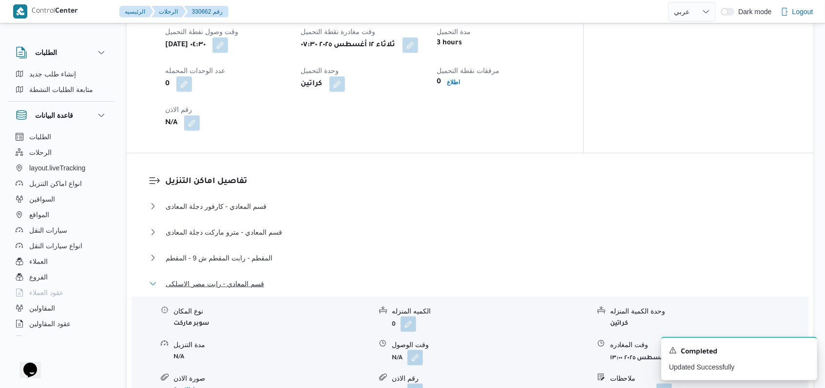
click at [241, 278] on span "قسم المعادي - رابت مصر الاسلكى" at bounding box center [215, 284] width 98 height 12
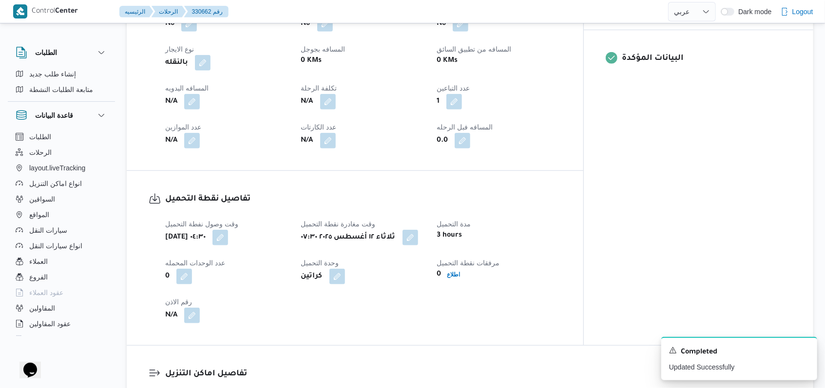
scroll to position [456, 0]
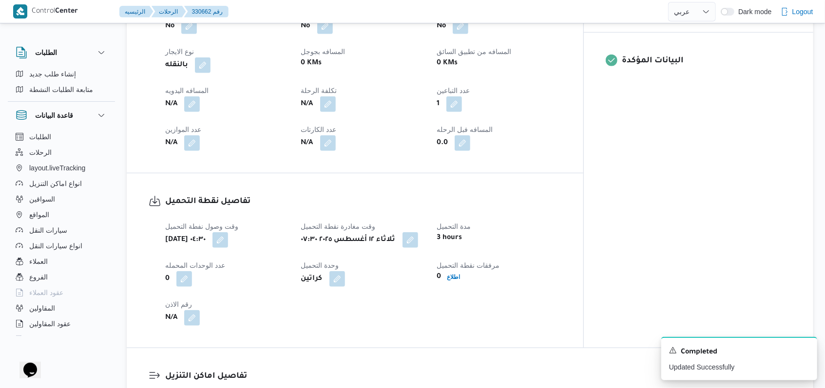
click at [336, 96] on button "button" at bounding box center [328, 104] width 16 height 16
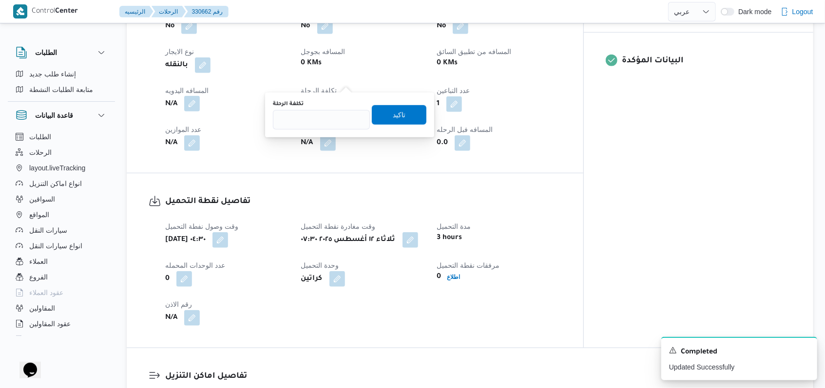
click at [195, 96] on button "button" at bounding box center [192, 104] width 16 height 16
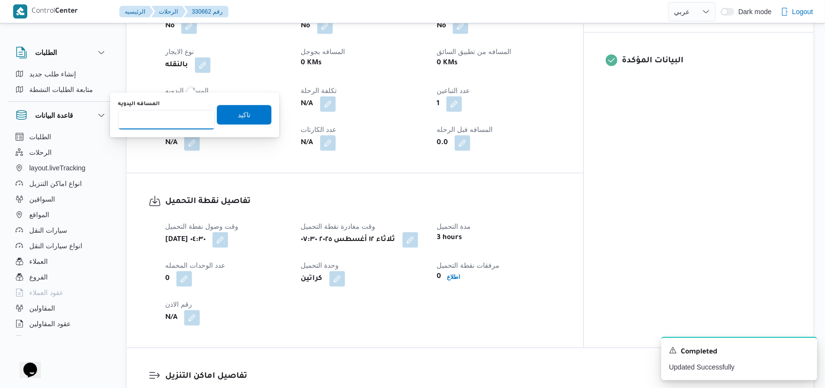
click at [160, 119] on input "المسافه اليدويه" at bounding box center [166, 119] width 97 height 19
type input "157"
click at [256, 121] on span "تاكيد" at bounding box center [244, 114] width 55 height 19
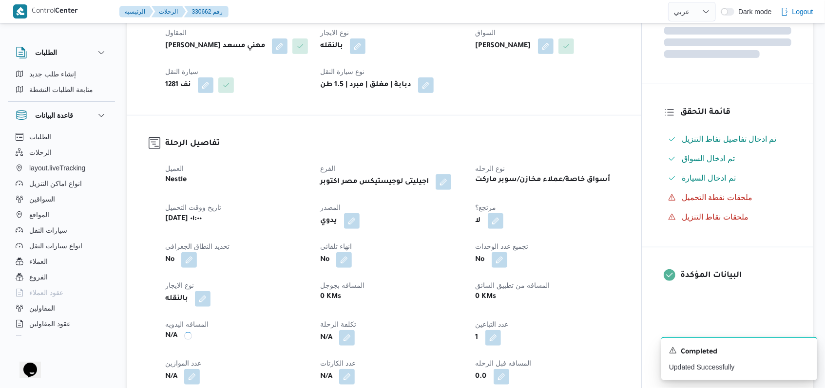
scroll to position [1, 0]
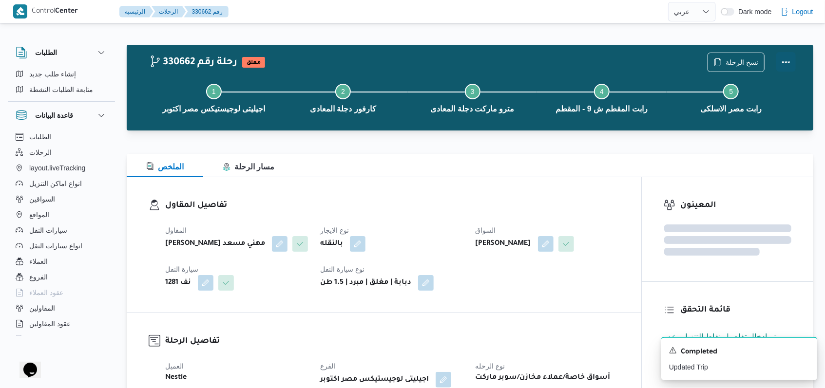
click at [789, 60] on button "Actions" at bounding box center [785, 61] width 19 height 19
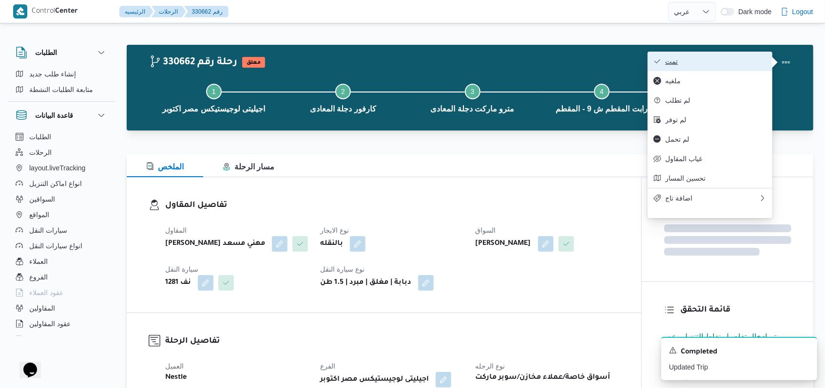
click at [742, 58] on span "تمت" at bounding box center [715, 61] width 101 height 8
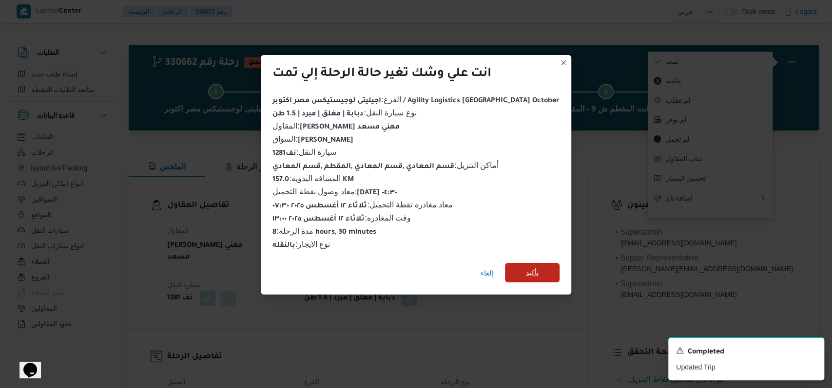
click at [526, 267] on span "تأكيد" at bounding box center [532, 273] width 13 height 12
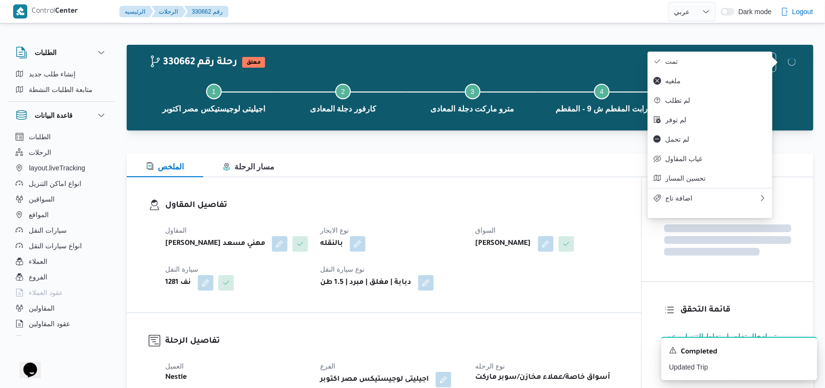
click at [430, 225] on dt "نوع الايجار" at bounding box center [391, 231] width 143 height 12
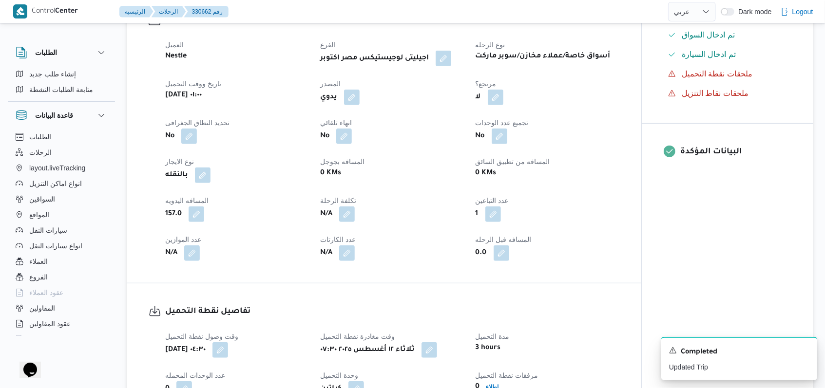
scroll to position [324, 0]
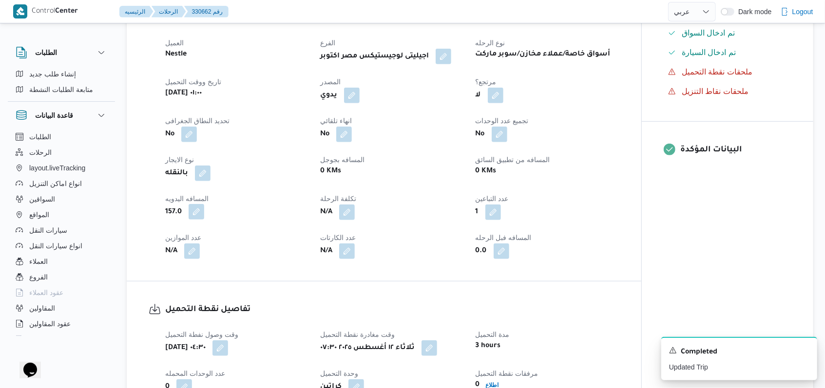
click at [190, 214] on button "button" at bounding box center [197, 212] width 16 height 16
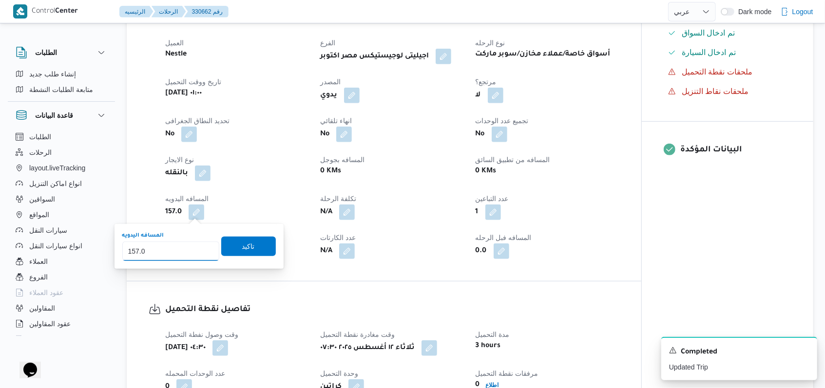
drag, startPoint x: 149, startPoint y: 253, endPoint x: 117, endPoint y: 261, distance: 32.6
click at [117, 261] on div "You are in a dialog. To close this dialog, hit escape. المسافه اليدويه 157.0 تا…" at bounding box center [198, 246] width 169 height 45
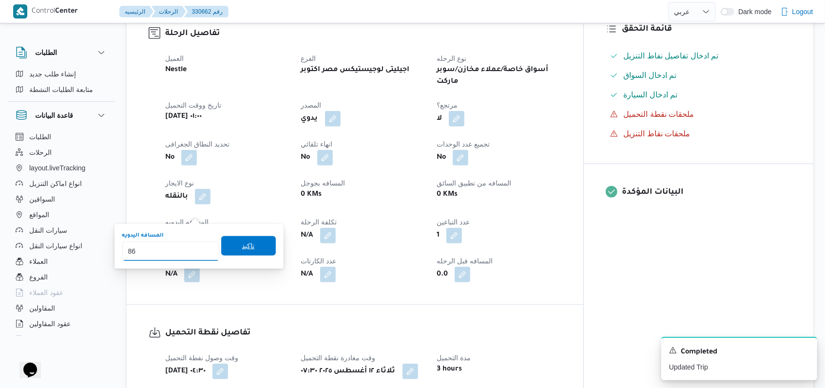
type input "86"
click at [242, 246] on span "تاكيد" at bounding box center [248, 246] width 13 height 12
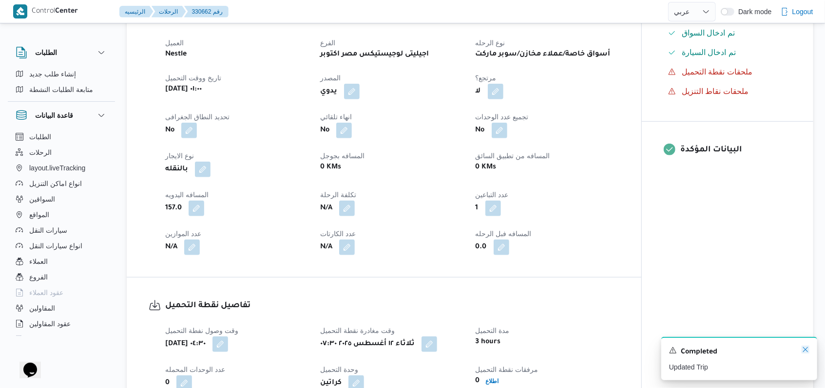
click at [804, 349] on icon "Dismiss toast" at bounding box center [805, 349] width 5 height 5
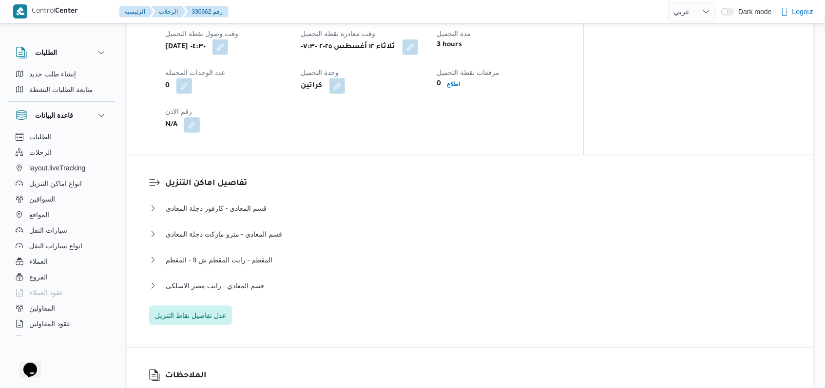
scroll to position [649, 0]
click at [257, 280] on span "قسم المعادي - رابت مصر الاسلكى" at bounding box center [215, 286] width 98 height 12
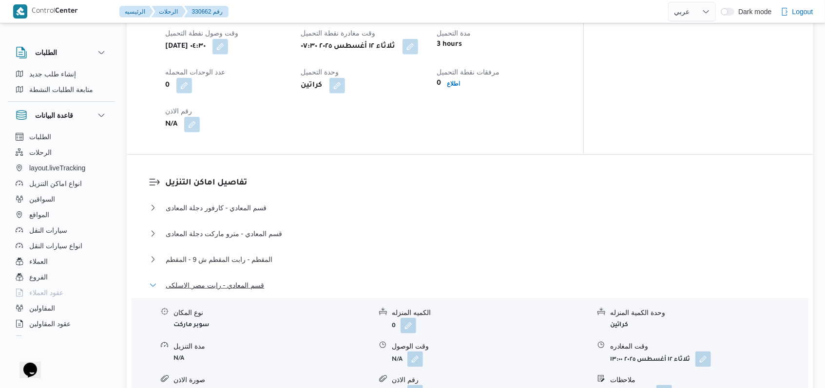
click at [257, 280] on span "قسم المعادي - رابت مصر الاسلكى" at bounding box center [215, 286] width 98 height 12
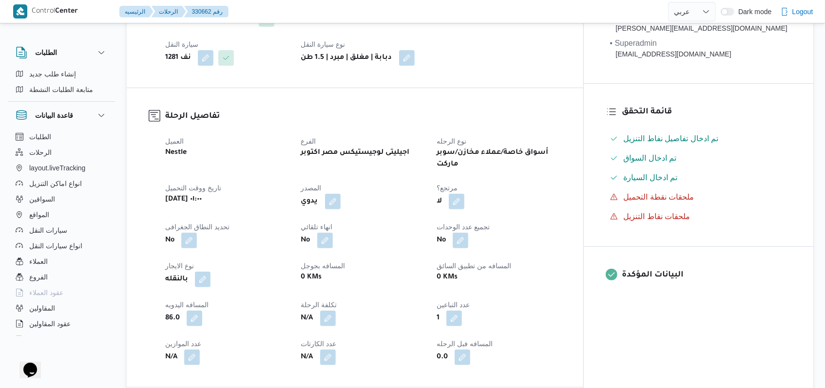
scroll to position [390, 0]
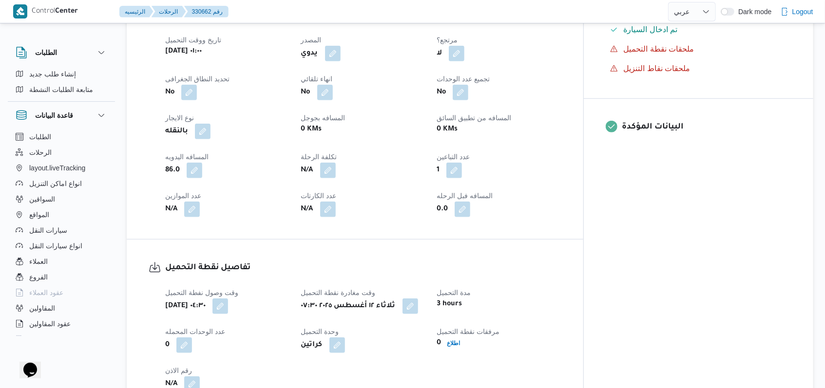
select select "ar"
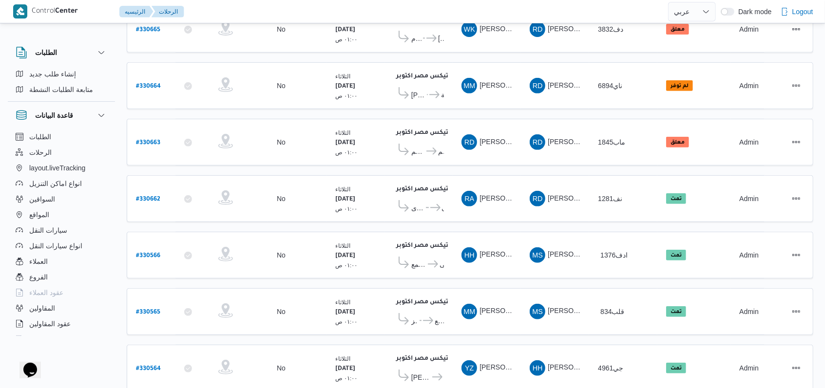
scroll to position [261, 0]
click at [144, 140] on b "# 330663" at bounding box center [148, 143] width 24 height 7
select select "ar"
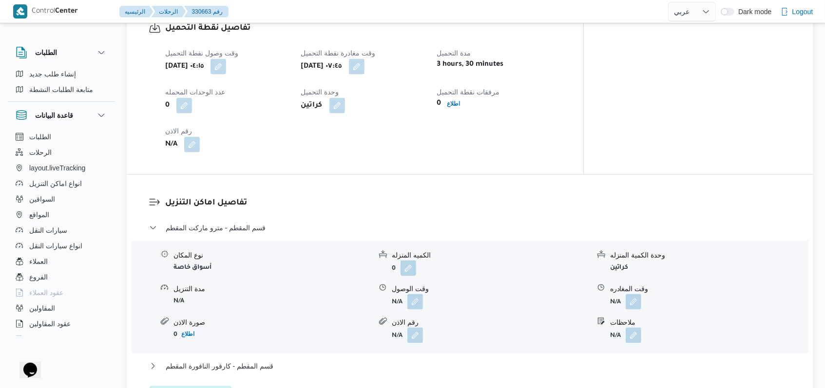
scroll to position [649, 0]
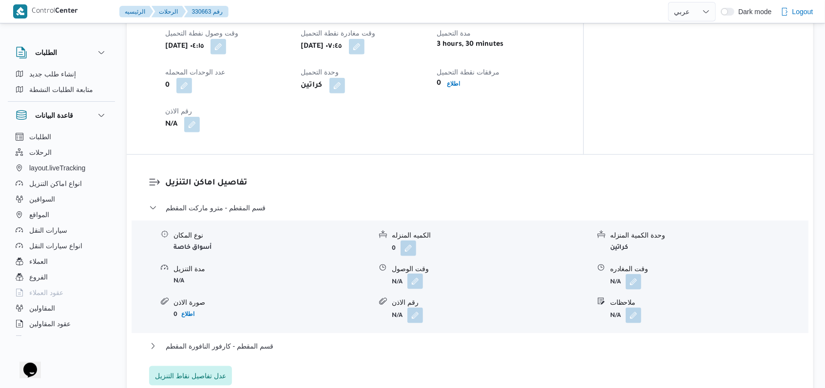
click at [417, 274] on button "button" at bounding box center [415, 282] width 16 height 16
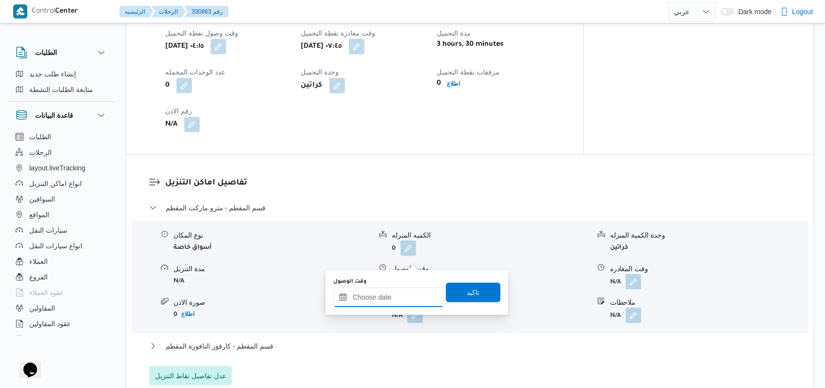
click at [392, 303] on input "وقت الوصول" at bounding box center [388, 297] width 111 height 19
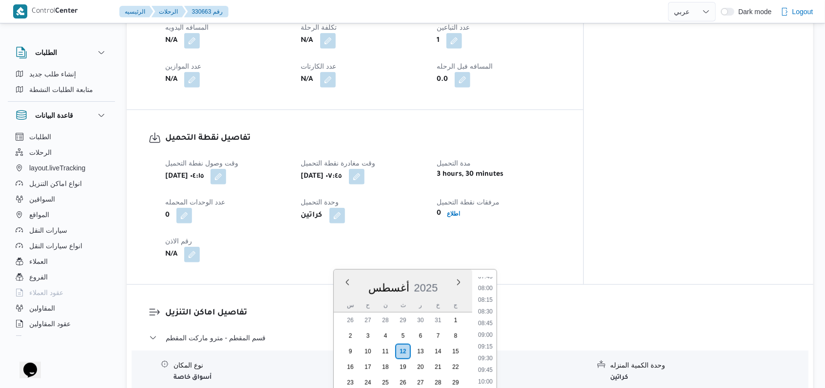
scroll to position [585, 0]
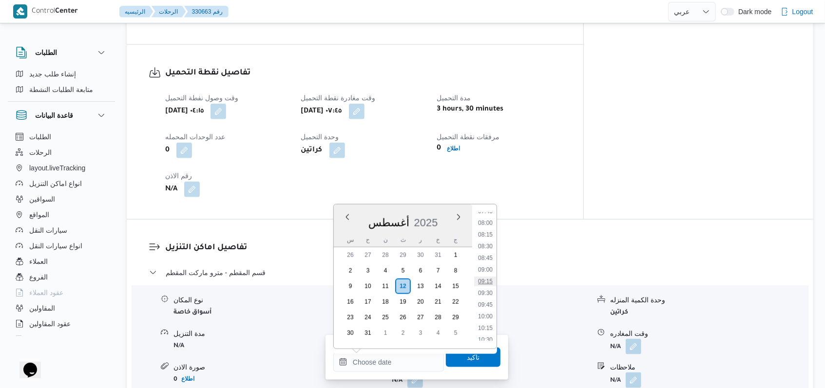
click at [487, 282] on li "09:15" at bounding box center [485, 282] width 22 height 10
type input "١٢/٠٨/٢٠٢٥ ٠٩:١٥"
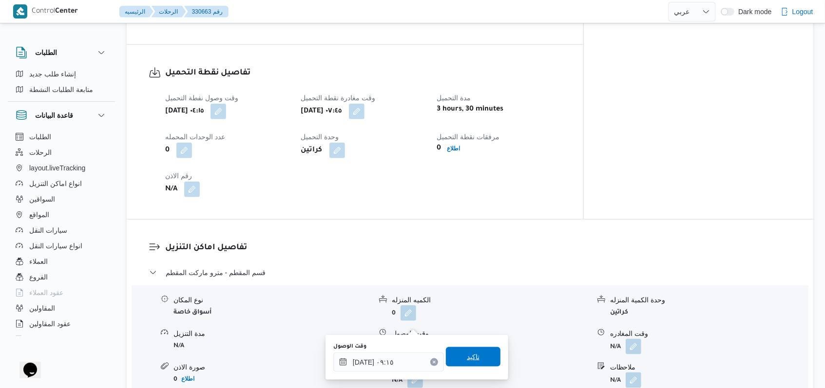
click at [480, 357] on span "تاكيد" at bounding box center [473, 356] width 55 height 19
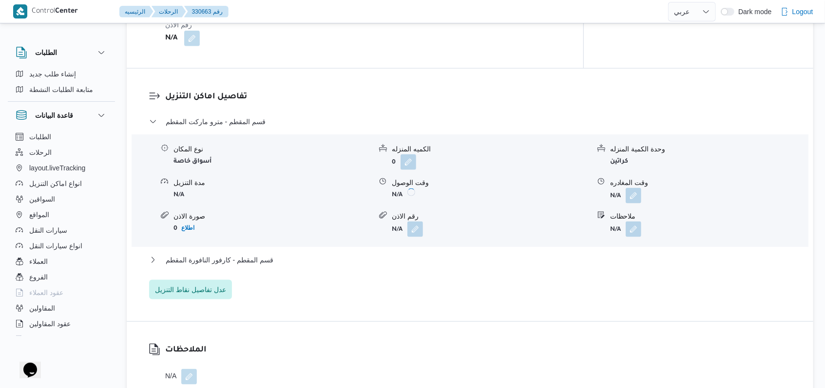
scroll to position [779, 0]
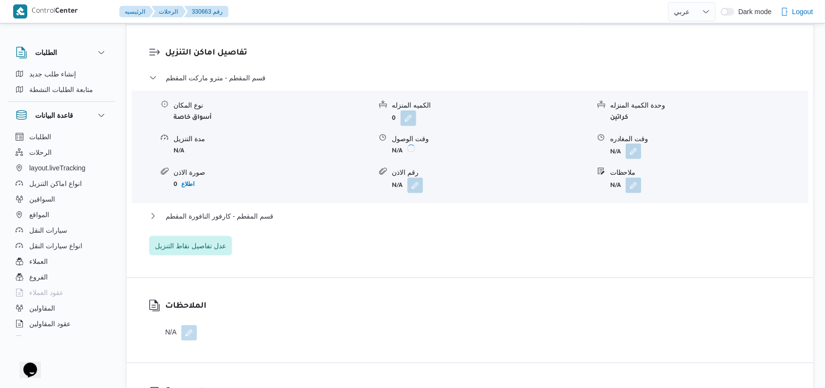
click at [633, 144] on button "button" at bounding box center [634, 152] width 16 height 16
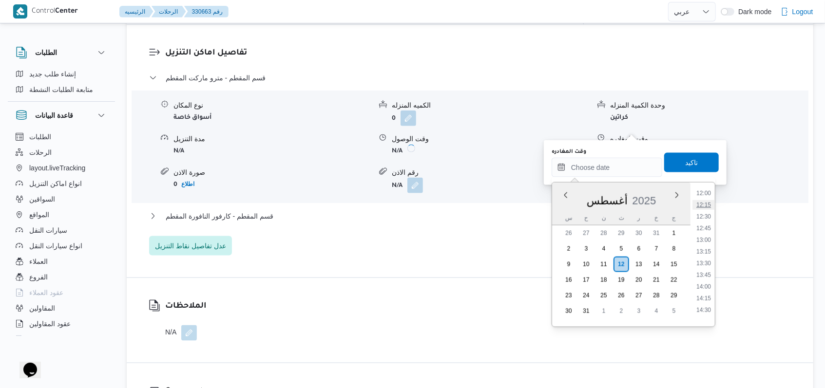
scroll to position [498, 0]
click at [708, 224] on li "11:15" at bounding box center [703, 223] width 22 height 10
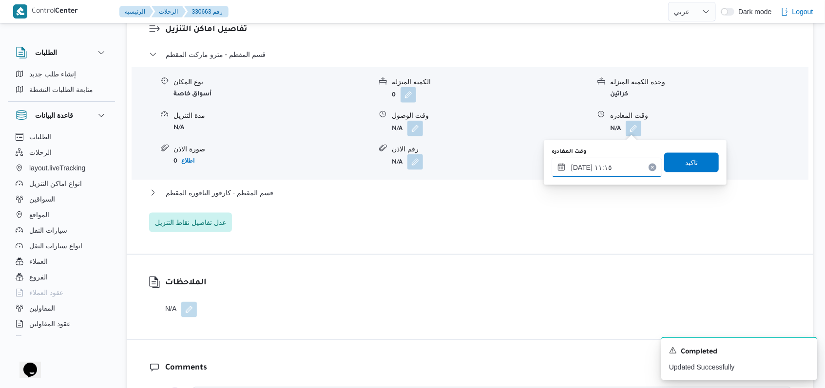
type input "١٢/٠٨/٢٠٢٥ ١١:١٥"
click at [631, 175] on input "١٢/٠٨/٢٠٢٥ ١١:١٥" at bounding box center [606, 167] width 111 height 19
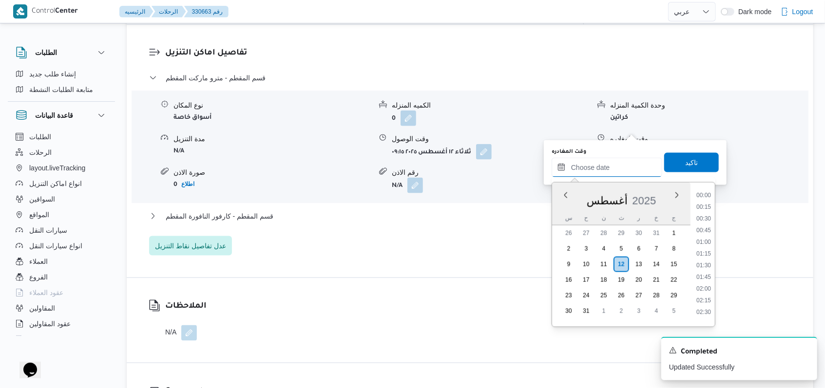
scroll to position [459, 0]
click at [707, 236] on li "10:45" at bounding box center [703, 239] width 22 height 10
type input "١٢/٠٨/٢٠٢٥ ١٠:٤٥"
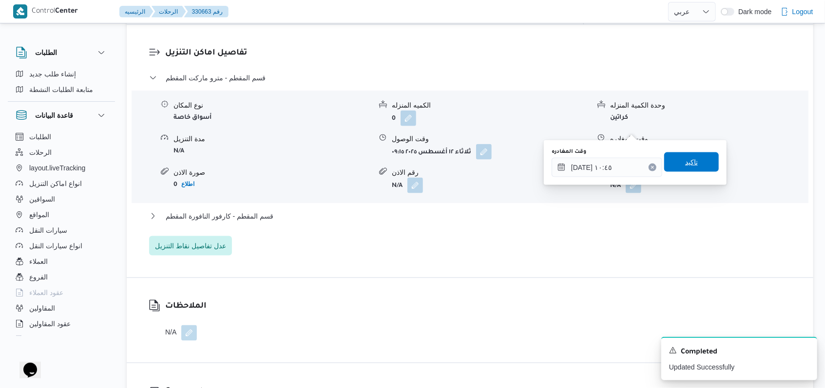
click at [694, 168] on span "تاكيد" at bounding box center [691, 161] width 55 height 19
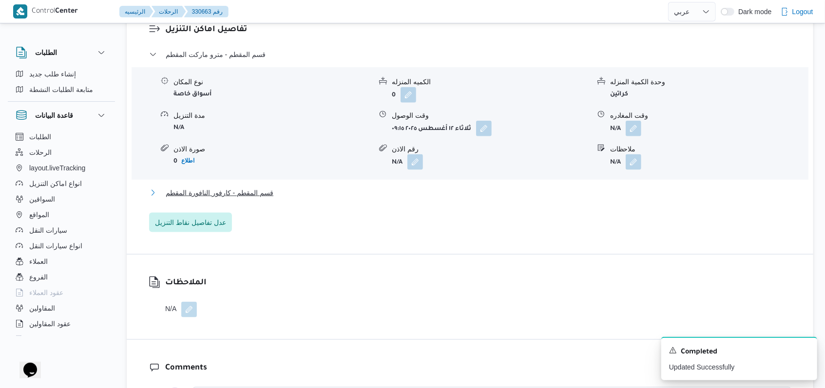
click at [219, 192] on span "قسم المقطم - كارفور النافورة المقطم" at bounding box center [220, 193] width 108 height 12
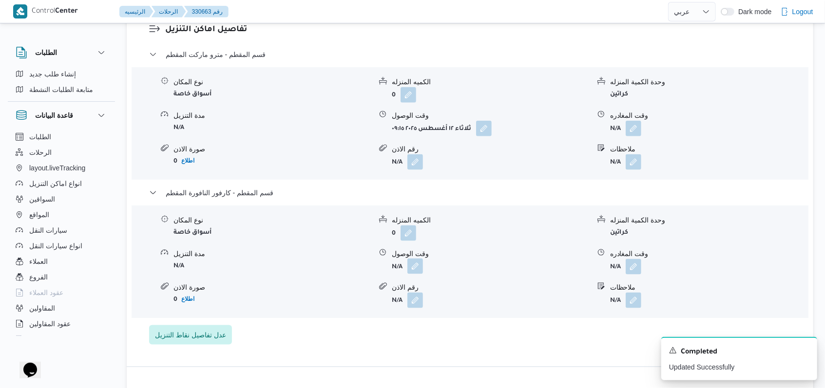
click at [415, 267] on button "button" at bounding box center [415, 267] width 16 height 16
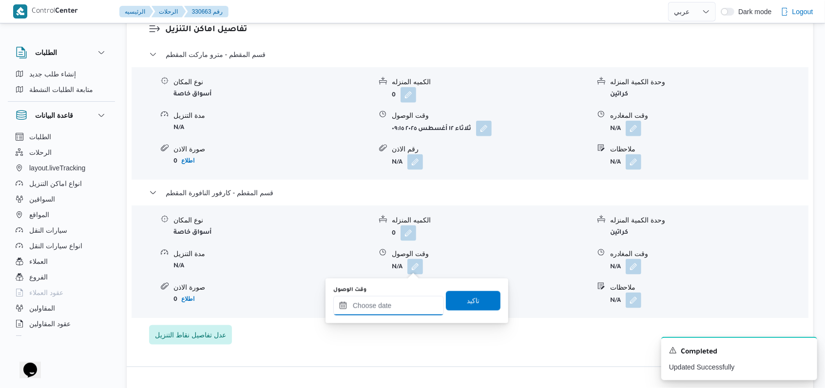
click at [395, 307] on input "وقت الوصول" at bounding box center [388, 305] width 111 height 19
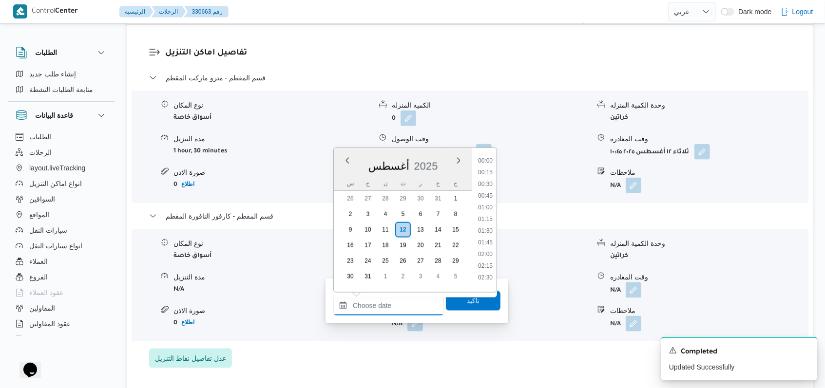
scroll to position [498, 0]
click at [489, 188] on li "11:15" at bounding box center [485, 189] width 22 height 10
type input "١٢/٠٨/٢٠٢٥ ١١:١٥"
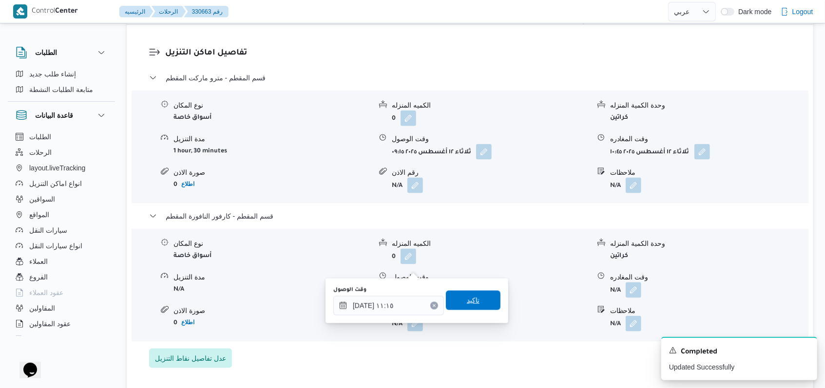
click at [467, 306] on span "تاكيد" at bounding box center [473, 301] width 13 height 12
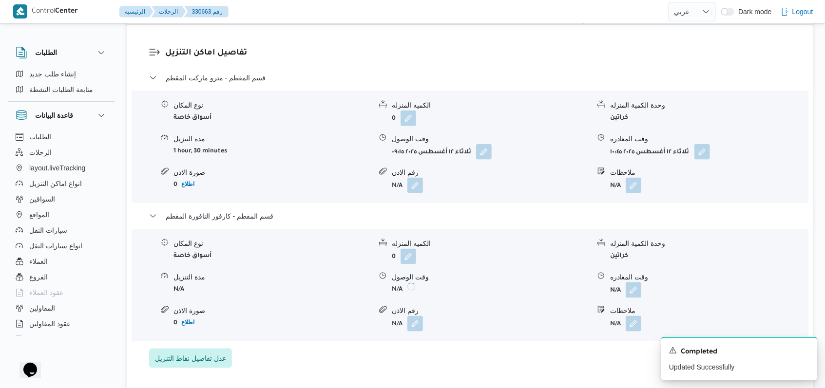
drag, startPoint x: 631, startPoint y: 266, endPoint x: 624, endPoint y: 298, distance: 32.6
click at [632, 283] on button "button" at bounding box center [634, 291] width 16 height 16
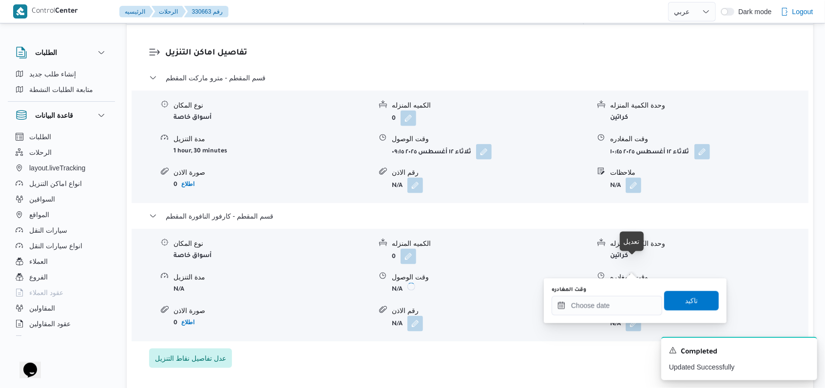
click at [616, 308] on body "Control Center الرئيسيه الرحلات 330663 رقم English عربي Dark mode Logout الطلبا…" at bounding box center [412, 153] width 825 height 1864
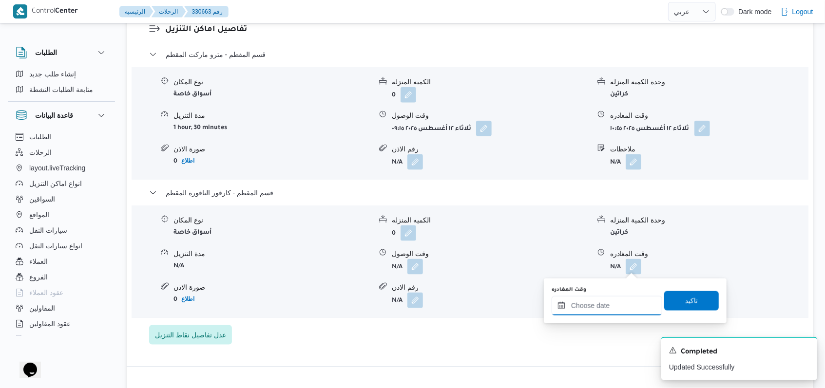
click at [616, 308] on input "وقت المغادره" at bounding box center [606, 305] width 111 height 19
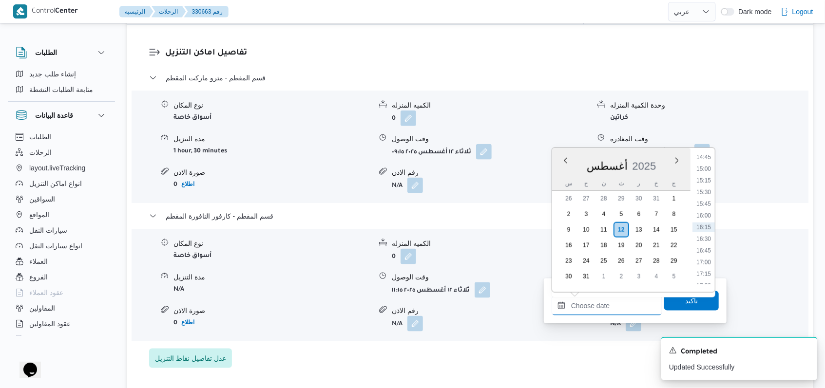
scroll to position [563, 0]
click at [705, 230] on li "13:30" at bounding box center [703, 229] width 22 height 10
type input "١٢/٠٨/٢٠٢٥ ١٣:٣٠"
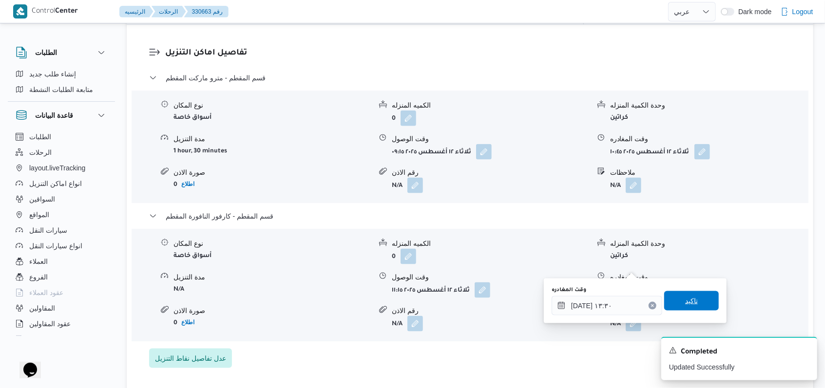
click at [691, 295] on span "تاكيد" at bounding box center [691, 300] width 55 height 19
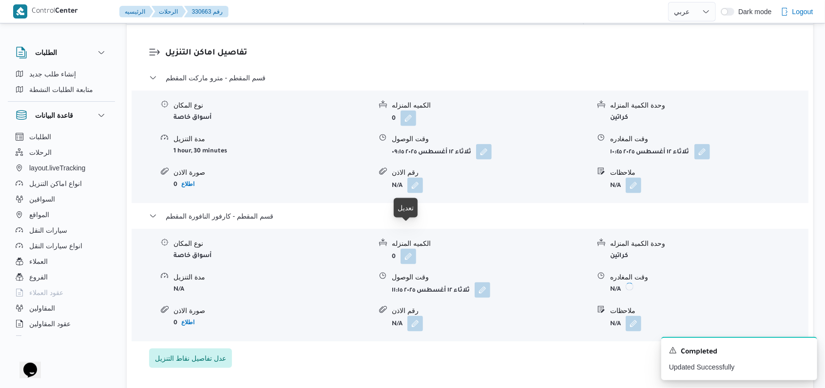
scroll to position [455, 0]
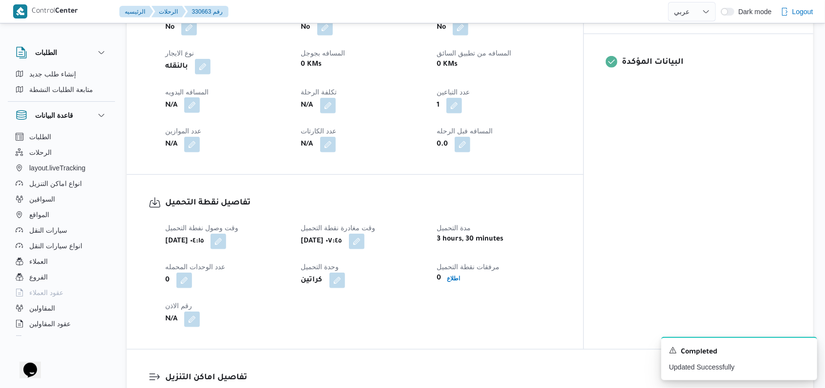
click at [194, 97] on button "button" at bounding box center [192, 105] width 16 height 16
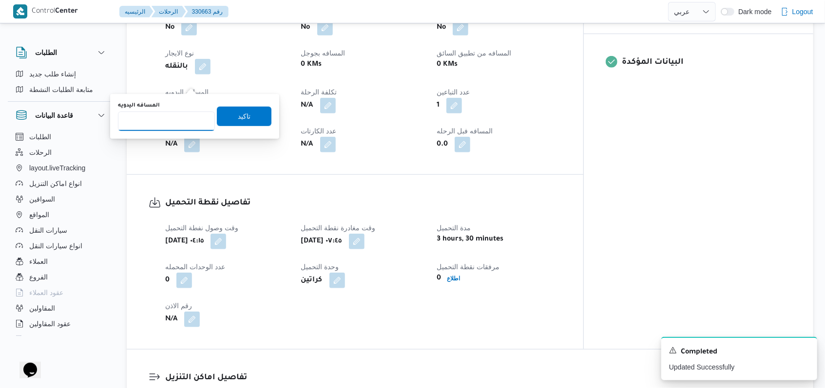
click at [170, 121] on input "المسافه اليدويه" at bounding box center [166, 121] width 97 height 19
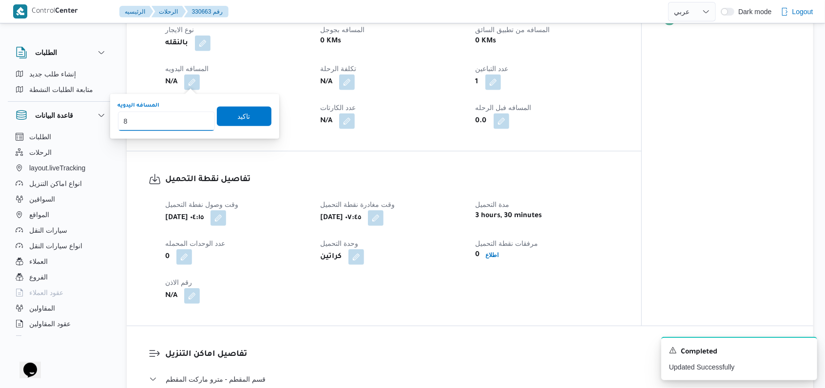
type input "87"
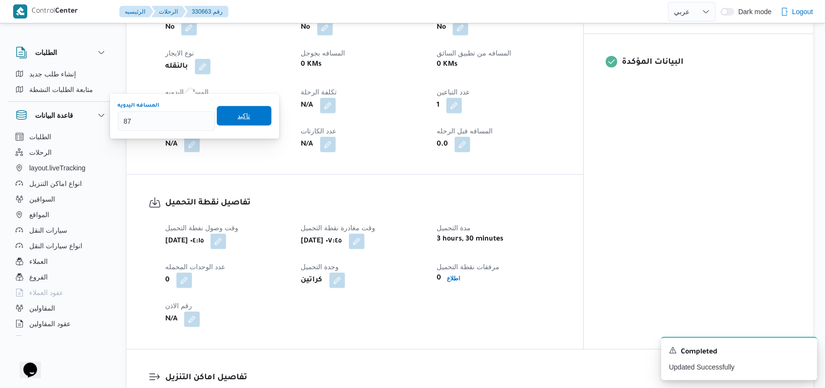
click at [217, 121] on span "تاكيد" at bounding box center [244, 115] width 55 height 19
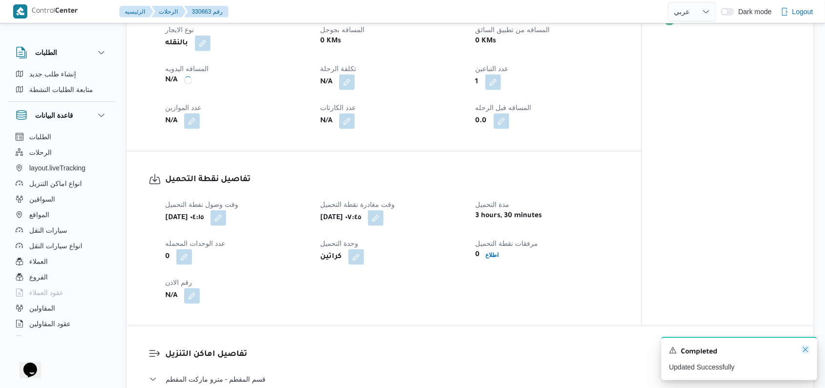
click at [803, 353] on icon "Dismiss toast" at bounding box center [805, 350] width 8 height 8
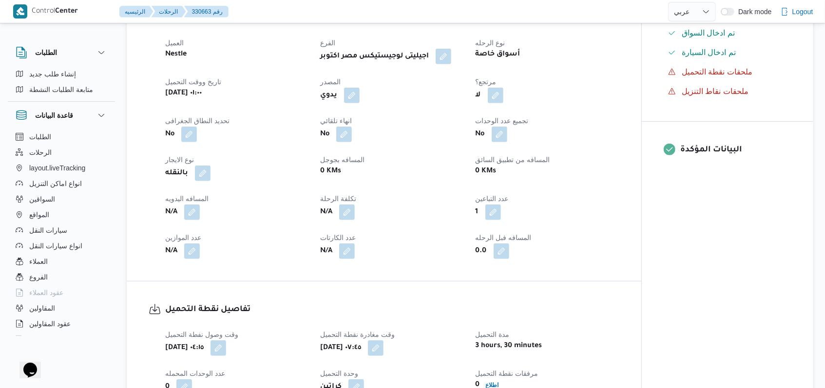
scroll to position [0, 0]
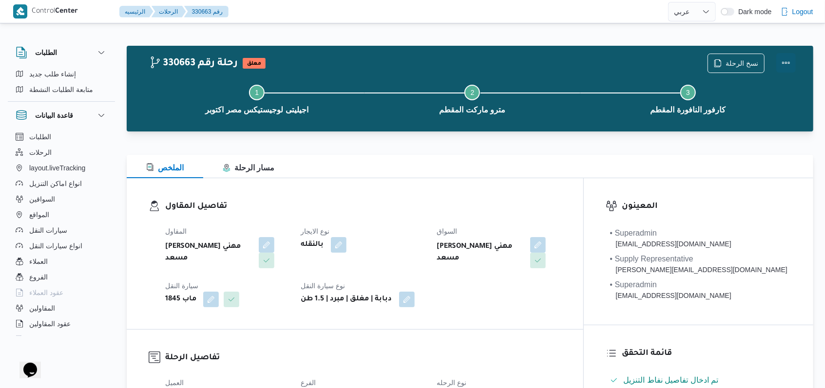
click at [787, 67] on button "Actions" at bounding box center [785, 62] width 19 height 19
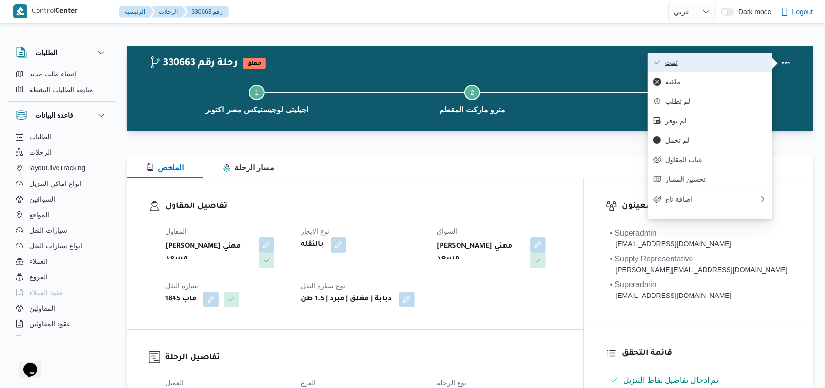
click at [710, 60] on span "تمت" at bounding box center [715, 62] width 101 height 8
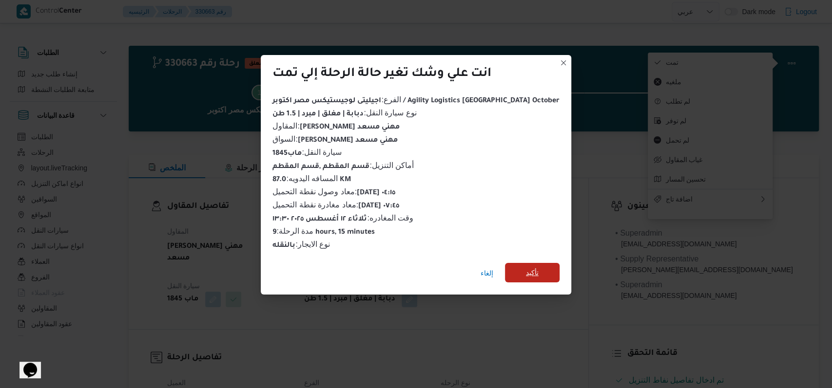
click at [526, 267] on span "تأكيد" at bounding box center [532, 273] width 13 height 12
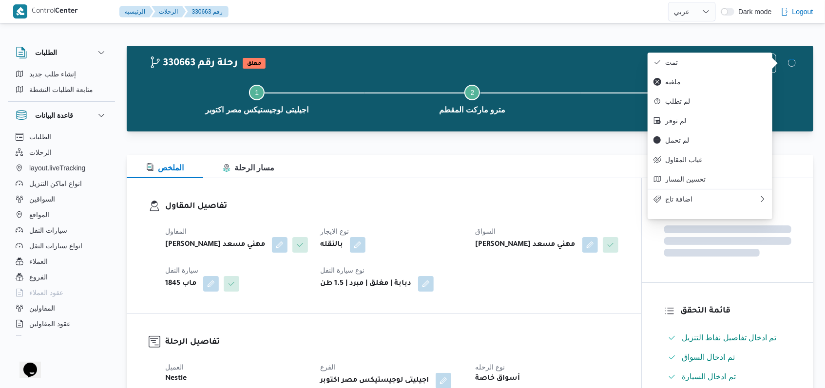
click at [411, 233] on dt "نوع الايجار" at bounding box center [391, 232] width 143 height 12
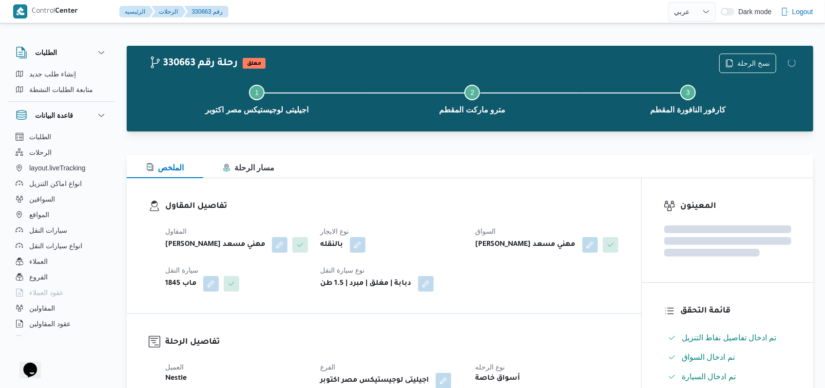
select select "ar"
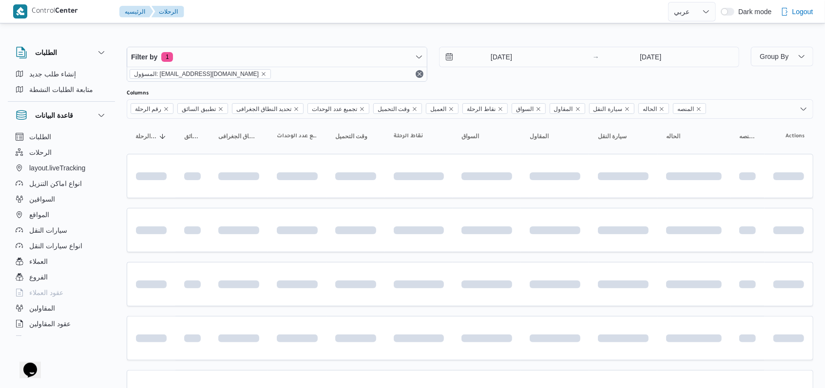
scroll to position [261, 0]
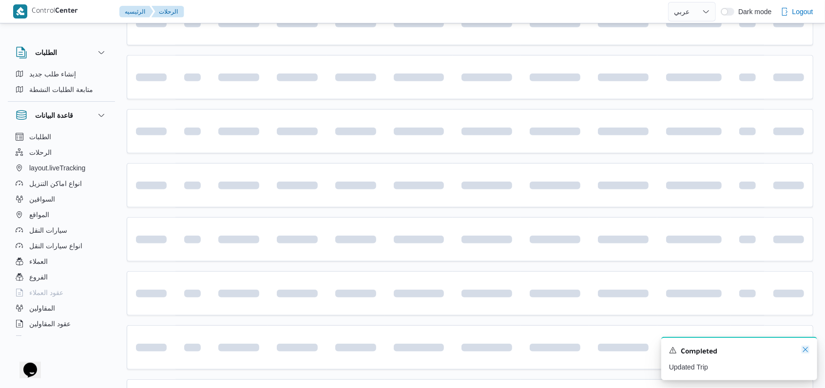
click at [806, 352] on icon "Dismiss toast" at bounding box center [805, 350] width 8 height 8
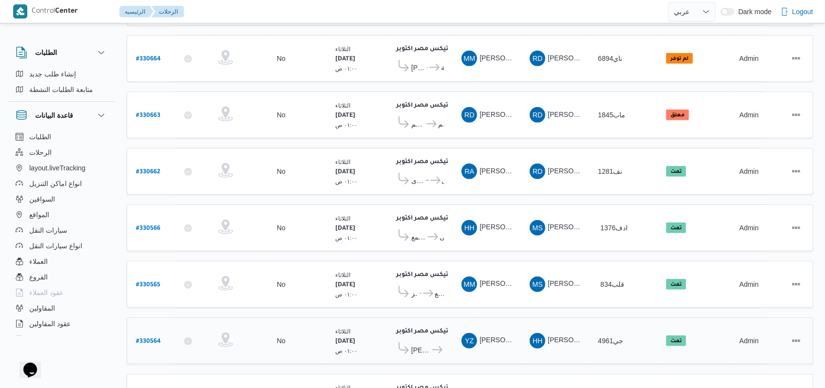
scroll to position [271, 0]
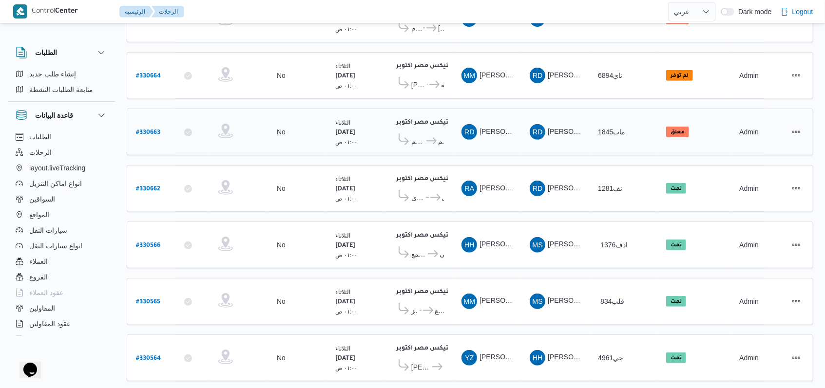
click at [429, 135] on span "كارفور النافورة المقطم" at bounding box center [434, 141] width 19 height 12
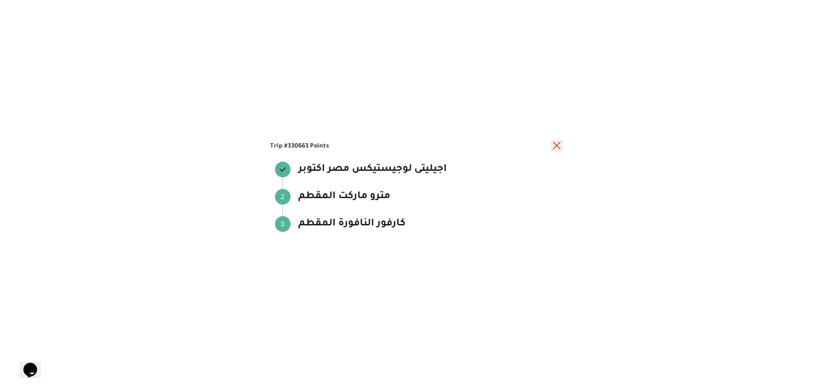
click at [555, 150] on button "close" at bounding box center [556, 146] width 12 height 12
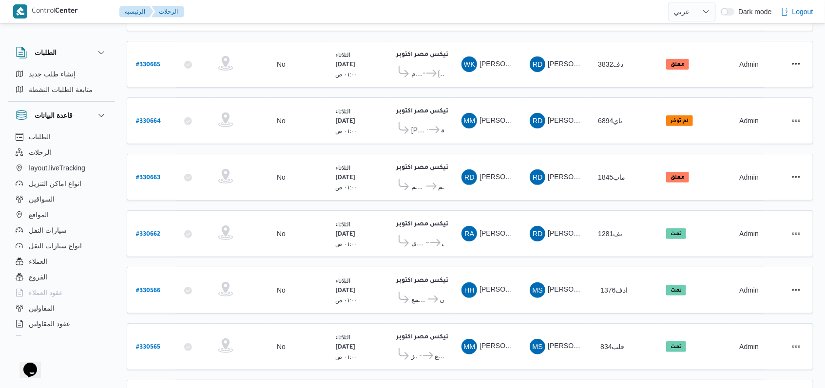
scroll to position [141, 0]
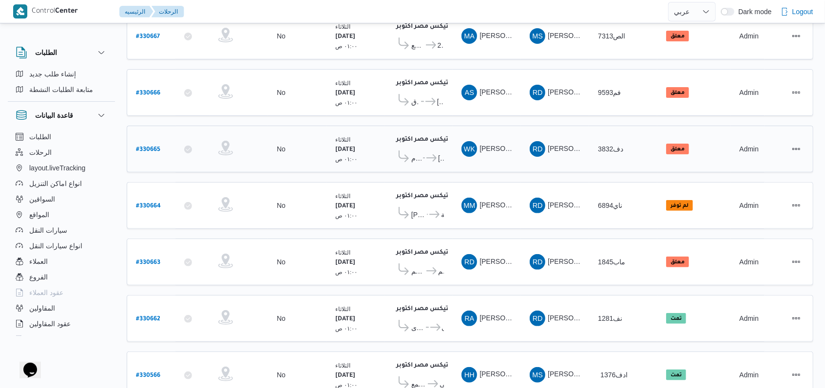
click at [158, 147] on b "# 330665" at bounding box center [148, 150] width 24 height 7
select select "ar"
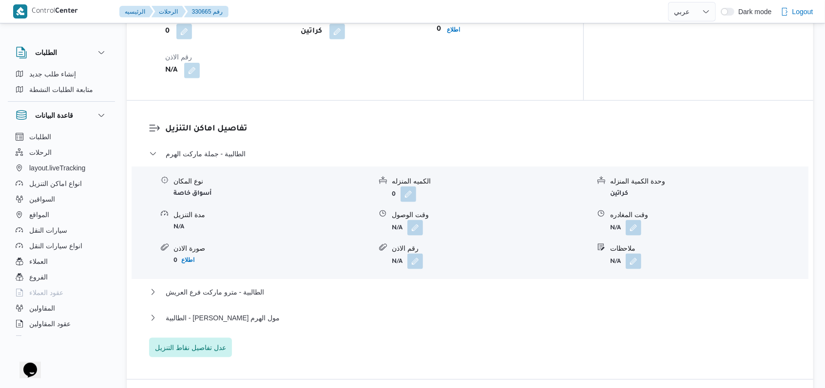
scroll to position [726, 0]
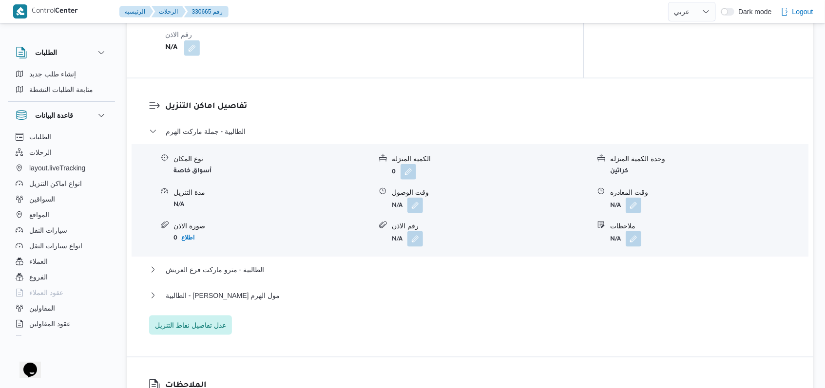
click at [420, 205] on div "نوع المكان أسواق خاصة الكميه المنزله 0 وحدة الكمية المنزله كراتين مدة التنزيل N…" at bounding box center [470, 200] width 684 height 111
click at [412, 201] on button "button" at bounding box center [415, 205] width 16 height 16
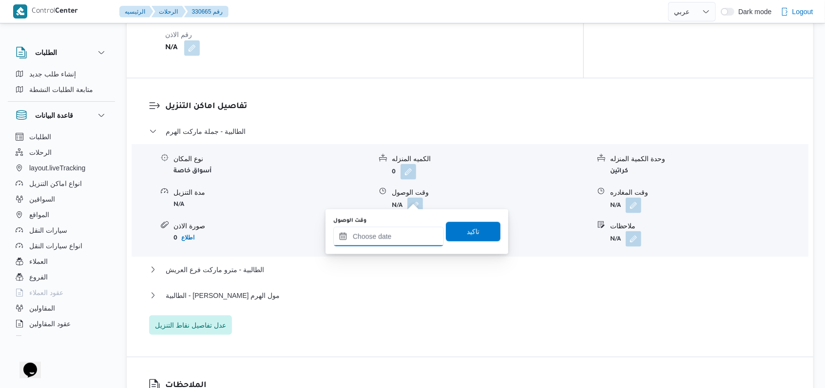
click at [394, 238] on input "وقت الوصول" at bounding box center [388, 236] width 111 height 19
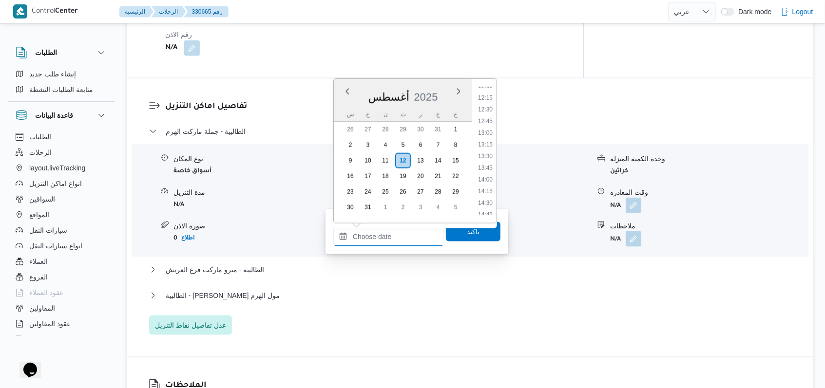
scroll to position [380, 0]
click at [491, 107] on li "08:30" at bounding box center [485, 109] width 22 height 10
type input "١٢/٠٨/٢٠٢٥ ٠٨:٣٠"
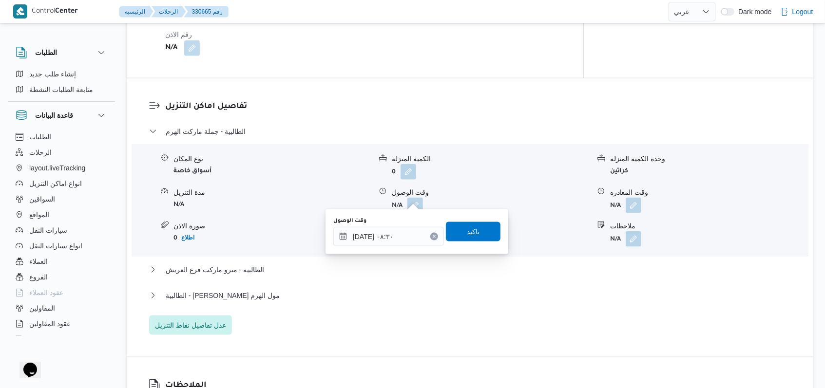
click at [460, 241] on div "وقت الوصول ١٢/٠٨/٢٠٢٥ ٠٨:٣٠ تاكيد" at bounding box center [416, 231] width 169 height 31
click at [470, 228] on span "تاكيد" at bounding box center [473, 232] width 13 height 12
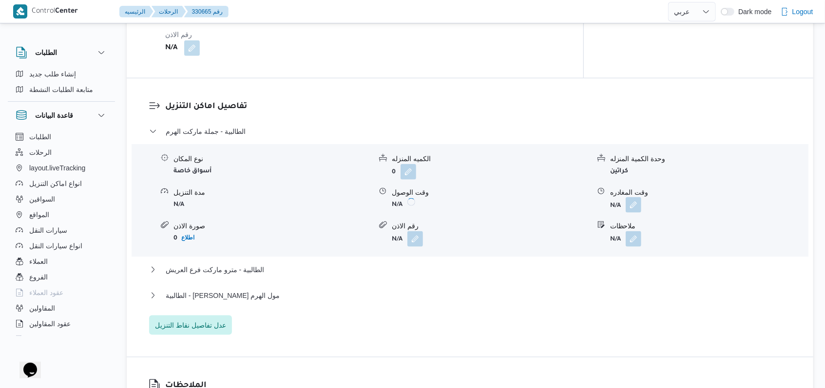
click at [631, 197] on button "button" at bounding box center [634, 205] width 16 height 16
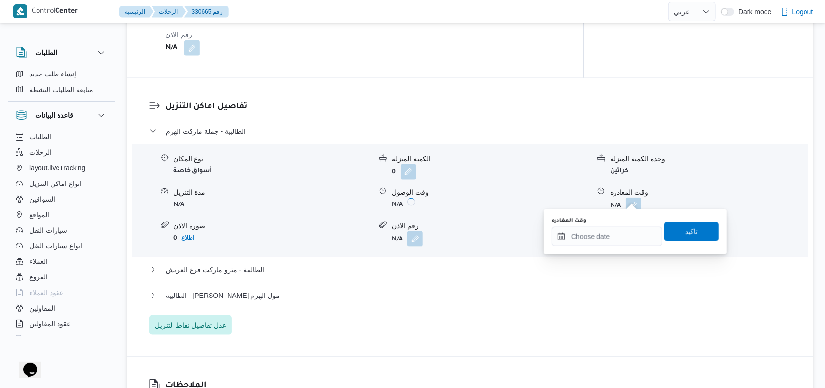
click at [600, 251] on div "You are in a dialog. To close this dialog, hit escape. وقت المغادره تاكيد" at bounding box center [635, 231] width 183 height 45
click at [612, 234] on input "وقت المغادره" at bounding box center [606, 236] width 111 height 19
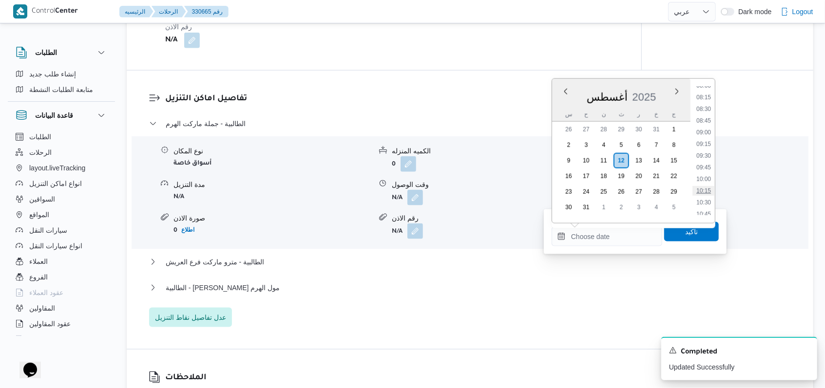
click at [709, 191] on li "10:15" at bounding box center [703, 191] width 22 height 10
type input "١٢/٠٨/٢٠٢٥ ١٠:١٥"
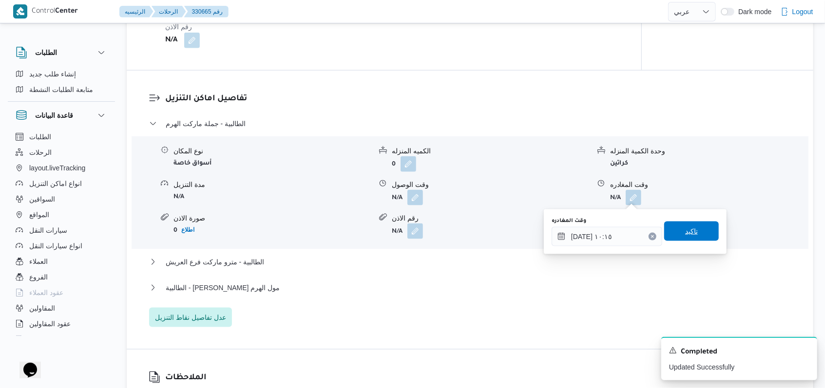
click at [698, 229] on span "تاكيد" at bounding box center [691, 231] width 55 height 19
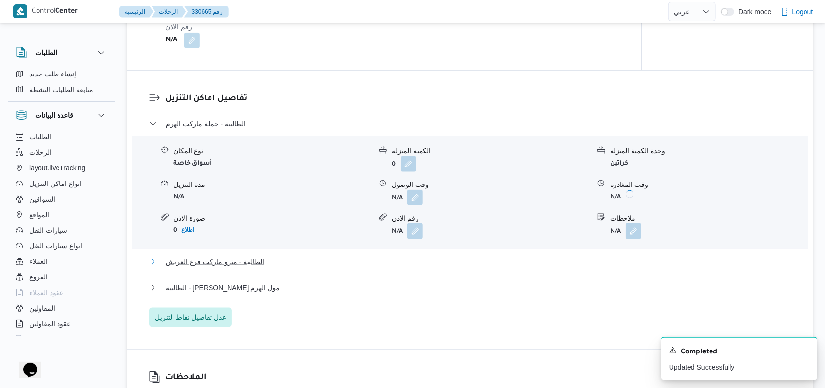
click at [257, 262] on span "الطالبية - مترو ماركت فرع العريش" at bounding box center [215, 262] width 98 height 12
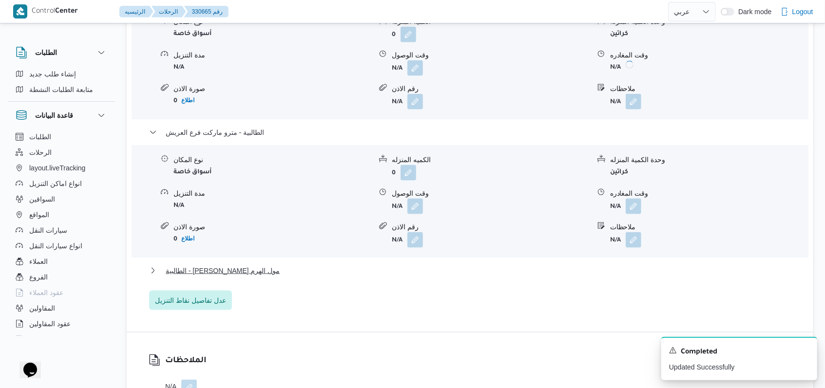
scroll to position [856, 0]
click at [417, 209] on button "button" at bounding box center [415, 206] width 16 height 16
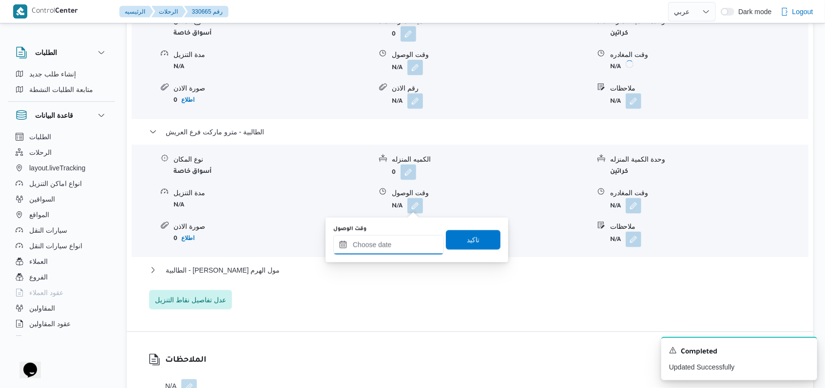
click at [398, 242] on input "وقت الوصول" at bounding box center [388, 244] width 111 height 19
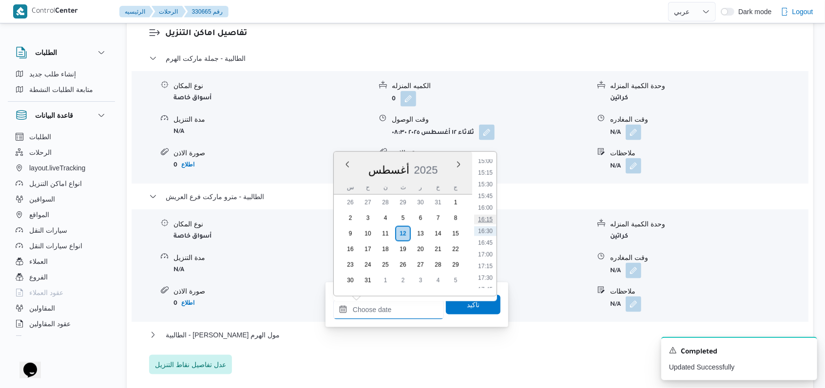
scroll to position [575, 0]
click at [487, 161] on li "12:15" at bounding box center [485, 163] width 22 height 10
type input "١٢/٠٨/٢٠٢٥ ١٢:١٥"
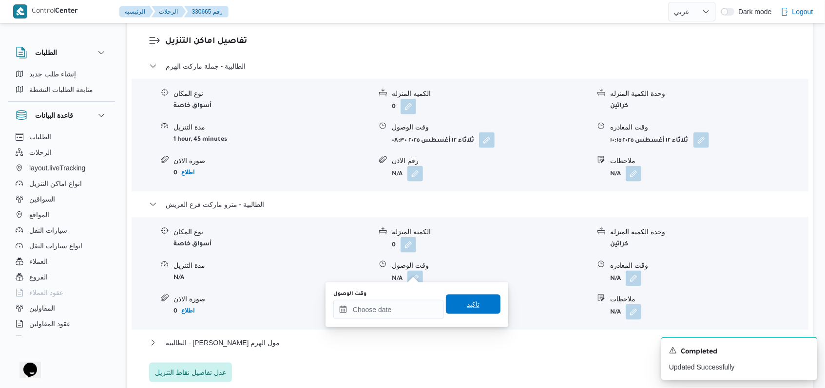
click at [467, 304] on span "تاكيد" at bounding box center [473, 305] width 13 height 12
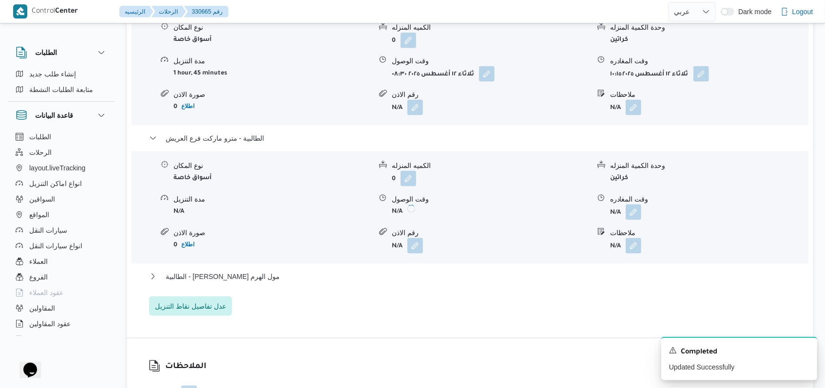
scroll to position [921, 0]
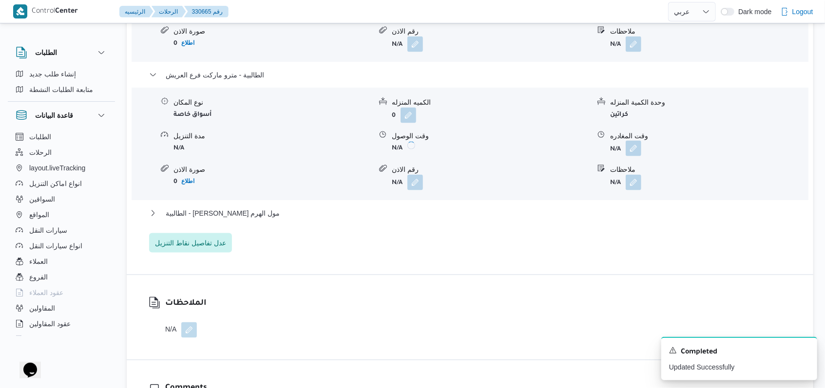
click at [633, 142] on button "button" at bounding box center [634, 149] width 16 height 16
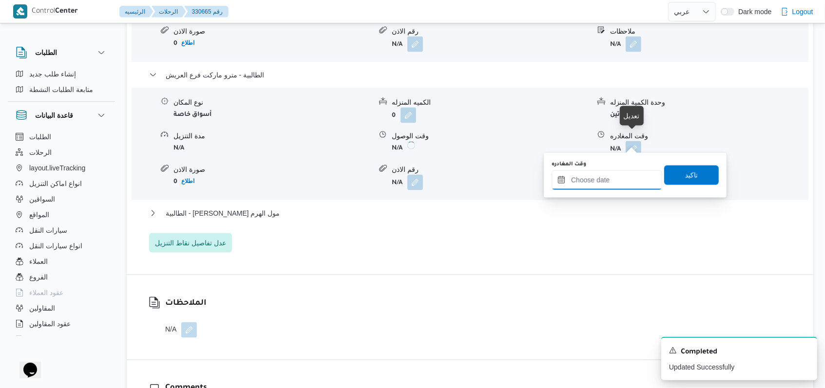
click at [614, 181] on input "وقت المغادره" at bounding box center [606, 180] width 111 height 19
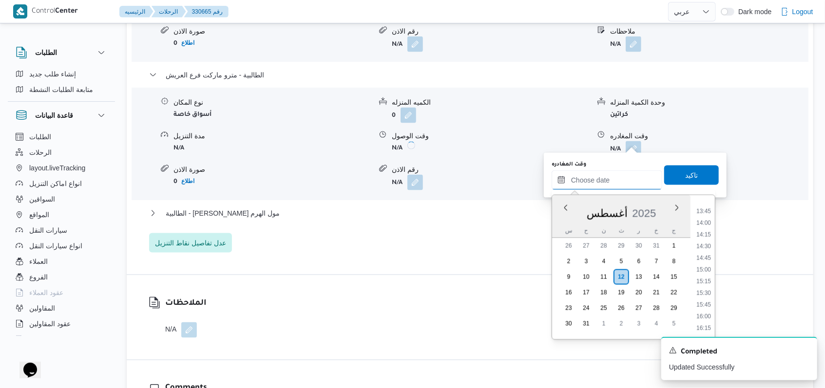
scroll to position [575, 0]
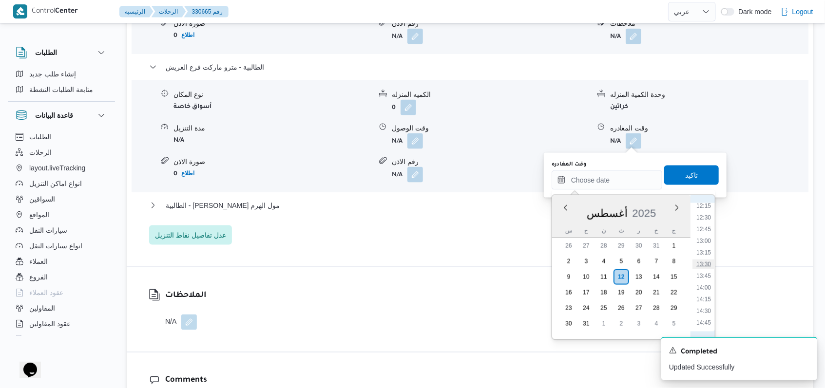
click at [705, 260] on li "13:30" at bounding box center [703, 265] width 22 height 10
type input "١٢/٠٨/٢٠٢٥ ١٣:٣٠"
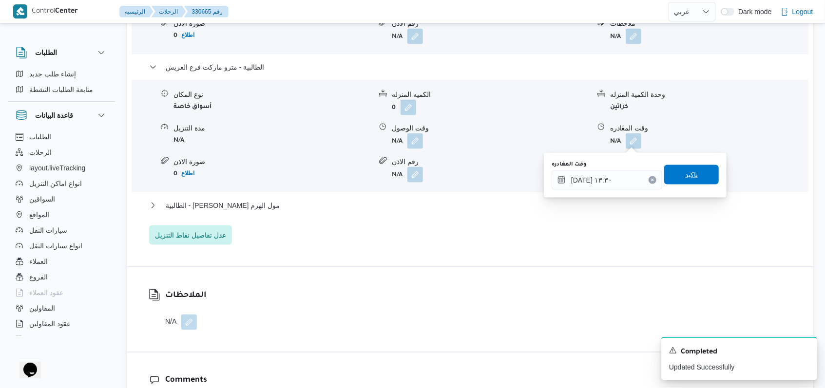
click at [702, 181] on span "تاكيد" at bounding box center [691, 174] width 55 height 19
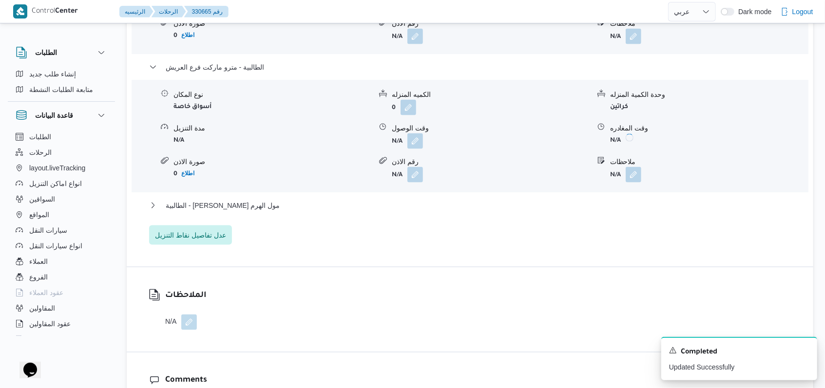
click at [238, 212] on div "الطالبية - كارفور بيراميدز مول الهرم" at bounding box center [470, 209] width 642 height 19
click at [253, 201] on span "الطالبية - كارفور بيراميدز مول الهرم" at bounding box center [223, 206] width 114 height 12
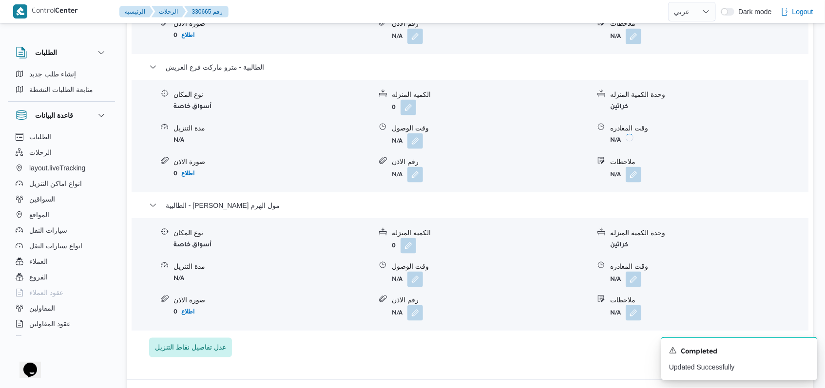
click at [423, 280] on form "N/A" at bounding box center [491, 280] width 198 height 16
click at [413, 281] on button "button" at bounding box center [415, 279] width 16 height 16
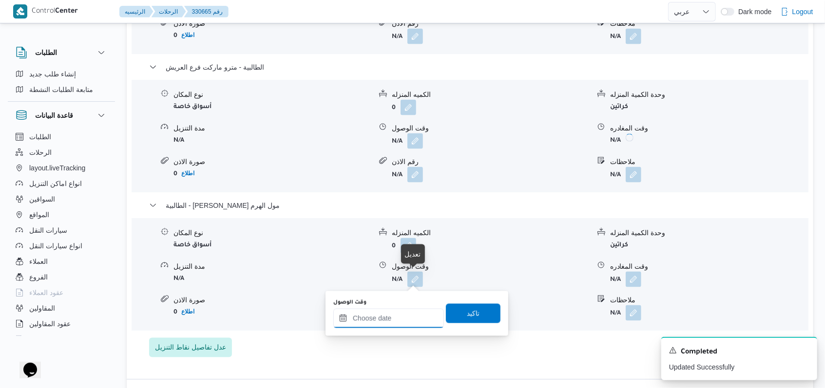
click at [397, 313] on input "وقت الوصول" at bounding box center [388, 318] width 111 height 19
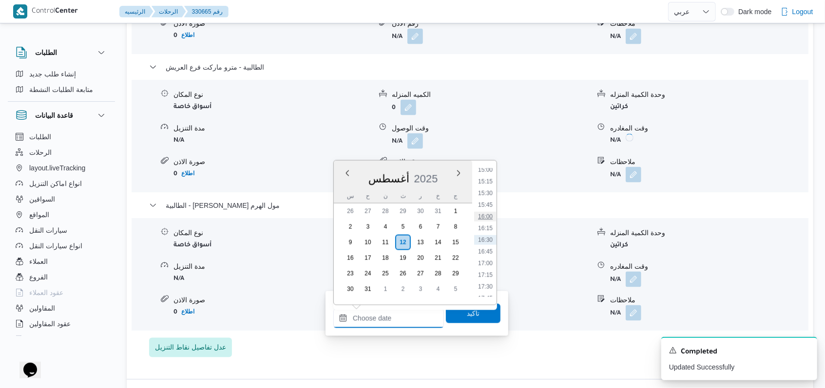
scroll to position [640, 0]
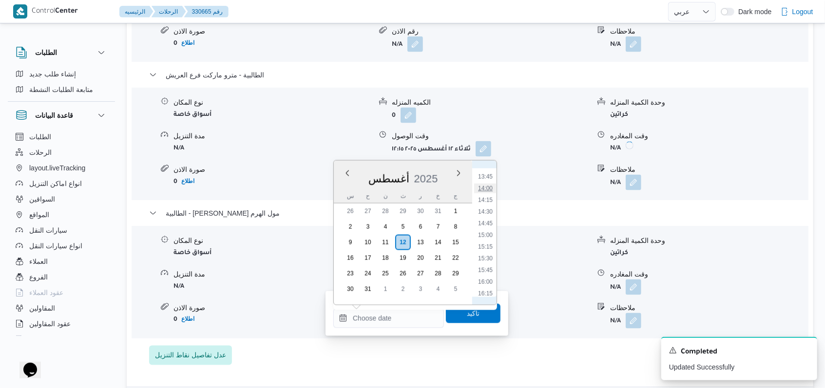
click at [491, 191] on li "14:00" at bounding box center [485, 189] width 22 height 10
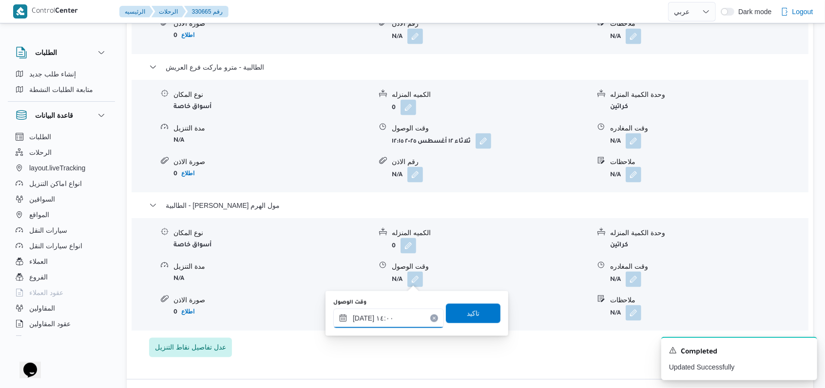
type input "١٢/٠٨/٢٠٢٥ ١٤:٠٠"
click at [474, 319] on span "تاكيد" at bounding box center [473, 312] width 55 height 19
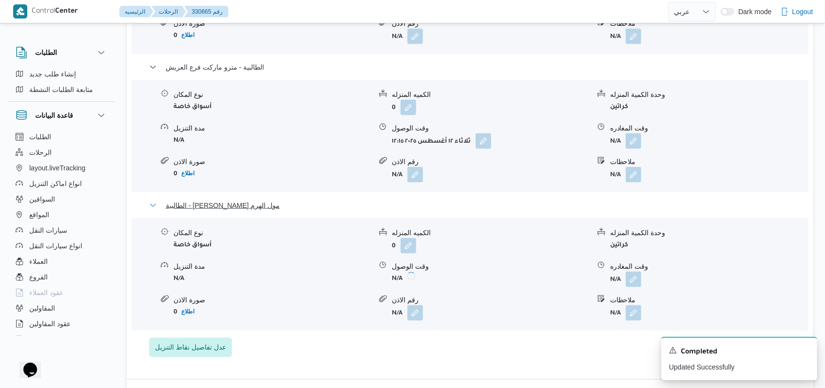
click at [217, 209] on span "الطالبية - كارفور بيراميدز مول الهرم" at bounding box center [223, 206] width 114 height 12
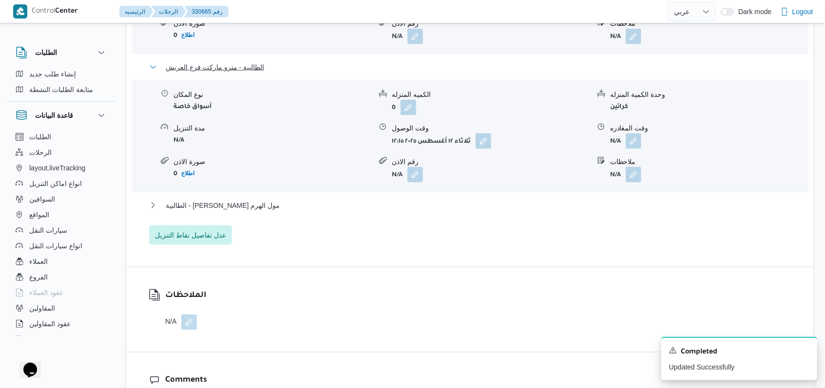
click at [237, 61] on span "الطالبية - مترو ماركت فرع العريش" at bounding box center [215, 67] width 98 height 12
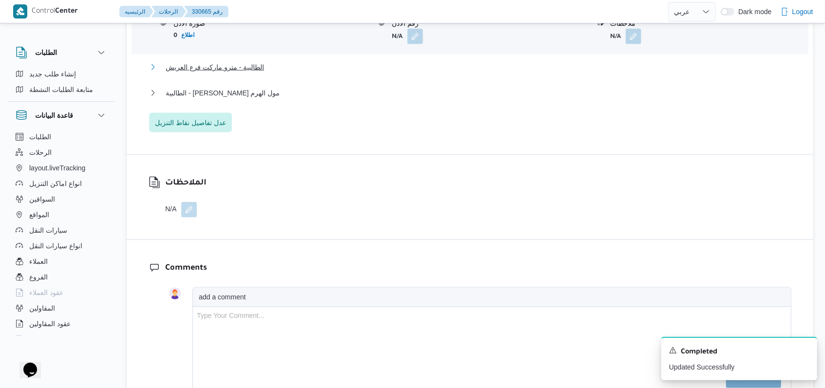
scroll to position [726, 0]
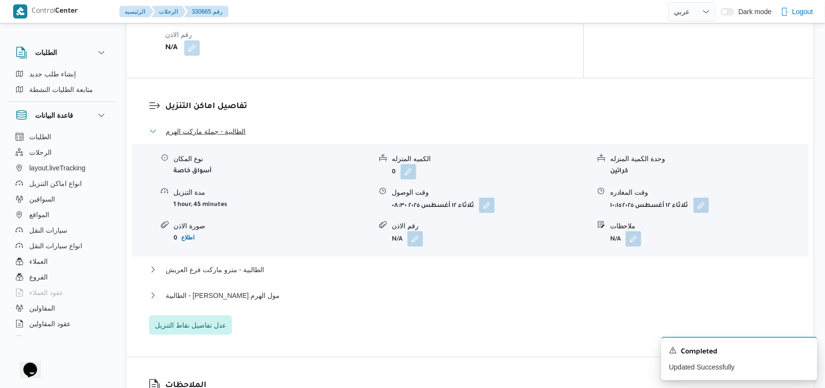
click at [228, 126] on span "الطالبية - جملة ماركت الهرم" at bounding box center [206, 132] width 80 height 12
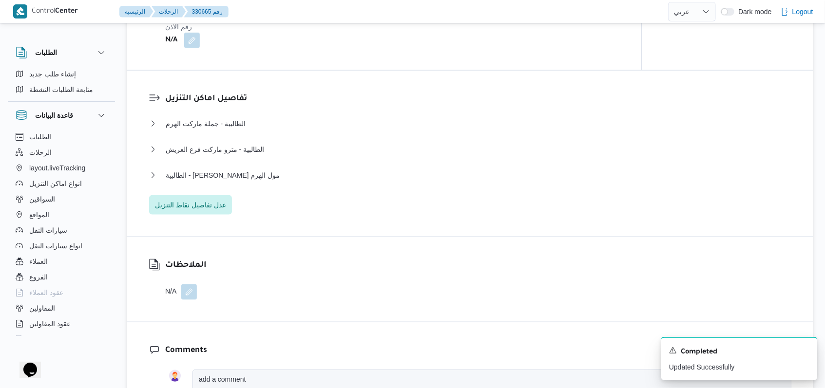
click at [242, 158] on div "الطالبية - مترو ماركت فرع العريش" at bounding box center [470, 153] width 642 height 19
click at [250, 151] on span "الطالبية - مترو ماركت فرع العريش" at bounding box center [215, 150] width 98 height 12
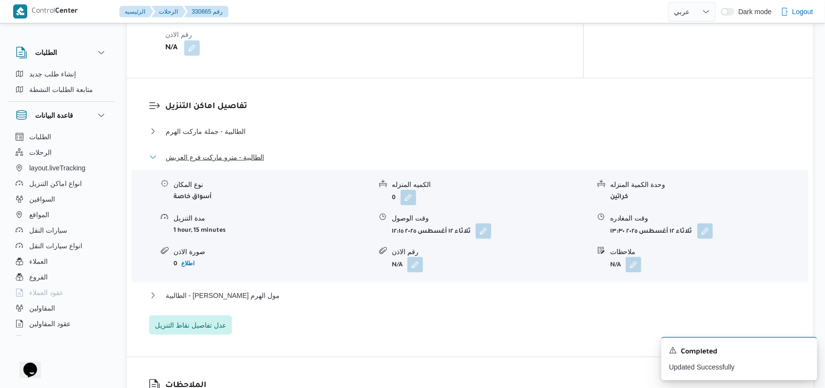
click at [250, 152] on span "الطالبية - مترو ماركت فرع العريش" at bounding box center [215, 158] width 98 height 12
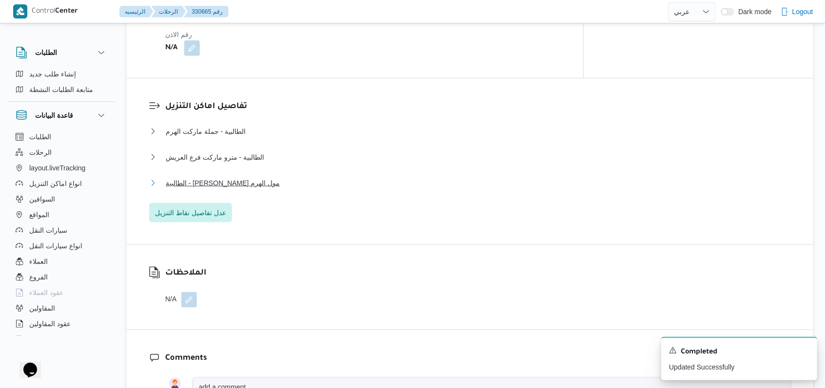
click at [255, 177] on span "الطالبية - كارفور بيراميدز مول الهرم" at bounding box center [223, 183] width 114 height 12
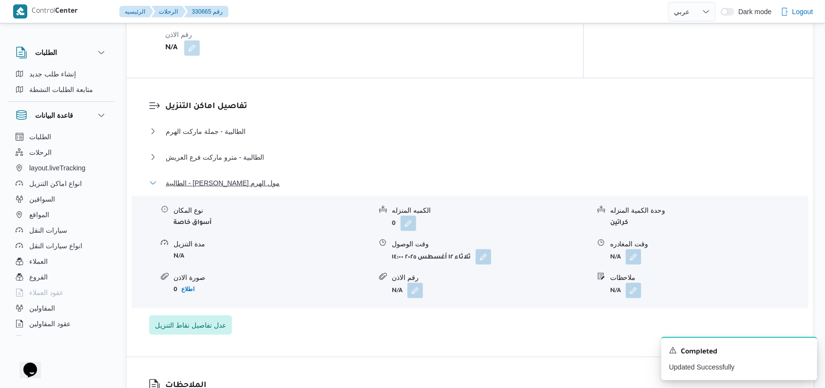
click at [255, 177] on span "الطالبية - كارفور بيراميدز مول الهرم" at bounding box center [223, 183] width 114 height 12
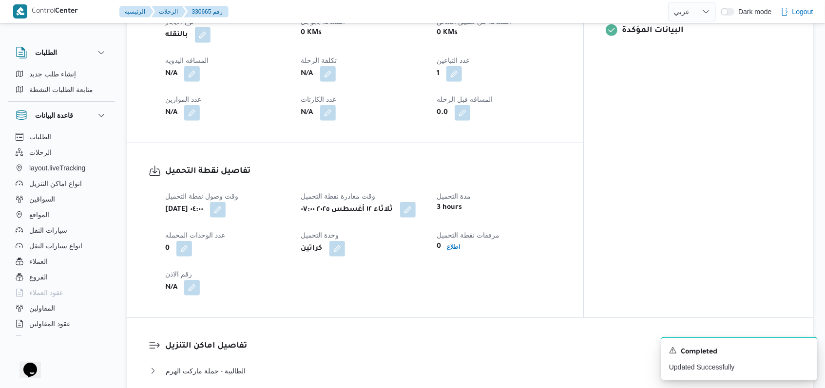
scroll to position [466, 0]
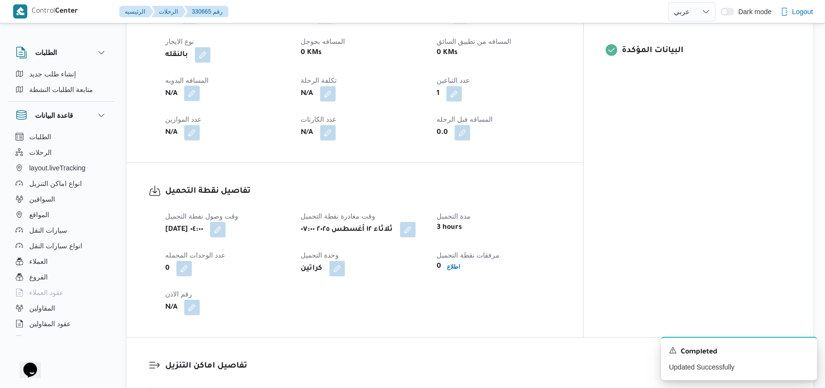
click at [199, 92] on button "button" at bounding box center [192, 94] width 16 height 16
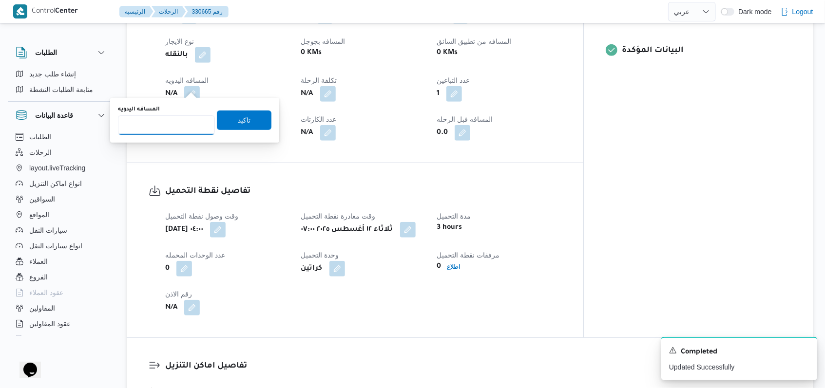
click at [175, 121] on input "المسافه اليدويه" at bounding box center [166, 124] width 97 height 19
type input "65"
click at [240, 121] on span "تاكيد" at bounding box center [244, 120] width 13 height 12
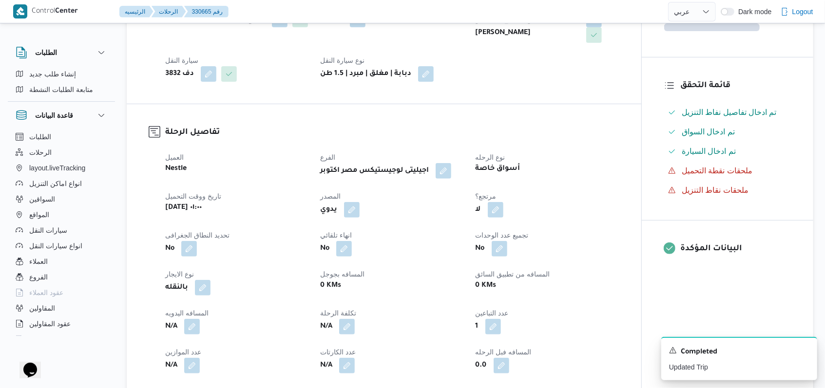
scroll to position [401, 0]
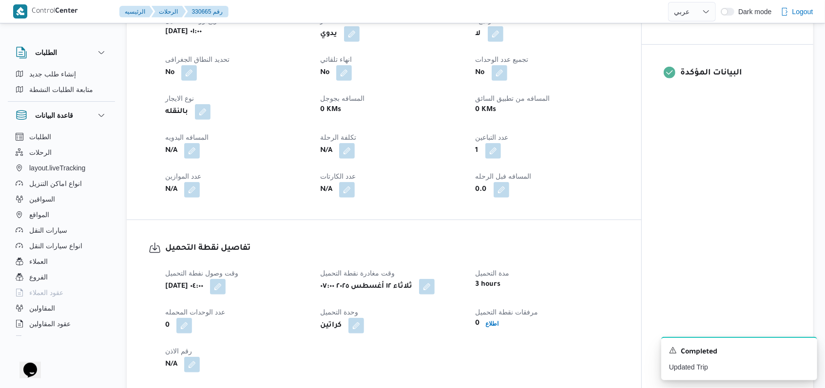
select select "ar"
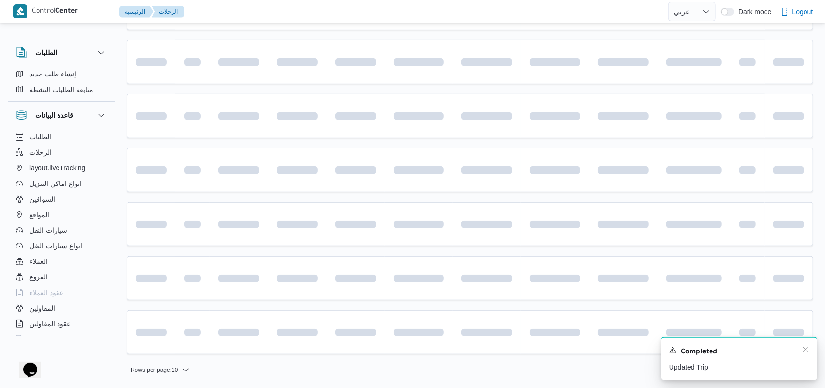
scroll to position [141, 0]
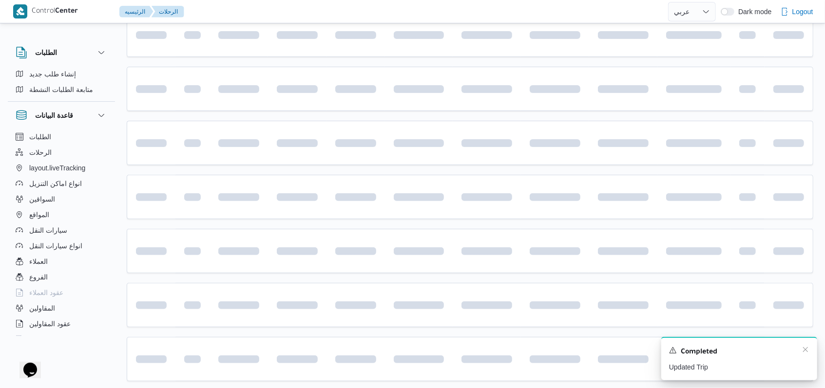
click at [800, 351] on div "Completed" at bounding box center [739, 352] width 140 height 13
click at [802, 351] on icon "Dismiss toast" at bounding box center [805, 350] width 8 height 8
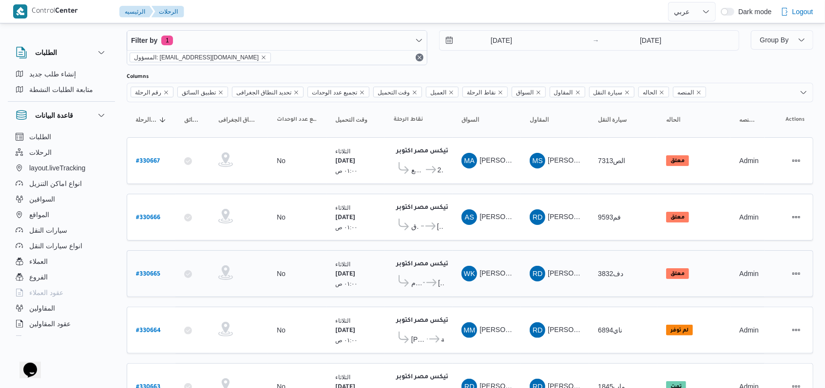
scroll to position [0, 0]
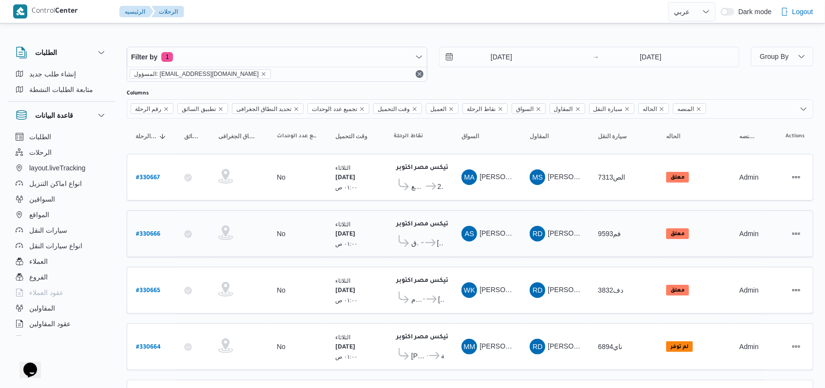
click at [148, 232] on b "# 330666" at bounding box center [148, 234] width 24 height 7
select select "ar"
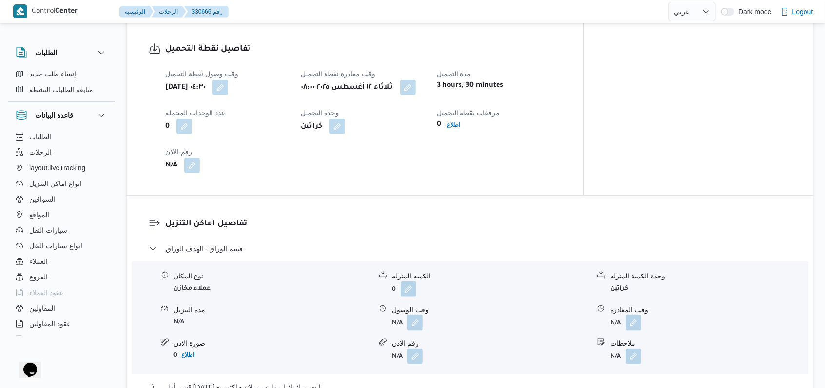
scroll to position [649, 0]
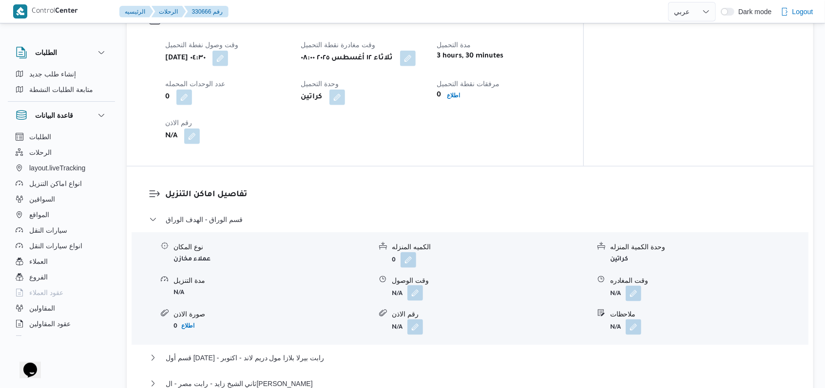
click at [414, 285] on button "button" at bounding box center [415, 293] width 16 height 16
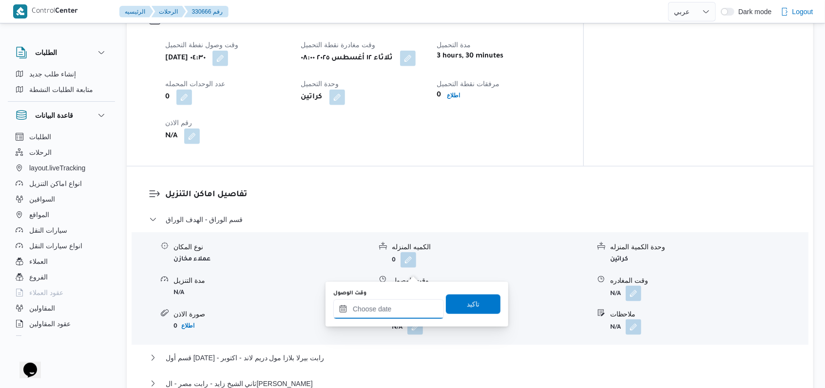
click at [401, 306] on input "وقت الوصول" at bounding box center [388, 309] width 111 height 19
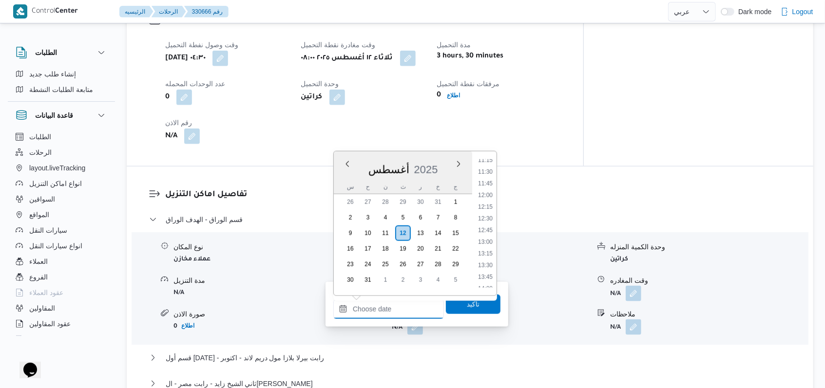
scroll to position [445, 0]
click at [487, 168] on ul "00:00 00:15 00:30 00:45 01:00 01:15 01:30 01:45 02:00 02:15 02:30 02:45 03:00 0…" at bounding box center [485, 223] width 22 height 129
click at [488, 163] on li "09:30" at bounding box center [485, 164] width 22 height 10
type input "١٢/٠٨/٢٠٢٥ ٠٩:٣٠"
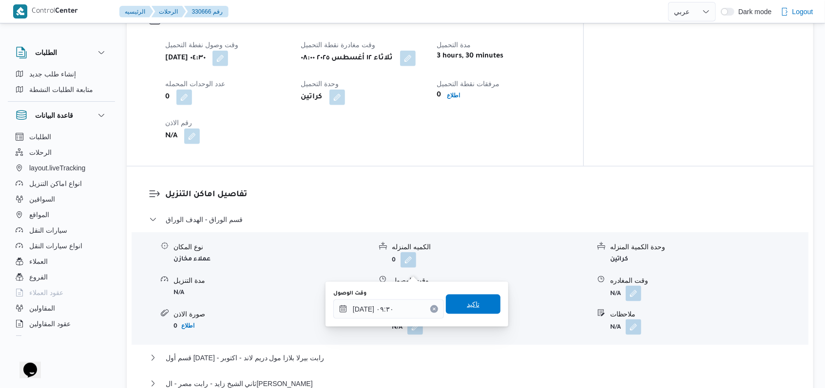
click at [470, 298] on span "تاكيد" at bounding box center [473, 304] width 55 height 19
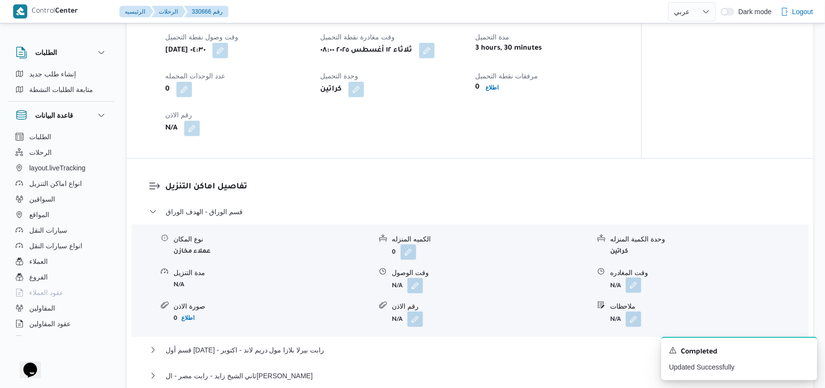
click at [635, 278] on button "button" at bounding box center [634, 286] width 16 height 16
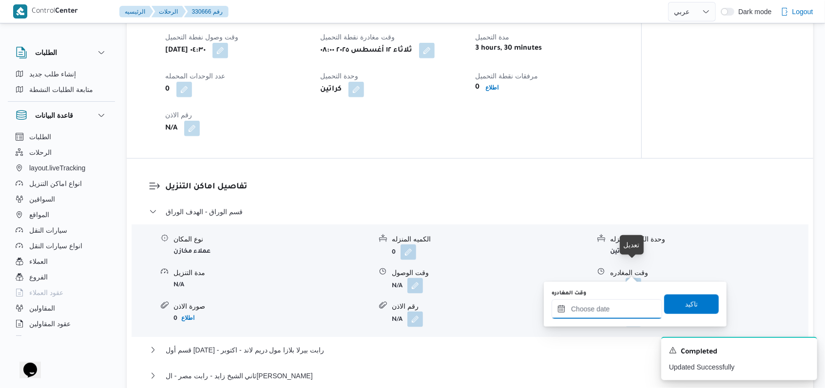
click at [608, 312] on input "وقت المغادره" at bounding box center [606, 309] width 111 height 19
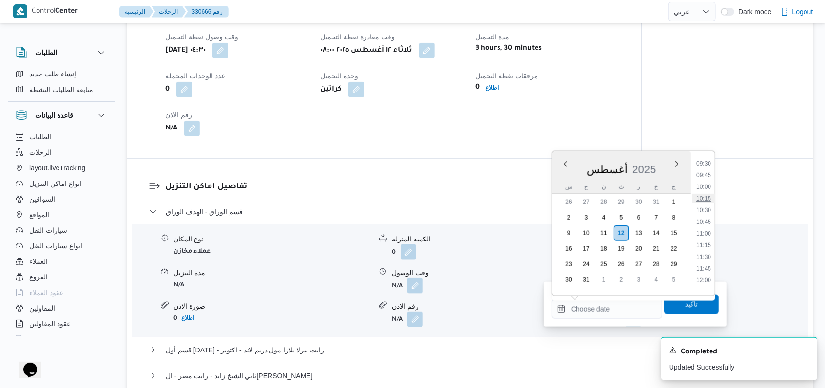
click at [710, 198] on li "10:15" at bounding box center [703, 199] width 22 height 10
type input "١٢/٠٨/٢٠٢٥ ١٠:١٥"
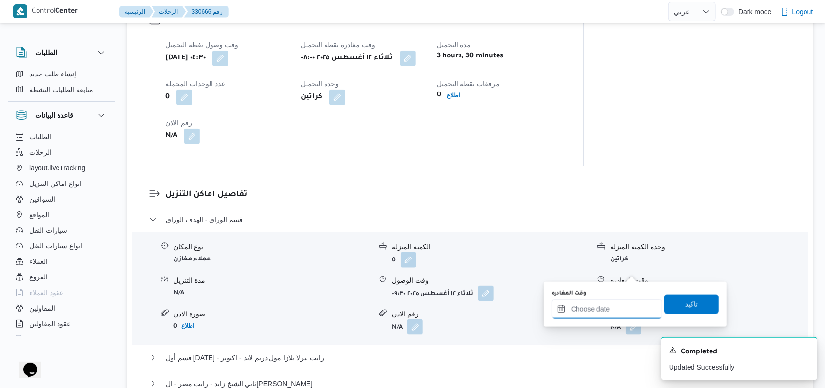
click at [613, 313] on input "وقت المغادره" at bounding box center [606, 309] width 111 height 19
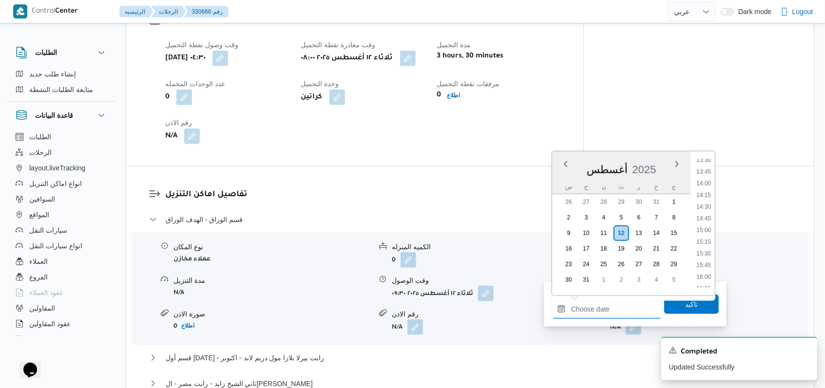
scroll to position [510, 0]
click at [707, 172] on li "11:00" at bounding box center [703, 169] width 22 height 10
type input "١٢/٠٨/٢٠٢٥ ١١:٠٠"
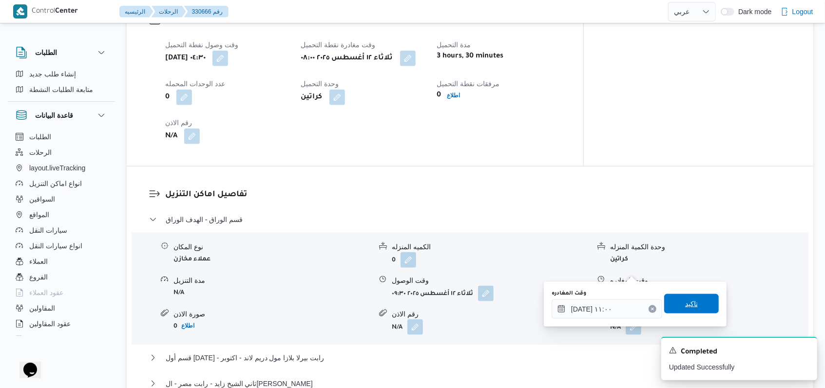
click at [703, 306] on span "تاكيد" at bounding box center [691, 303] width 55 height 19
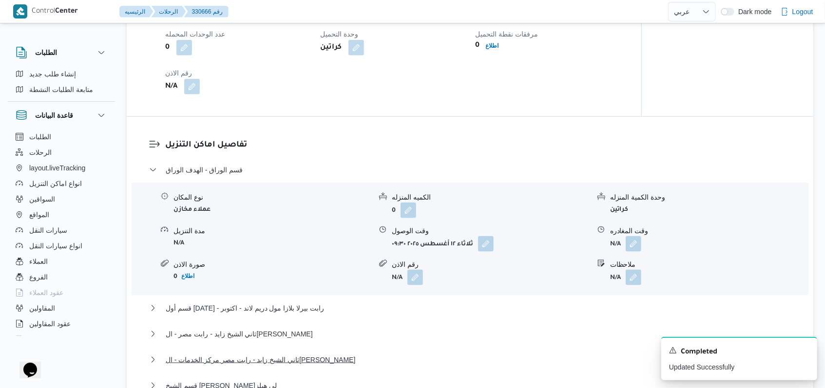
scroll to position [779, 0]
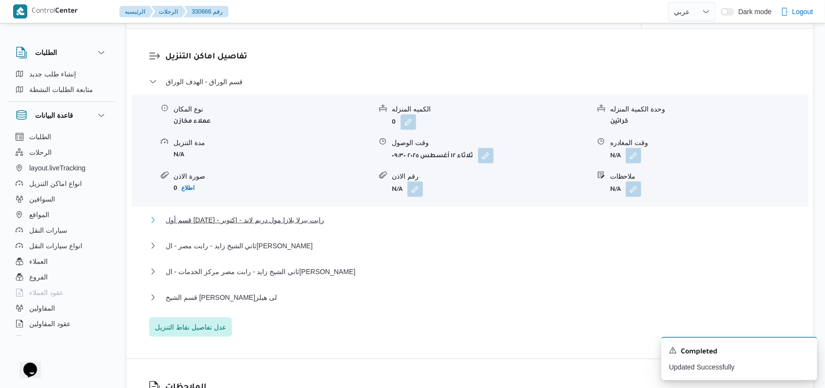
click at [277, 214] on span "قسم أول 6 أكتوبر - رابت بيرلا بلازا مول دريم لاند - اكتوبر" at bounding box center [245, 220] width 158 height 12
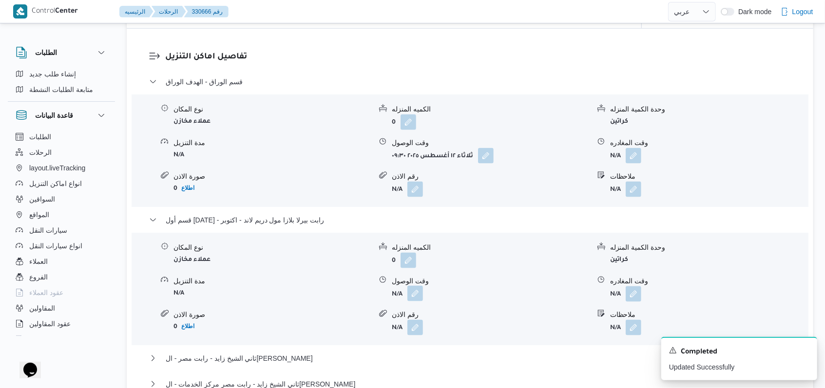
click at [413, 286] on button "button" at bounding box center [415, 294] width 16 height 16
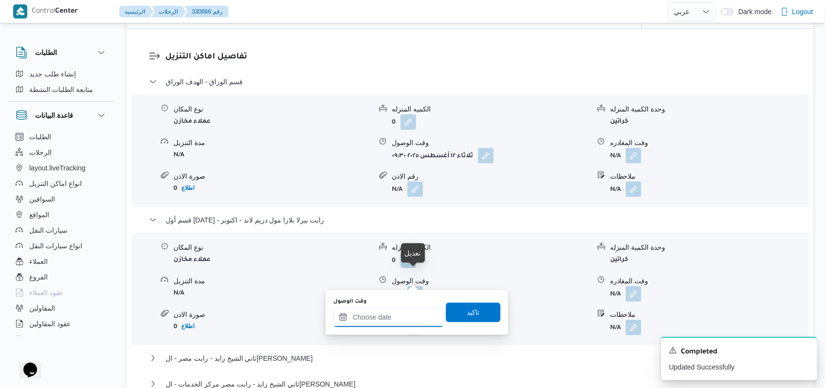
click at [401, 310] on div at bounding box center [388, 317] width 111 height 19
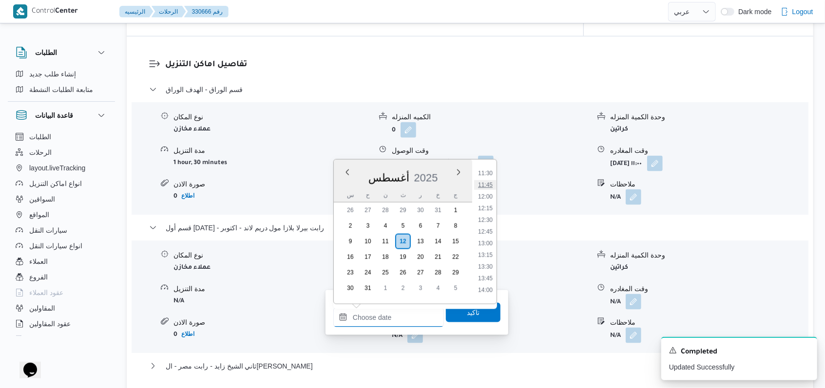
scroll to position [510, 0]
click at [493, 224] on li "12:00" at bounding box center [485, 224] width 22 height 10
type input "١٢/٠٨/٢٠٢٥ ١٢:٠٠"
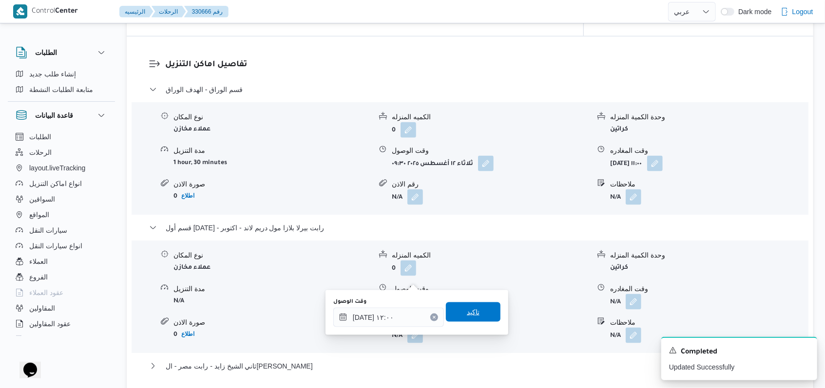
click at [483, 306] on span "تاكيد" at bounding box center [473, 312] width 55 height 19
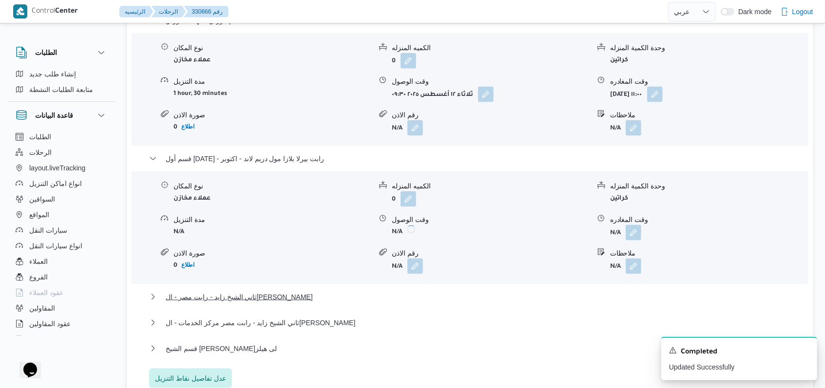
scroll to position [909, 0]
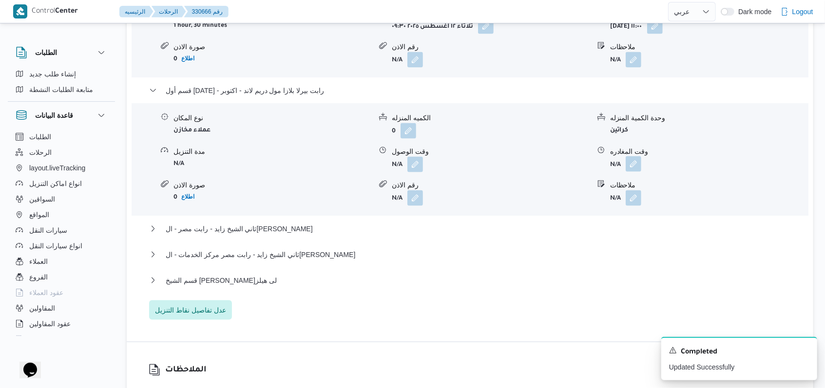
click at [631, 156] on button "button" at bounding box center [634, 164] width 16 height 16
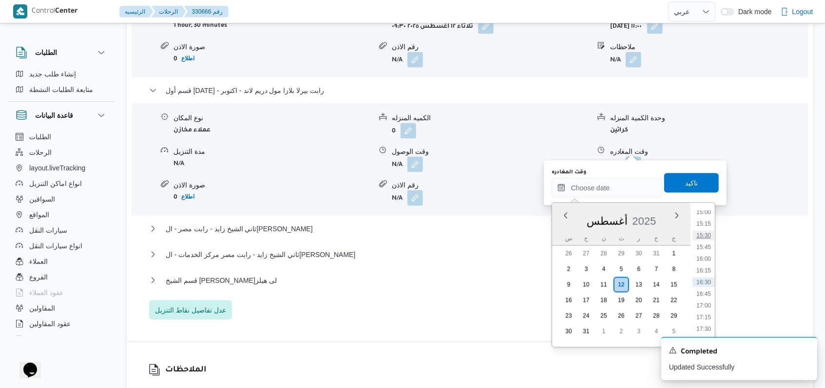
scroll to position [575, 0]
click at [703, 227] on li "12:30" at bounding box center [703, 226] width 22 height 10
type input "١٢/٠٨/٢٠٢٥ ١٢:٣٠"
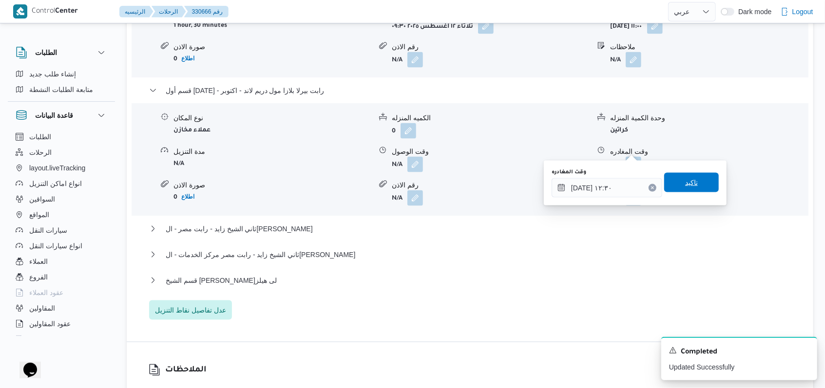
click at [685, 180] on span "تاكيد" at bounding box center [691, 183] width 13 height 12
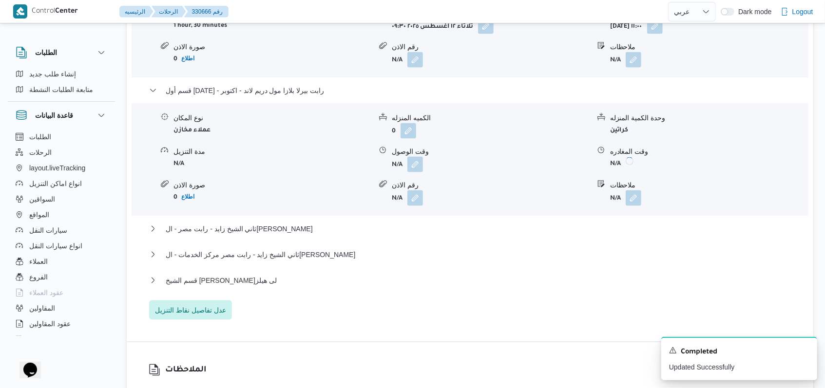
click at [248, 223] on div "ثاني الشيخ زايد - رابت مصر - الشيخ زايد" at bounding box center [470, 232] width 642 height 19
click at [268, 223] on span "ثاني الشيخ زايد - رابت مصر - الشيخ زايد" at bounding box center [239, 229] width 147 height 12
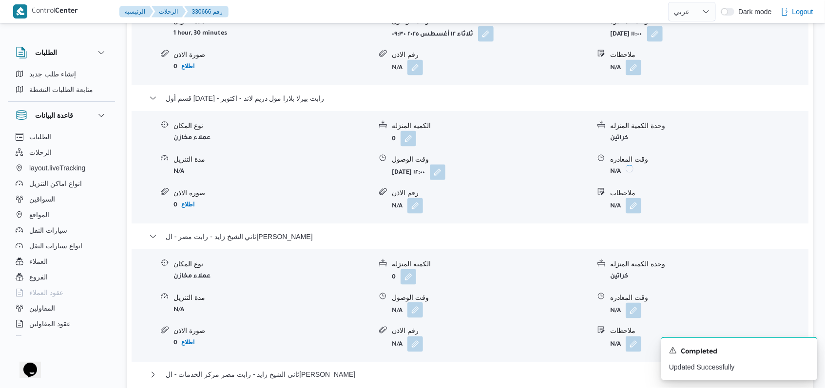
click at [409, 303] on button "button" at bounding box center [415, 311] width 16 height 16
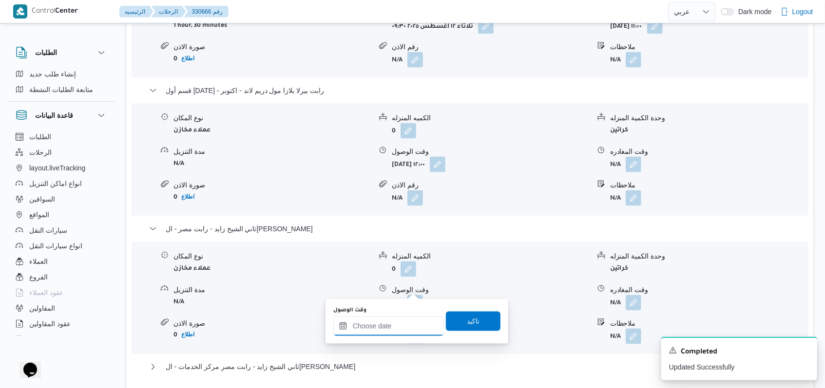
click at [394, 320] on input "وقت الوصول" at bounding box center [388, 326] width 111 height 19
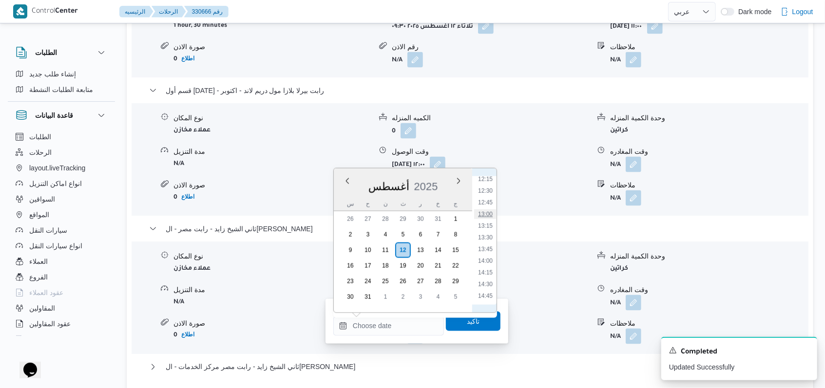
click at [483, 216] on li "13:00" at bounding box center [485, 214] width 22 height 10
type input "١٢/٠٨/٢٠٢٥ ١٣:٠٠"
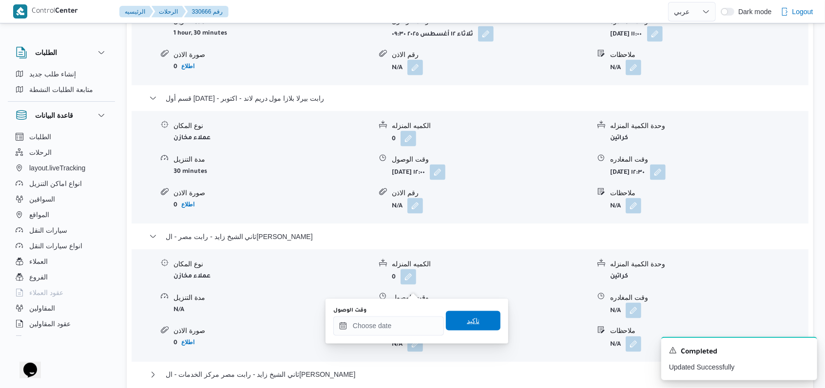
click at [472, 312] on span "تاكيد" at bounding box center [473, 320] width 55 height 19
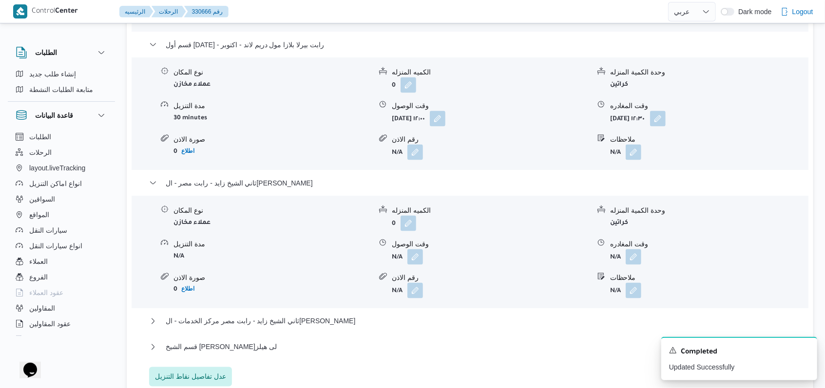
scroll to position [974, 0]
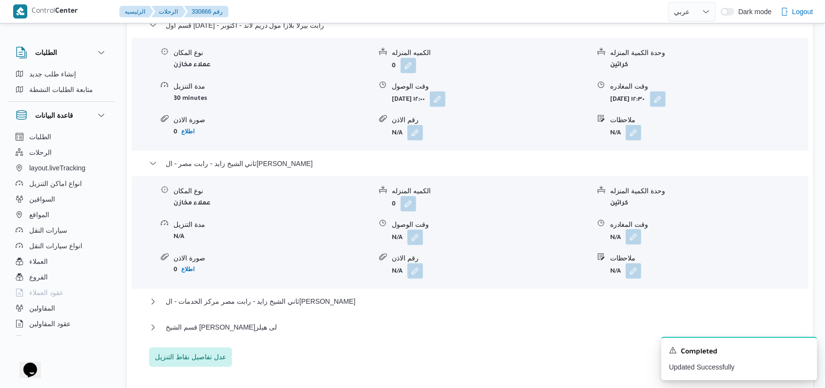
click at [634, 229] on button "button" at bounding box center [634, 237] width 16 height 16
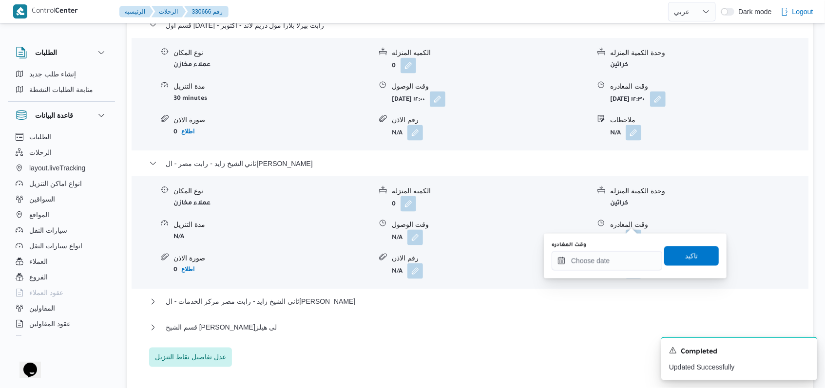
click at [600, 271] on div "You are in a dialog. To close this dialog, hit escape. وقت المغادره تاكيد" at bounding box center [635, 256] width 183 height 45
click at [610, 263] on input "وقت المغادره" at bounding box center [606, 260] width 111 height 19
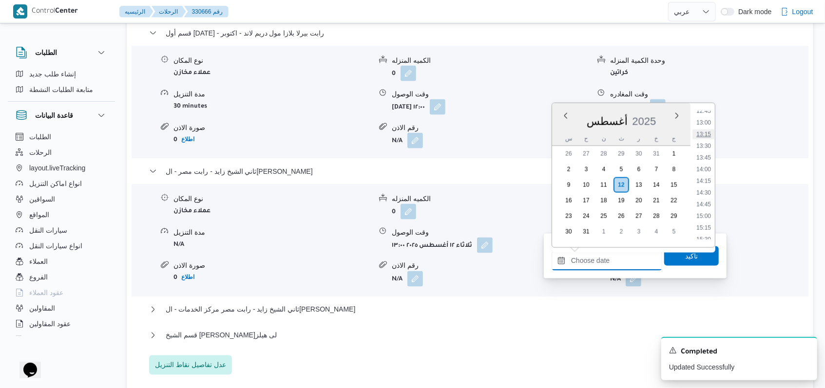
scroll to position [575, 0]
click at [708, 172] on li "13:30" at bounding box center [703, 173] width 22 height 10
type input "١٢/٠٨/٢٠٢٥ ١٣:٣٠"
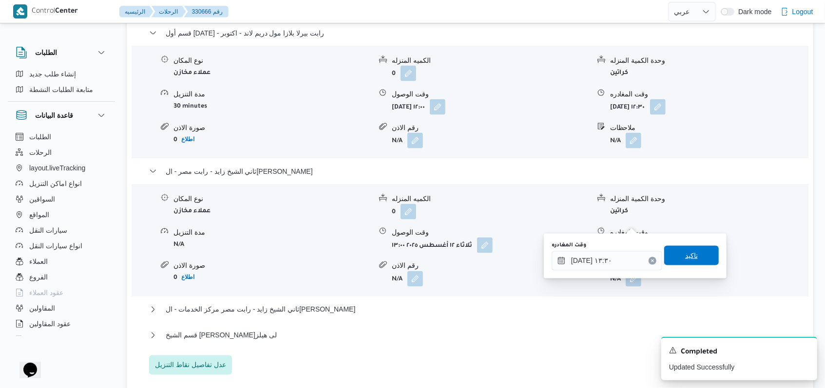
click at [698, 254] on span "تاكيد" at bounding box center [691, 255] width 55 height 19
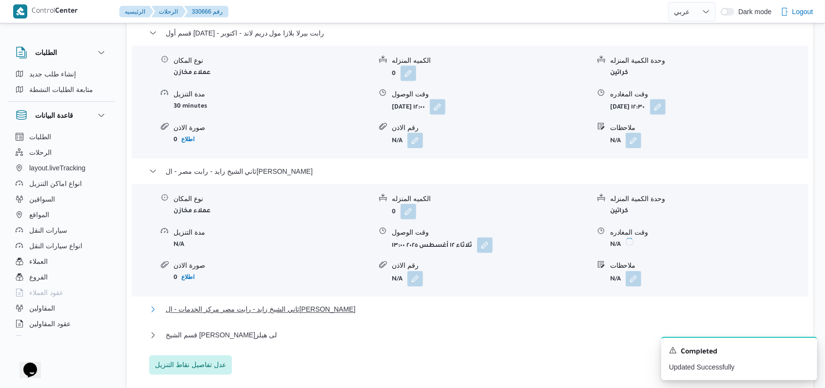
click at [328, 304] on button "ثاني الشيخ زايد - رابت مصر مركز الخدمات - الشيخ زايد" at bounding box center [470, 310] width 642 height 12
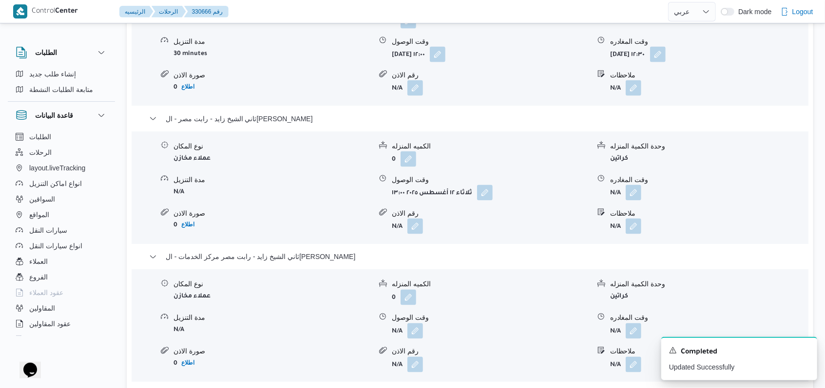
scroll to position [1104, 0]
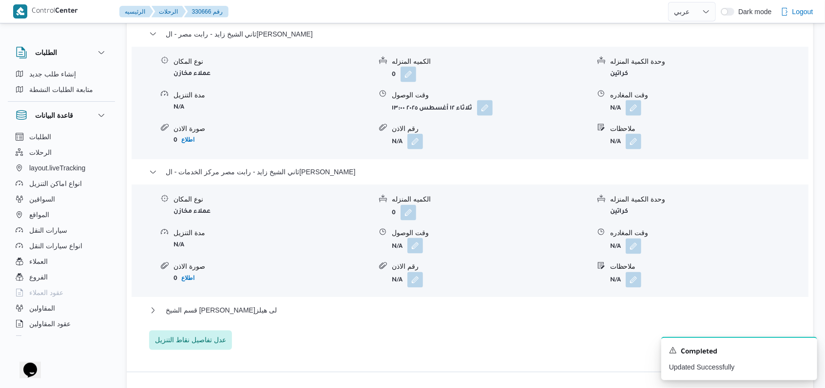
click at [416, 238] on button "button" at bounding box center [415, 246] width 16 height 16
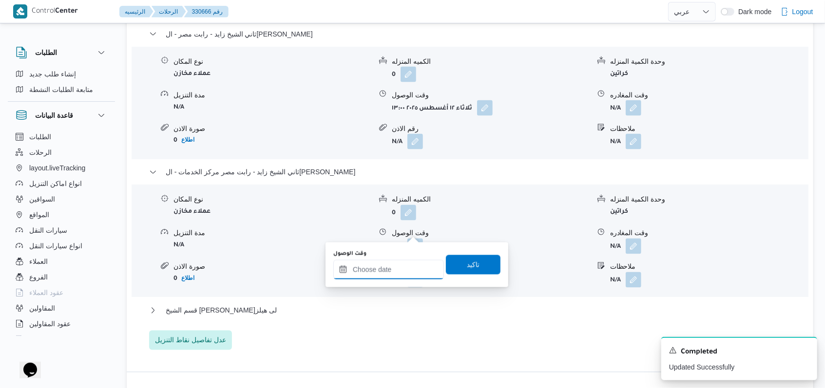
click at [395, 267] on input "وقت الوصول" at bounding box center [388, 269] width 111 height 19
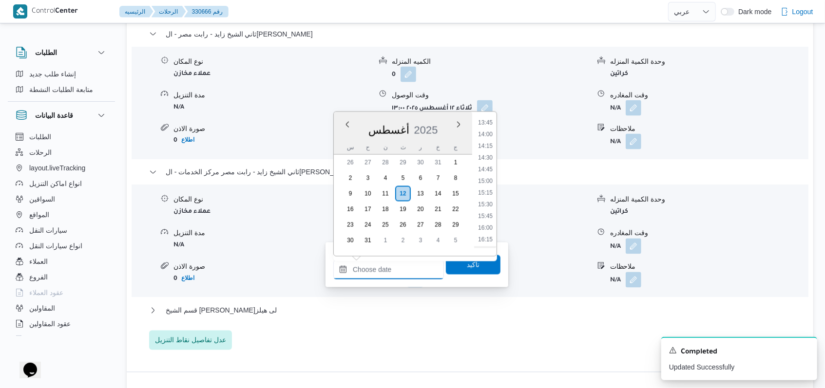
scroll to position [575, 0]
click at [486, 204] on li "14:00" at bounding box center [485, 205] width 22 height 10
type input "١٢/٠٨/٢٠٢٥ ١٤:٠٠"
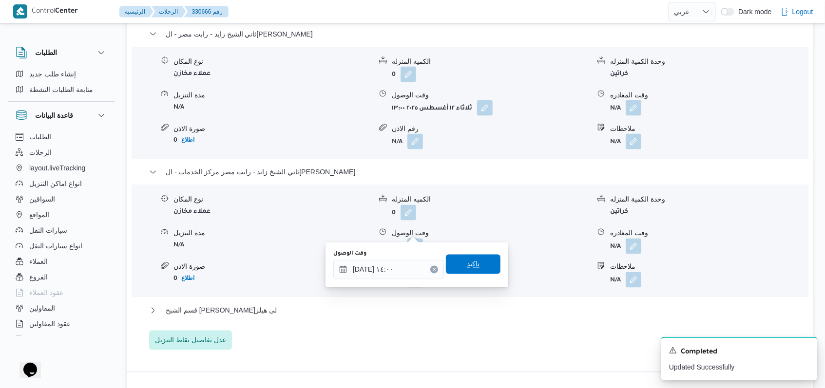
click at [474, 258] on span "تاكيد" at bounding box center [473, 264] width 55 height 19
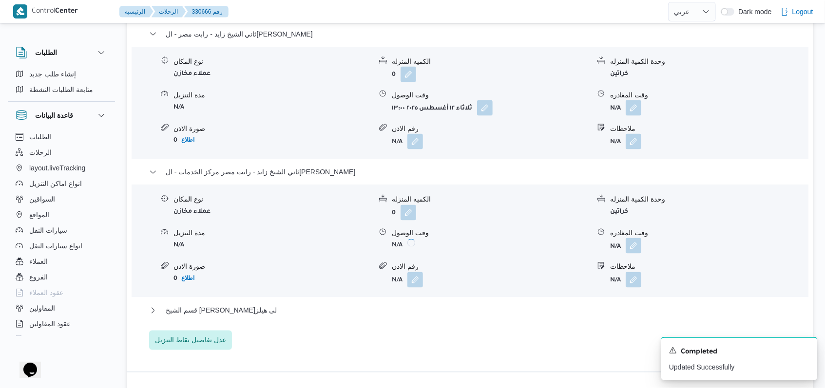
click at [638, 238] on button "button" at bounding box center [634, 246] width 16 height 16
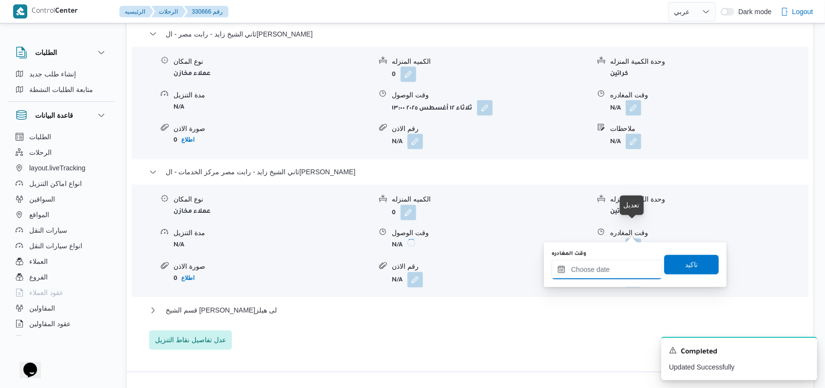
click at [624, 264] on div at bounding box center [606, 269] width 111 height 19
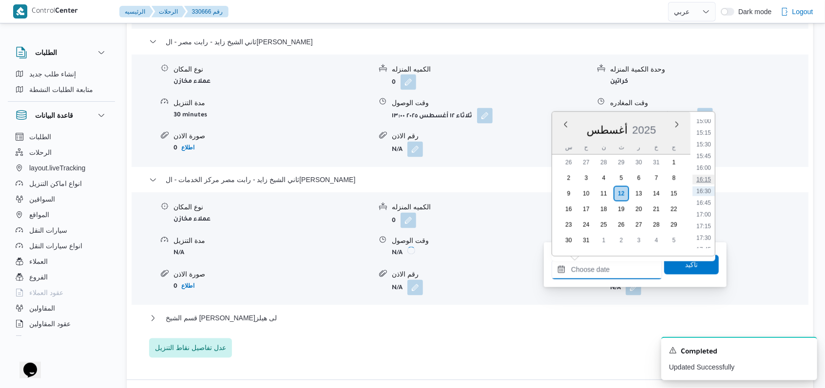
scroll to position [640, 0]
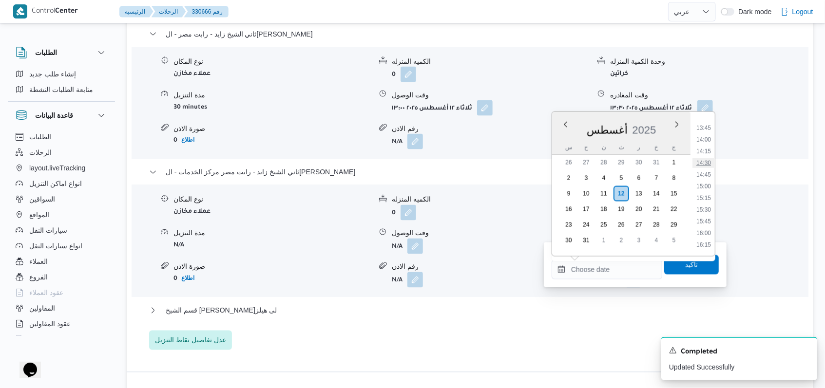
click at [705, 166] on li "14:30" at bounding box center [703, 163] width 22 height 10
type input "١٢/٠٨/٢٠٢٥ ١٤:٣٠"
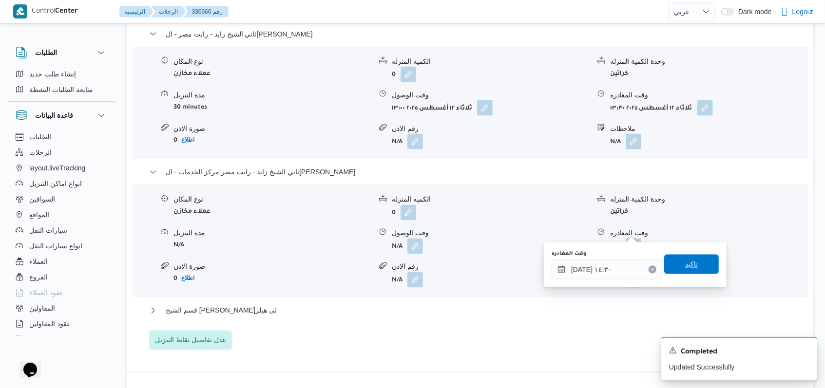
click at [691, 265] on span "تاكيد" at bounding box center [691, 264] width 55 height 19
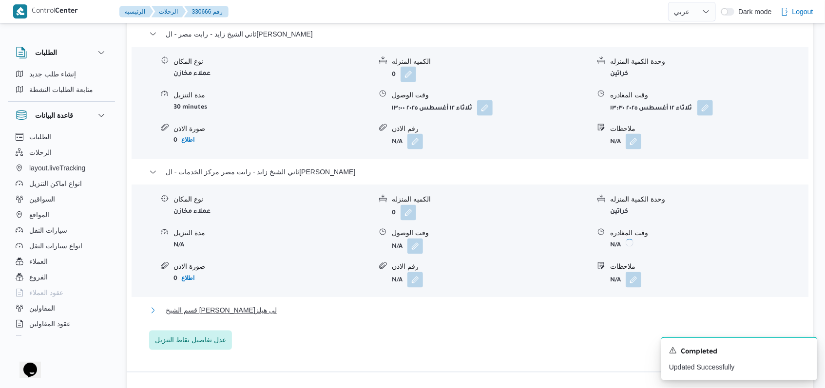
click at [234, 305] on span "قسم الشيخ زايد - سعودى بيفرلى هيلز" at bounding box center [221, 311] width 111 height 12
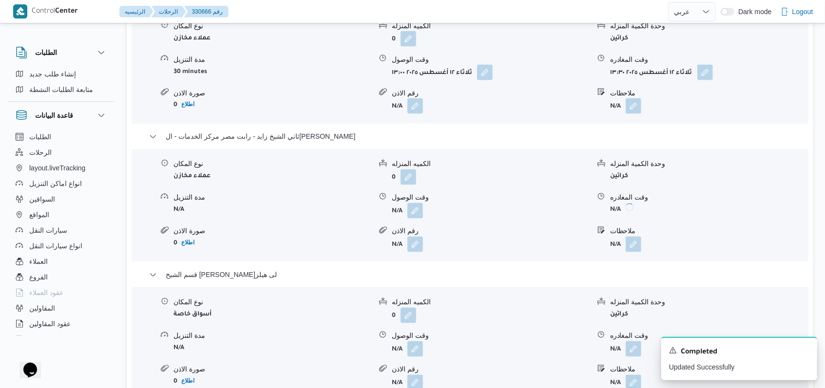
scroll to position [1169, 0]
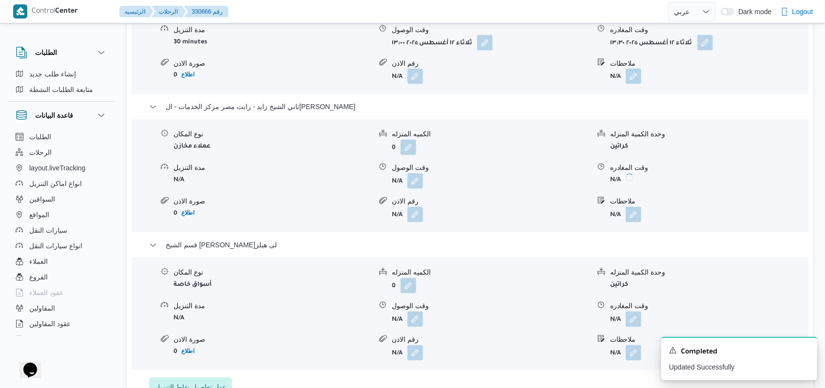
click at [415, 313] on div "نوع المكان أسواق خاصة الكميه المنزله 0 وحدة الكمية المنزله كراتين مدة التنزيل N…" at bounding box center [470, 314] width 684 height 111
click at [415, 311] on button "button" at bounding box center [415, 319] width 16 height 16
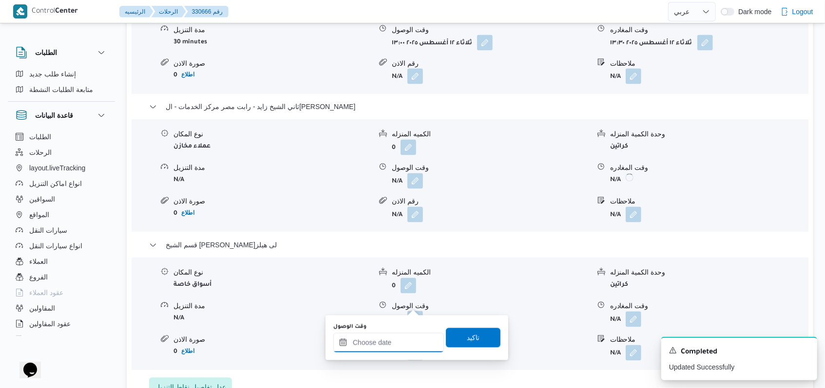
click at [398, 333] on div at bounding box center [388, 342] width 111 height 19
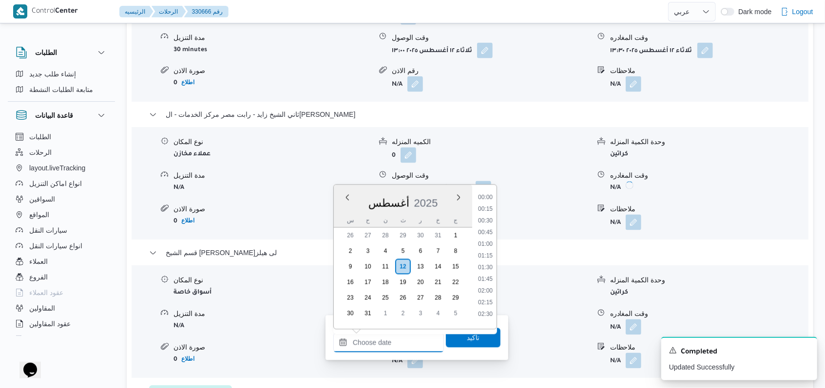
scroll to position [705, 0]
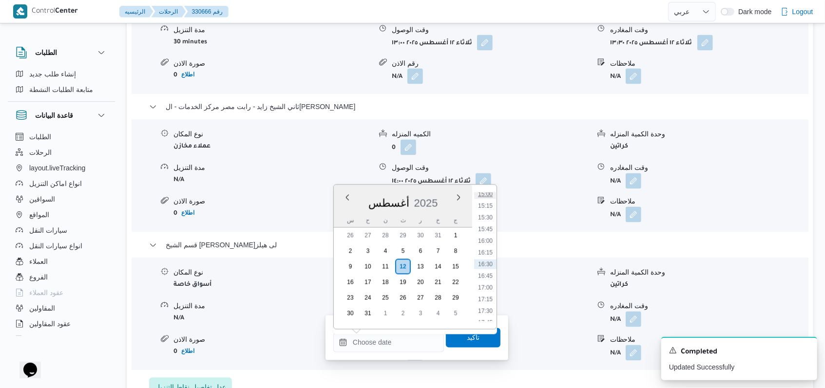
click at [489, 197] on li "15:00" at bounding box center [485, 195] width 22 height 10
type input "١٢/٠٨/٢٠٢٥ ١٥:٠٠"
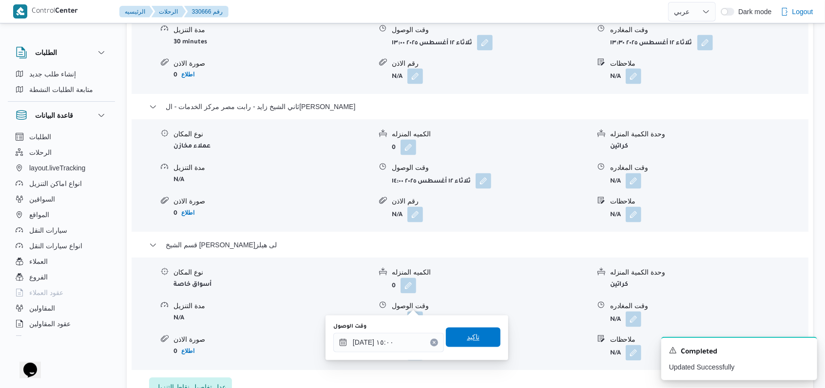
click at [473, 340] on span "تاكيد" at bounding box center [473, 337] width 55 height 19
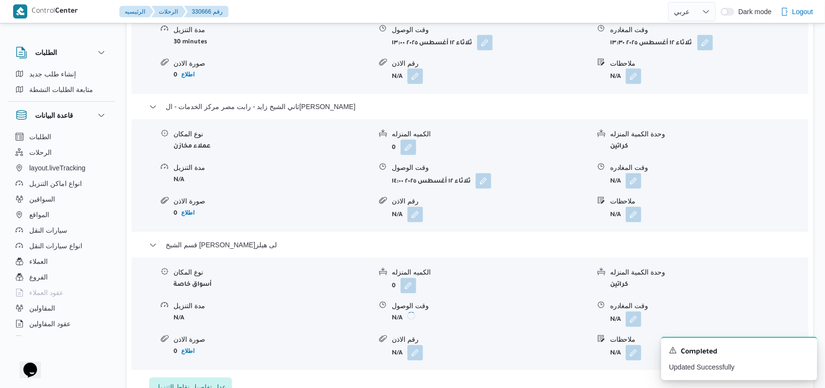
scroll to position [1364, 0]
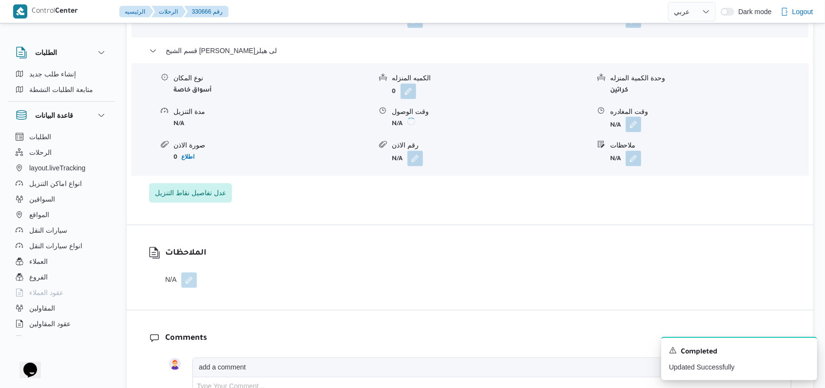
click at [641, 116] on button "button" at bounding box center [634, 124] width 16 height 16
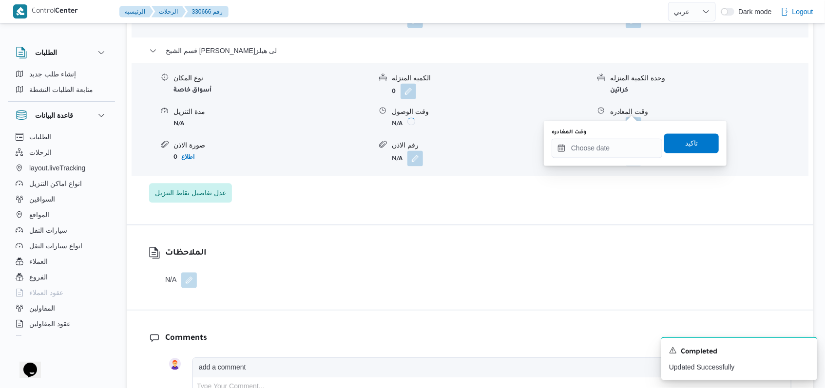
click at [622, 136] on div "وقت المغادره" at bounding box center [606, 133] width 111 height 8
click at [622, 148] on input "وقت المغادره" at bounding box center [606, 147] width 111 height 19
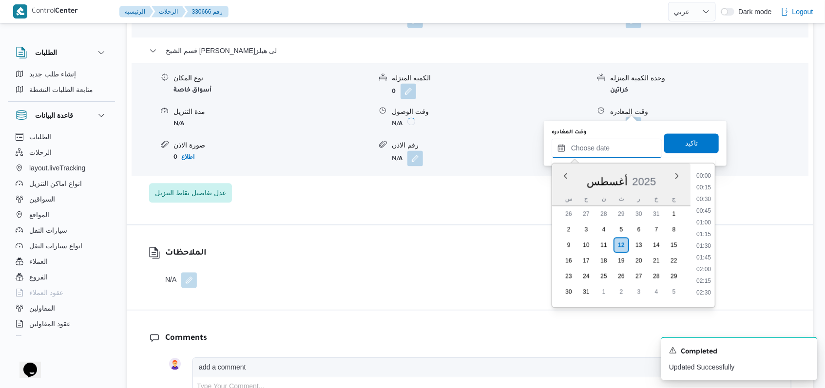
scroll to position [705, 0]
click at [706, 240] on li "16:30" at bounding box center [703, 243] width 22 height 10
type input "١٢/٠٨/٢٠٢٥ ١٦:٣٠"
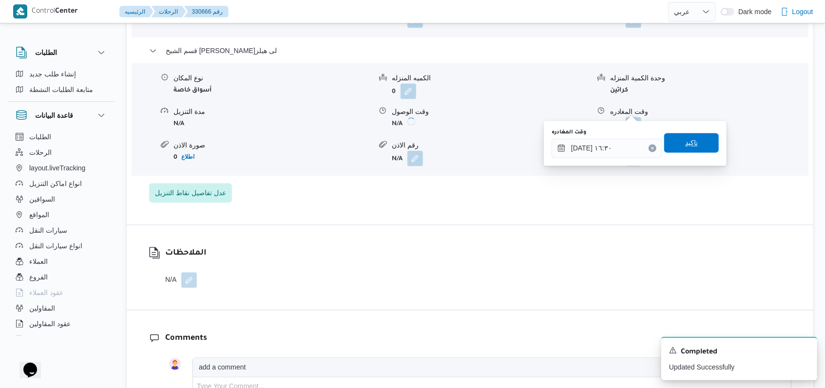
click at [691, 148] on span "تاكيد" at bounding box center [691, 142] width 55 height 19
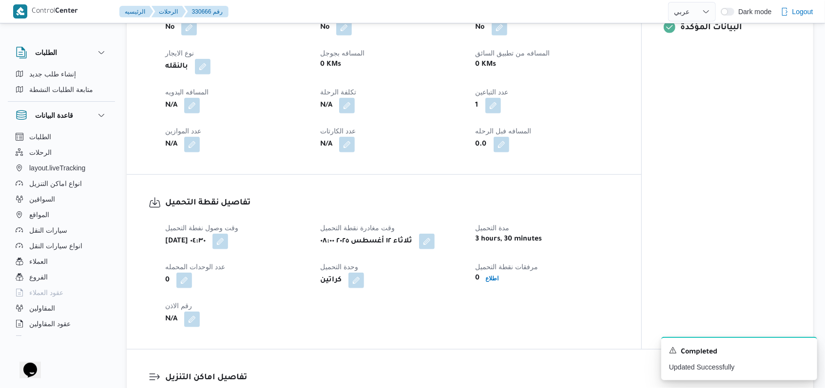
scroll to position [455, 0]
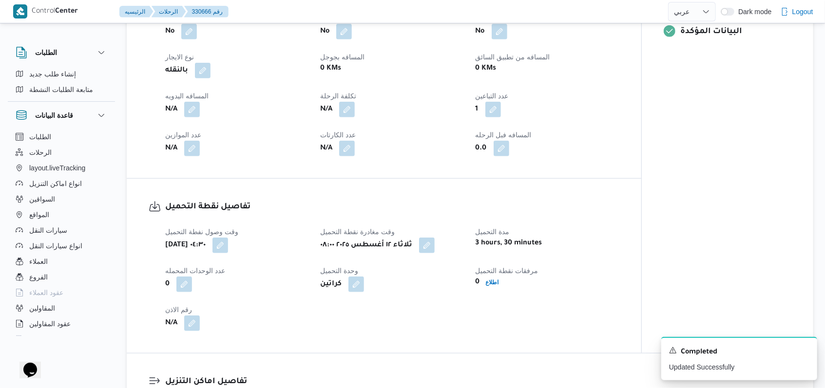
click at [199, 102] on div "N/A" at bounding box center [236, 110] width 145 height 18
click at [195, 101] on button "button" at bounding box center [192, 109] width 16 height 16
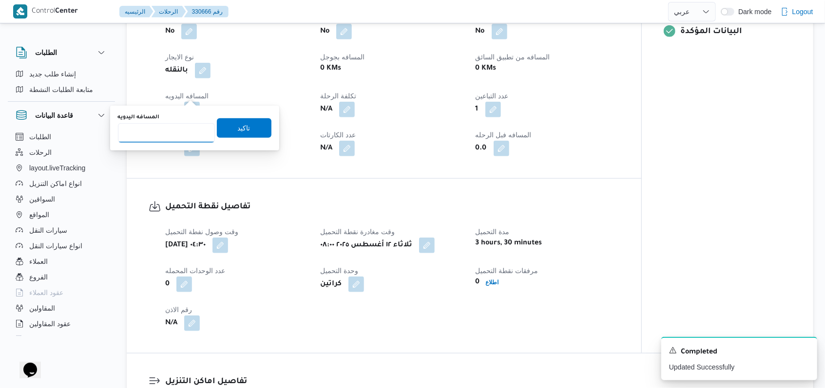
click at [182, 128] on input "المسافه اليدويه" at bounding box center [166, 132] width 97 height 19
type input "120"
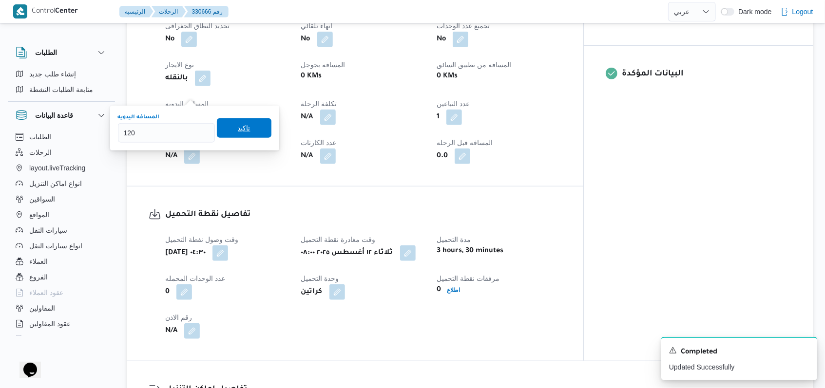
click at [239, 125] on span "تاكيد" at bounding box center [244, 128] width 13 height 12
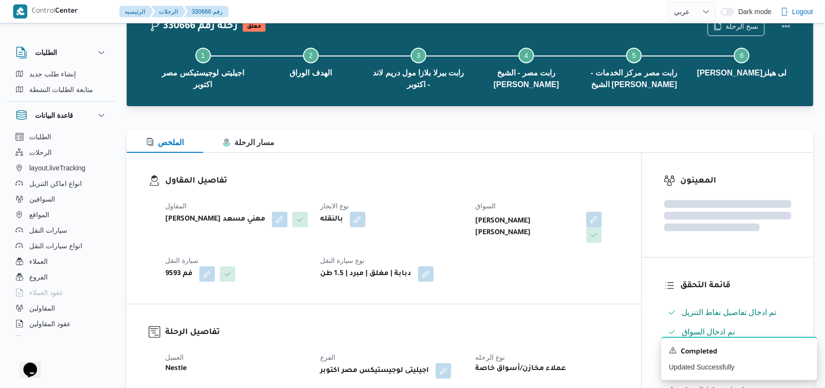
scroll to position [0, 0]
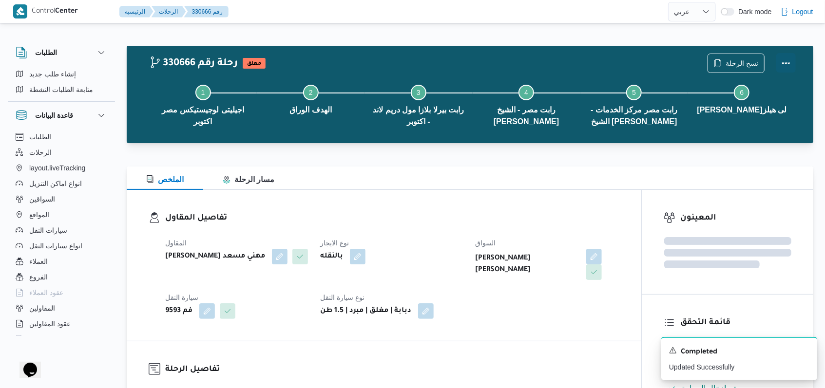
click at [786, 63] on button "Actions" at bounding box center [785, 62] width 19 height 19
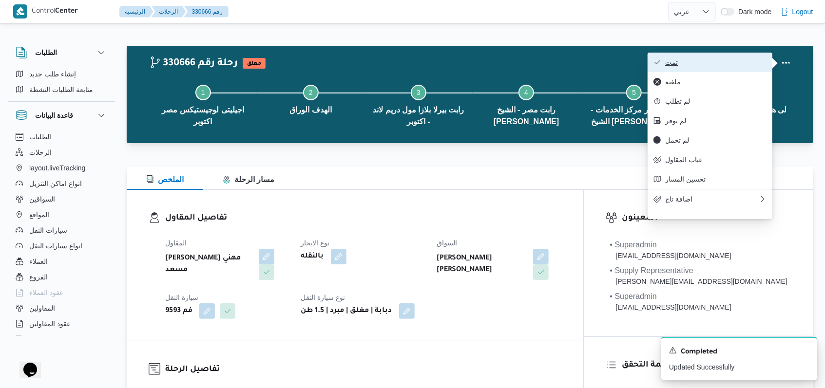
click at [752, 61] on span "تمت" at bounding box center [715, 62] width 101 height 8
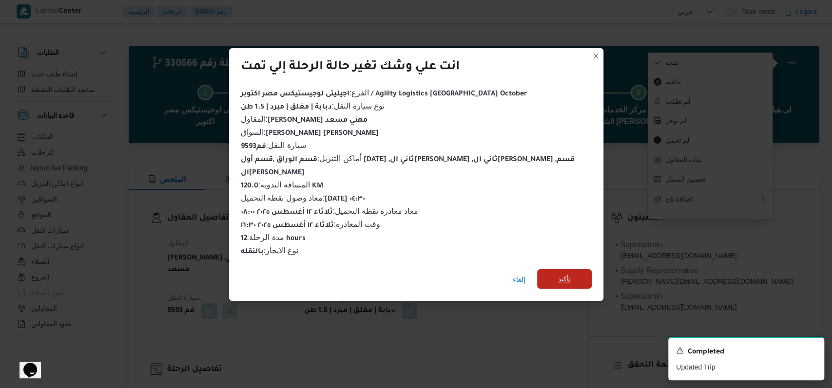
click at [556, 269] on span "تأكيد" at bounding box center [564, 278] width 55 height 19
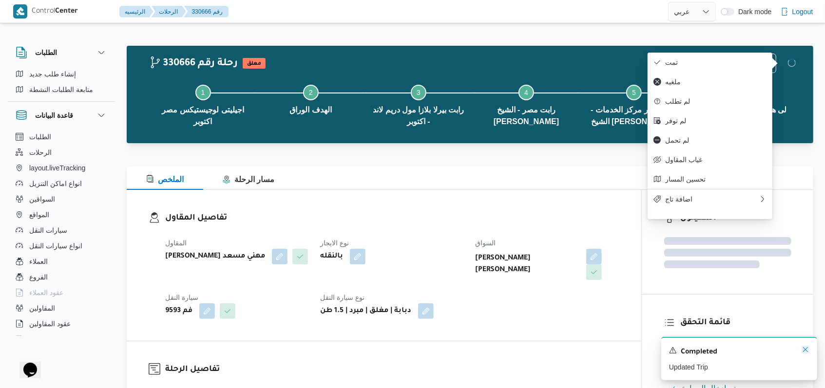
click at [806, 352] on icon "Dismiss toast" at bounding box center [805, 350] width 8 height 8
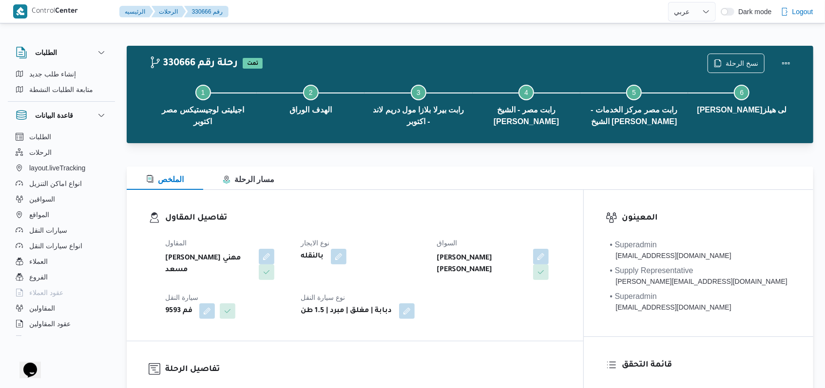
click at [419, 207] on div "تفاصيل المقاول المقاول راجح ضبع مهني مسعد نوع الايجار بالنقله السواق احمد سمير …" at bounding box center [355, 265] width 456 height 151
select select "ar"
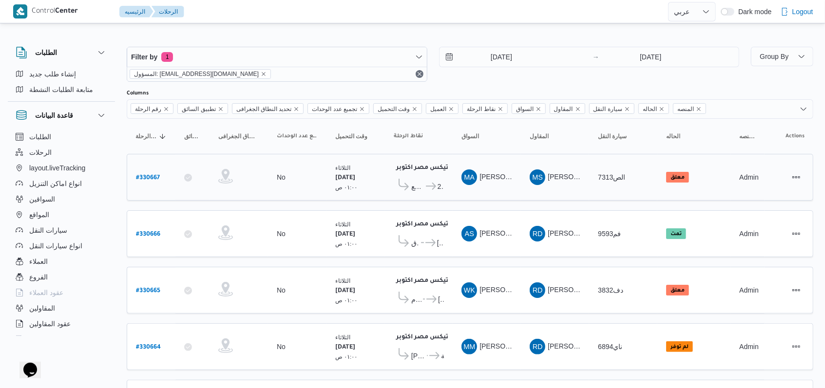
click at [136, 175] on b "# 330667" at bounding box center [148, 178] width 24 height 7
select select "ar"
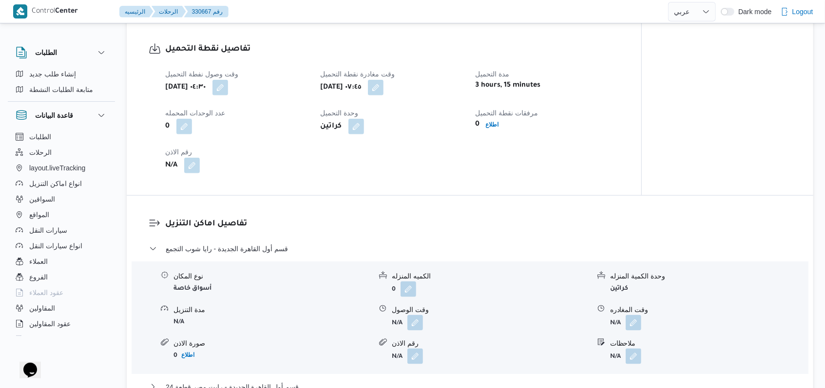
scroll to position [649, 0]
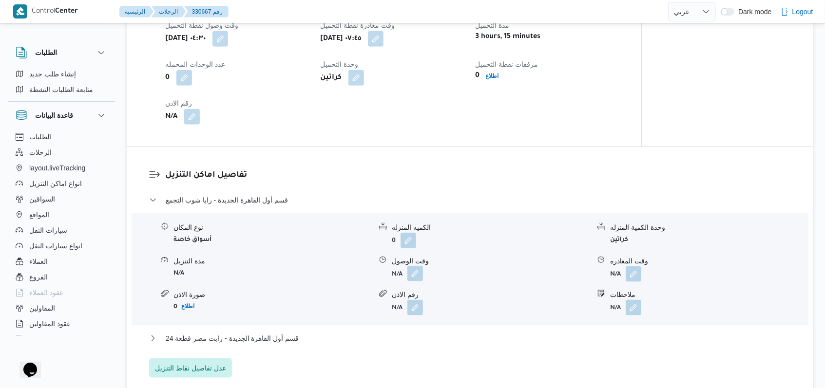
click at [413, 272] on button "button" at bounding box center [415, 274] width 16 height 16
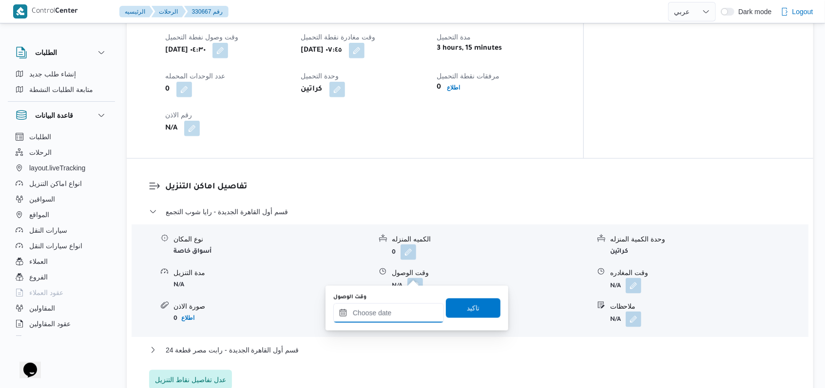
click at [390, 313] on input "وقت الوصول" at bounding box center [388, 312] width 111 height 19
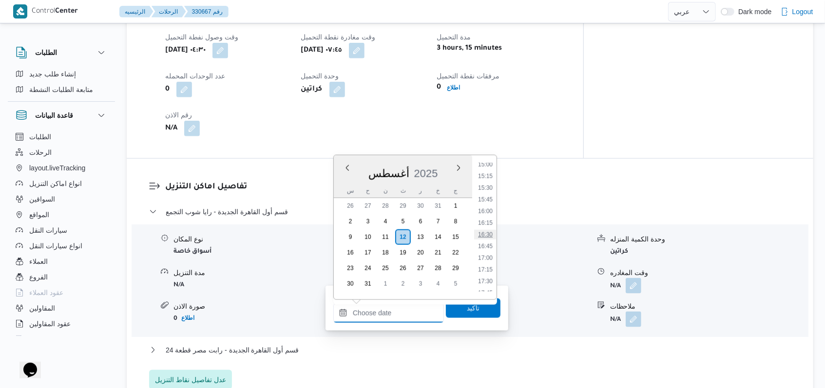
scroll to position [445, 0]
click at [490, 180] on li "09:45" at bounding box center [485, 179] width 22 height 10
type input "١٢/٠٨/٢٠٢٥ ٠٩:٤٥"
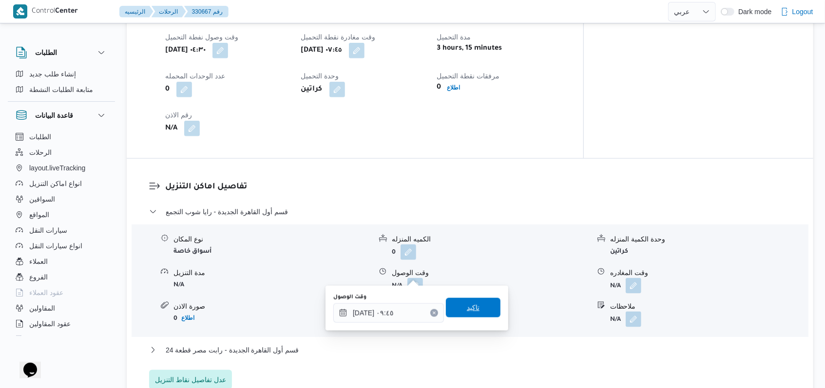
click at [474, 306] on span "تاكيد" at bounding box center [473, 307] width 55 height 19
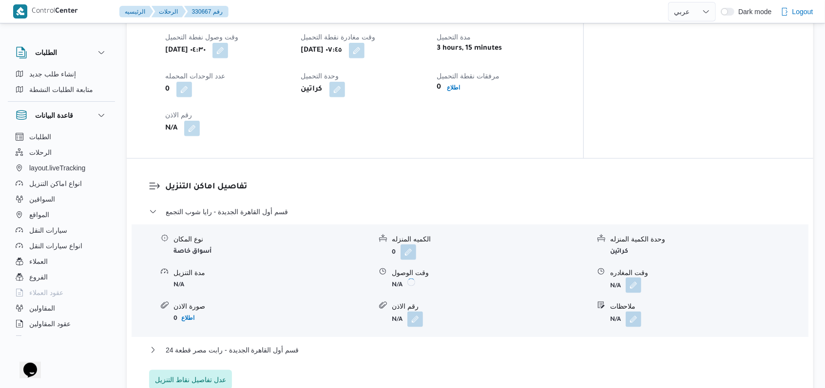
click at [633, 278] on button "button" at bounding box center [634, 286] width 16 height 16
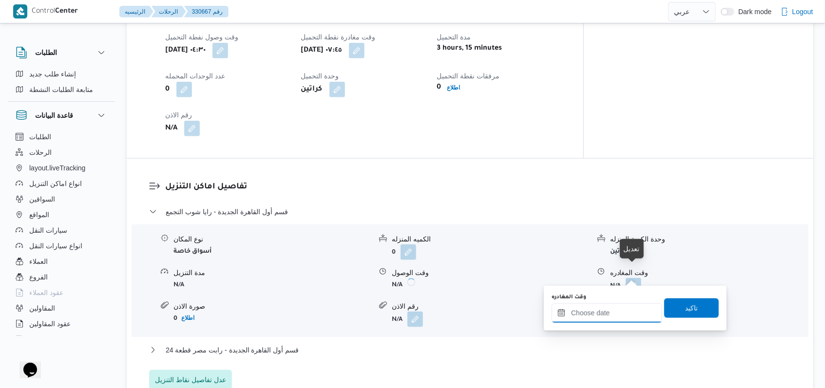
click at [612, 316] on input "وقت المغادره" at bounding box center [606, 312] width 111 height 19
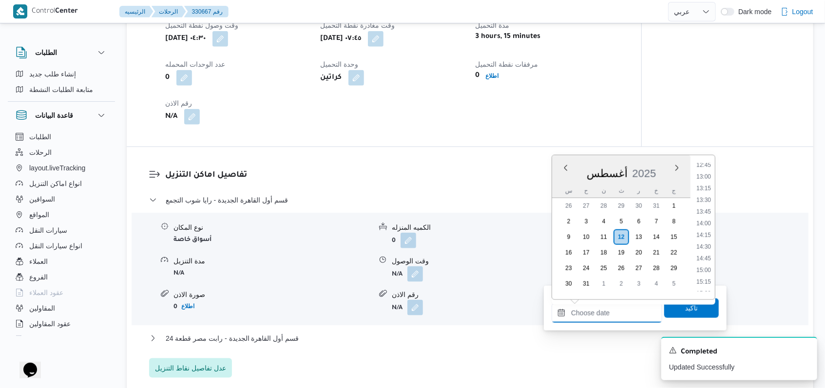
scroll to position [510, 0]
click at [700, 219] on li "12:00" at bounding box center [703, 219] width 22 height 10
type input "١٢/٠٨/٢٠٢٥ ١٢:٠٠"
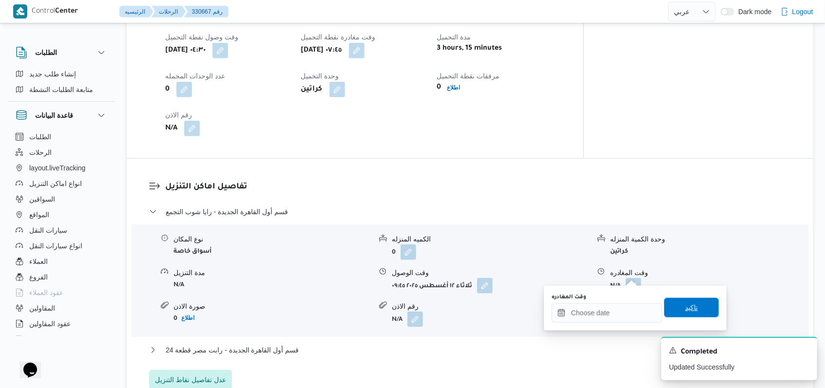
click at [685, 307] on span "تاكيد" at bounding box center [691, 308] width 13 height 12
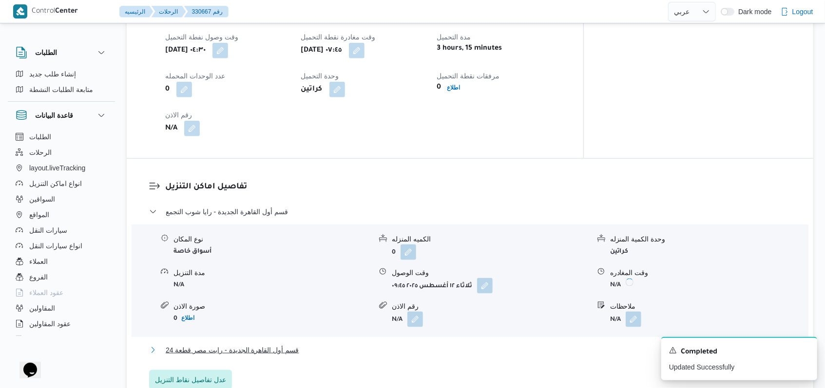
click at [255, 344] on span "قسم أول القاهرة الجديدة - رابت مصر قطعة 24" at bounding box center [232, 350] width 133 height 12
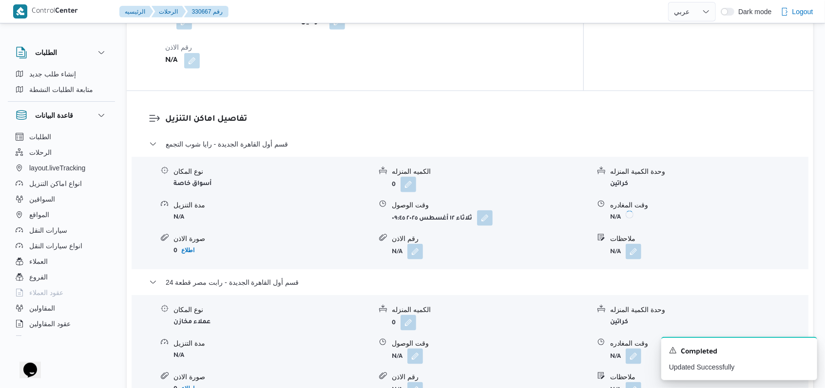
scroll to position [844, 0]
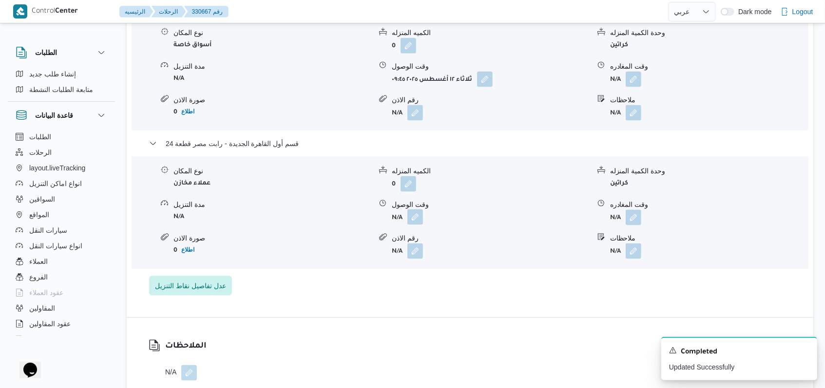
click at [410, 224] on button "button" at bounding box center [415, 217] width 16 height 16
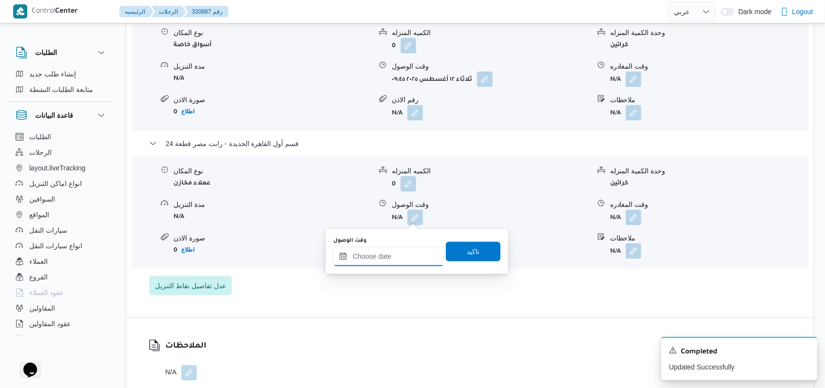
click at [393, 255] on input "وقت الوصول" at bounding box center [388, 256] width 111 height 19
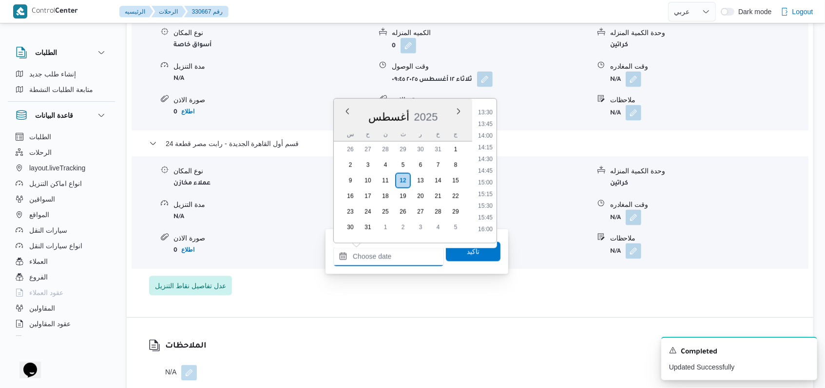
scroll to position [575, 0]
click at [493, 126] on ul "00:00 00:15 00:30 00:45 01:00 01:15 01:30 01:45 02:00 02:15 02:30 02:45 03:00 0…" at bounding box center [485, 171] width 22 height 129
click at [491, 123] on li "12:30" at bounding box center [485, 121] width 22 height 10
type input "١٢/٠٨/٢٠٢٥ ١٢:٣٠"
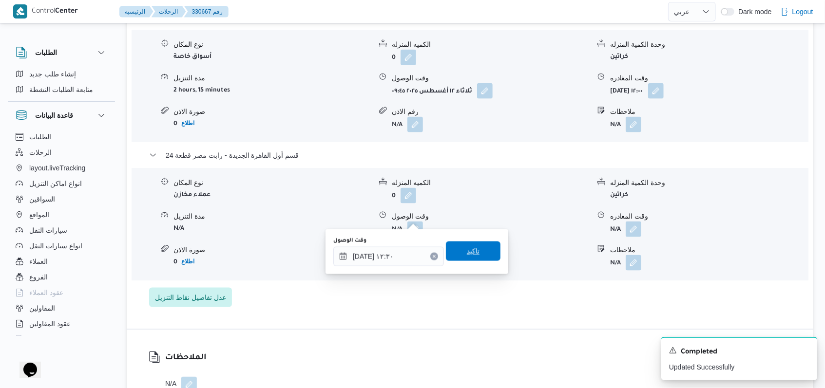
click at [481, 256] on span "تاكيد" at bounding box center [473, 251] width 55 height 19
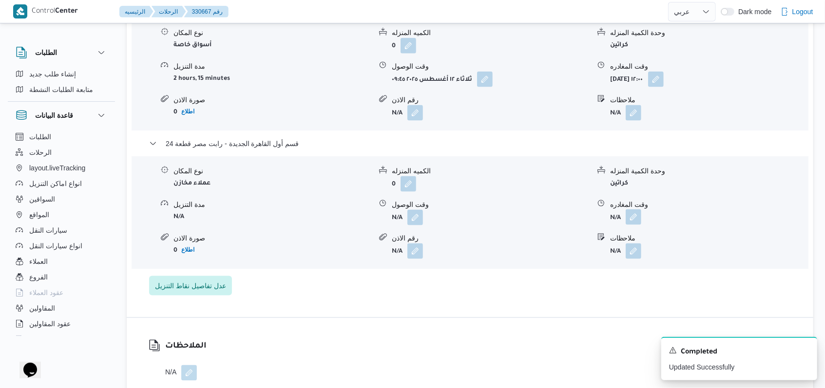
click at [631, 224] on div "نوع المكان عملاء مخازن الكميه المنزله 0 وحدة الكمية المنزله كراتين مدة التنزيل …" at bounding box center [470, 212] width 684 height 111
click at [631, 222] on button "button" at bounding box center [634, 217] width 16 height 16
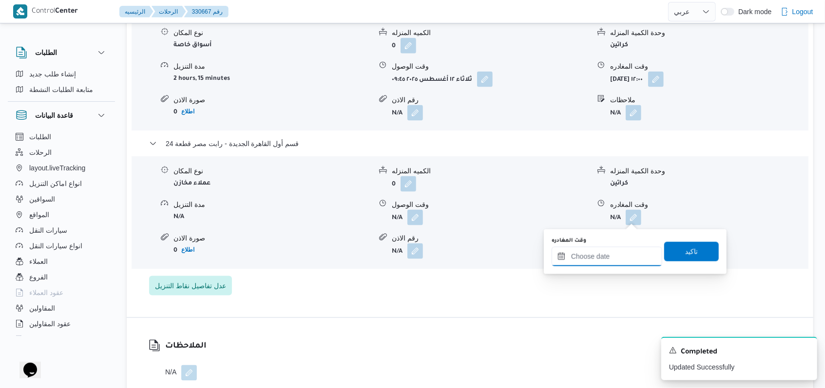
click at [620, 254] on input "وقت المغادره" at bounding box center [606, 256] width 111 height 19
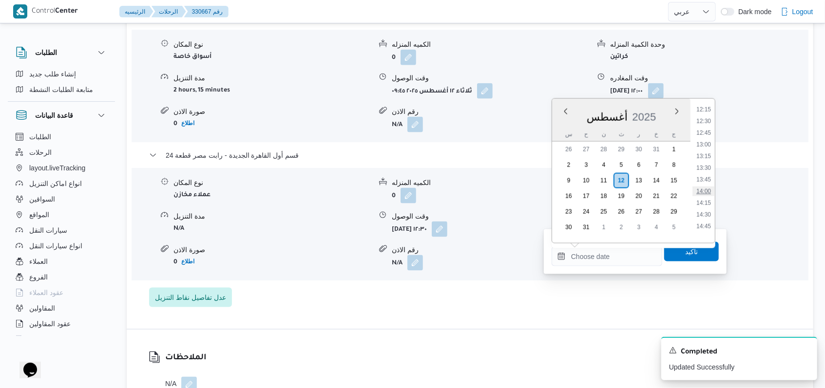
click at [711, 190] on li "14:00" at bounding box center [703, 192] width 22 height 10
type input "١٢/٠٨/٢٠٢٥ ١٤:٠٠"
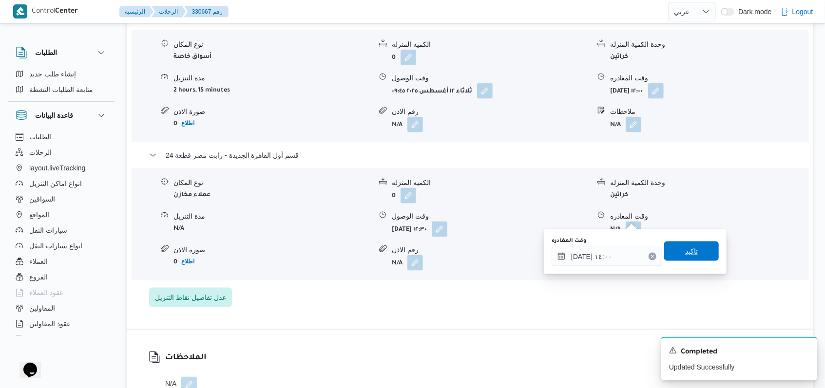
click at [691, 256] on span "تاكيد" at bounding box center [691, 251] width 55 height 19
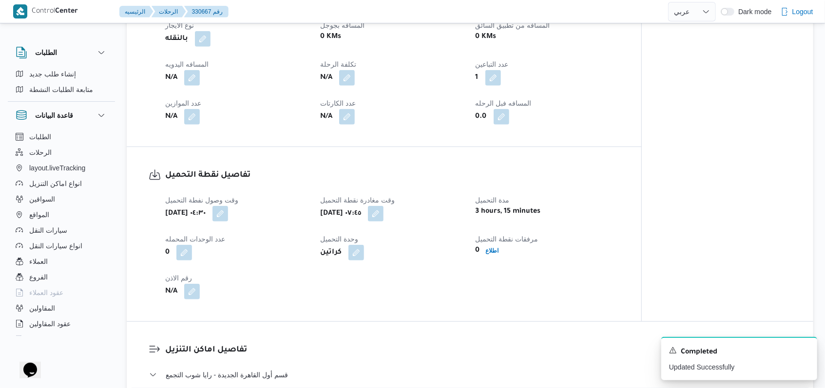
scroll to position [455, 0]
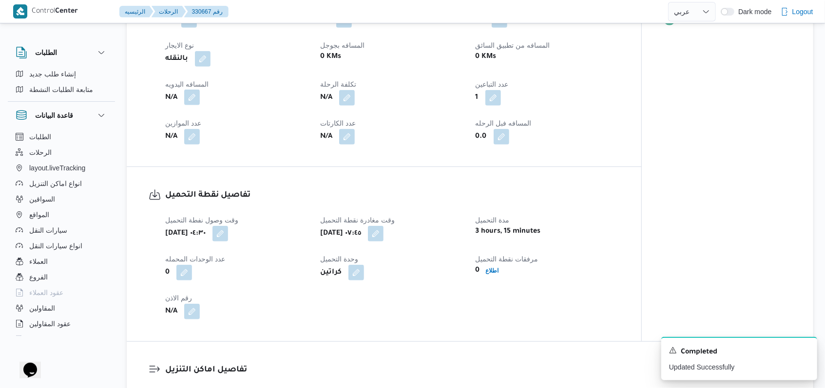
click at [196, 100] on button "button" at bounding box center [192, 98] width 16 height 16
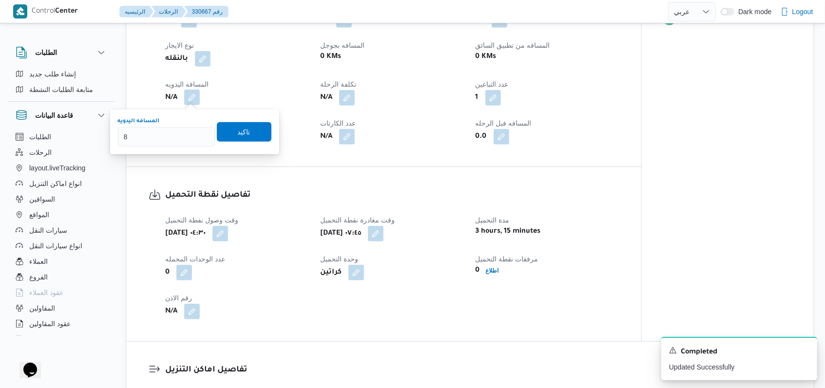
type input "84"
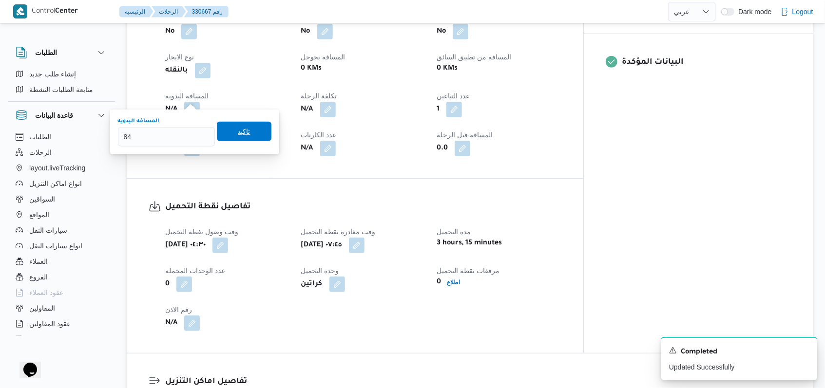
click at [253, 131] on span "تاكيد" at bounding box center [244, 131] width 55 height 19
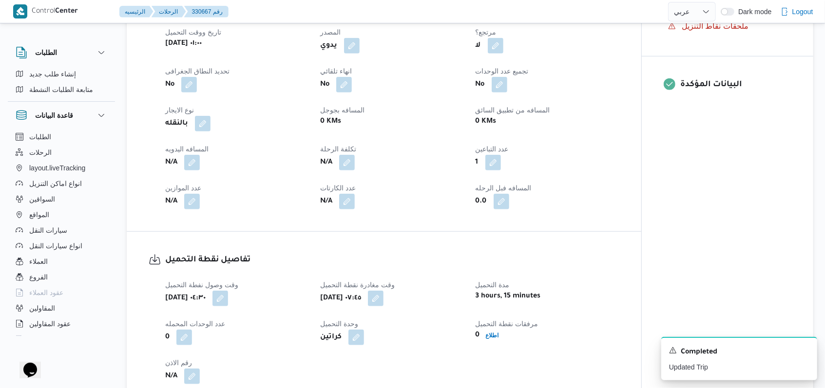
scroll to position [0, 0]
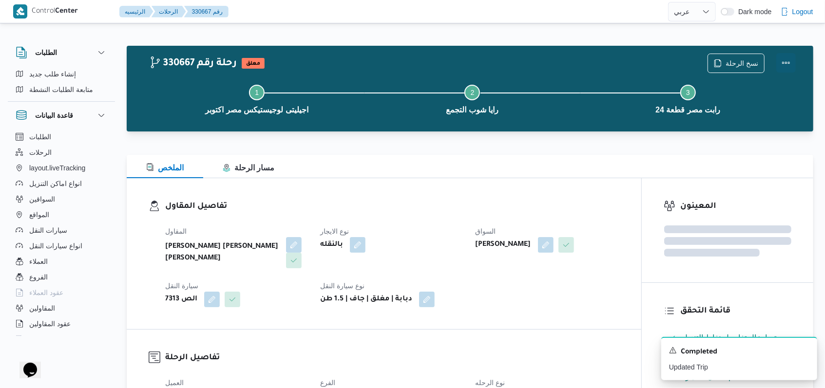
click at [786, 63] on button "Actions" at bounding box center [785, 62] width 19 height 19
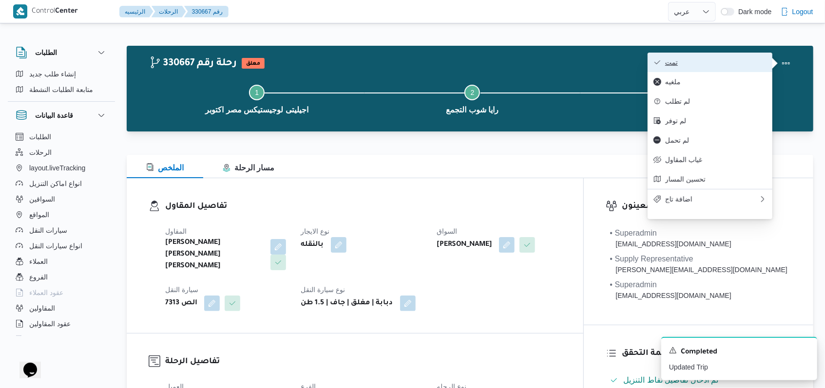
click at [755, 64] on span "تمت" at bounding box center [715, 62] width 101 height 8
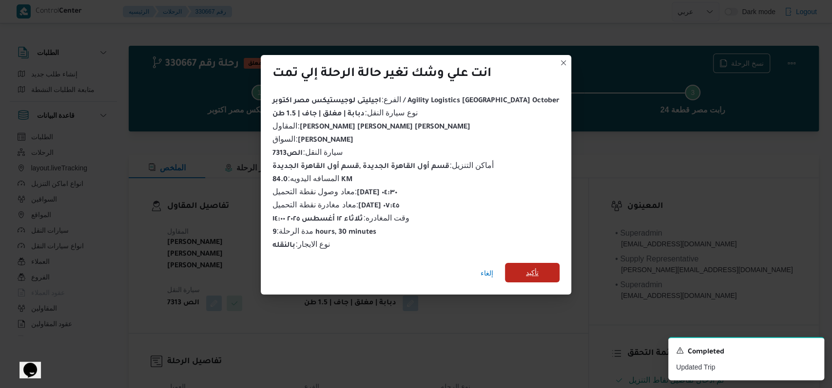
click at [519, 271] on span "تأكيد" at bounding box center [532, 272] width 55 height 19
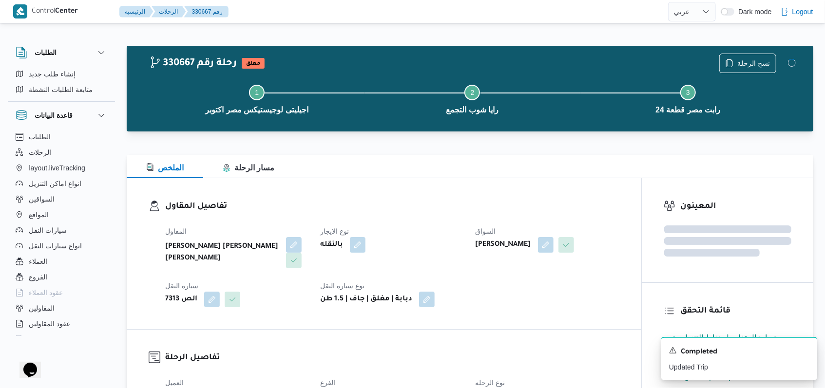
click at [416, 214] on dl "تفاصيل المقاول المقاول محمد صلاح عبد الهادى عبد الحميد نوع الايجار بالنقله السو…" at bounding box center [392, 253] width 454 height 107
select select "ar"
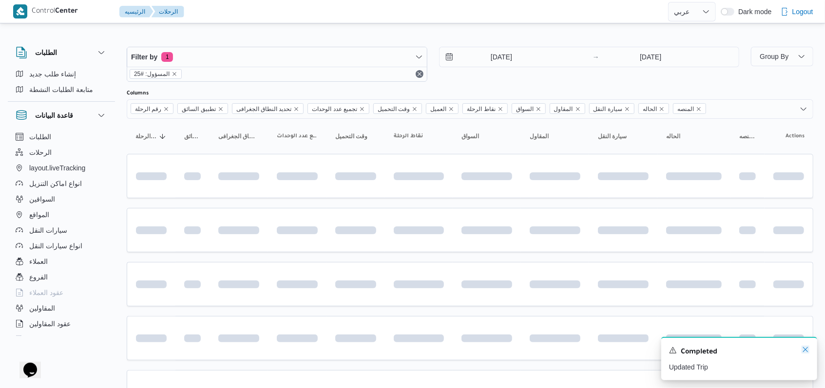
click at [801, 353] on icon "Dismiss toast" at bounding box center [805, 350] width 8 height 8
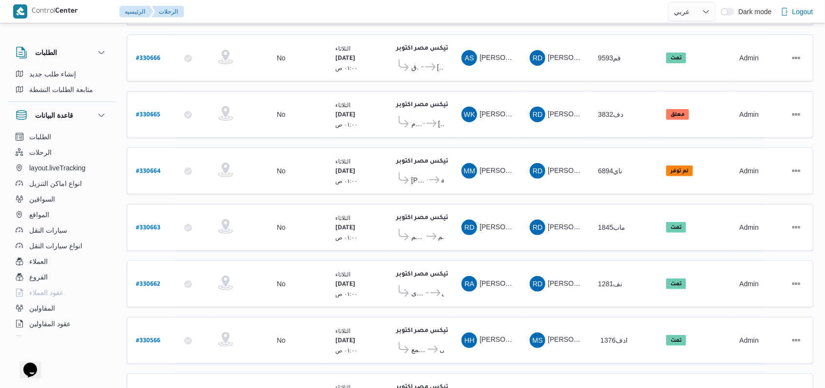
scroll to position [336, 0]
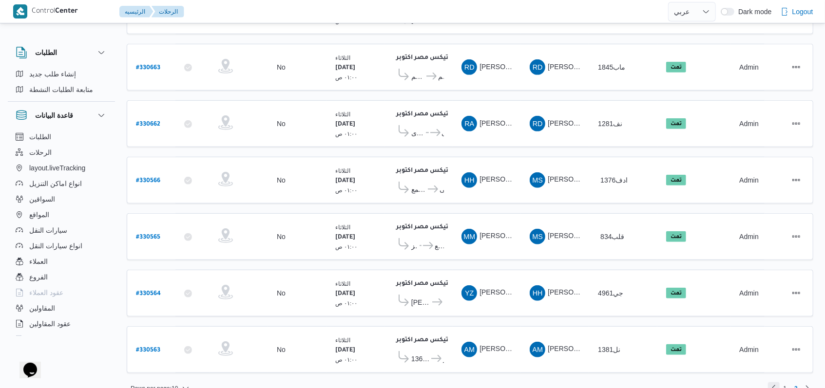
click at [775, 382] on link "Previous page, 1" at bounding box center [774, 388] width 12 height 12
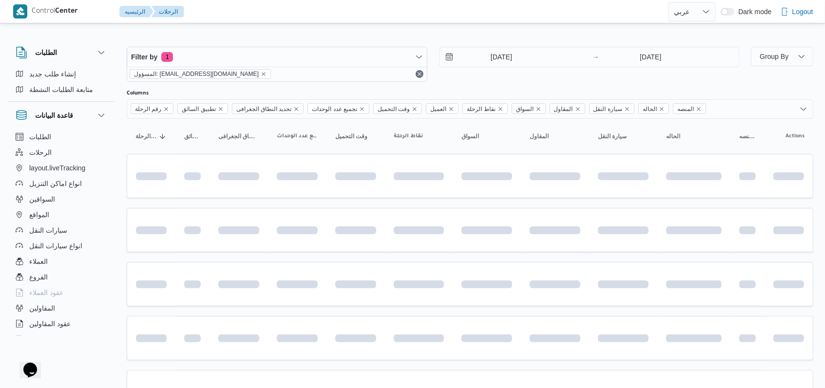
scroll to position [326, 0]
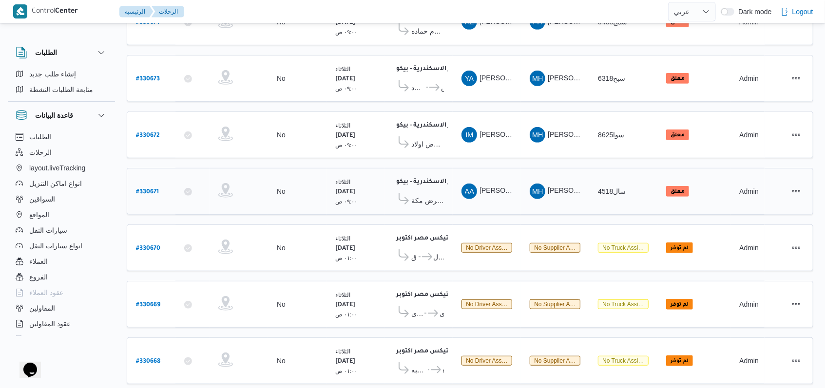
click at [149, 189] on b "# 330671" at bounding box center [147, 192] width 23 height 7
select select "ar"
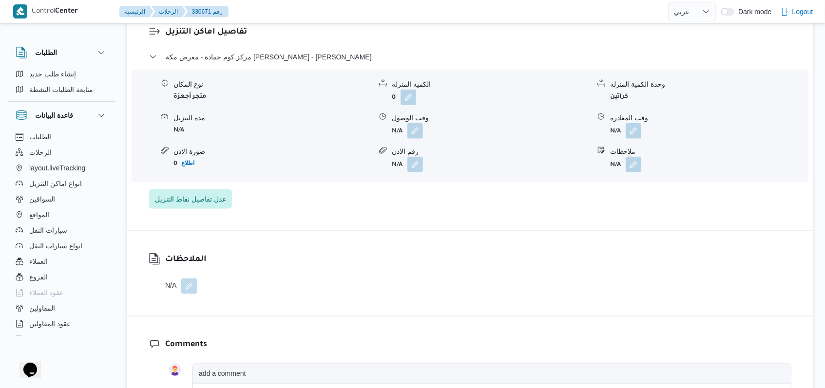
scroll to position [780, 0]
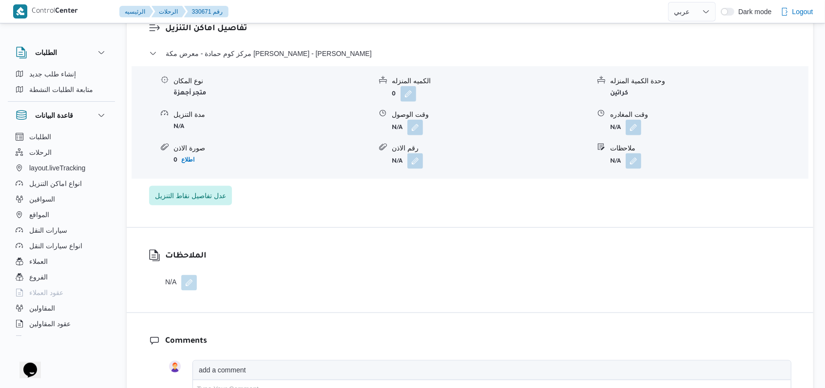
click at [424, 128] on form "N/A" at bounding box center [491, 128] width 198 height 16
click at [402, 156] on span at bounding box center [412, 161] width 20 height 16
click at [424, 135] on div "نوع المكان متجر أجهزة الكميه المنزله 0 وحدة الكمية المنزله كراتين مدة التنزيل N…" at bounding box center [470, 122] width 684 height 111
click at [398, 128] on b "N/A" at bounding box center [397, 128] width 11 height 7
click at [417, 131] on button "button" at bounding box center [415, 127] width 16 height 16
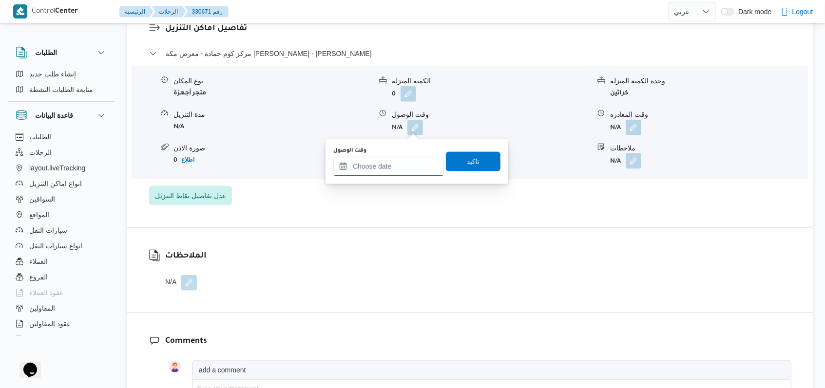
click at [395, 168] on input "وقت الوصول" at bounding box center [388, 166] width 111 height 19
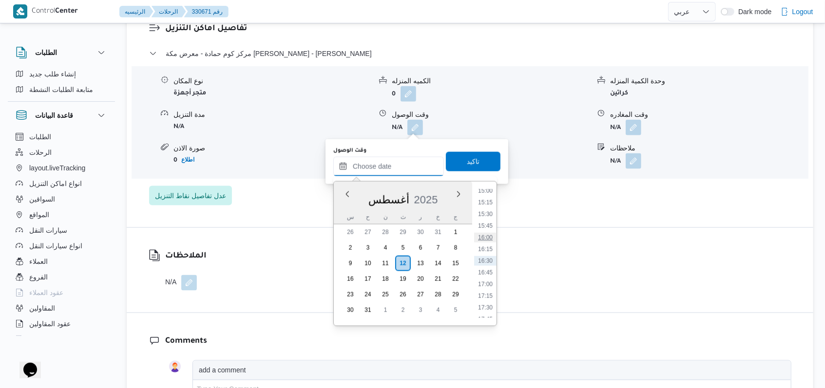
scroll to position [510, 0]
click at [487, 228] on ul "00:00 00:15 00:30 00:45 01:00 01:15 01:30 01:45 02:00 02:15 02:30 02:45 03:00 0…" at bounding box center [485, 254] width 22 height 129
click at [487, 237] on li "11:45" at bounding box center [485, 234] width 22 height 10
type input "١٢/٠٨/٢٠٢٥ ١١:٤٥"
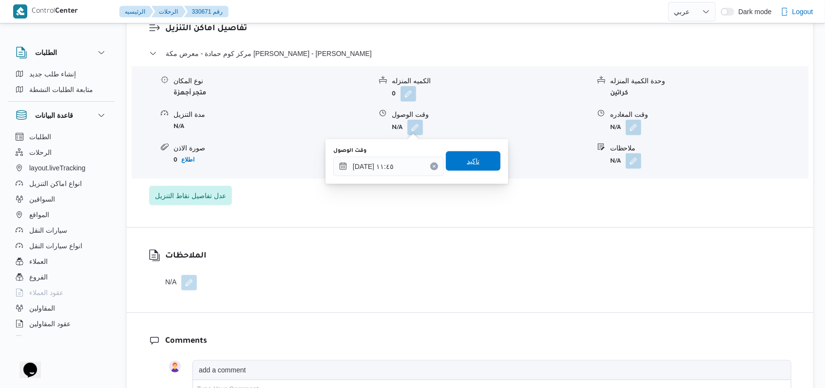
click at [471, 163] on span "تاكيد" at bounding box center [473, 161] width 13 height 12
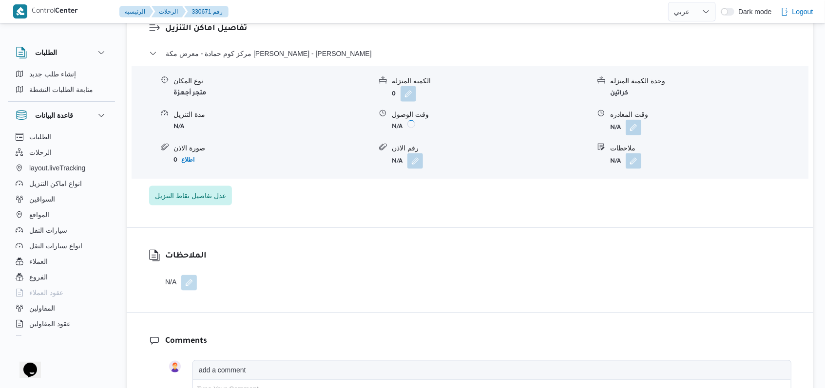
click at [647, 129] on form "N/A" at bounding box center [709, 128] width 198 height 16
click at [634, 128] on button "button" at bounding box center [634, 127] width 16 height 16
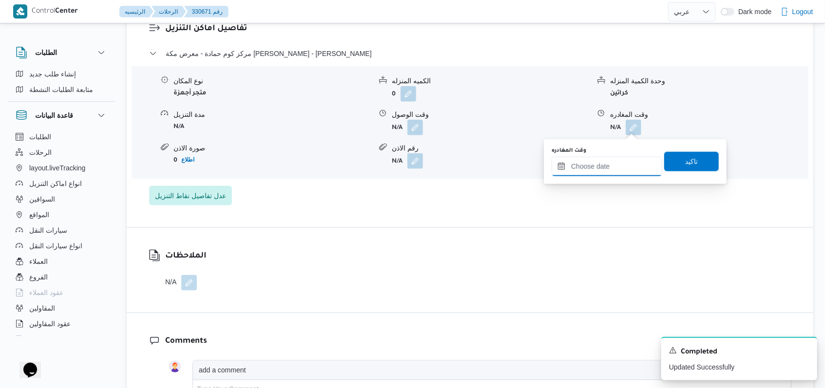
click at [613, 168] on input "وقت المغادره" at bounding box center [606, 166] width 111 height 19
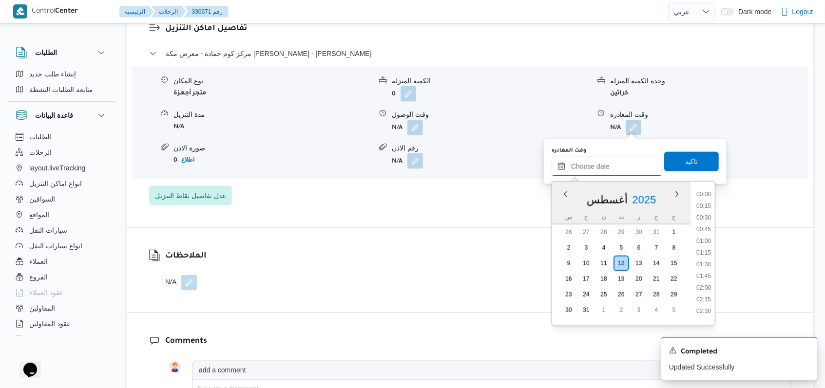
scroll to position [705, 0]
click at [711, 188] on div "Time 00:00 00:15 00:30 00:45 01:00 01:15 01:30 01:45 02:00 02:15 02:30 02:45 03…" at bounding box center [702, 254] width 24 height 144
click at [706, 191] on li "15:00" at bounding box center [703, 191] width 22 height 10
type input "١٢/٠٨/٢٠٢٥ ١٥:٠٠"
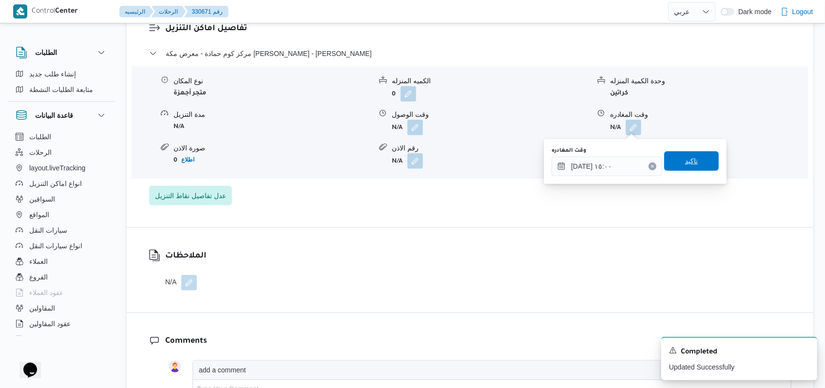
click at [702, 169] on span "تاكيد" at bounding box center [691, 161] width 55 height 19
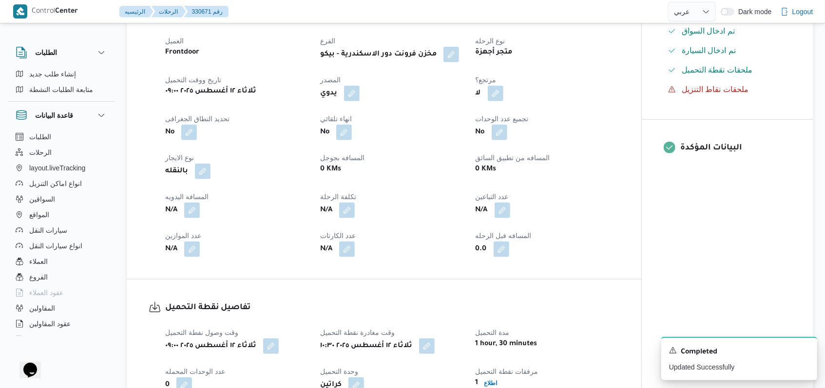
scroll to position [326, 0]
click at [190, 209] on button "button" at bounding box center [192, 211] width 16 height 16
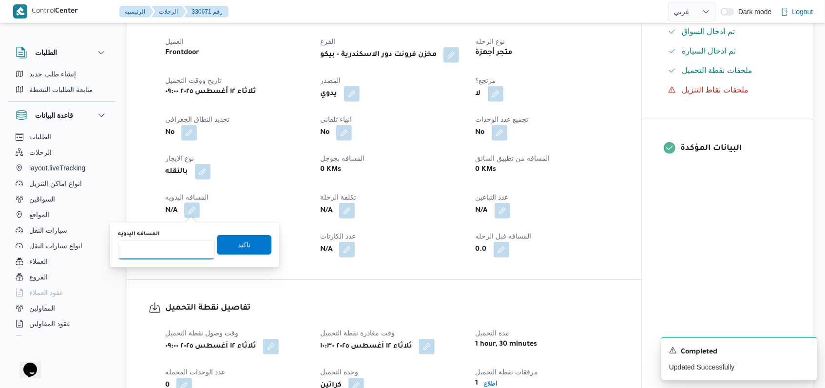
click at [140, 249] on input "المسافه اليدويه" at bounding box center [166, 249] width 97 height 19
type input "87"
click at [238, 245] on span "تاكيد" at bounding box center [244, 245] width 13 height 12
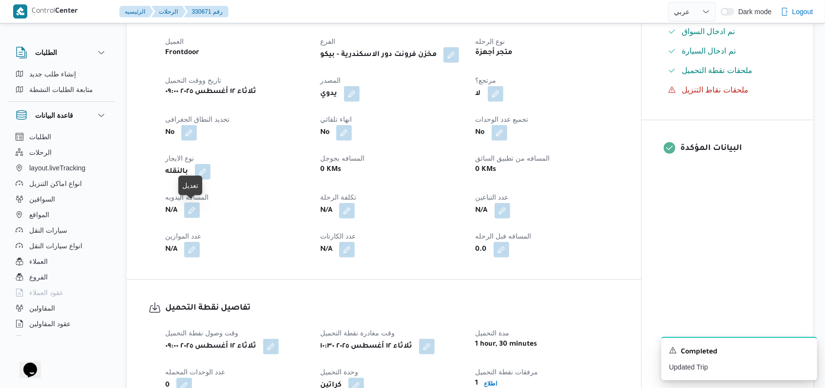
click at [193, 214] on button "button" at bounding box center [192, 211] width 16 height 16
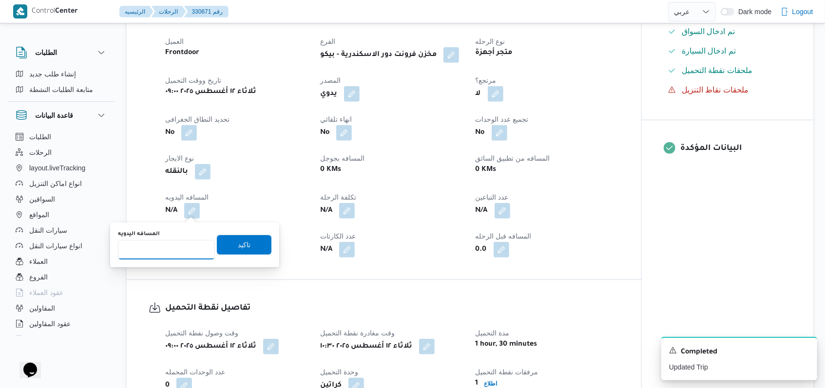
click at [165, 255] on input "المسافه اليدويه" at bounding box center [166, 249] width 97 height 19
type input "125"
click at [239, 239] on span "تاكيد" at bounding box center [244, 245] width 13 height 12
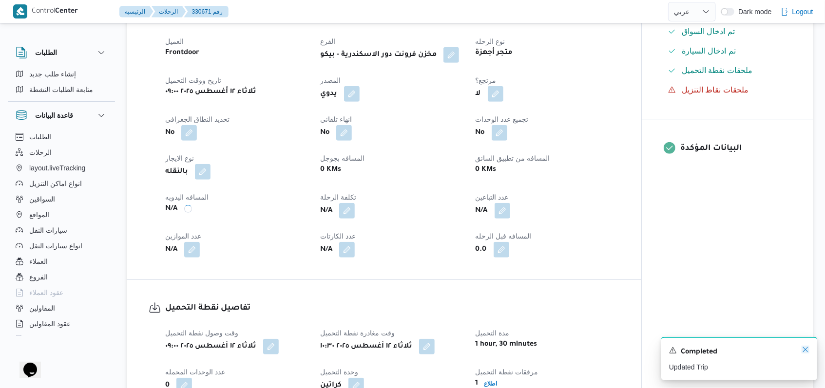
click at [803, 349] on icon "Dismiss toast" at bounding box center [805, 350] width 8 height 8
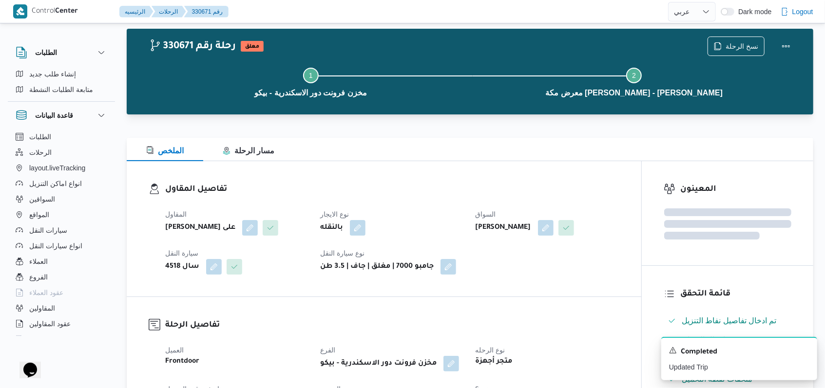
scroll to position [0, 0]
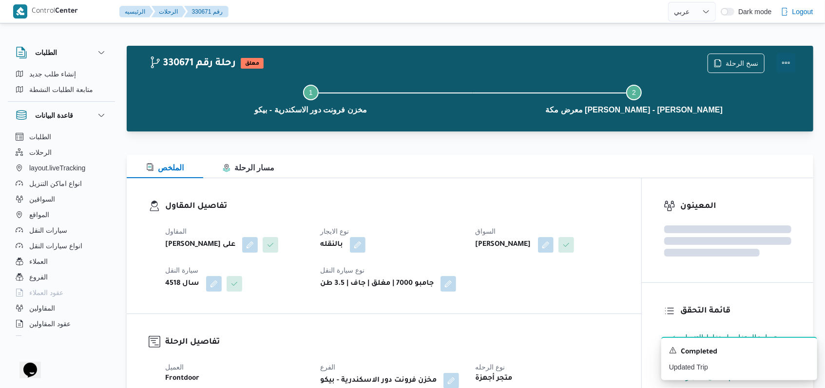
click at [789, 62] on button "Actions" at bounding box center [785, 62] width 19 height 19
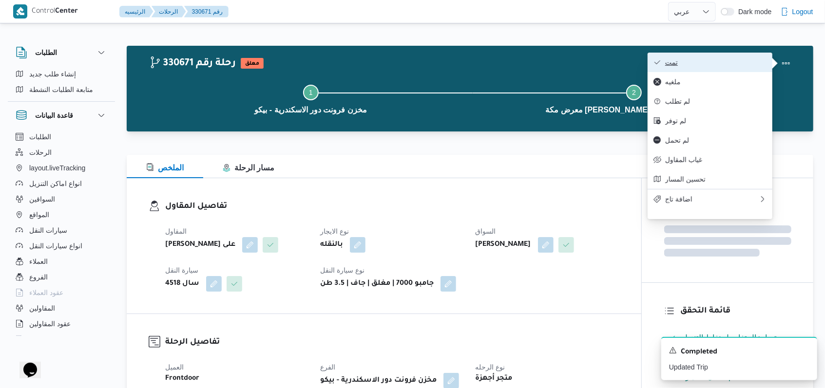
click at [735, 62] on span "تمت" at bounding box center [715, 62] width 101 height 8
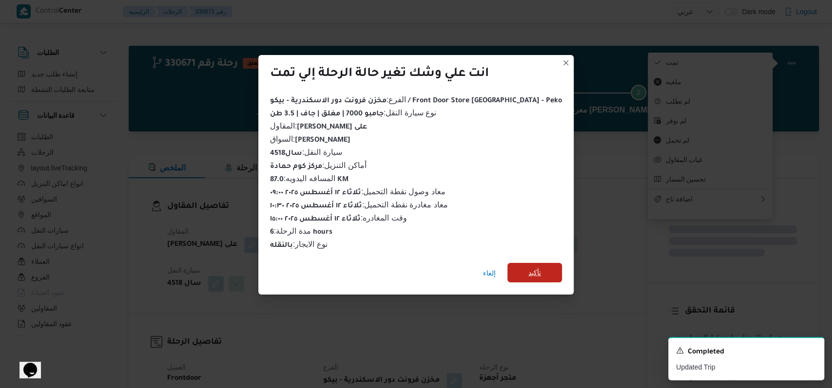
click at [528, 269] on span "تأكيد" at bounding box center [534, 273] width 13 height 12
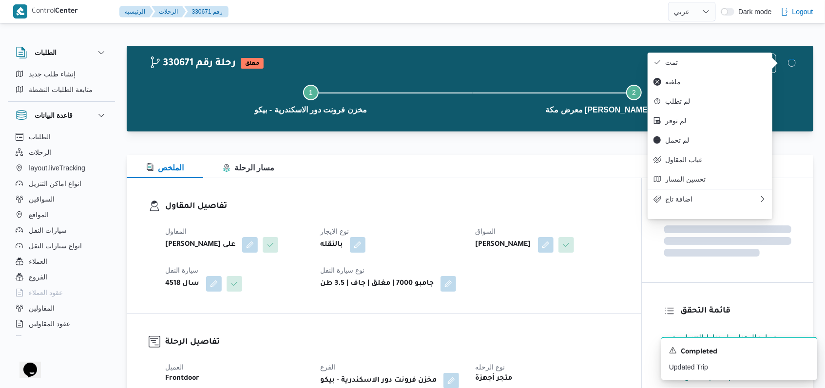
click at [425, 243] on div "بالنقله" at bounding box center [391, 245] width 145 height 18
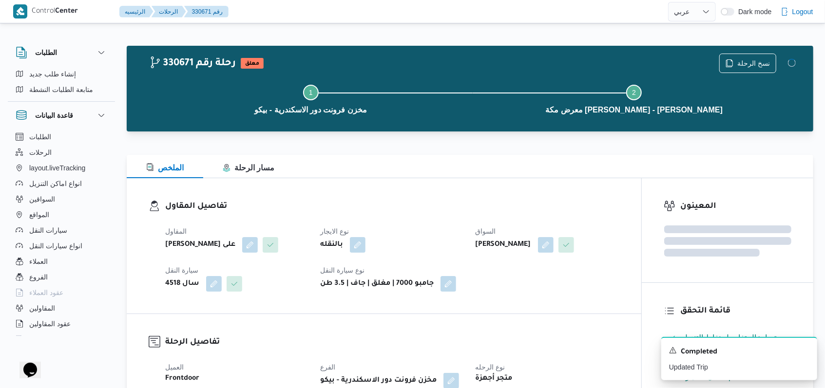
select select "ar"
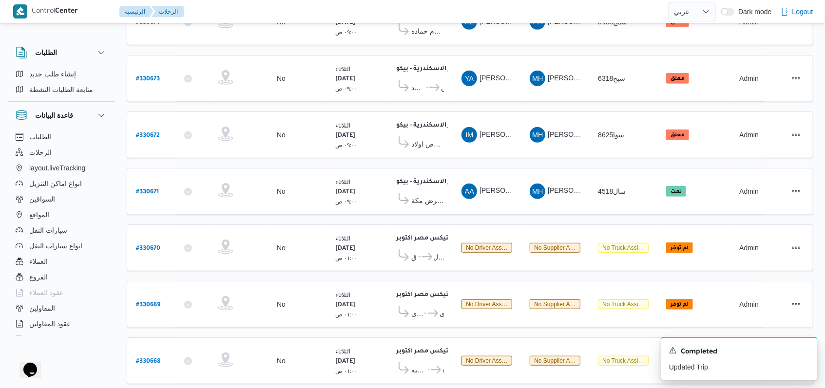
scroll to position [329, 0]
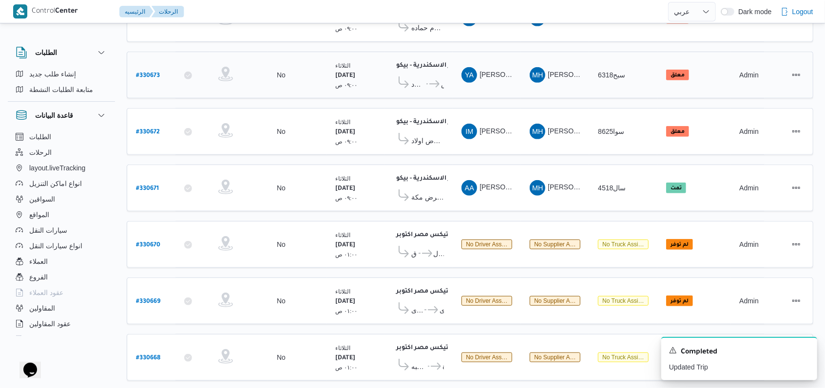
click at [154, 73] on b "# 330673" at bounding box center [148, 76] width 24 height 7
select select "ar"
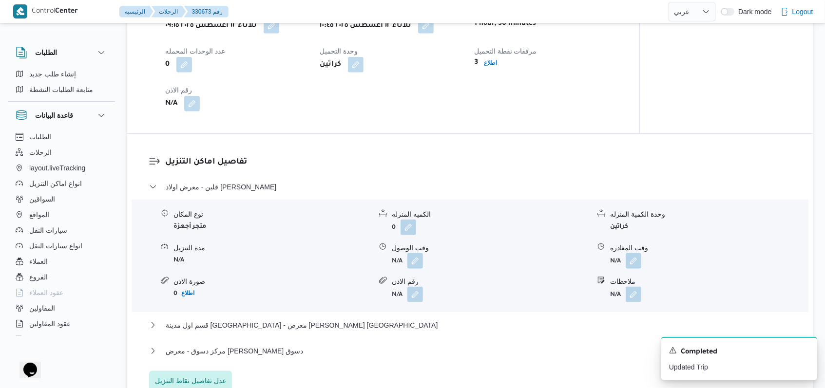
scroll to position [784, 0]
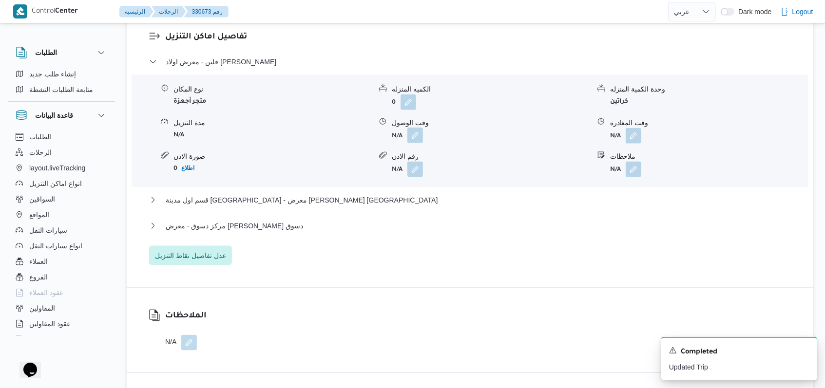
click at [412, 137] on button "button" at bounding box center [415, 136] width 16 height 16
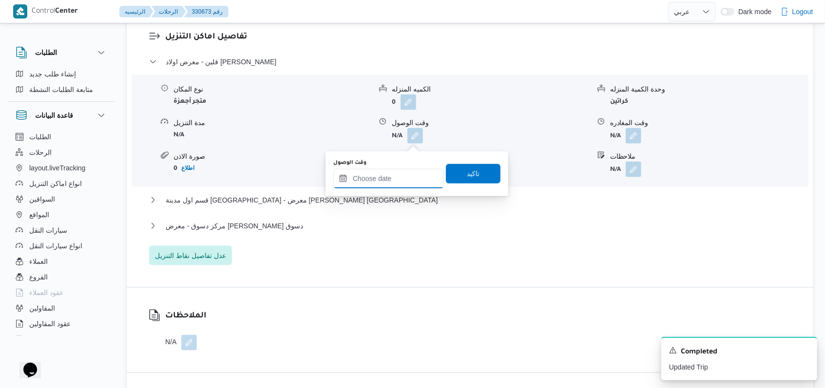
click at [397, 171] on input "وقت الوصول" at bounding box center [388, 178] width 111 height 19
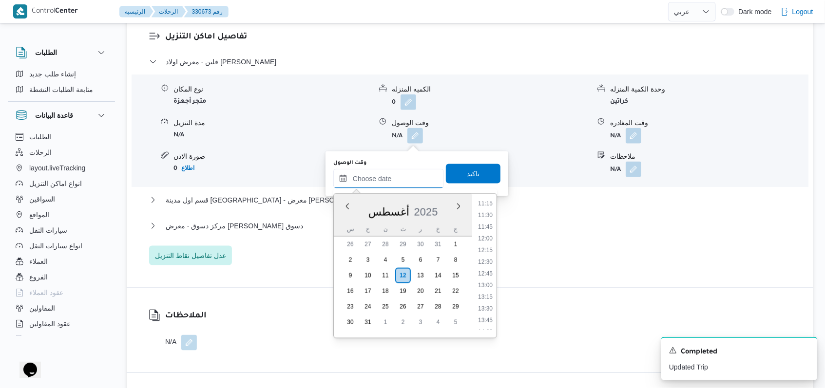
scroll to position [510, 0]
click at [488, 275] on ul "00:00 00:15 00:30 00:45 01:00 01:15 01:30 01:45 02:00 02:15 02:30 02:45 03:00 0…" at bounding box center [485, 266] width 22 height 129
click at [487, 271] on li "12:15" at bounding box center [485, 270] width 22 height 10
type input "١٢/٠٨/٢٠٢٥ ١٢:١٥"
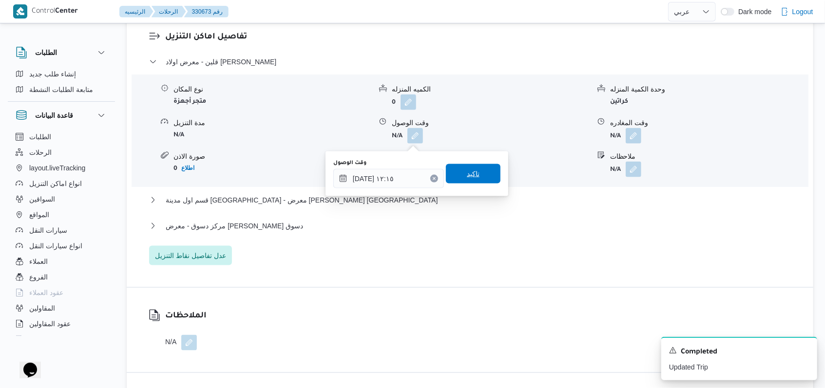
click at [472, 173] on span "تاكيد" at bounding box center [473, 173] width 55 height 19
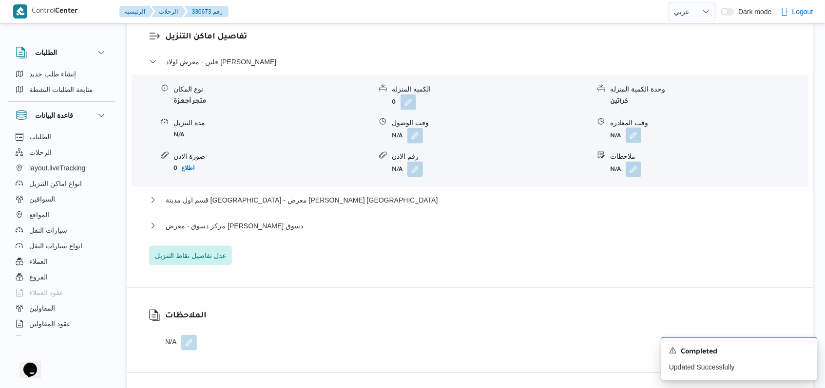
click at [634, 134] on button "button" at bounding box center [634, 136] width 16 height 16
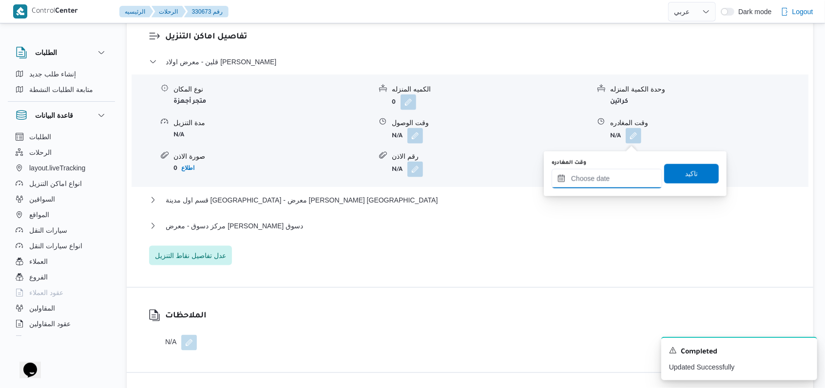
click at [607, 174] on input "وقت المغادره" at bounding box center [606, 178] width 111 height 19
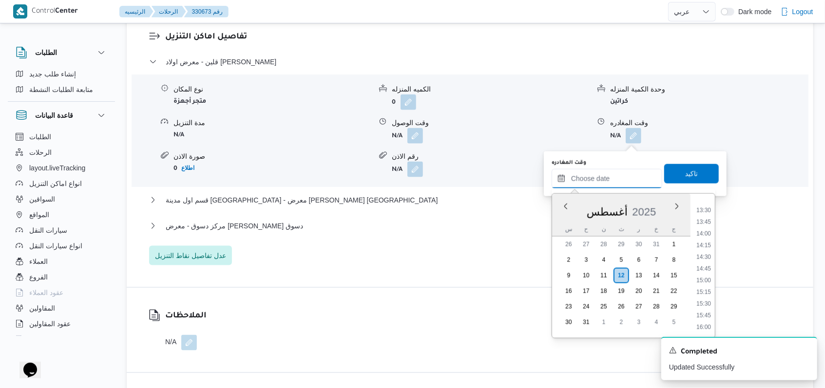
scroll to position [575, 0]
click at [710, 260] on li "13:30" at bounding box center [703, 263] width 22 height 10
type input "١٢/٠٨/٢٠٢٥ ١٣:٣٠"
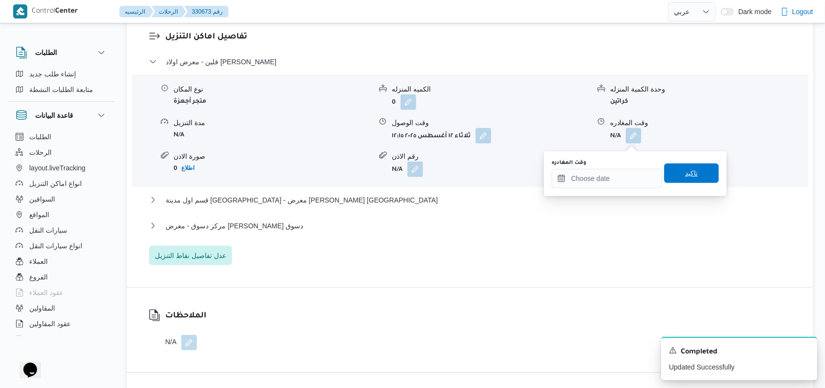
click at [700, 176] on span "تاكيد" at bounding box center [691, 173] width 55 height 19
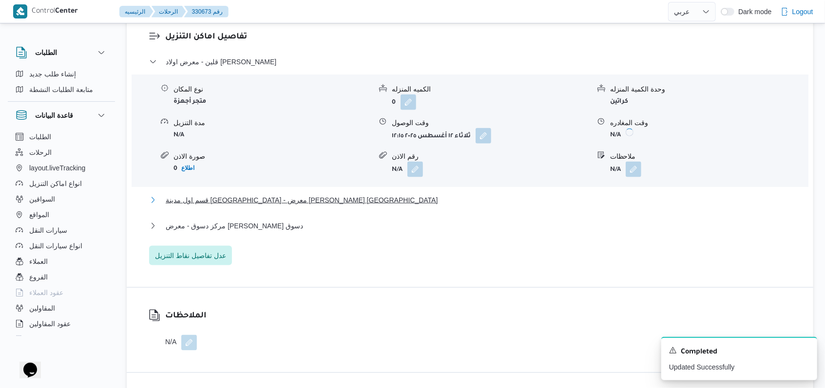
click at [275, 206] on span "قسم اول مدينة كفر الشيخ - معرض محمود كامل كفر الشيخ" at bounding box center [302, 200] width 272 height 12
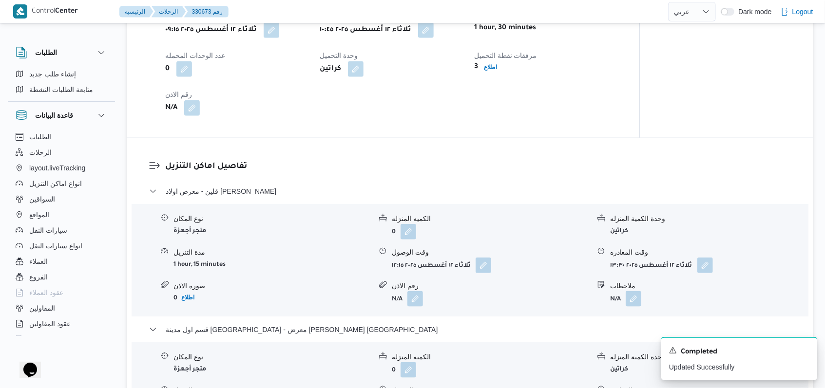
scroll to position [589, 0]
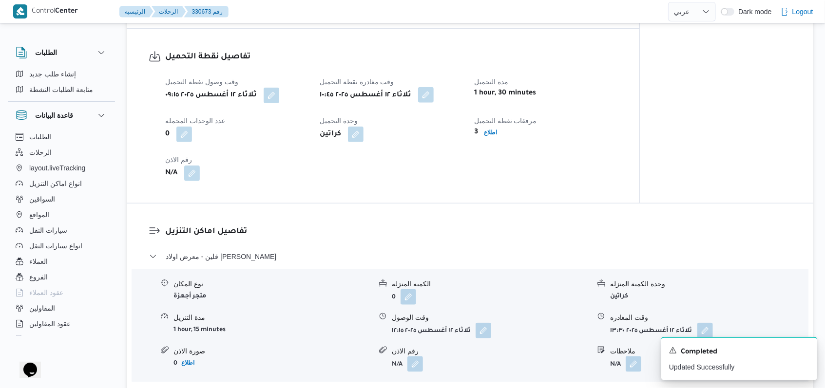
click at [425, 103] on button "button" at bounding box center [426, 95] width 16 height 16
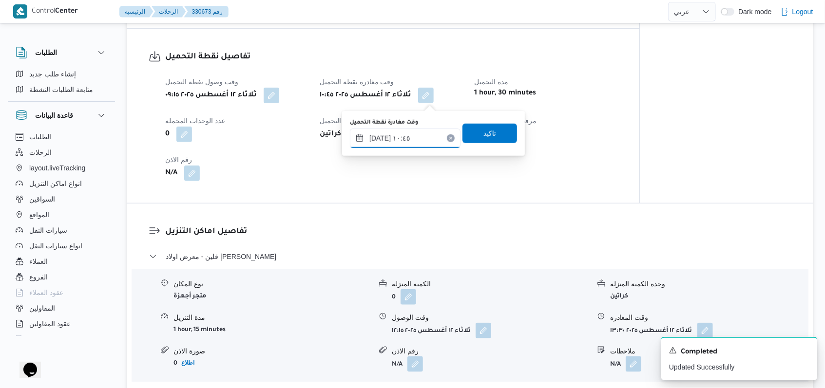
click at [421, 130] on input "١٢/٠٨/٢٠٢٥ ١٠:٤٥" at bounding box center [405, 138] width 111 height 19
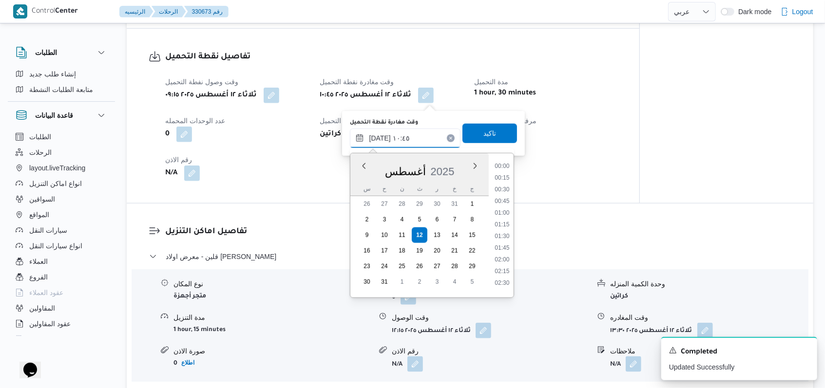
scroll to position [436, 0]
click at [493, 212] on li "10:15" at bounding box center [502, 210] width 22 height 10
type input "١٢/٠٨/٢٠٢٥ ١٠:١٥"
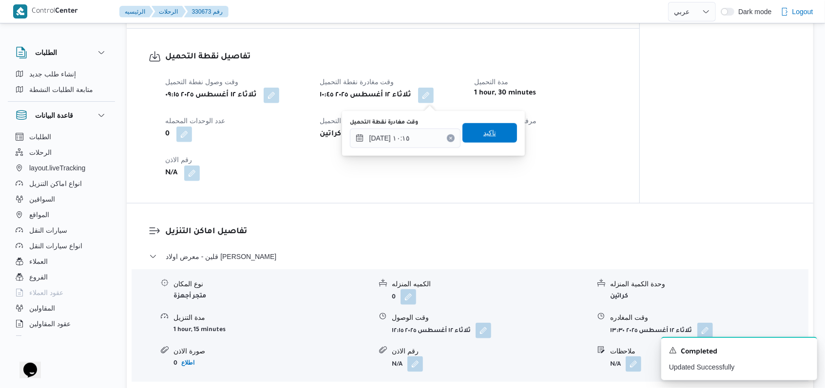
click at [470, 129] on span "تاكيد" at bounding box center [489, 132] width 55 height 19
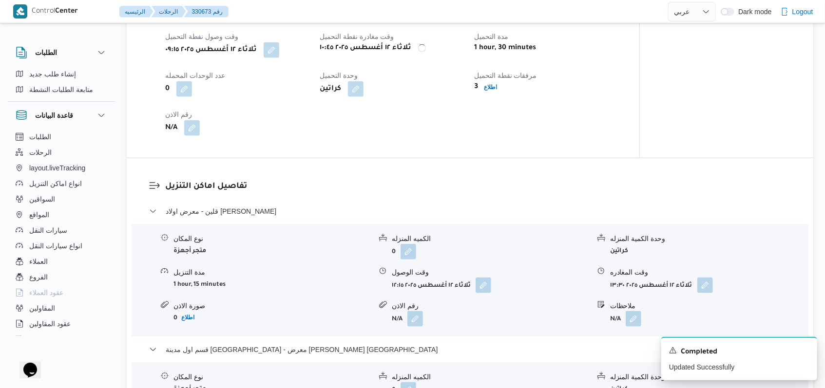
scroll to position [654, 0]
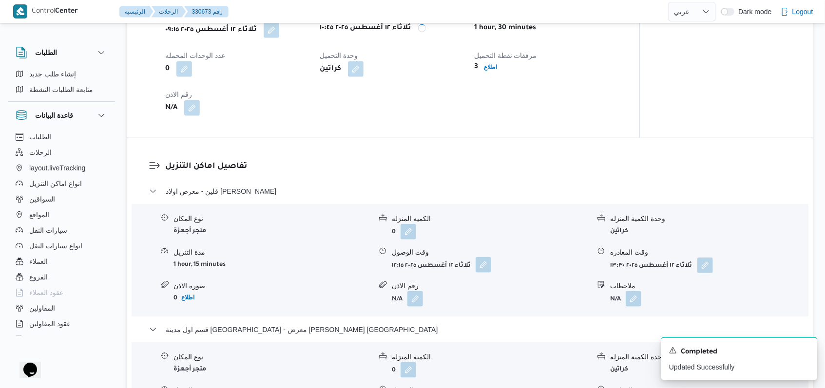
click at [483, 273] on button "button" at bounding box center [483, 265] width 16 height 16
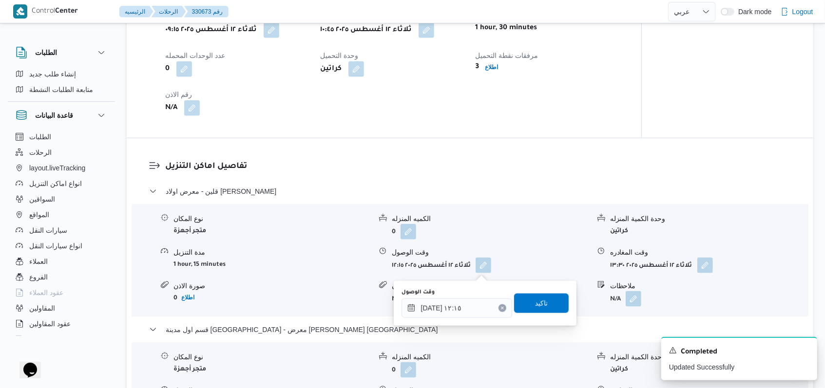
click at [476, 298] on div "وقت الوصول ١٢/٠٨/٢٠٢٥ ١٢:١٥" at bounding box center [456, 303] width 111 height 29
click at [476, 306] on input "١٢/٠٨/٢٠٢٥ ١٢:١٥" at bounding box center [456, 308] width 111 height 19
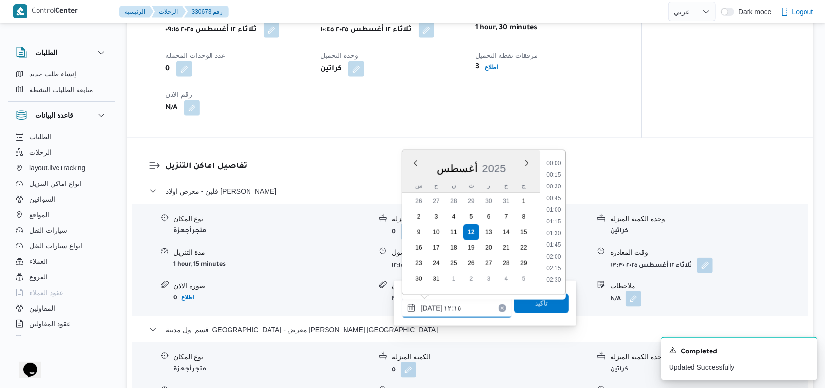
scroll to position [506, 0]
click at [555, 198] on li "11:30" at bounding box center [553, 195] width 22 height 10
type input "١٢/٠٨/٢٠٢٥ ١١:٣٠"
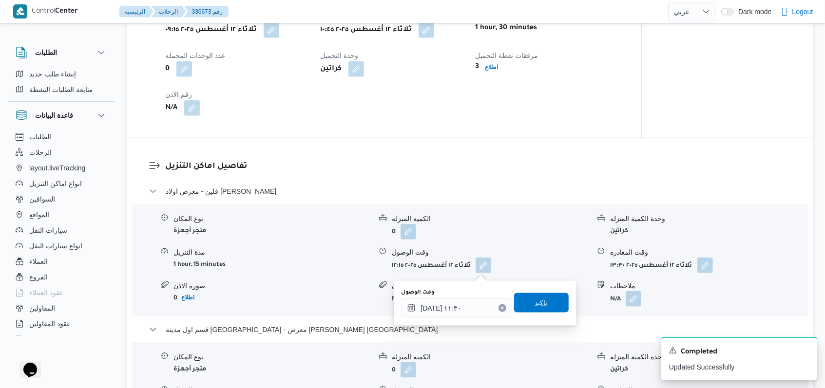
click at [535, 301] on span "تاكيد" at bounding box center [541, 303] width 13 height 12
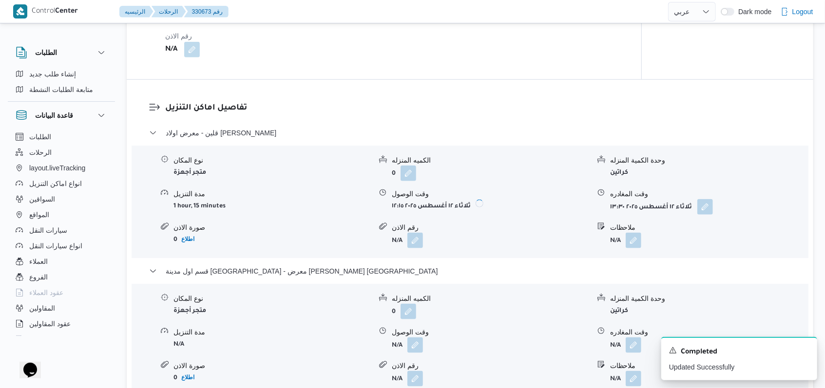
scroll to position [784, 0]
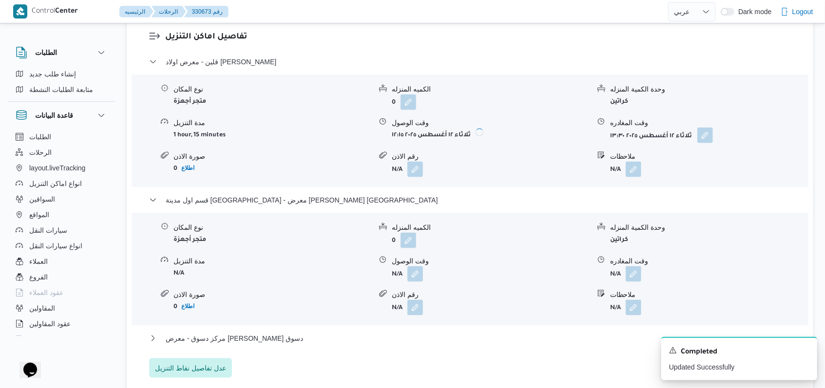
click at [707, 140] on button "button" at bounding box center [705, 136] width 16 height 16
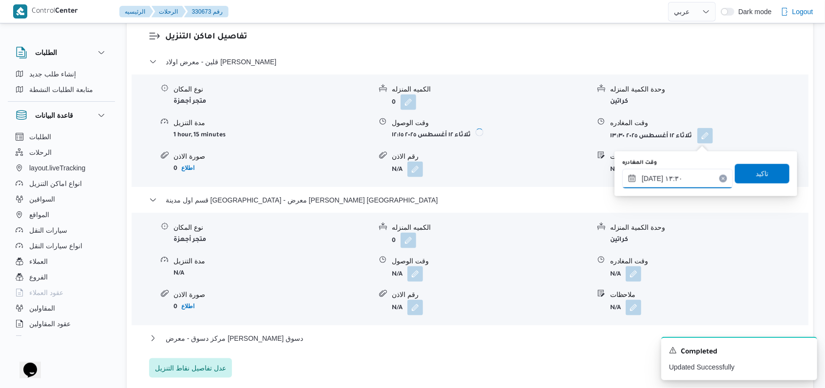
click at [693, 171] on input "١٢/٠٨/٢٠٢٥ ١٣:٣٠" at bounding box center [677, 178] width 111 height 19
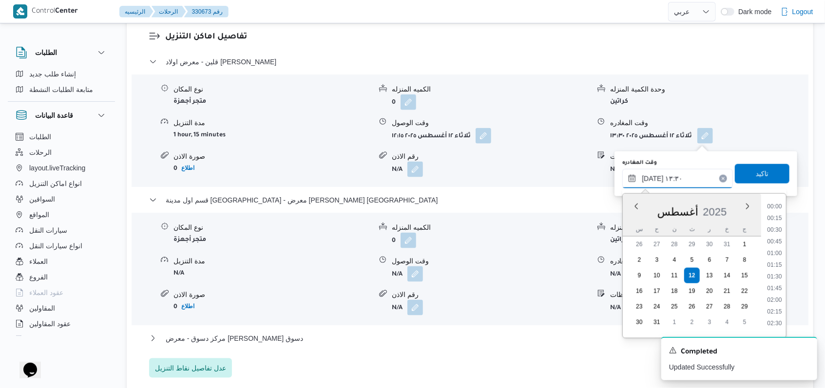
scroll to position [565, 0]
click at [776, 206] on li "12:00" at bounding box center [774, 203] width 22 height 10
type input "١٢/٠٨/٢٠٢٥ ١٢:٠٠"
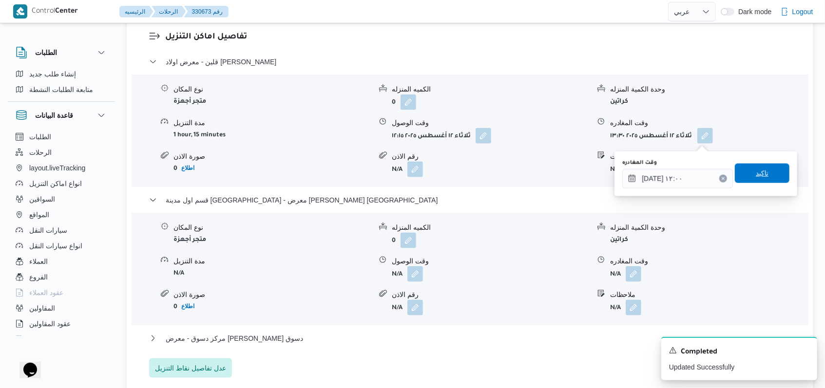
click at [768, 177] on span "تاكيد" at bounding box center [762, 173] width 55 height 19
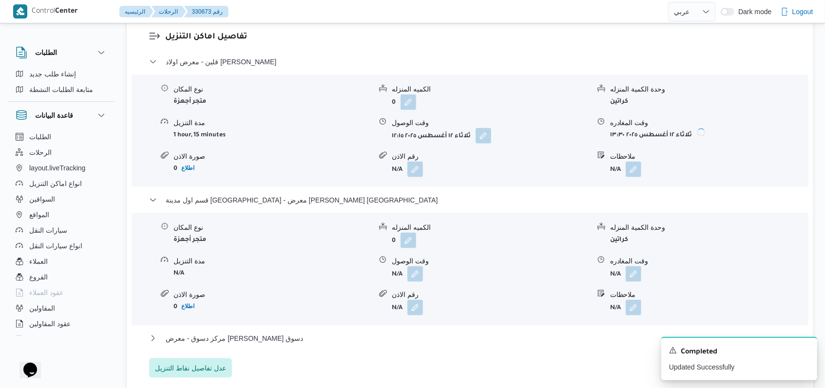
click at [425, 275] on form "N/A" at bounding box center [491, 274] width 198 height 16
click at [417, 275] on button "button" at bounding box center [415, 274] width 16 height 16
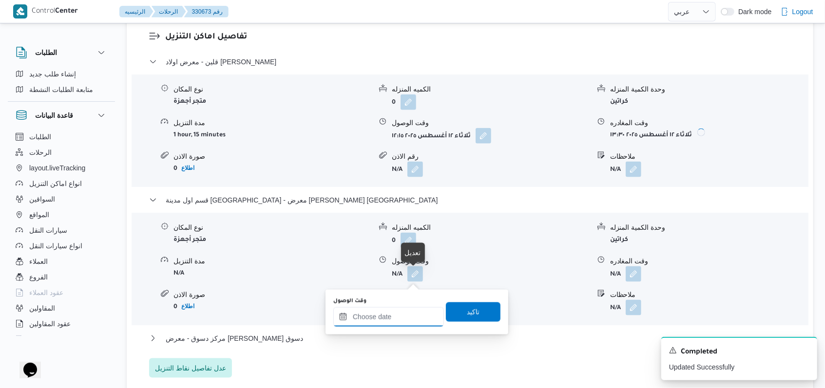
click at [397, 309] on input "وقت الوصول" at bounding box center [388, 316] width 111 height 19
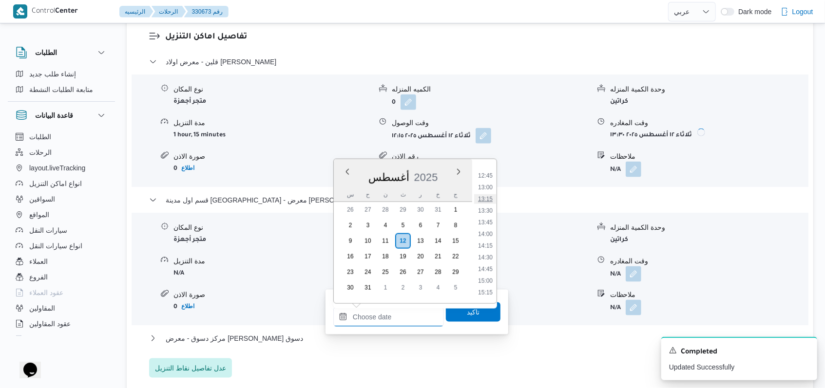
scroll to position [575, 0]
click at [488, 185] on li "12:30" at bounding box center [485, 182] width 22 height 10
type input "١٢/٠٨/٢٠٢٥ ١٢:٣٠"
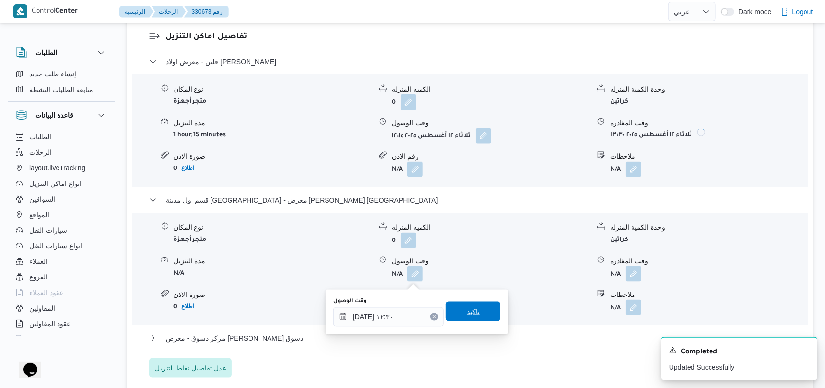
click at [472, 306] on span "تاكيد" at bounding box center [473, 311] width 55 height 19
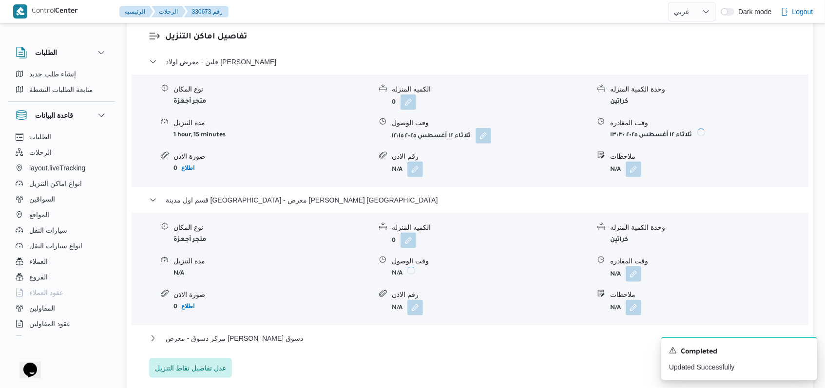
scroll to position [914, 0]
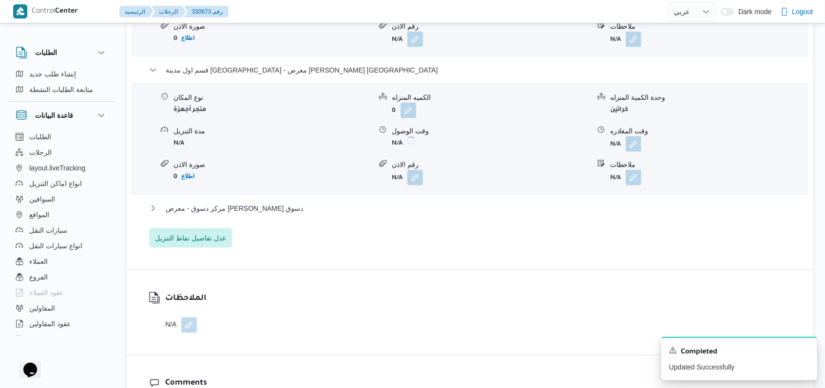
click at [634, 147] on button "button" at bounding box center [634, 144] width 16 height 16
click at [618, 182] on body "Control Center الرئيسيه الرحلات 330673 رقم English عربي Dark mode Logout الطلبا…" at bounding box center [412, 11] width 825 height 1850
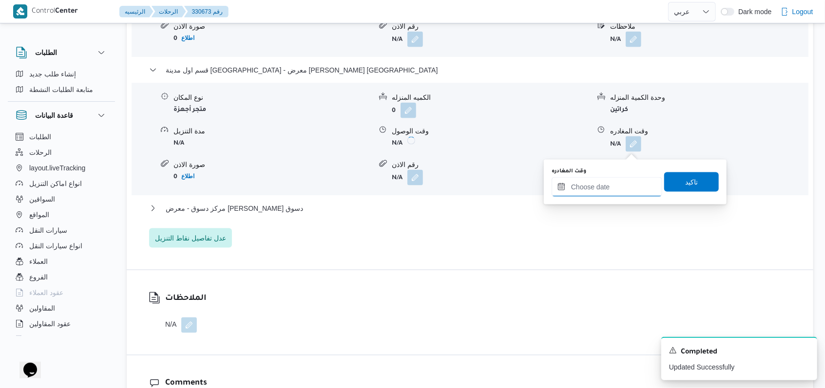
click at [618, 182] on input "وقت المغادره" at bounding box center [606, 186] width 111 height 19
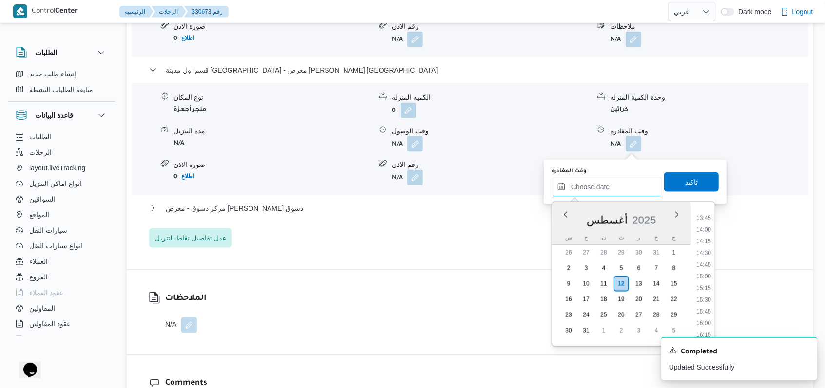
scroll to position [575, 0]
click at [706, 247] on li "13:00" at bounding box center [703, 248] width 22 height 10
type input "١٢/٠٨/٢٠٢٥ ١٣:٠٠"
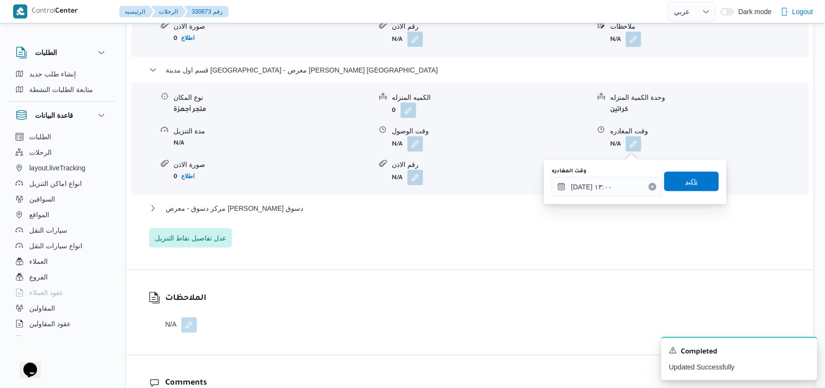
click at [692, 187] on span "تاكيد" at bounding box center [691, 181] width 55 height 19
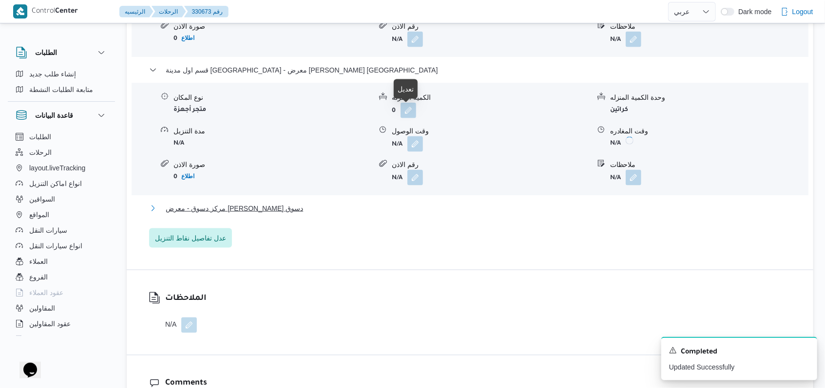
click at [272, 210] on span "مركز دسوق - معرض سمير اليكتريك دسوق" at bounding box center [234, 209] width 137 height 12
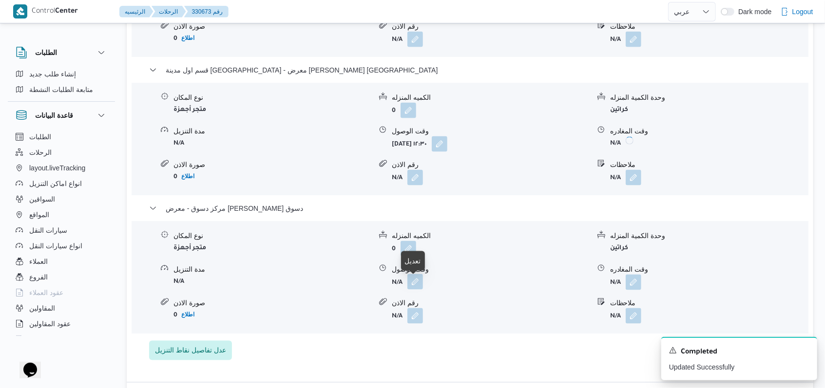
click at [413, 285] on button "button" at bounding box center [415, 282] width 16 height 16
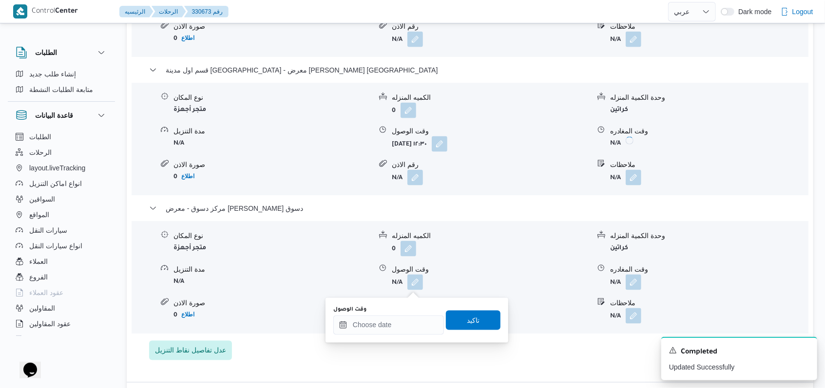
click at [384, 335] on div "وقت الوصول تاكيد" at bounding box center [416, 320] width 169 height 31
click at [387, 327] on input "وقت الوصول" at bounding box center [388, 325] width 111 height 19
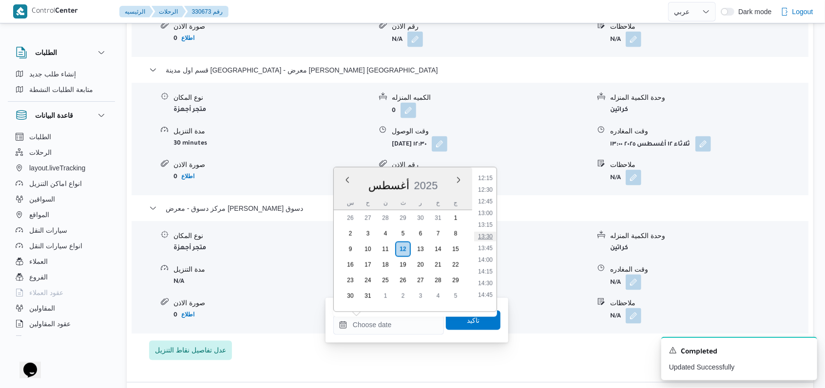
click at [487, 240] on li "13:30" at bounding box center [485, 237] width 22 height 10
type input "١٢/٠٨/٢٠٢٥ ١٣:٣٠"
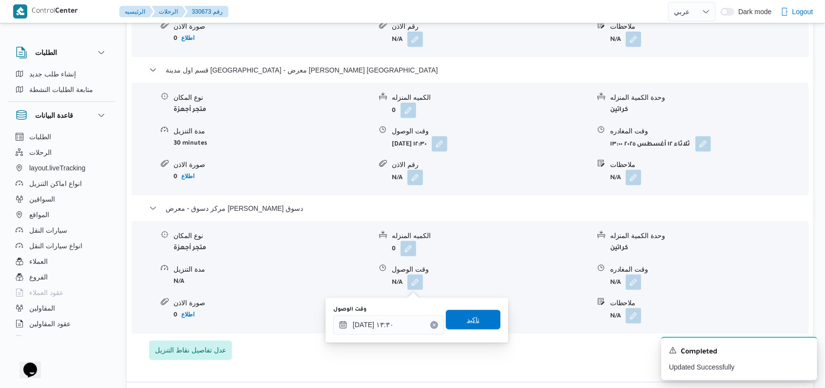
click at [475, 316] on span "تاكيد" at bounding box center [473, 319] width 55 height 19
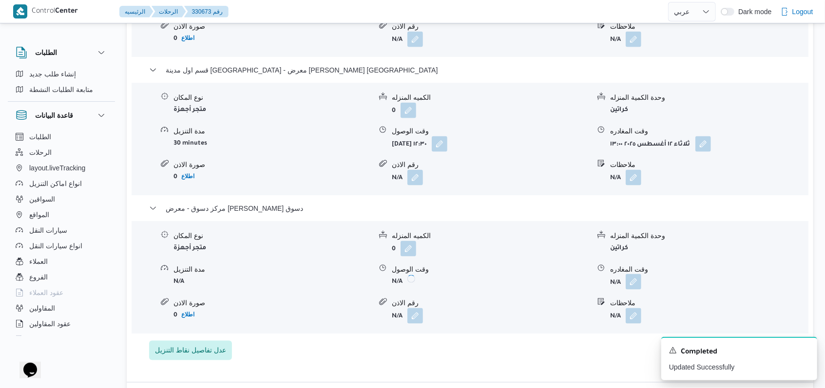
click at [633, 290] on button "button" at bounding box center [634, 282] width 16 height 16
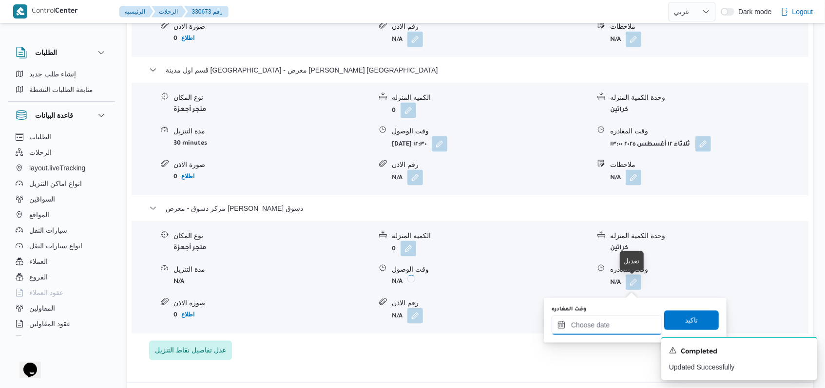
click at [614, 329] on input "وقت المغادره" at bounding box center [606, 325] width 111 height 19
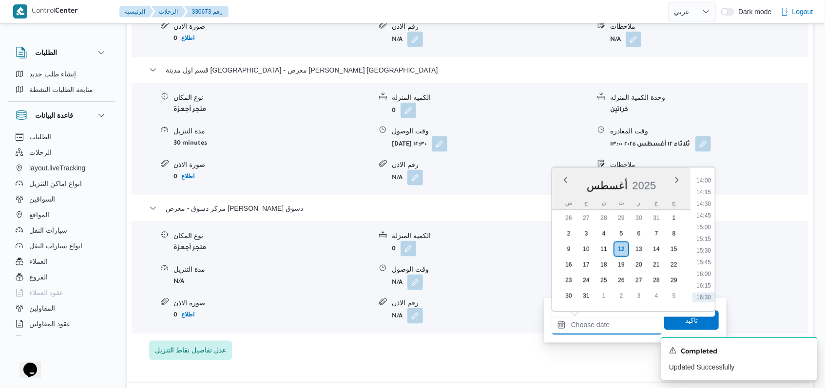
scroll to position [640, 0]
click at [703, 195] on li "14:00" at bounding box center [703, 195] width 22 height 10
type input "١٢/٠٨/٢٠٢٥ ١٤:٠٠"
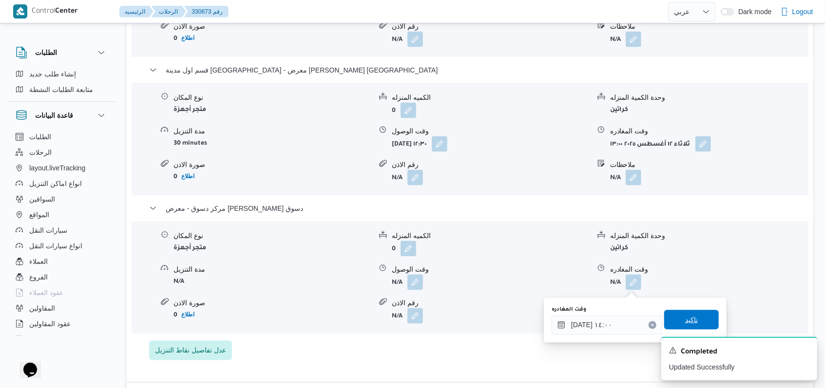
click at [681, 314] on span "تاكيد" at bounding box center [691, 319] width 55 height 19
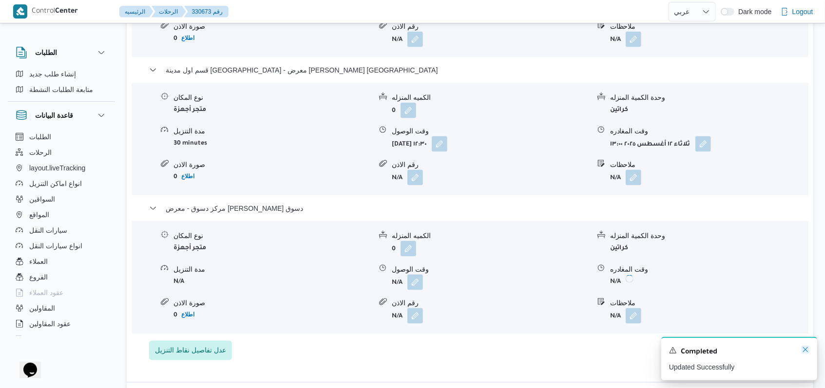
click at [802, 351] on icon "Dismiss toast" at bounding box center [805, 350] width 8 height 8
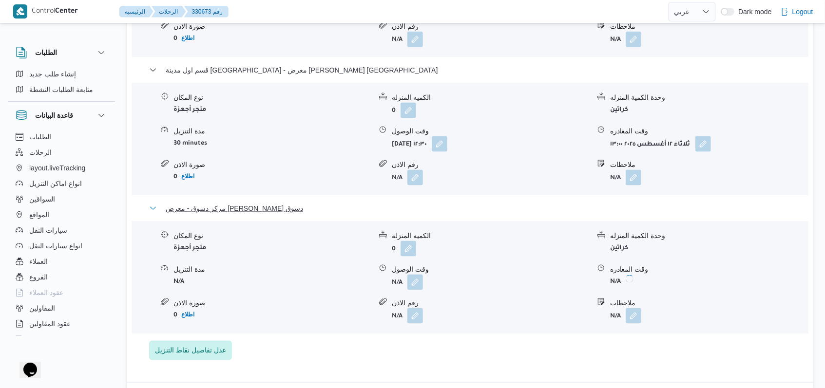
click at [287, 208] on button "مركز دسوق - معرض سمير اليكتريك دسوق" at bounding box center [470, 209] width 642 height 12
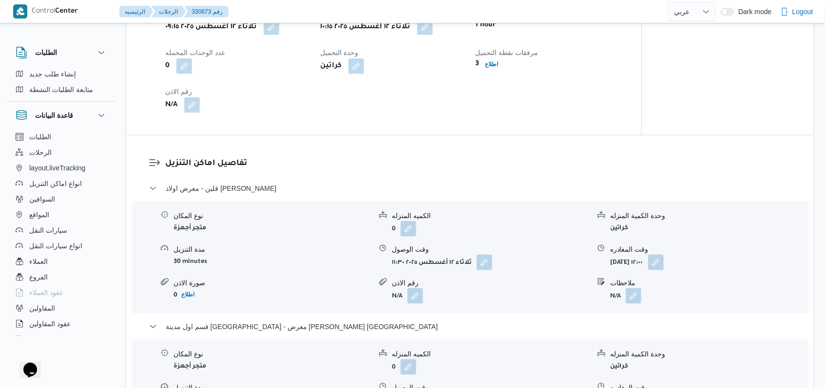
scroll to position [654, 0]
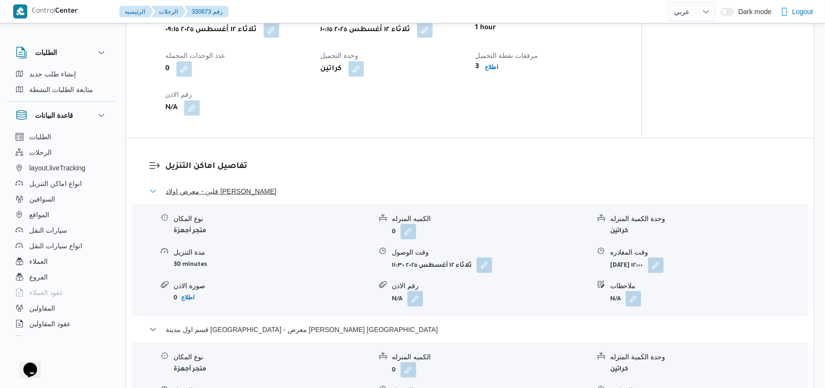
click at [276, 196] on span "قلين - معرض اولاد عمرو - شباس عمير قلين" at bounding box center [221, 192] width 111 height 12
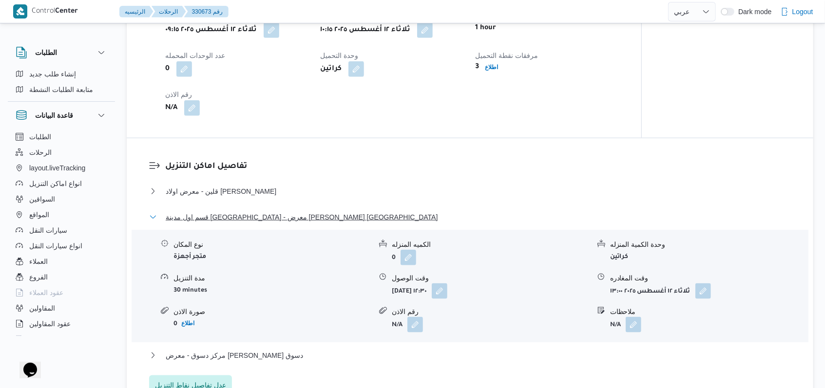
click at [281, 216] on span "قسم اول مدينة كفر الشيخ - معرض محمود كامل كفر الشيخ" at bounding box center [302, 217] width 272 height 12
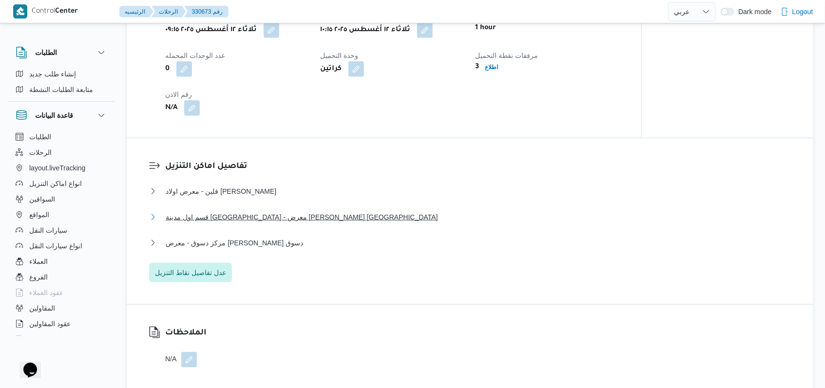
scroll to position [459, 0]
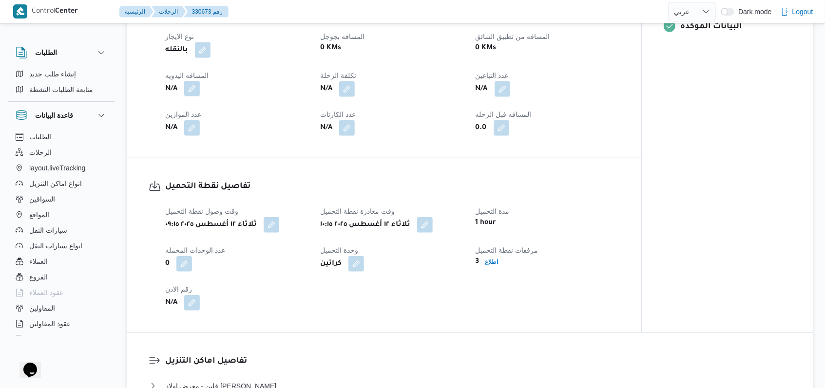
click at [191, 94] on button "button" at bounding box center [192, 89] width 16 height 16
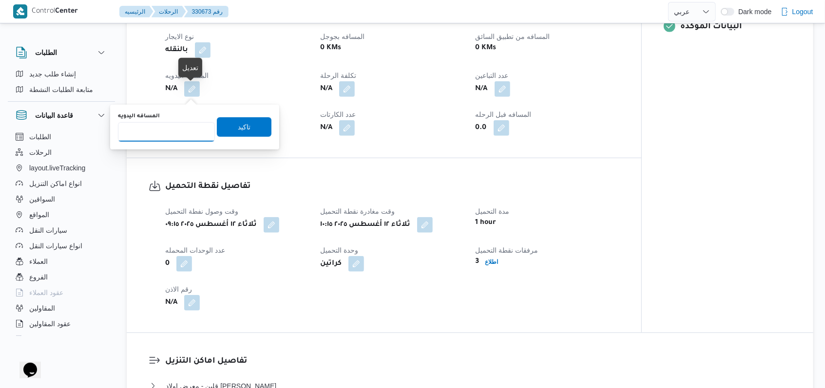
click at [169, 138] on input "المسافه اليدويه" at bounding box center [166, 131] width 97 height 19
type input "170"
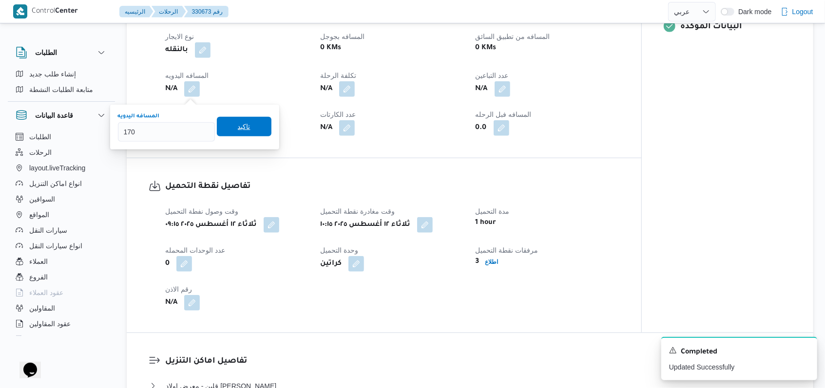
click at [224, 132] on span "تاكيد" at bounding box center [244, 126] width 55 height 19
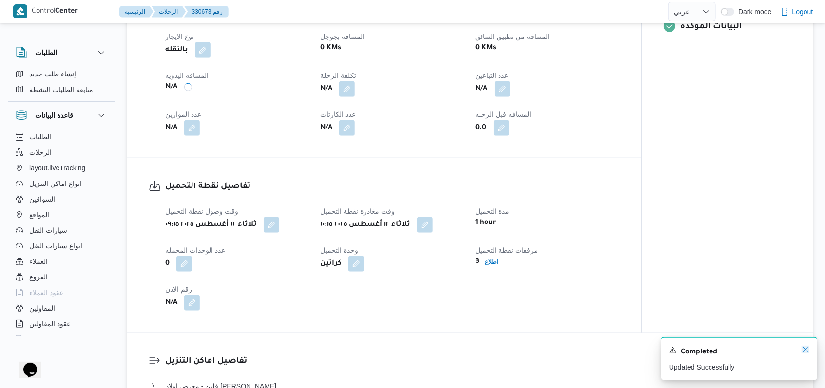
click at [805, 352] on icon "Dismiss toast" at bounding box center [805, 350] width 8 height 8
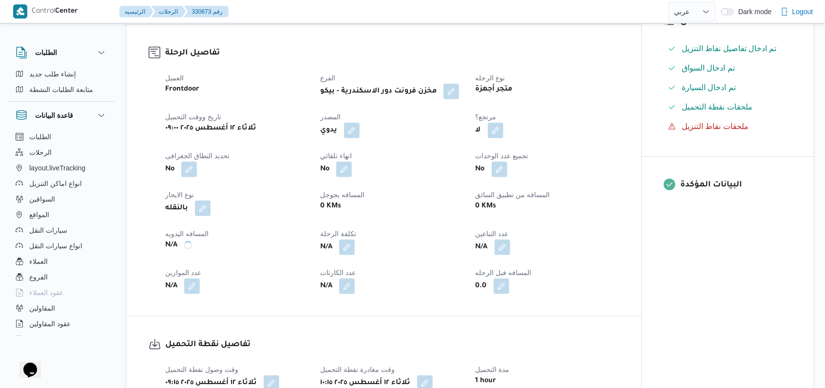
scroll to position [324, 0]
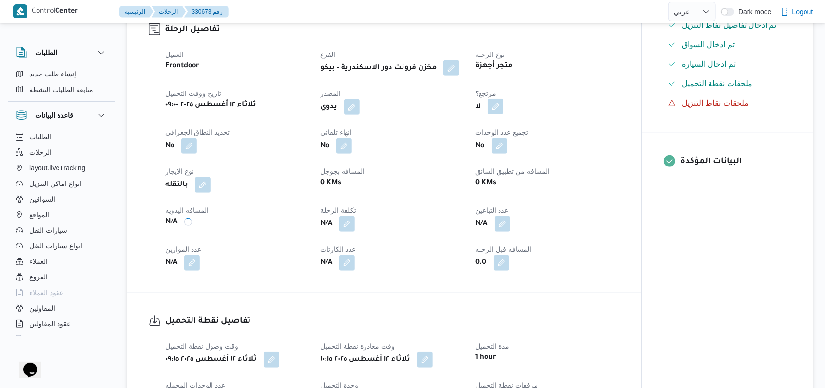
click at [496, 105] on button "button" at bounding box center [496, 107] width 16 height 16
click at [481, 140] on label "هل هناك مرتجع؟" at bounding box center [465, 140] width 58 height 12
click at [535, 144] on span "تاكيد" at bounding box center [523, 139] width 55 height 19
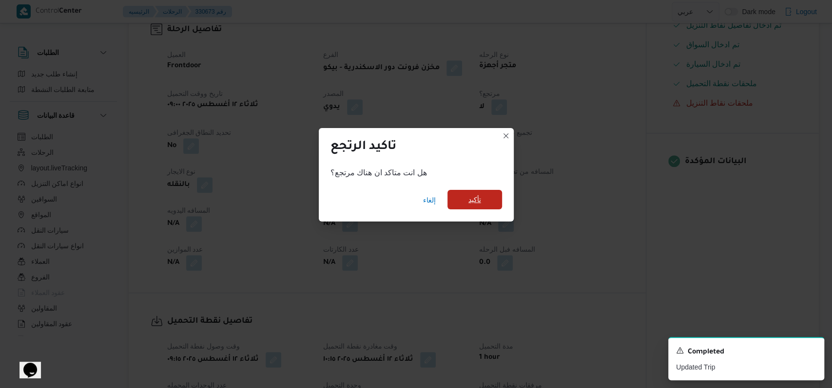
click at [468, 203] on span "تأكيد" at bounding box center [474, 200] width 13 height 12
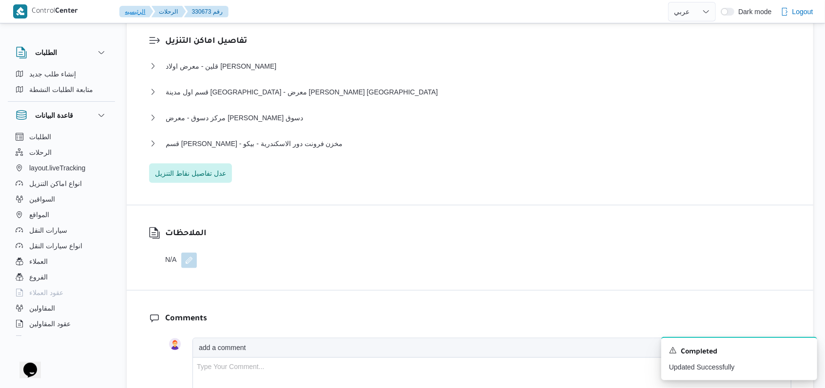
scroll to position [791, 0]
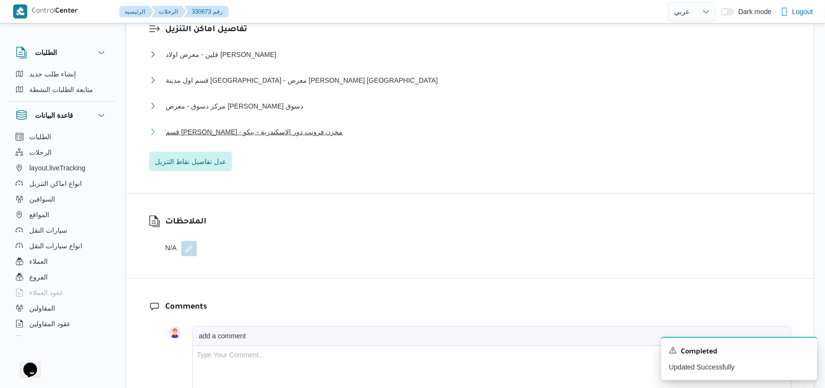
click at [262, 138] on span "قسم سيدى جابر - مخزن فرونت دور الاسكندرية - بيكو" at bounding box center [254, 132] width 177 height 12
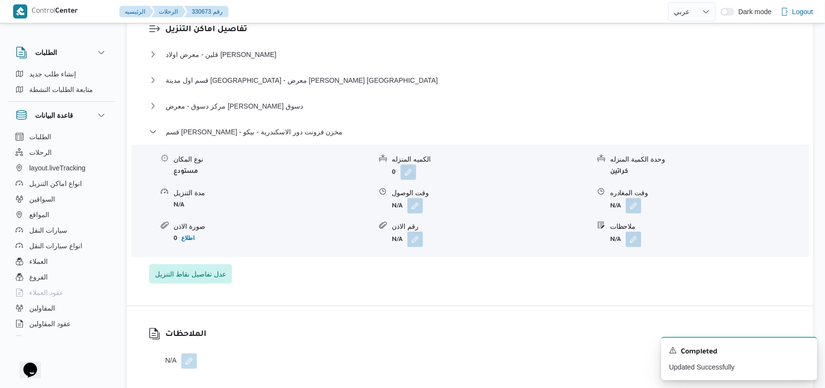
click at [315, 119] on div "مركز دسوق - معرض سمير اليكتريك دسوق" at bounding box center [470, 109] width 642 height 19
click at [339, 112] on button "مركز دسوق - معرض سمير اليكتريك دسوق" at bounding box center [470, 106] width 642 height 12
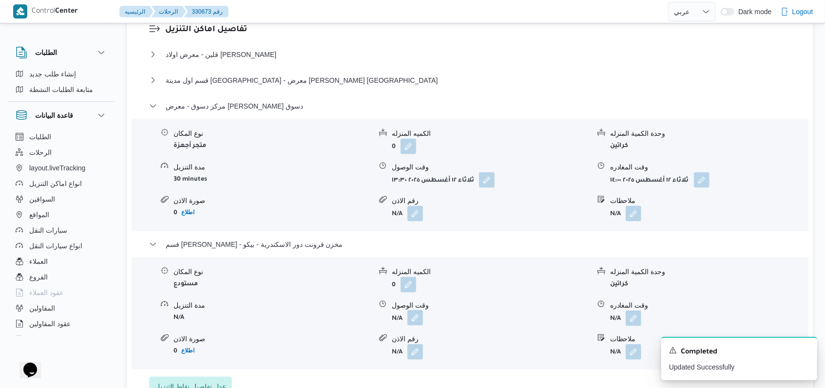
click at [416, 326] on button "button" at bounding box center [415, 318] width 16 height 16
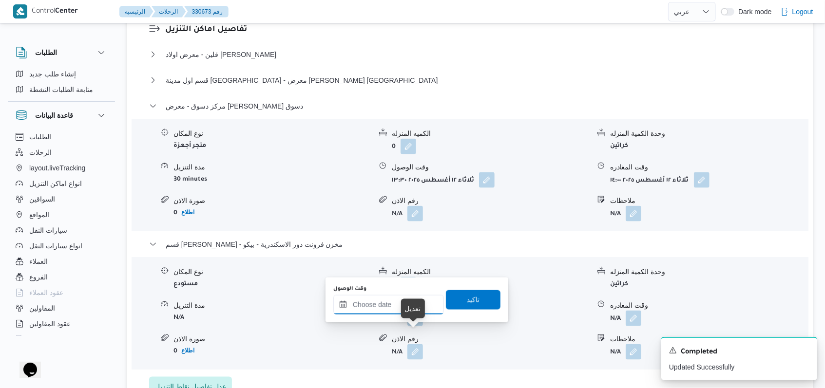
click at [396, 303] on input "وقت الوصول" at bounding box center [388, 304] width 111 height 19
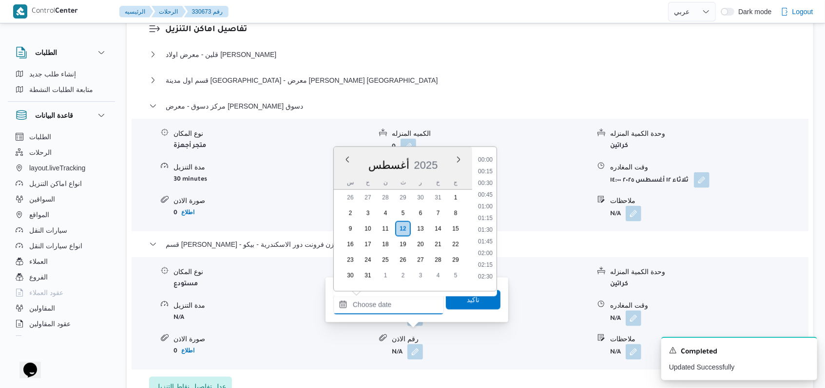
scroll to position [705, 0]
click at [489, 158] on li "15:00" at bounding box center [485, 157] width 22 height 10
type input "١٢/٠٨/٢٠٢٥ ١٥:٠٠"
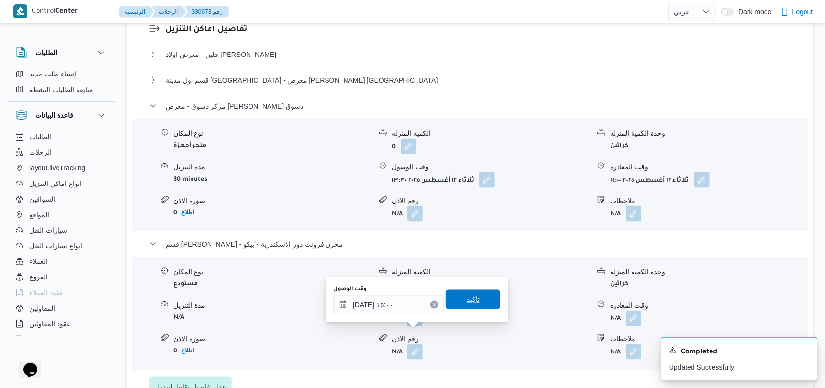
click at [478, 294] on span "تاكيد" at bounding box center [473, 299] width 55 height 19
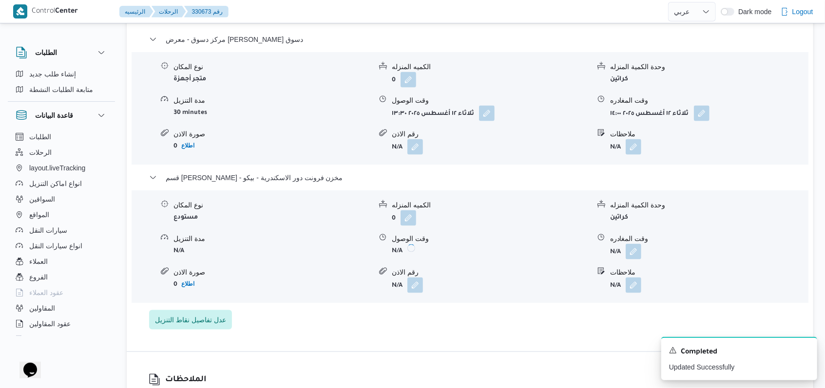
scroll to position [986, 0]
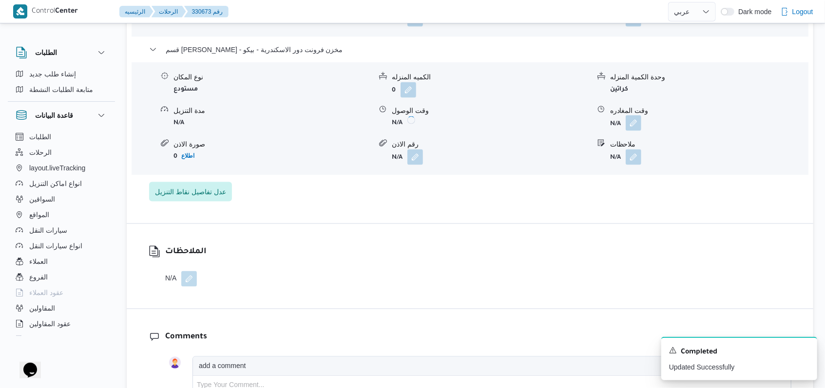
click at [633, 131] on button "button" at bounding box center [634, 123] width 16 height 16
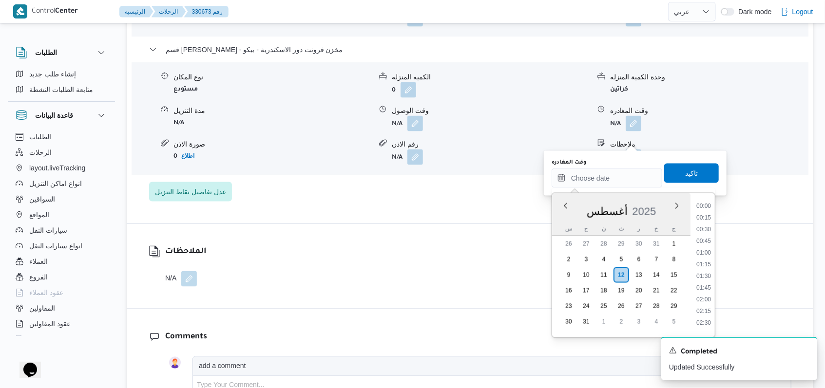
scroll to position [705, 0]
click at [705, 249] on li "16:00" at bounding box center [703, 250] width 22 height 10
type input "١٢/٠٨/٢٠٢٥ ١٦:٠٠"
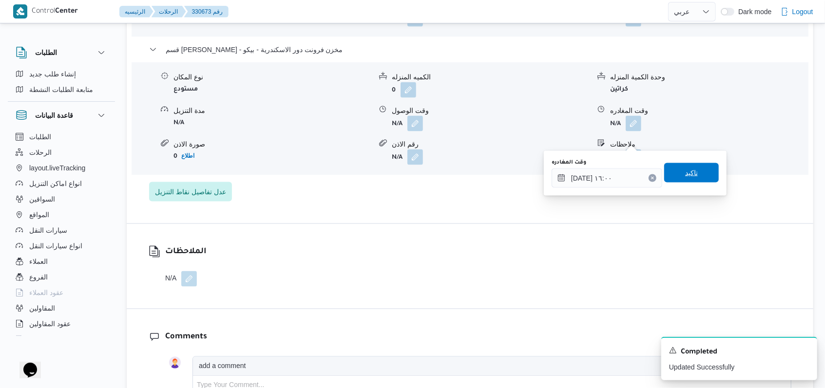
click at [685, 173] on span "تاكيد" at bounding box center [691, 173] width 13 height 12
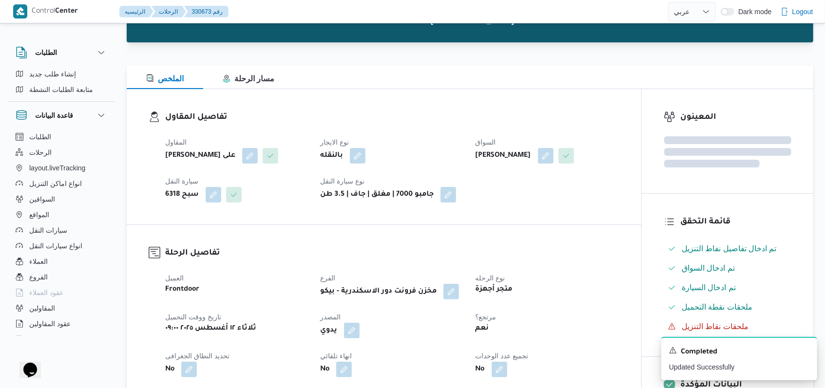
scroll to position [0, 0]
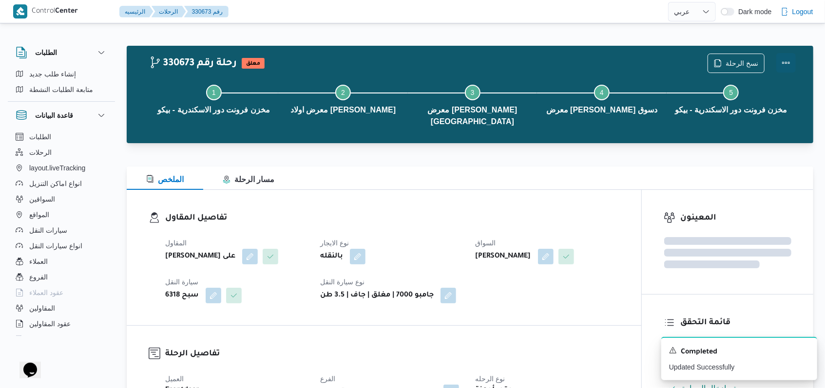
click at [784, 64] on button "Actions" at bounding box center [785, 62] width 19 height 19
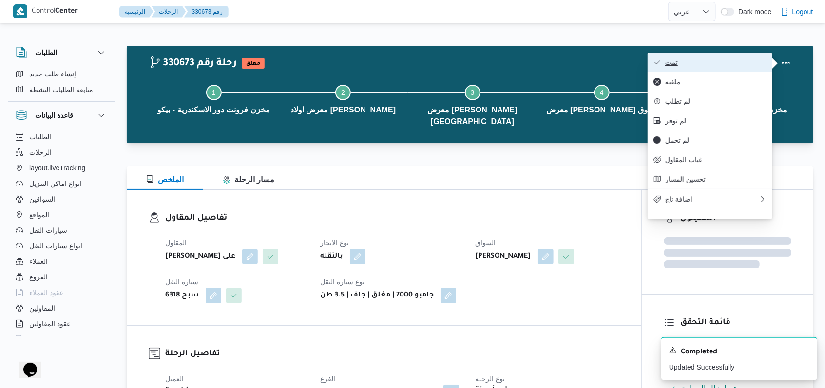
click at [762, 64] on span "تمت" at bounding box center [715, 62] width 101 height 8
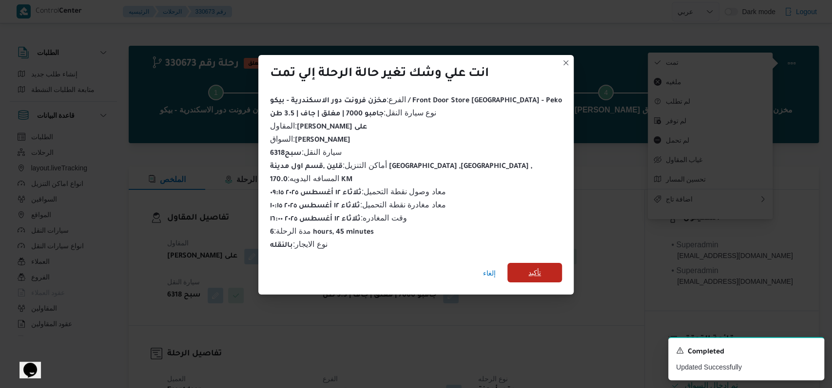
click at [533, 263] on span "تأكيد" at bounding box center [534, 272] width 55 height 19
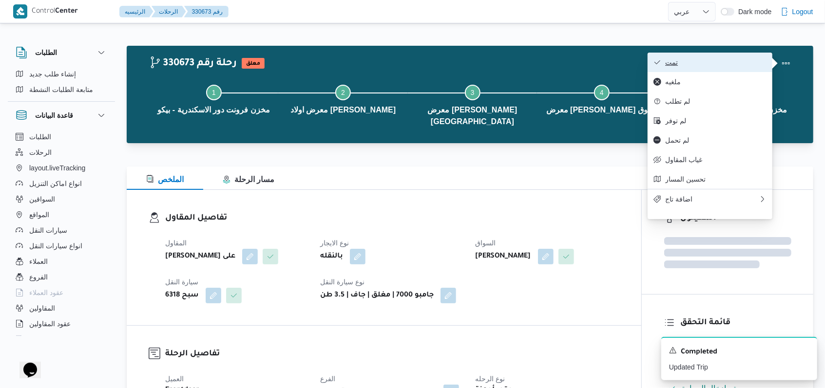
click at [692, 61] on span "تمت" at bounding box center [715, 62] width 101 height 8
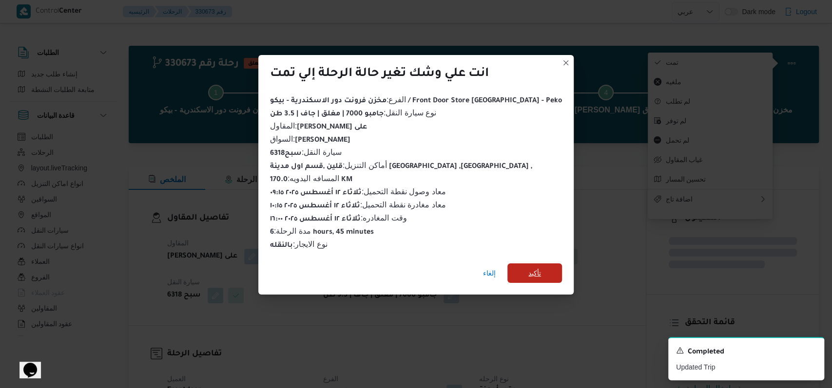
click at [524, 272] on span "تأكيد" at bounding box center [534, 273] width 55 height 19
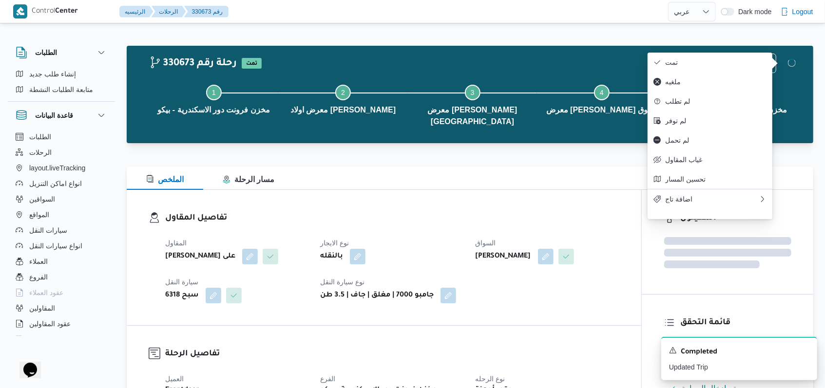
click at [442, 237] on dt "نوع الايجار" at bounding box center [391, 243] width 143 height 12
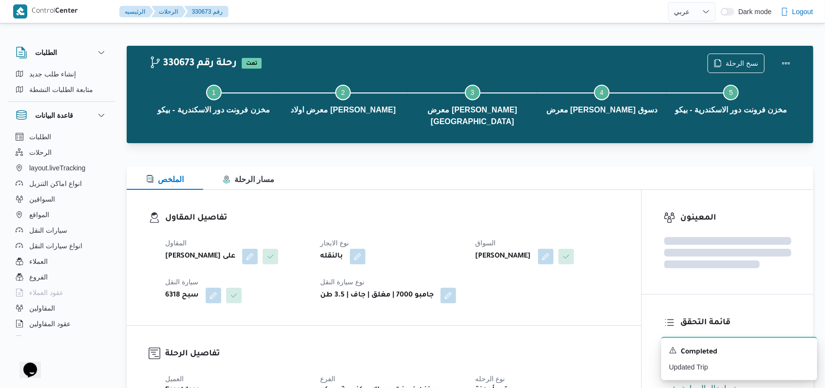
select select "ar"
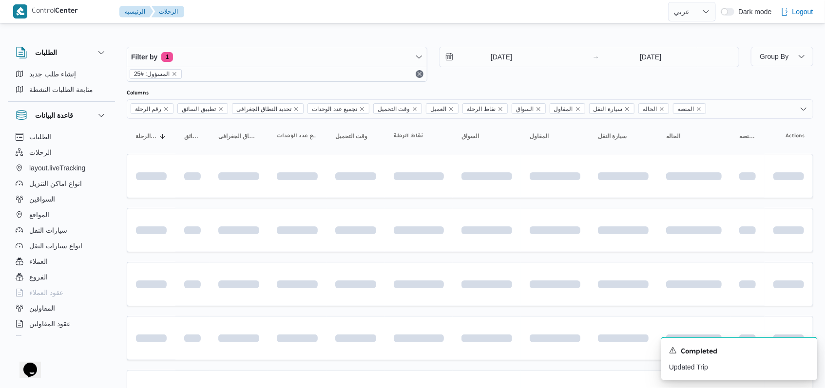
scroll to position [326, 0]
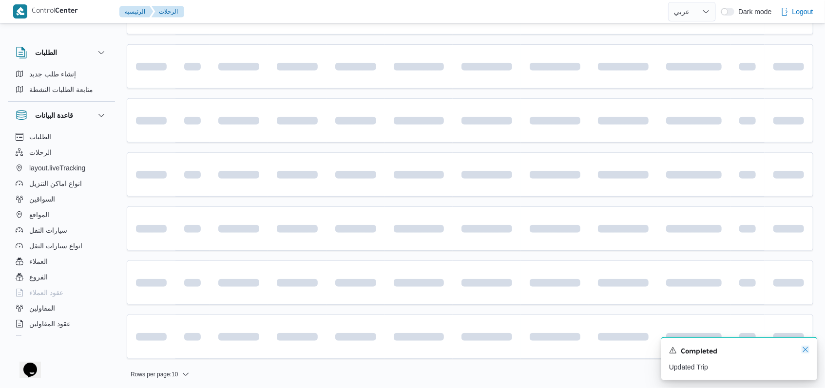
click at [809, 349] on icon "Dismiss toast" at bounding box center [805, 350] width 8 height 8
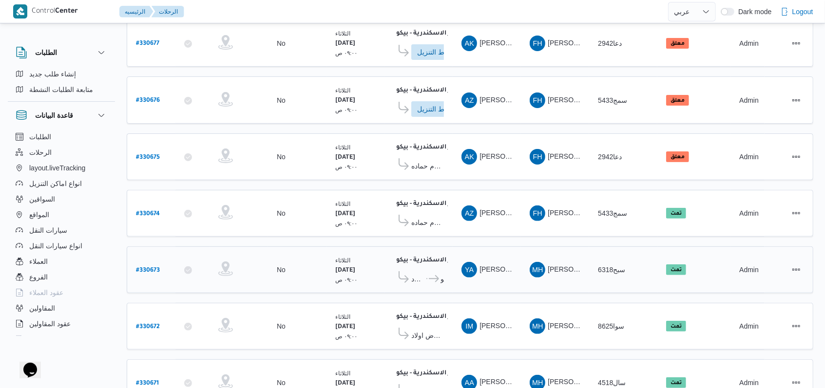
scroll to position [70, 0]
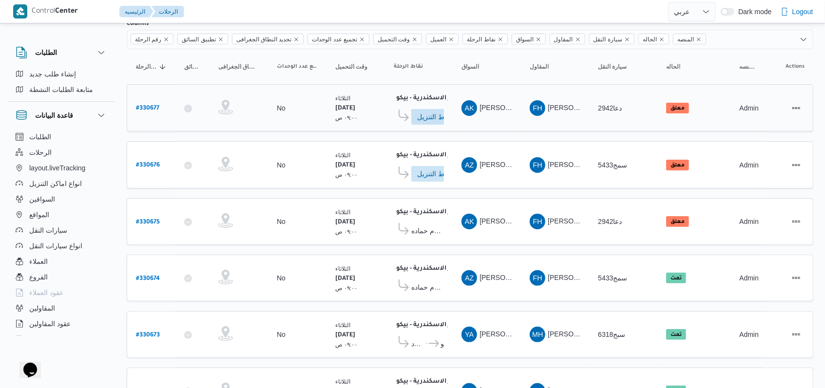
click at [153, 108] on b "# 330677" at bounding box center [147, 108] width 23 height 7
select select "ar"
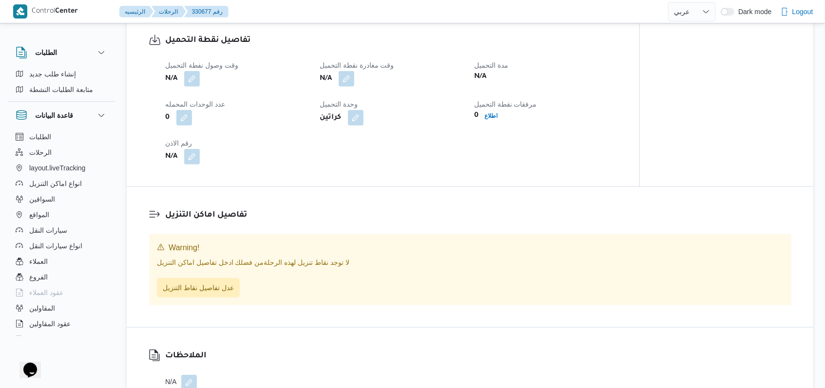
scroll to position [524, 0]
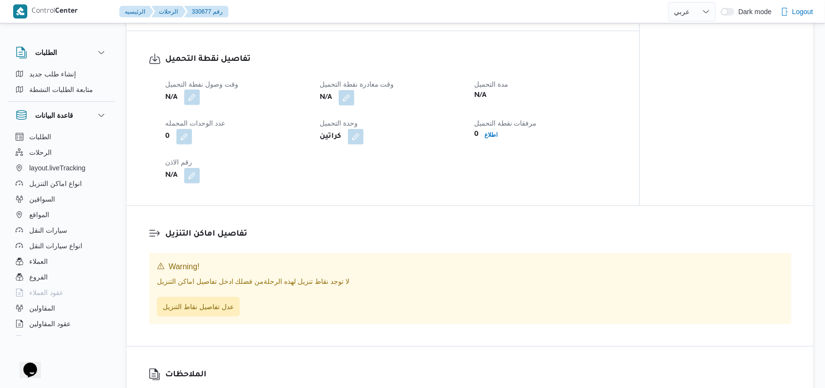
click at [186, 105] on button "button" at bounding box center [192, 98] width 16 height 16
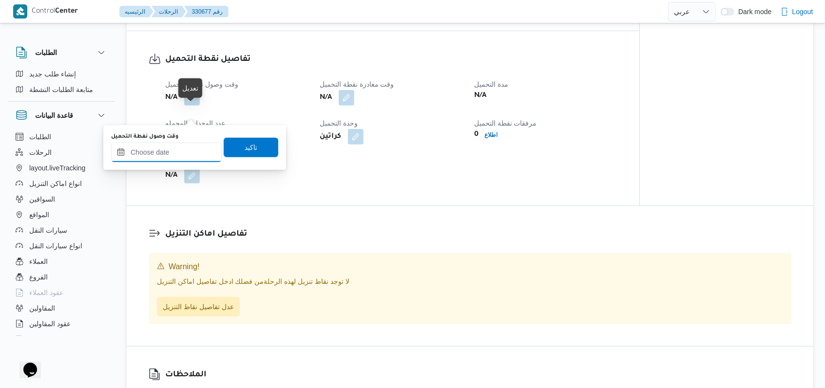
click at [172, 161] on input "وقت وصول نفطة التحميل" at bounding box center [166, 152] width 111 height 19
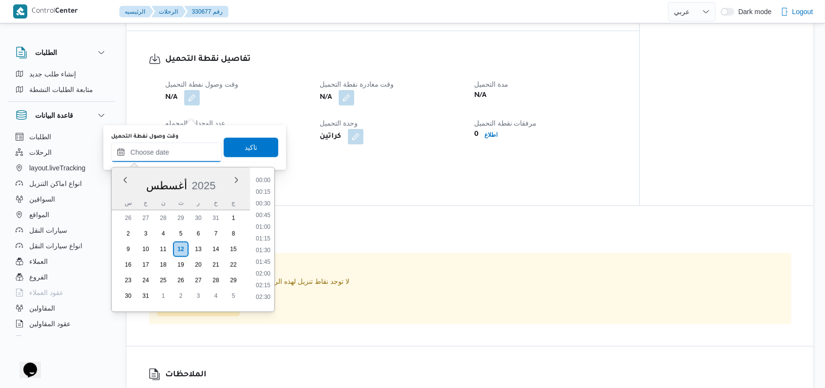
scroll to position [717, 0]
click at [266, 213] on li "16:00" at bounding box center [263, 212] width 22 height 10
type input "١٢/٠٨/٢٠٢٥ ١٦:٠٠"
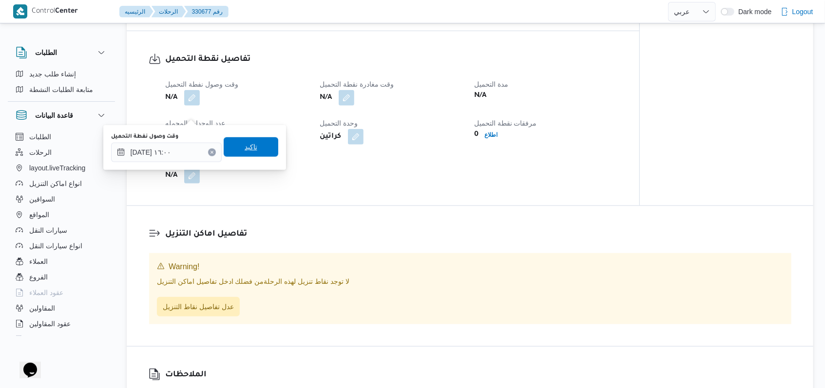
click at [255, 144] on span "تاكيد" at bounding box center [251, 146] width 55 height 19
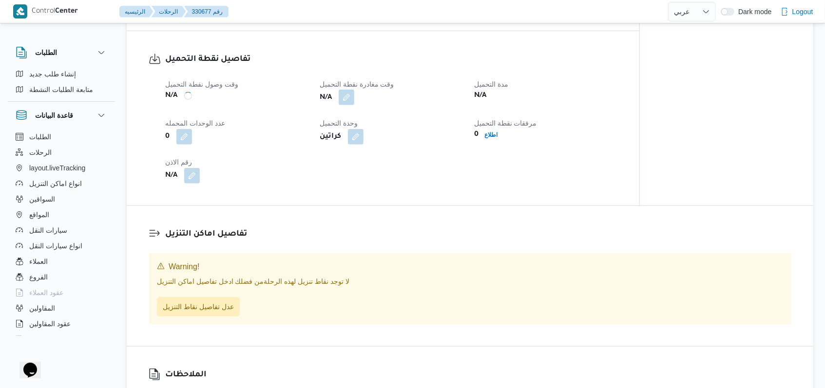
click at [350, 105] on button "button" at bounding box center [347, 98] width 16 height 16
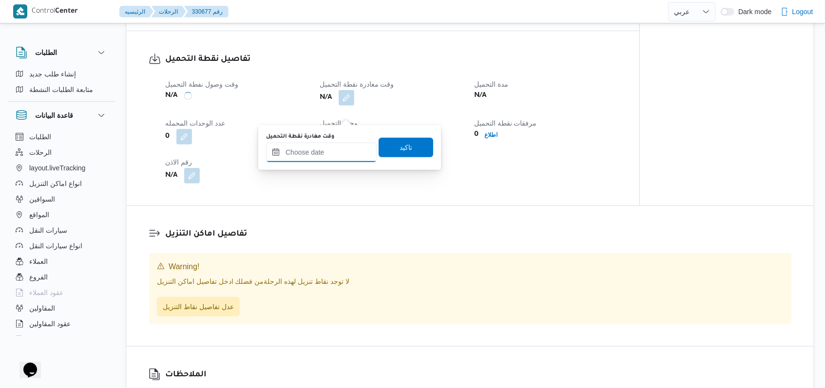
click at [340, 159] on input "وقت مغادرة نقطة التحميل" at bounding box center [321, 152] width 111 height 19
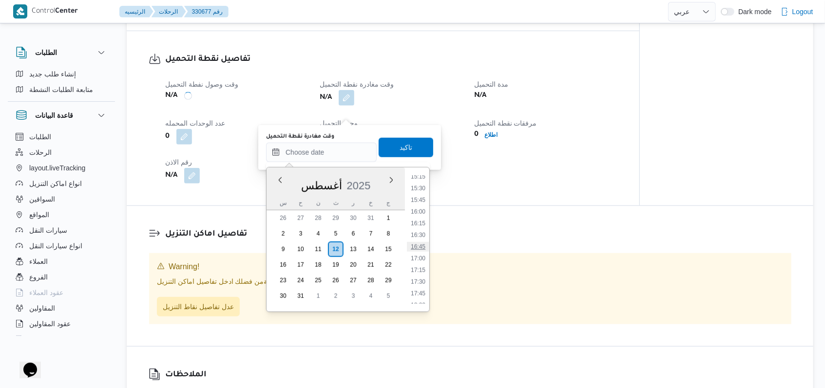
click at [419, 247] on li "16:45" at bounding box center [418, 247] width 22 height 10
type input "١٢/٠٨/٢٠٢٥ ١٦:٤٥"
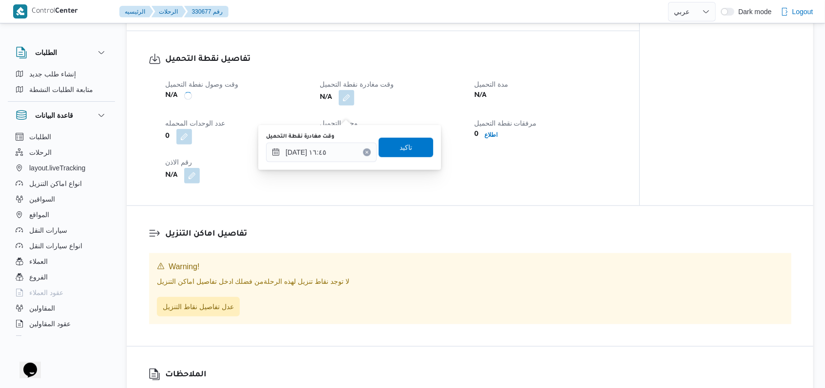
click at [423, 158] on div "وقت مغادرة نقطة التحميل ١٢/٠٨/٢٠٢٥ ١٦:٤٥ تاكيد" at bounding box center [349, 147] width 169 height 31
click at [387, 150] on span "تاكيد" at bounding box center [406, 146] width 55 height 19
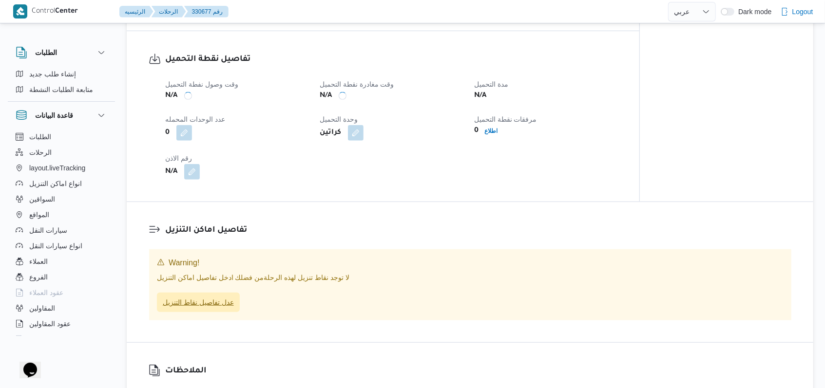
click at [220, 312] on span "عدل تفاصيل نقاط التنزيل" at bounding box center [198, 302] width 83 height 19
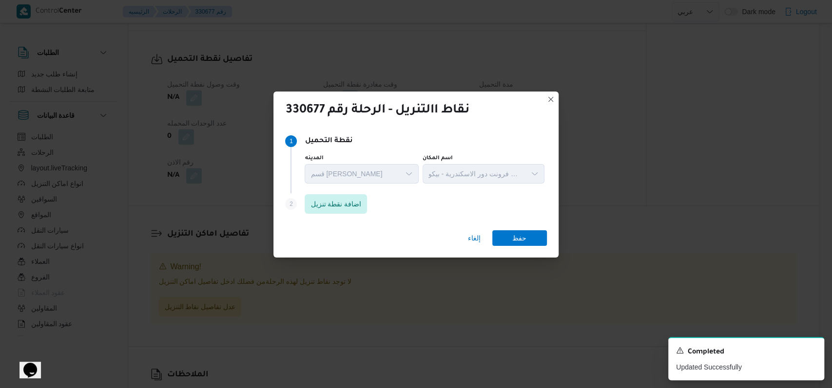
click at [357, 221] on div "Step 1 1 نقطة التحميل المدينه قسم سيدى جابر اسم المكان مخزن فرونت دور الاسكندري…" at bounding box center [415, 175] width 285 height 96
click at [357, 214] on div "Step 2 is disabled 2 اضافة نقطة تنزيل" at bounding box center [415, 205] width 261 height 25
click at [361, 208] on span "اضافة نقطة تنزيل" at bounding box center [335, 204] width 51 height 12
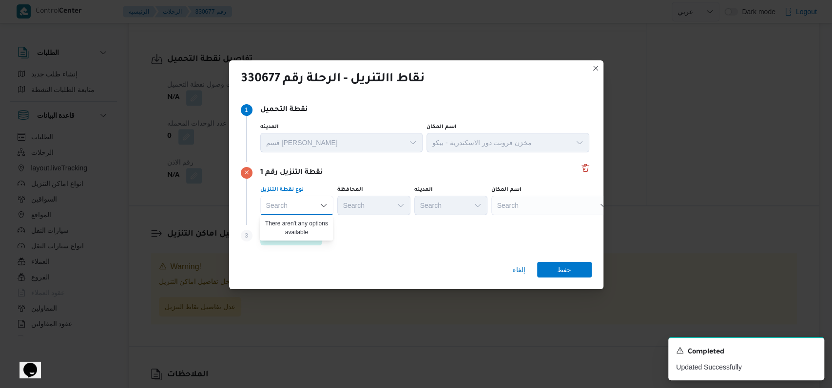
click at [376, 244] on div "Step 3 is disabled 3 اضافة نقطة تنزيل" at bounding box center [416, 237] width 351 height 25
click at [292, 233] on span "اضافة نقطة تنزيل" at bounding box center [291, 235] width 51 height 12
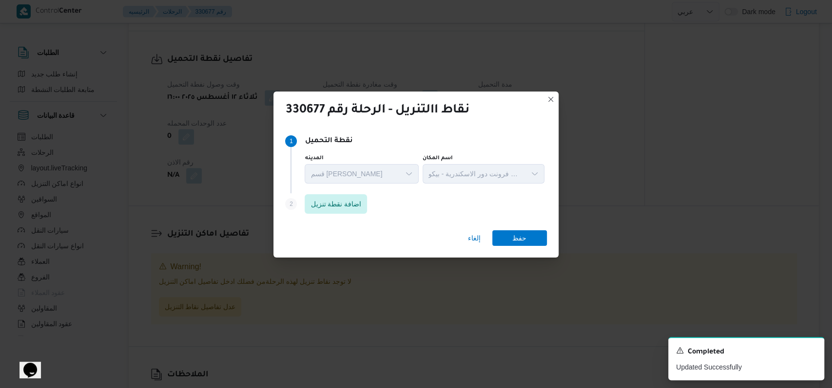
click at [341, 216] on div "Step 2 is disabled 2 اضافة نقطة تنزيل" at bounding box center [415, 205] width 261 height 25
click at [342, 209] on span "اضافة نقطة تنزيل" at bounding box center [335, 204] width 51 height 12
click at [343, 190] on div "Step 1 1 نقطة التحميل المدينه قسم سيدى جابر اسم المكان مخزن فرونت دور الاسكندري…" at bounding box center [415, 162] width 261 height 63
click at [347, 196] on span "اضافة نقطة تنزيل" at bounding box center [335, 203] width 62 height 19
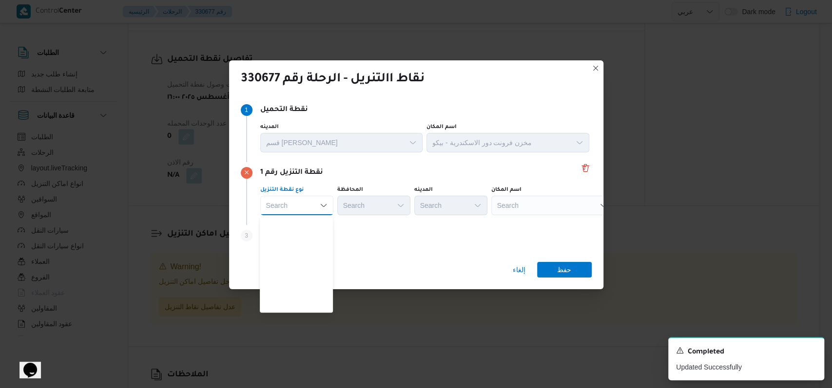
scroll to position [256, 0]
click at [295, 302] on span "متجر أجهزة" at bounding box center [302, 307] width 50 height 12
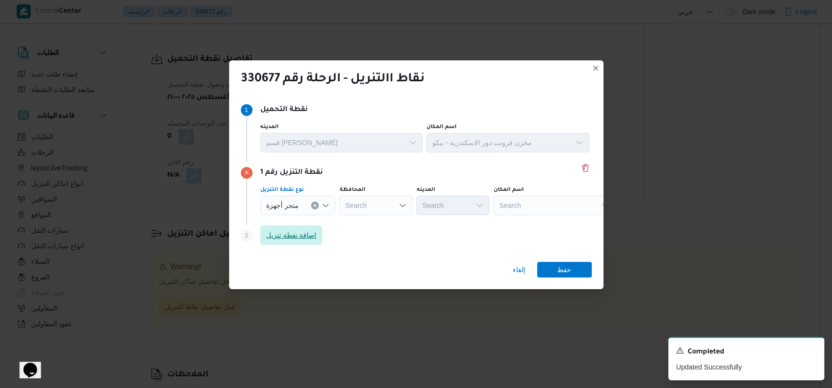
click at [315, 229] on span "اضافة نقطة تنزيل" at bounding box center [291, 235] width 62 height 19
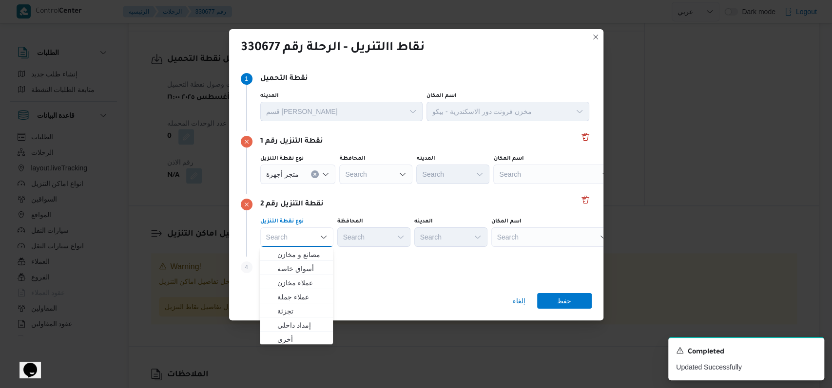
click at [519, 175] on div "Search" at bounding box center [554, 174] width 122 height 19
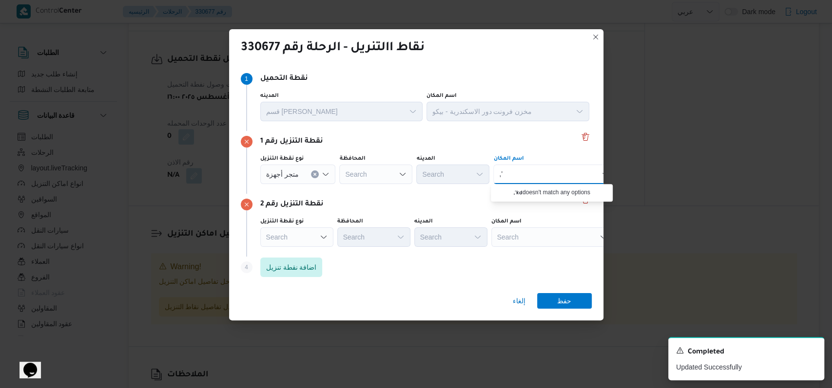
type input ","
type input "وطنية"
click at [532, 190] on span "معرض الشركة ال وطنية - الاسكندرية | الشركة الوطنية للاجهزة الكهربائية | السيوف …" at bounding box center [557, 192] width 98 height 12
click at [476, 206] on div "نقطة التنزيل رقم 2" at bounding box center [416, 205] width 351 height 12
click at [556, 184] on div "Search" at bounding box center [555, 174] width 122 height 19
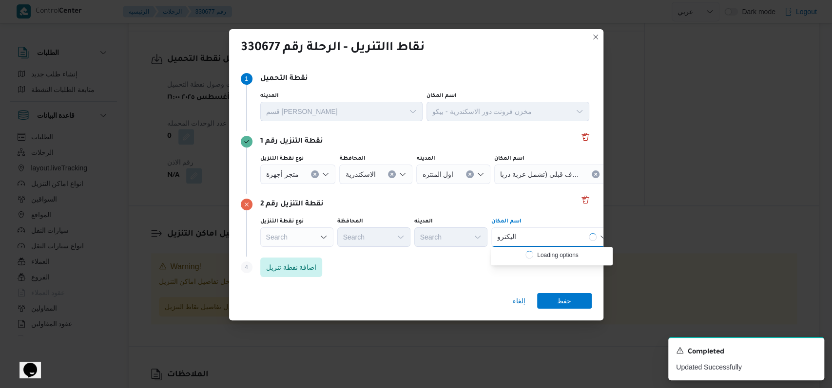
click at [307, 184] on div "Search" at bounding box center [298, 174] width 76 height 19
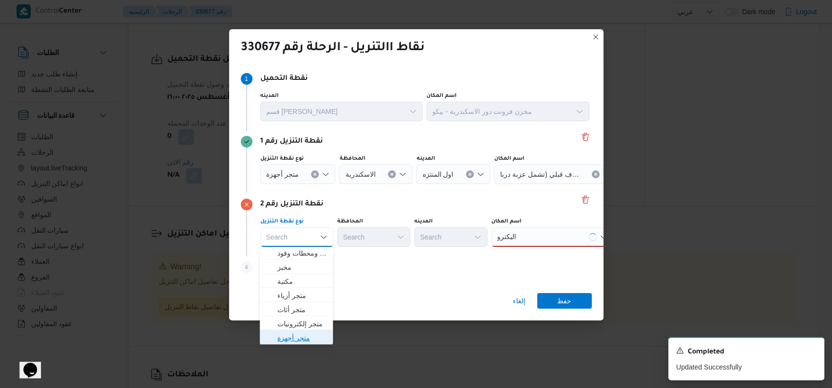
click at [304, 337] on span "متجر أجهزة" at bounding box center [302, 338] width 50 height 12
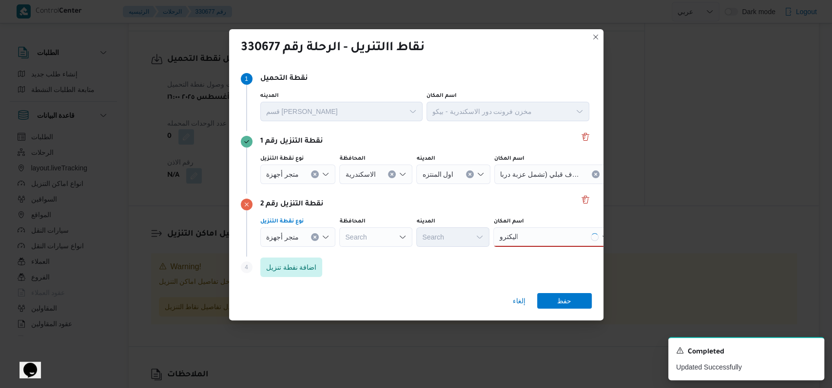
click at [550, 234] on div "اليكترو اليكترو" at bounding box center [554, 237] width 122 height 19
type input "اليكترو"
click at [527, 252] on span "معرض الكتروزون مخازن رجب - الاسكندرية | اليكترو زون | الرياضة" at bounding box center [557, 255] width 98 height 12
click at [576, 296] on span "حفظ" at bounding box center [564, 301] width 55 height 16
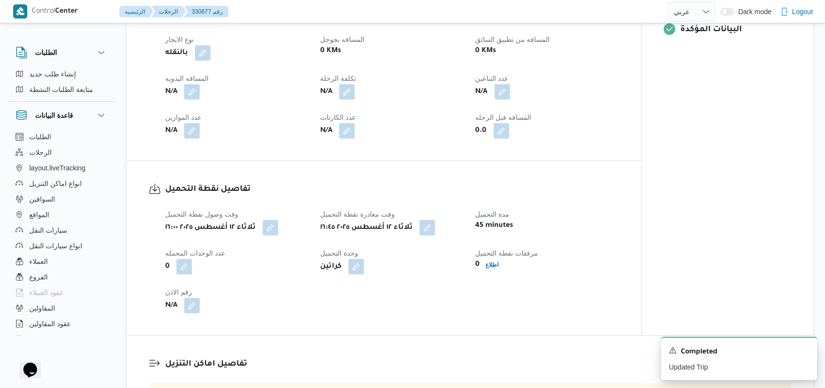
scroll to position [4, 0]
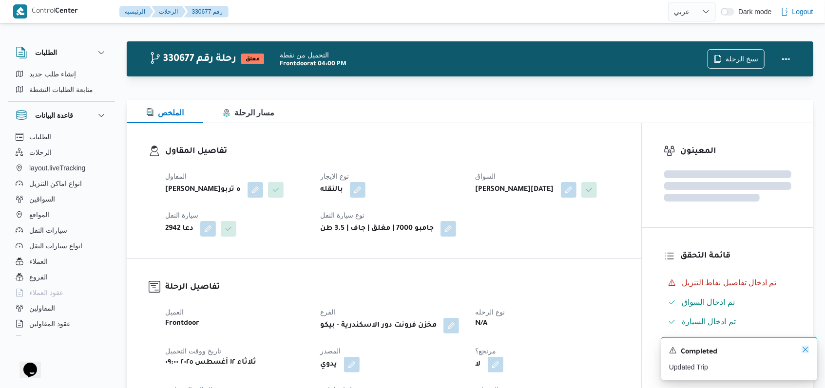
click at [805, 352] on icon "Dismiss toast" at bounding box center [805, 350] width 8 height 8
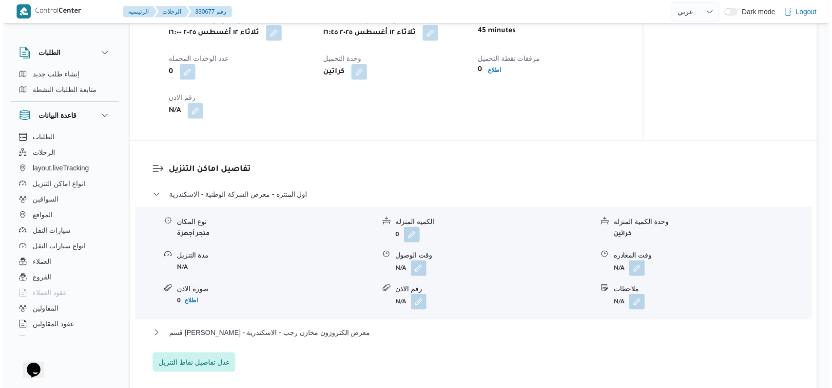
scroll to position [770, 0]
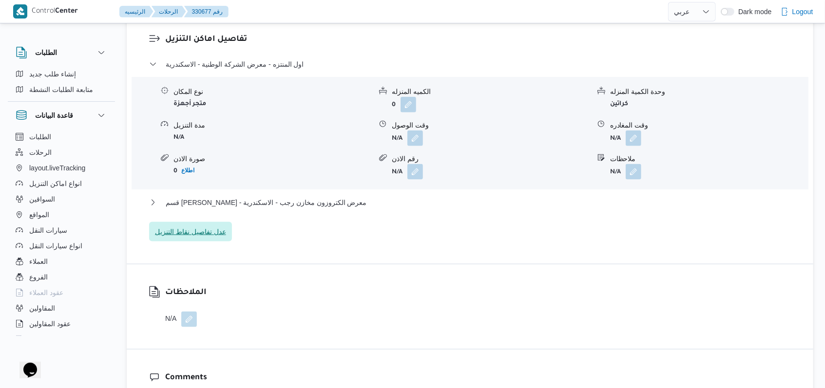
click at [226, 242] on span "عدل تفاصيل نقاط التنزيل" at bounding box center [190, 231] width 83 height 19
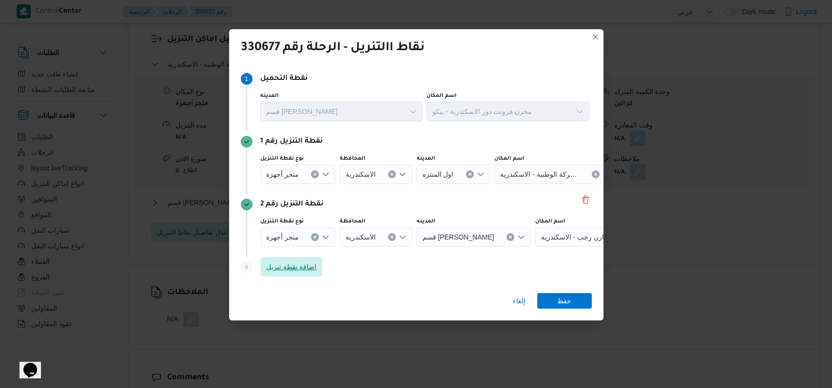
click at [312, 263] on span "اضافة نقطة تنزيل" at bounding box center [291, 267] width 51 height 12
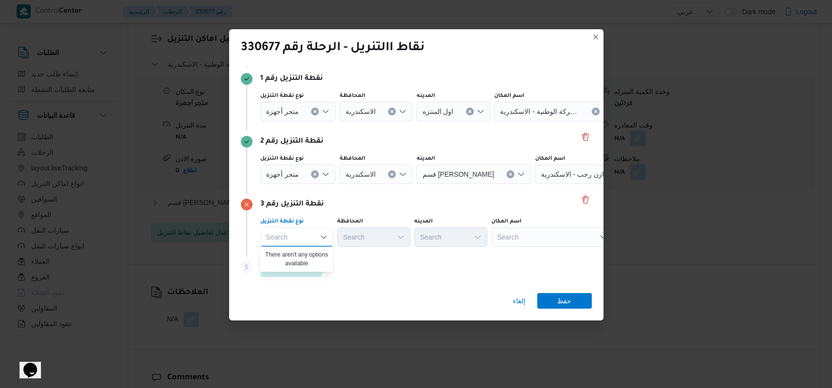
click at [512, 121] on div "Search" at bounding box center [555, 111] width 122 height 19
click at [318, 121] on div "Search" at bounding box center [298, 111] width 76 height 19
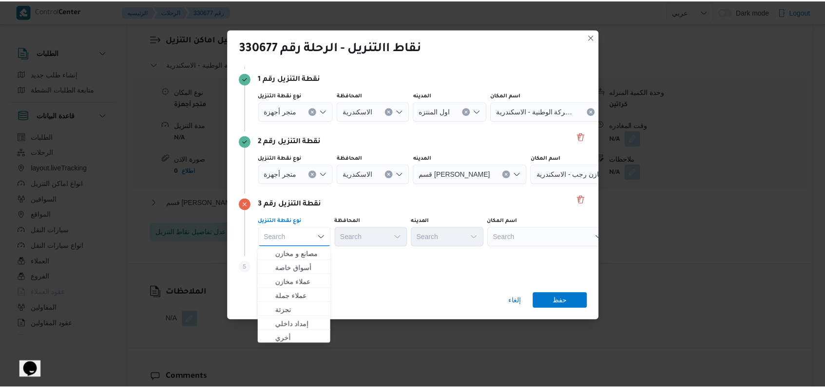
scroll to position [256, 0]
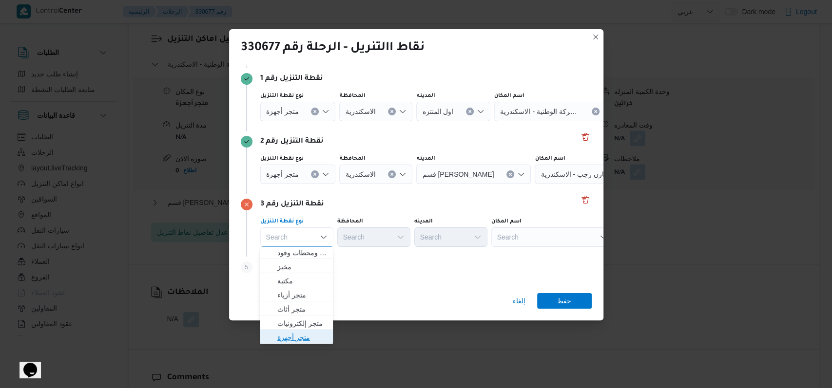
click at [304, 337] on span "متجر أجهزة" at bounding box center [302, 338] width 50 height 12
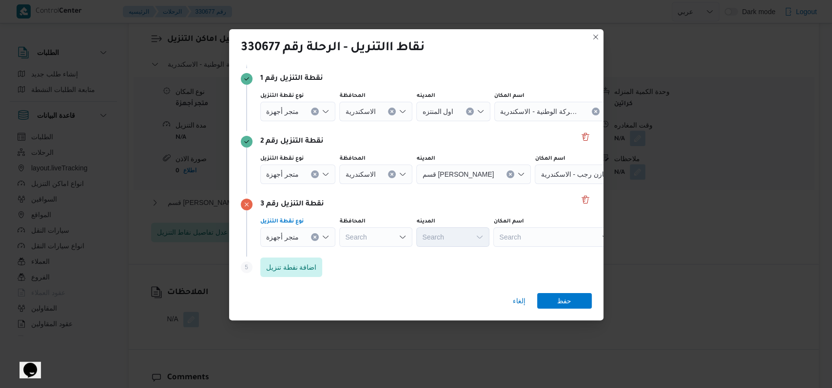
click at [529, 121] on div "Search" at bounding box center [555, 111] width 122 height 19
type input "البيطار"
click at [530, 252] on span "معرض البيطار - سيدى بشر | معرض هانى البيطار | سيدي بشر قبلي" at bounding box center [557, 254] width 98 height 12
click at [573, 305] on span "حفظ" at bounding box center [564, 301] width 55 height 16
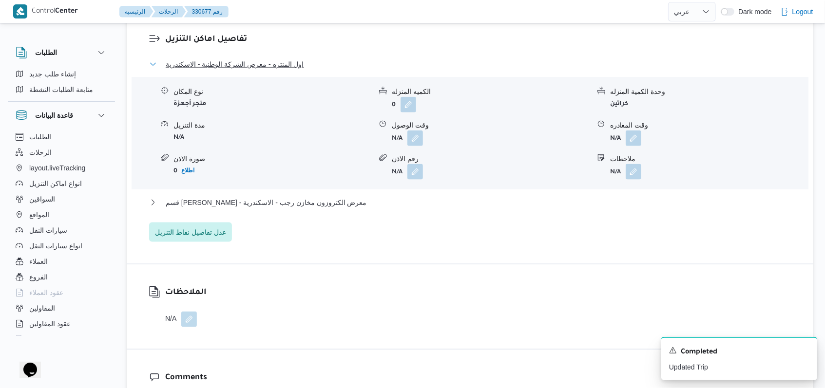
click at [259, 70] on span "اول المنتزه - معرض الشركة الوطنية - الاسكندرية" at bounding box center [235, 64] width 138 height 12
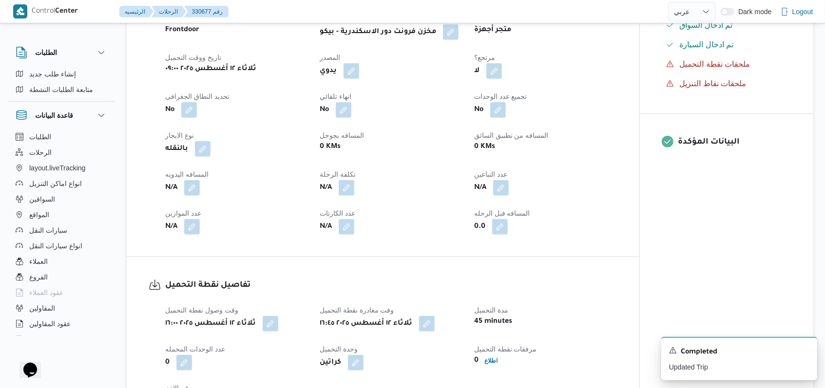
scroll to position [0, 0]
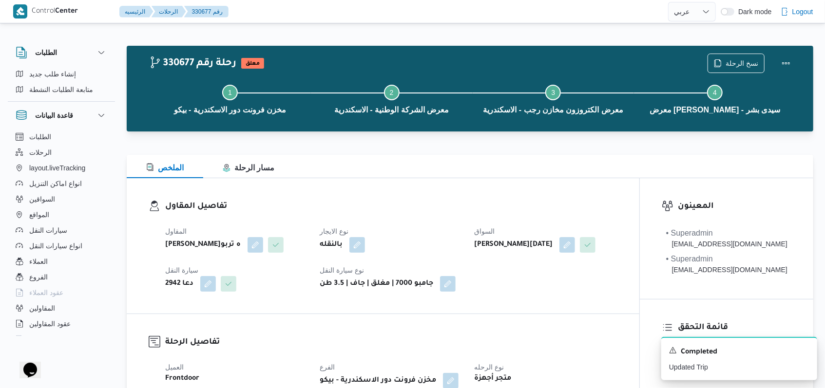
select select "ar"
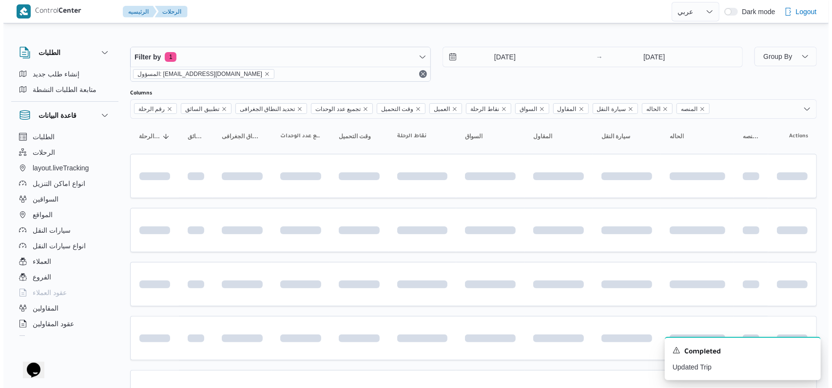
scroll to position [70, 0]
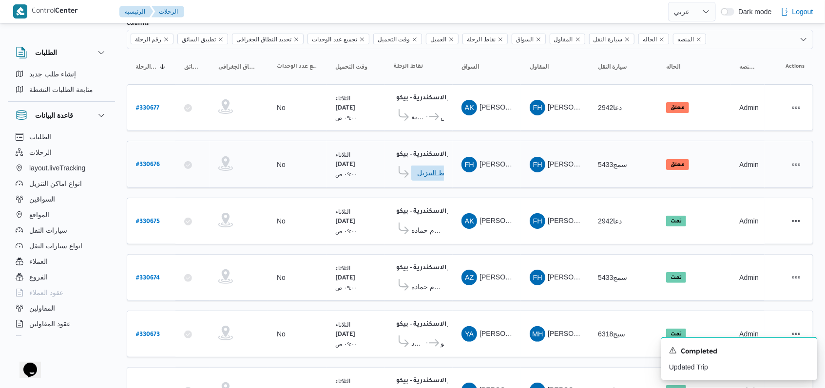
click at [427, 165] on span "ادخل تفاصيل نقاط التنزيل" at bounding box center [438, 173] width 43 height 16
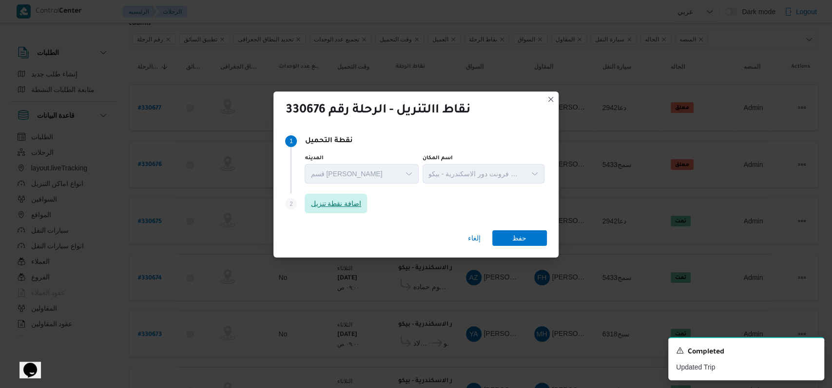
click at [341, 200] on span "اضافة نقطة تنزيل" at bounding box center [335, 204] width 51 height 12
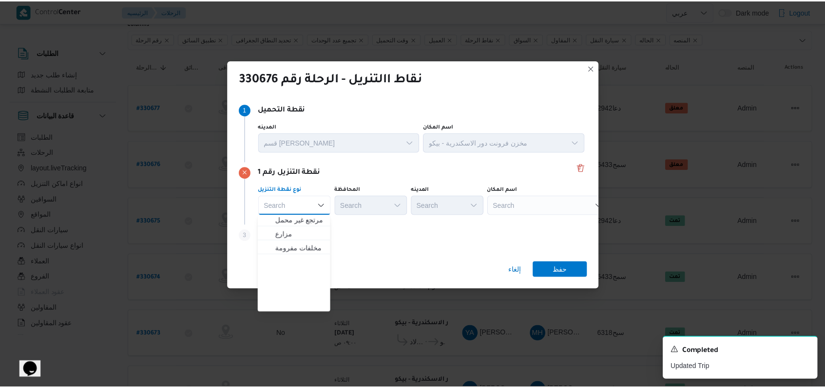
scroll to position [0, 0]
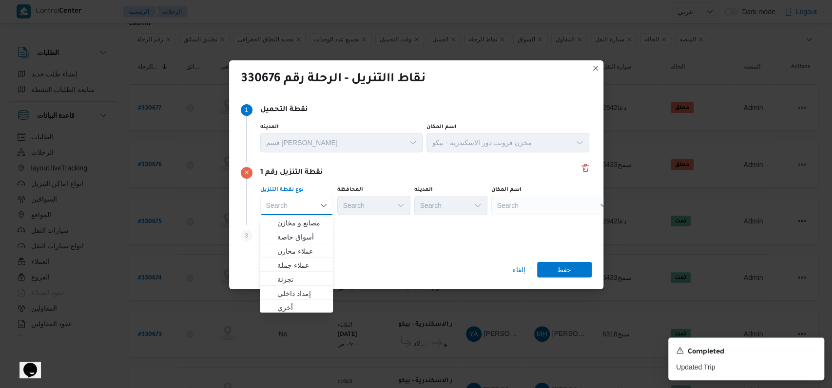
click at [371, 218] on div "نقطة التنزيل رقم 1 نوع نقطة التنزيل Search Combo box. Selected. Combo box input…" at bounding box center [416, 193] width 351 height 63
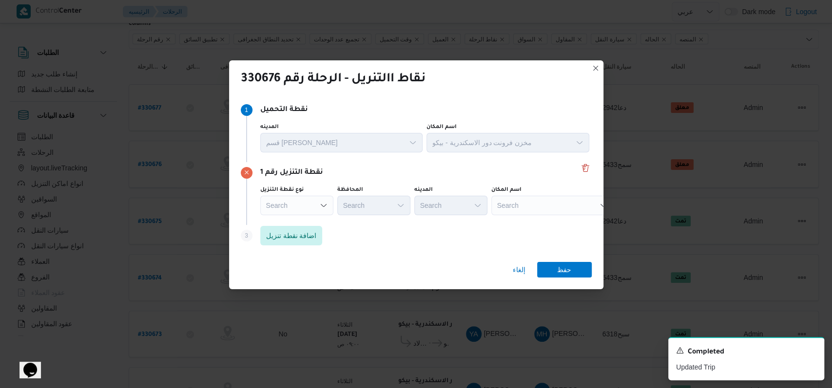
click at [378, 204] on div "Search" at bounding box center [373, 205] width 73 height 19
click at [310, 201] on div "Search" at bounding box center [296, 205] width 73 height 19
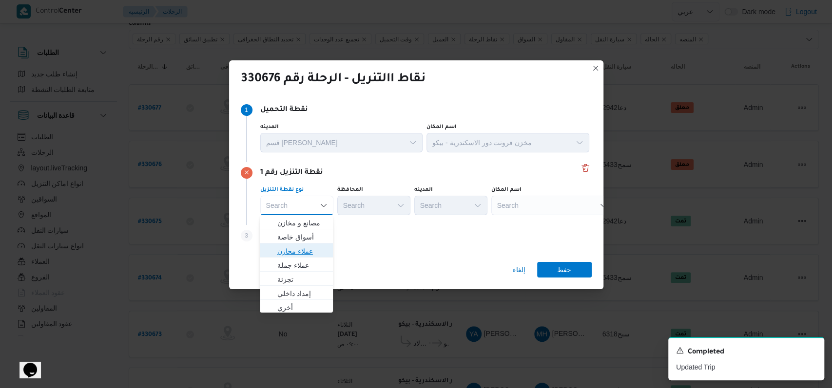
click at [297, 252] on span "عملاء مخازن" at bounding box center [302, 252] width 50 height 12
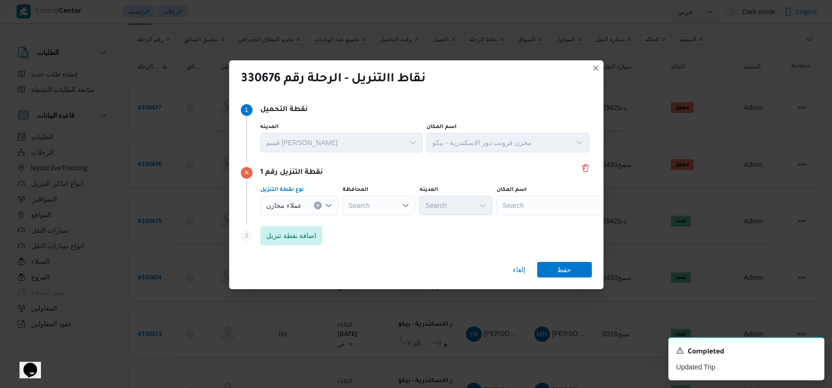
click at [298, 202] on span "عملاء مخازن" at bounding box center [284, 205] width 36 height 11
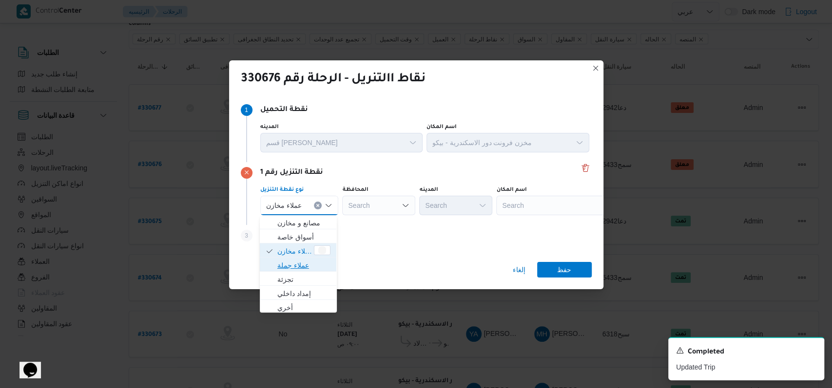
click at [296, 260] on span "عملاء جملة" at bounding box center [303, 266] width 53 height 12
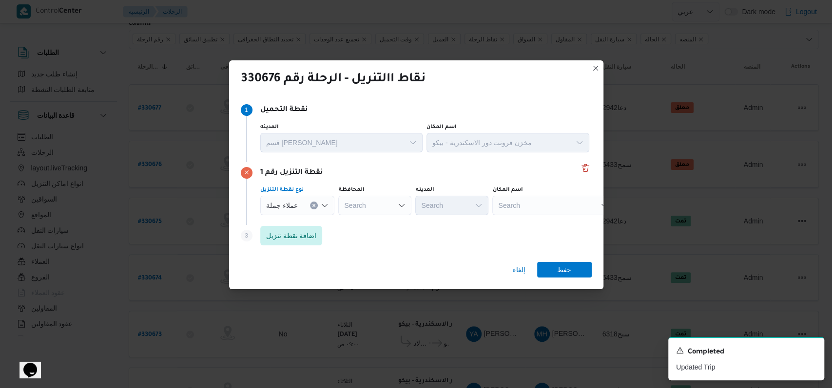
click at [378, 209] on div "Search" at bounding box center [374, 205] width 73 height 19
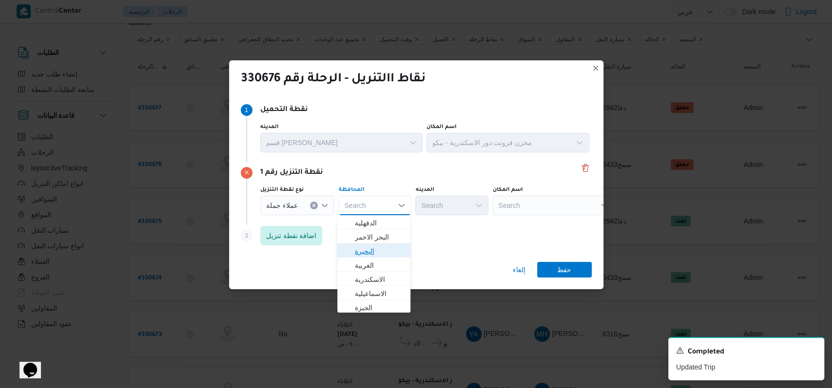
click at [385, 247] on span "البحيرة" at bounding box center [380, 252] width 50 height 12
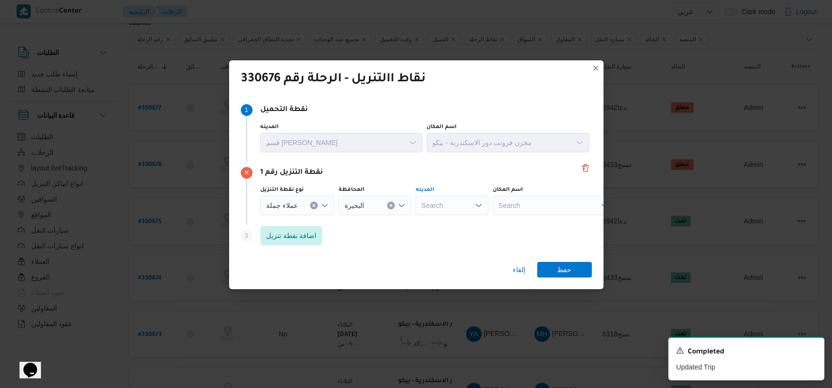
click at [440, 200] on div "Search" at bounding box center [451, 205] width 73 height 19
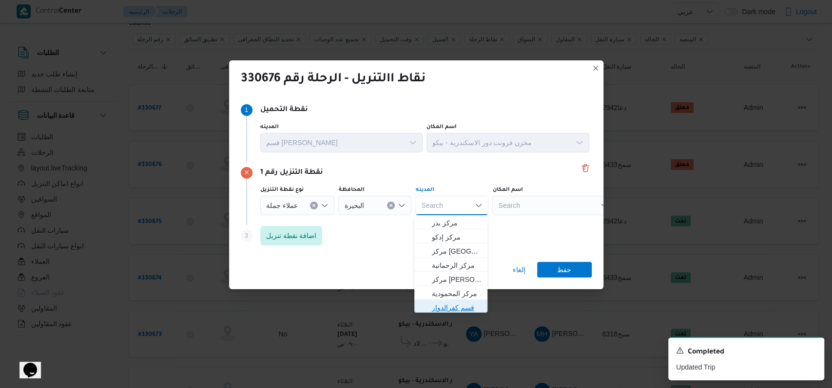
click at [456, 306] on span "قسم كفرالدوار" at bounding box center [457, 308] width 50 height 12
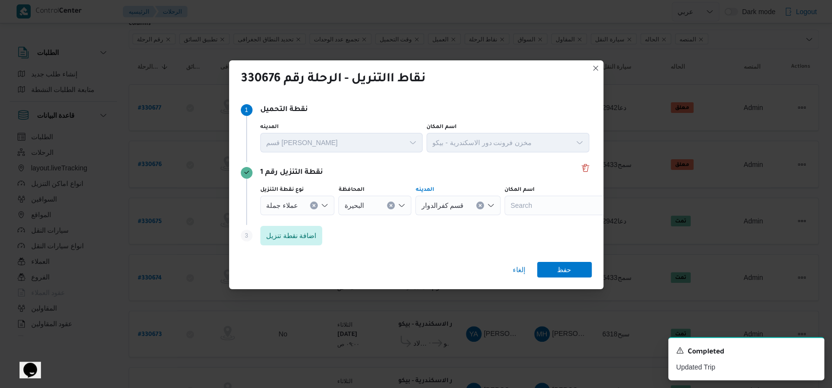
click at [550, 278] on div "إلغاء حفظ" at bounding box center [416, 271] width 374 height 35
click at [561, 269] on span "حفظ" at bounding box center [564, 270] width 14 height 16
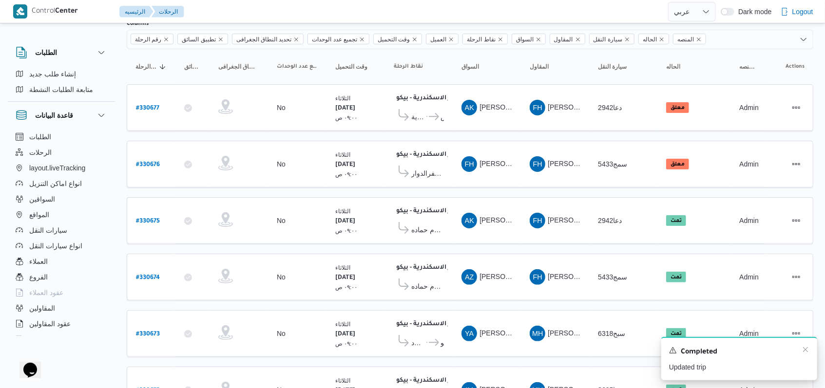
click at [807, 355] on div "Completed" at bounding box center [739, 352] width 140 height 13
click at [806, 353] on icon "Dismiss toast" at bounding box center [805, 350] width 8 height 8
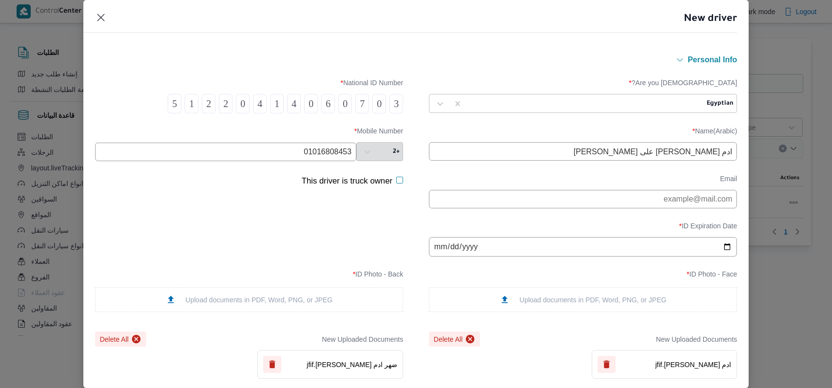
select select "ar"
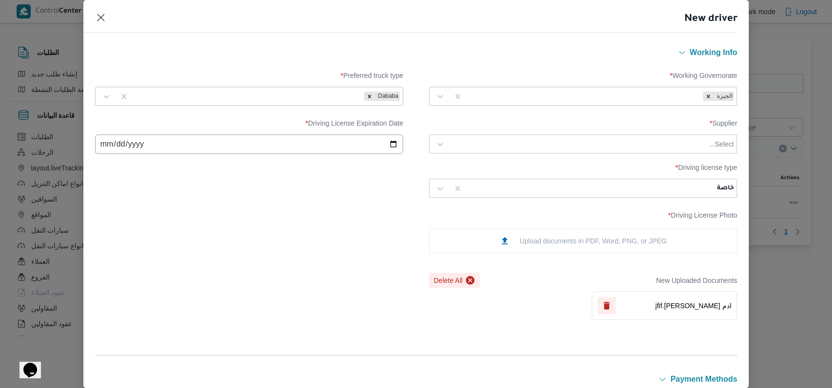
scroll to position [443, 0]
click at [611, 148] on div at bounding box center [578, 145] width 257 height 10
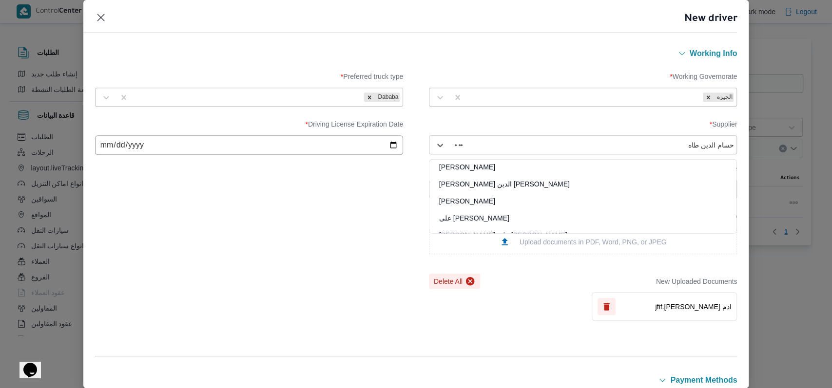
type input "[PERSON_NAME]"
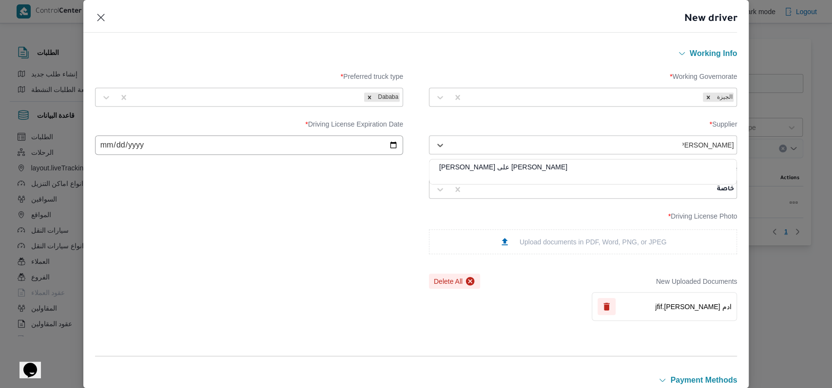
click at [479, 163] on div "[PERSON_NAME] على [PERSON_NAME]" at bounding box center [582, 170] width 307 height 17
click at [370, 190] on div "Supplier * option [PERSON_NAME], selected. [PERSON_NAME] على [PERSON_NAME] Driv…" at bounding box center [416, 159] width 642 height 88
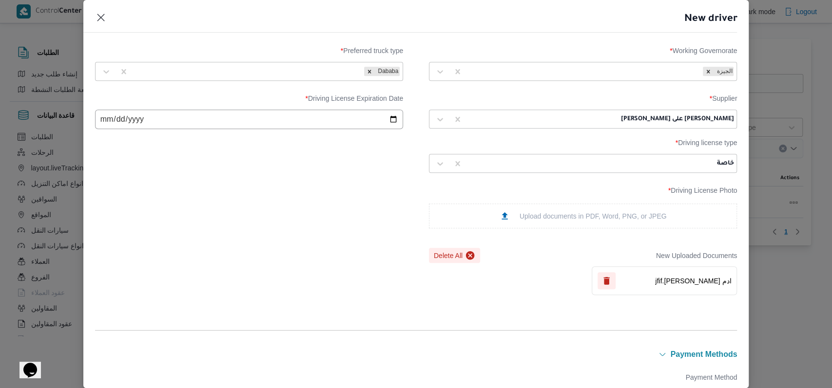
scroll to position [703, 0]
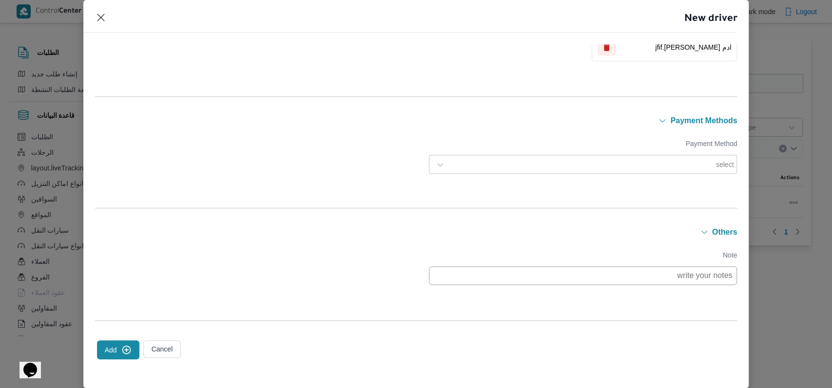
click at [115, 354] on button "Add" at bounding box center [118, 350] width 42 height 19
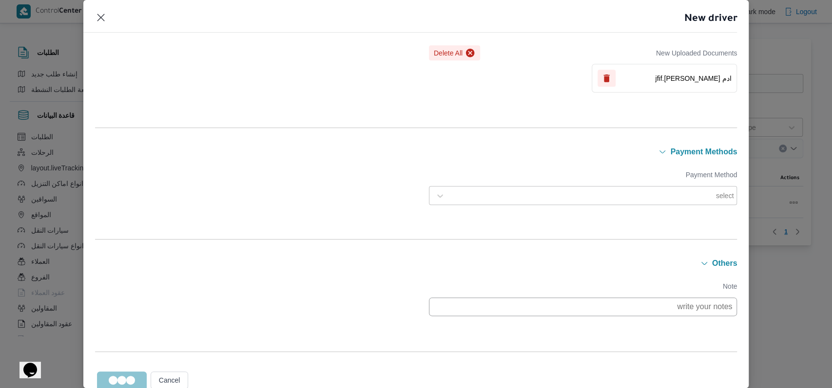
scroll to position [703, 0]
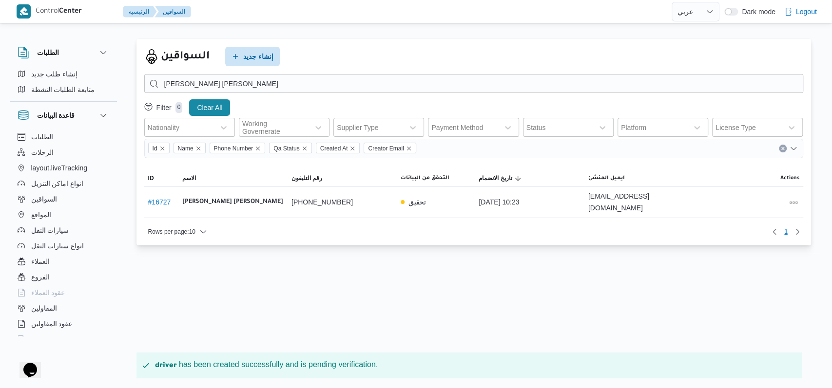
click at [353, 45] on div "السواقين إنشاء جديد [PERSON_NAME] [PERSON_NAME] Filter 0 Clear All Nationality …" at bounding box center [473, 142] width 674 height 207
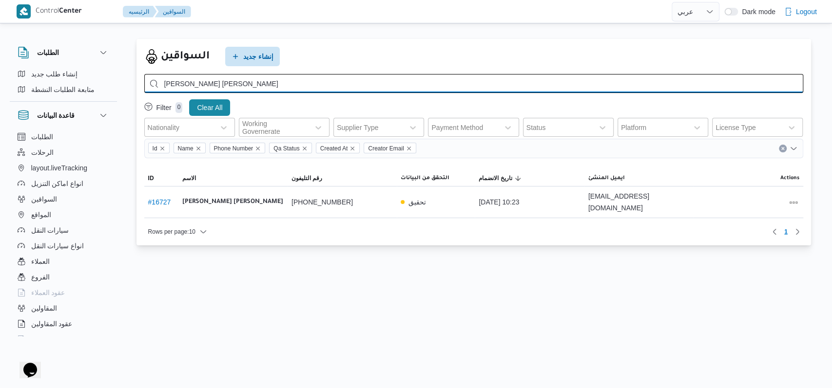
click at [369, 88] on input "[PERSON_NAME] [PERSON_NAME]" at bounding box center [473, 83] width 659 height 19
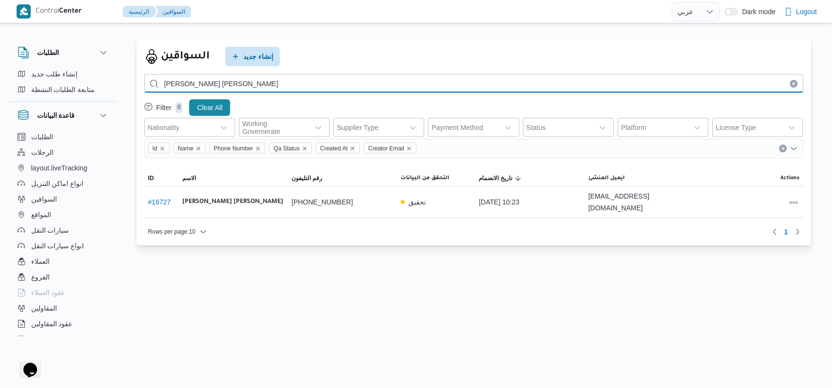
type input "[PERSON_NAME] [PERSON_NAME]"
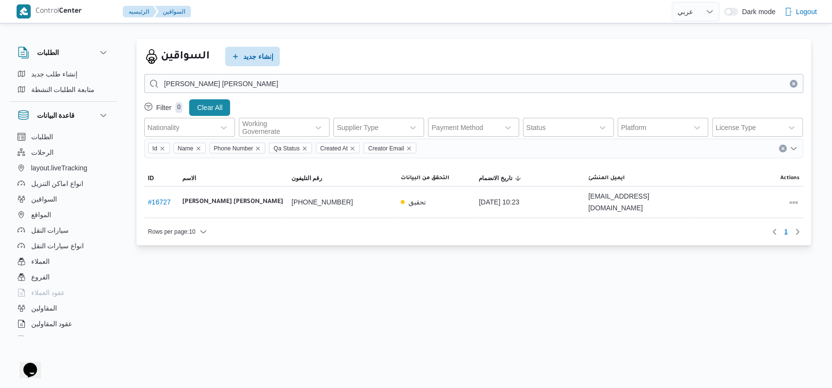
click at [794, 83] on icon "Clear input" at bounding box center [793, 84] width 4 height 4
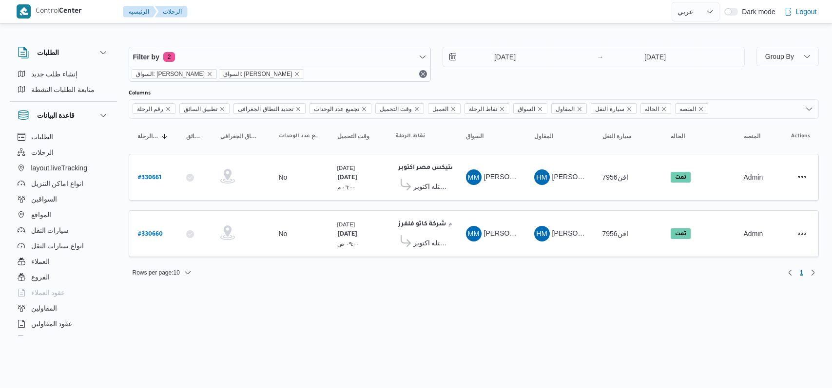
select select "ar"
click at [509, 79] on div "[DATE] → [DATE]" at bounding box center [593, 64] width 302 height 35
